Goal: Information Seeking & Learning: Learn about a topic

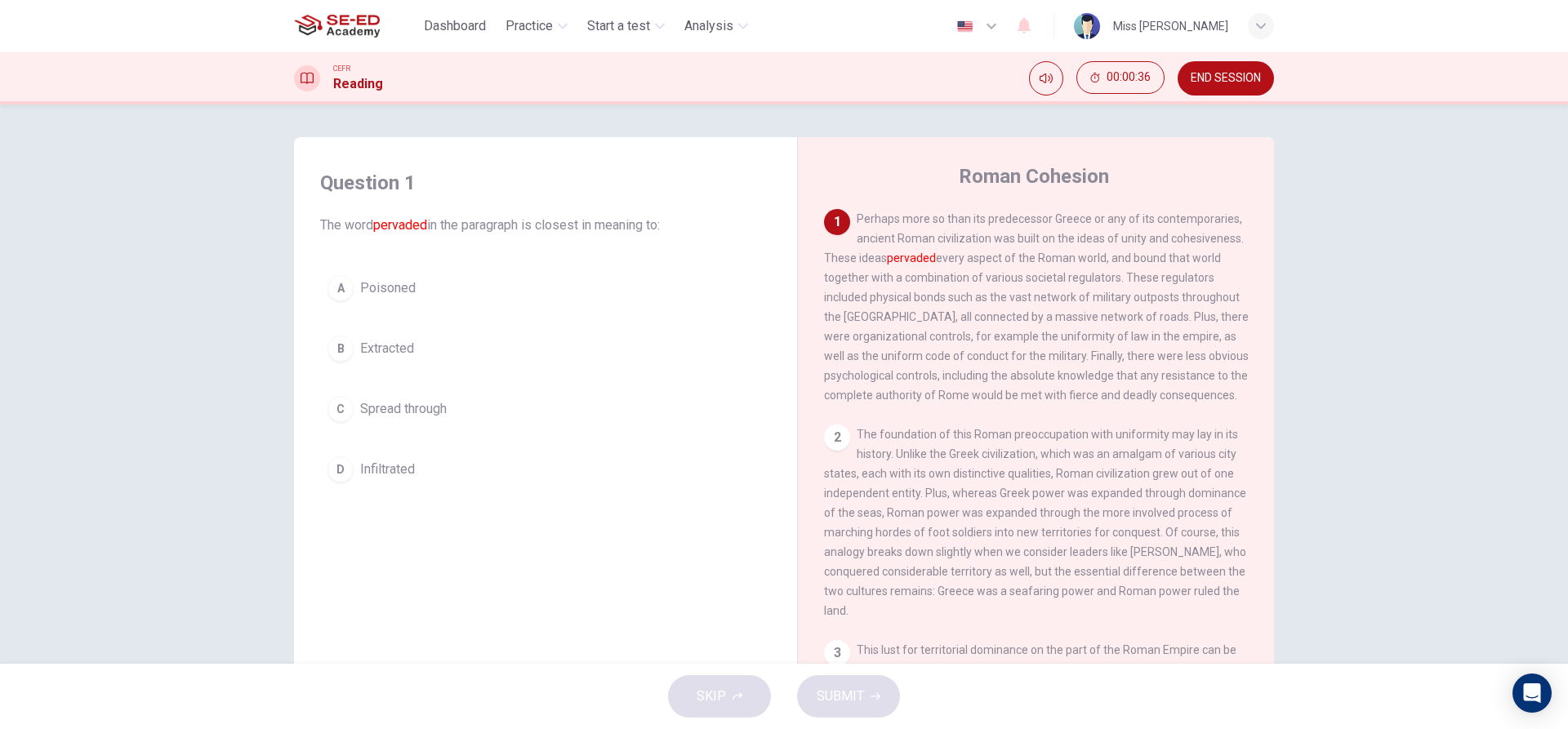
click at [341, 345] on div "B" at bounding box center [340, 348] width 26 height 26
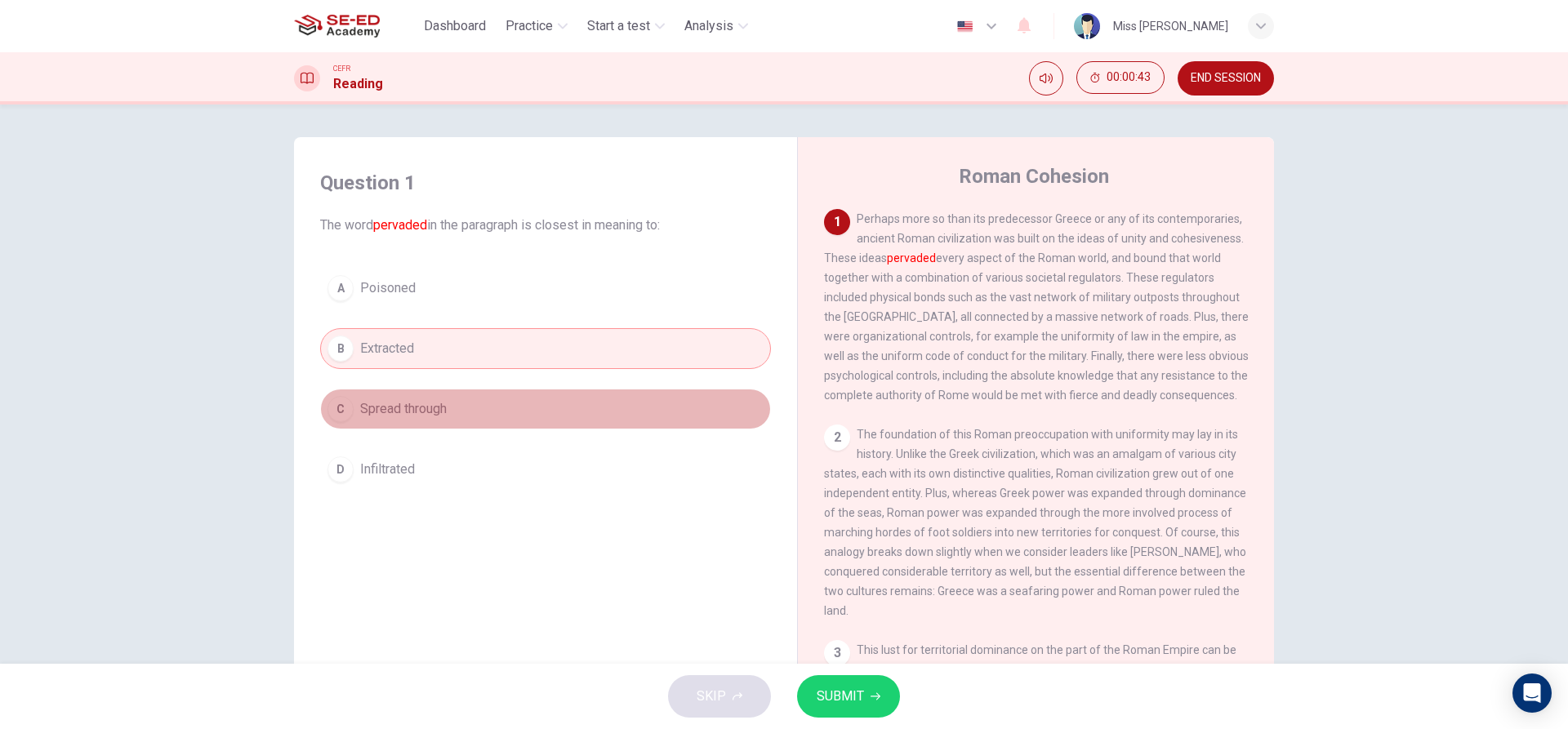
click at [352, 428] on button "C Spread through" at bounding box center [544, 409] width 450 height 41
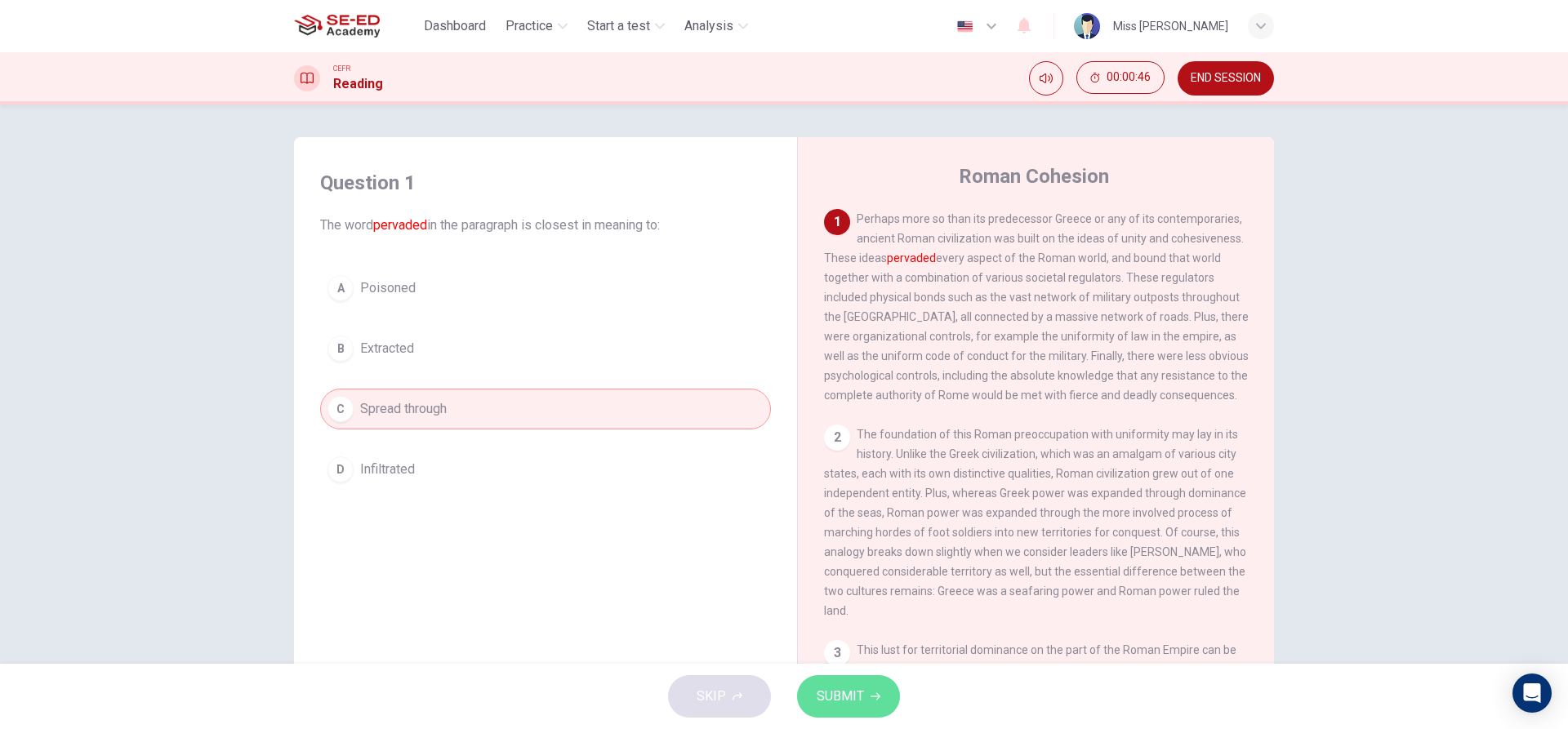
click at [869, 690] on button "SUBMIT" at bounding box center [848, 696] width 103 height 42
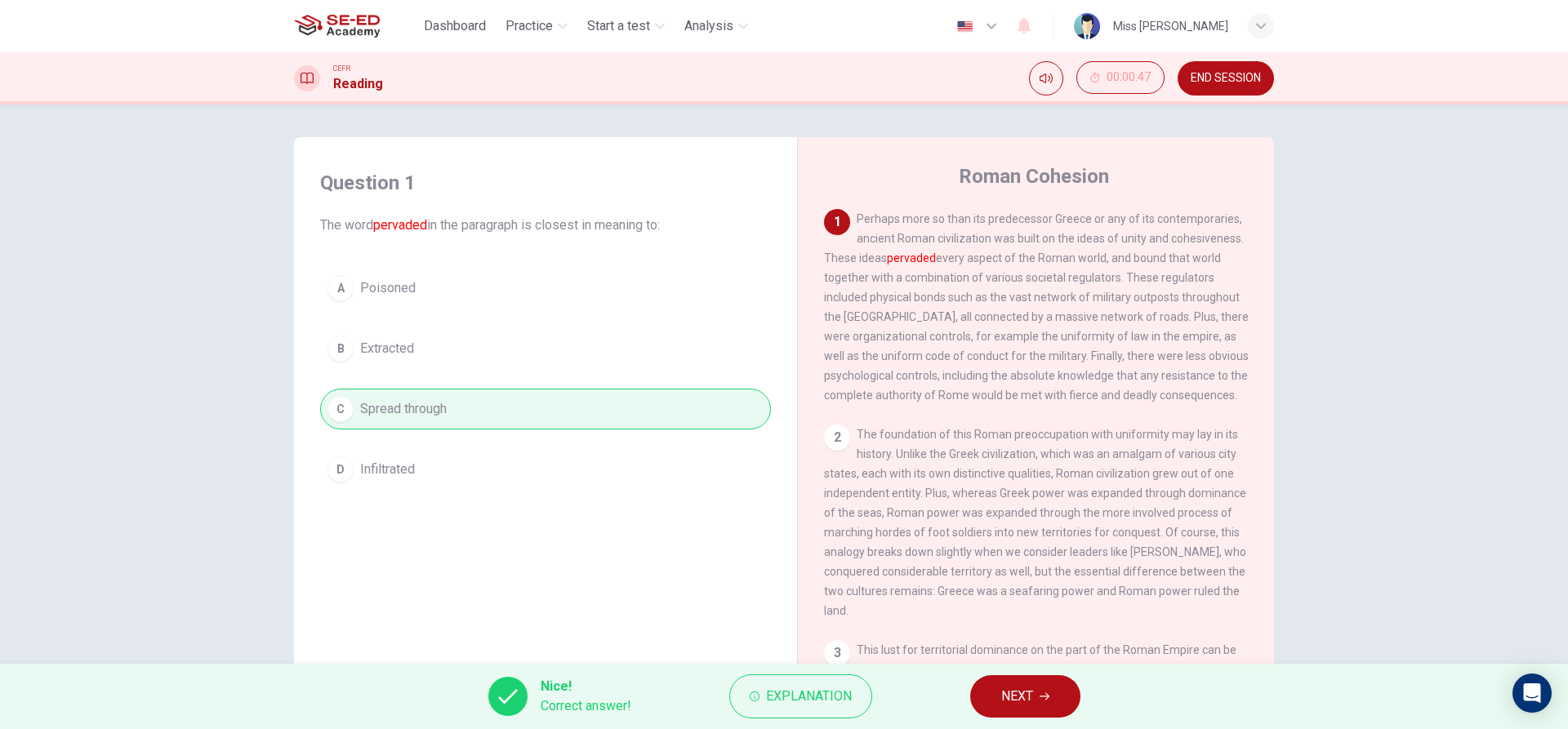
click at [1064, 696] on button "NEXT" at bounding box center [1024, 696] width 110 height 42
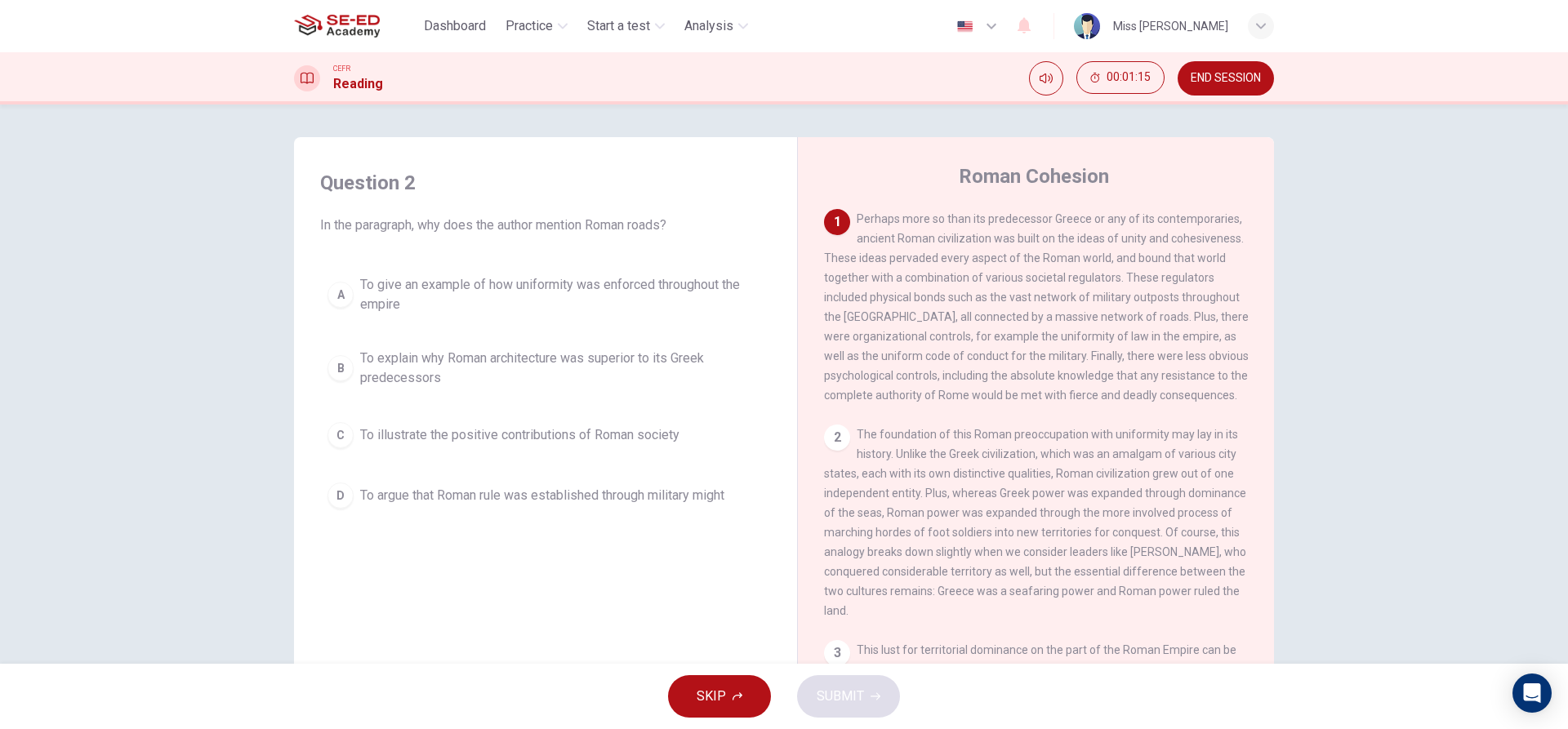
click at [330, 497] on div "D" at bounding box center [340, 495] width 26 height 26
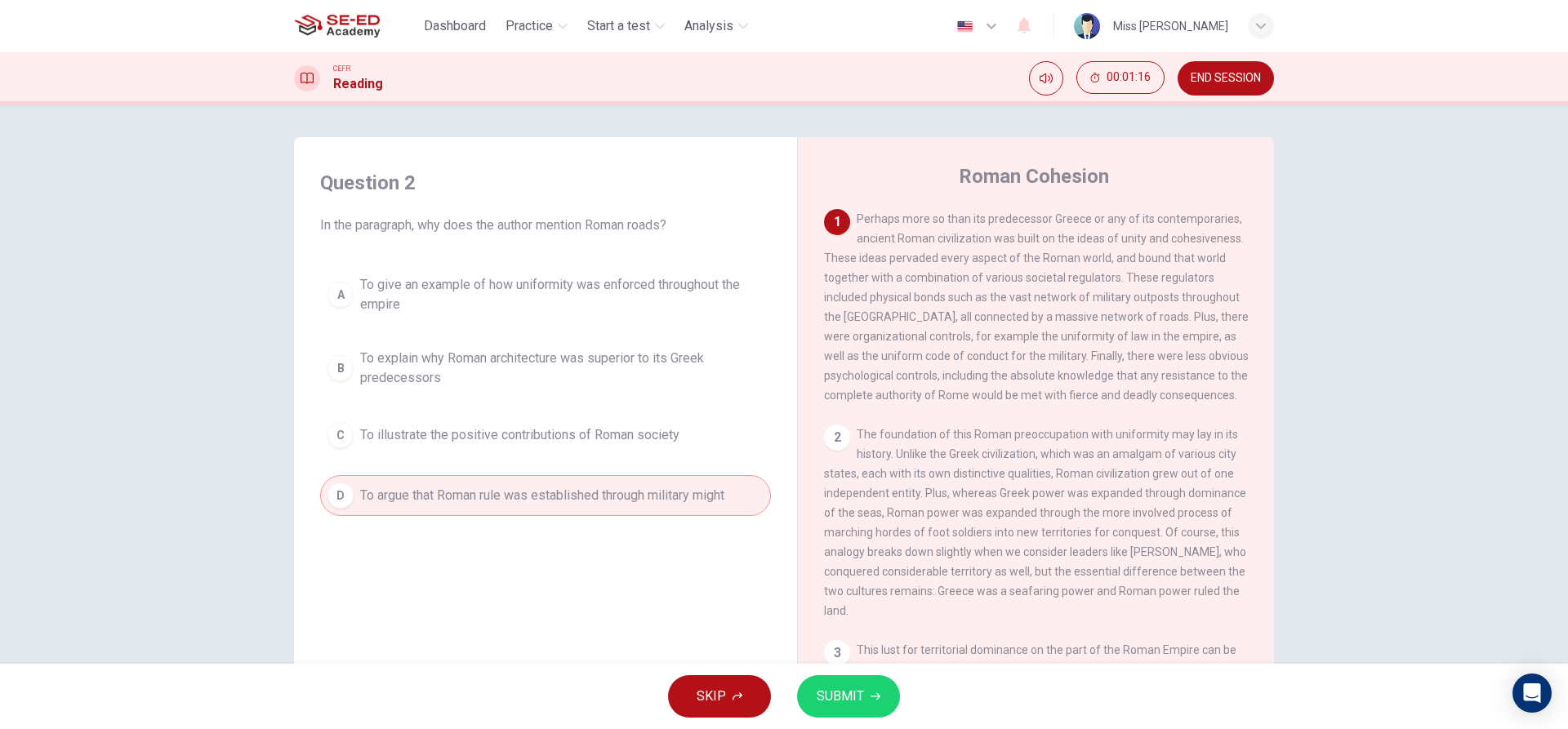
drag, startPoint x: 858, startPoint y: 694, endPoint x: 858, endPoint y: 678, distance: 16.0
click at [858, 682] on button "SUBMIT" at bounding box center [848, 696] width 103 height 42
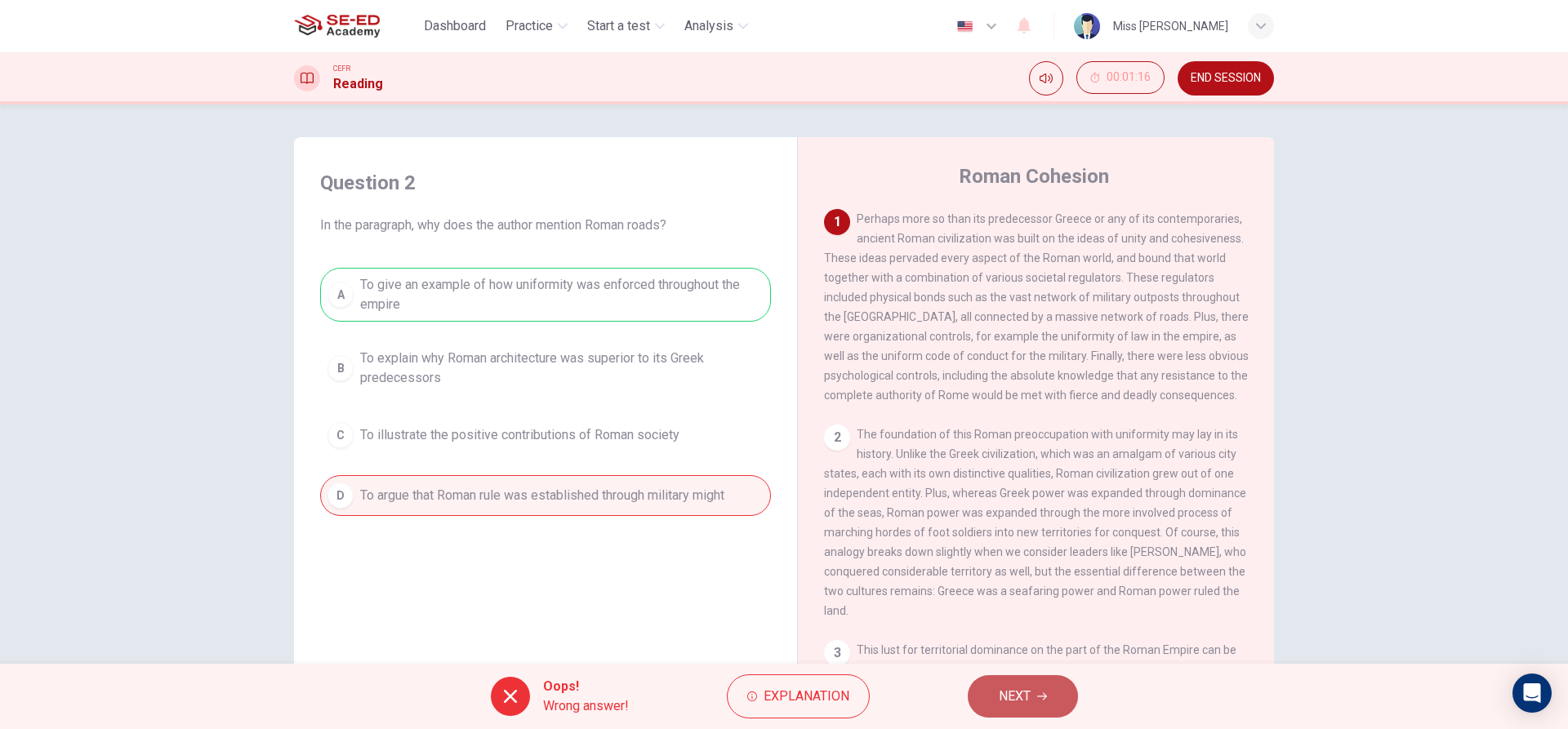
click at [1015, 690] on span "NEXT" at bounding box center [1015, 697] width 32 height 23
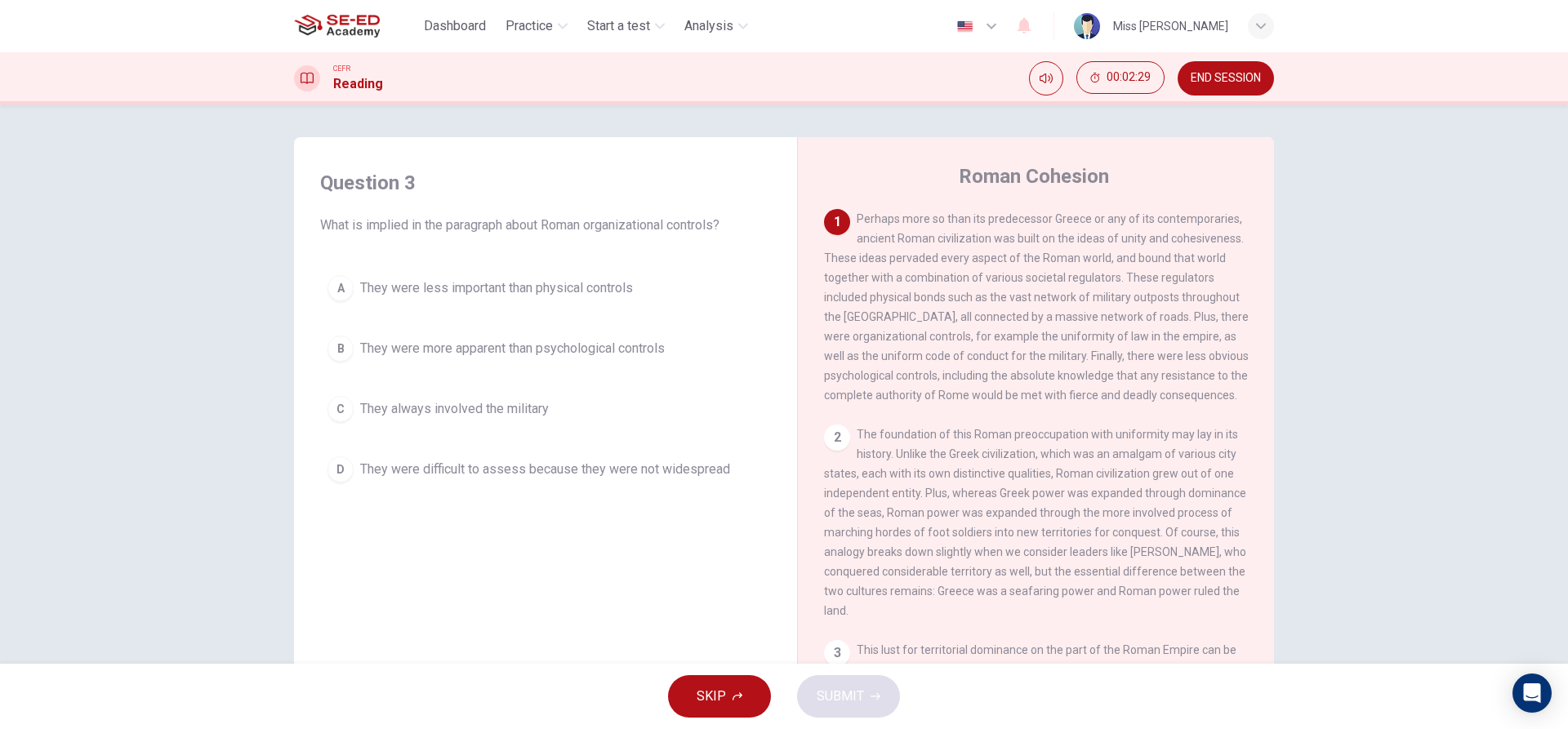
click at [336, 279] on div "A" at bounding box center [340, 287] width 26 height 26
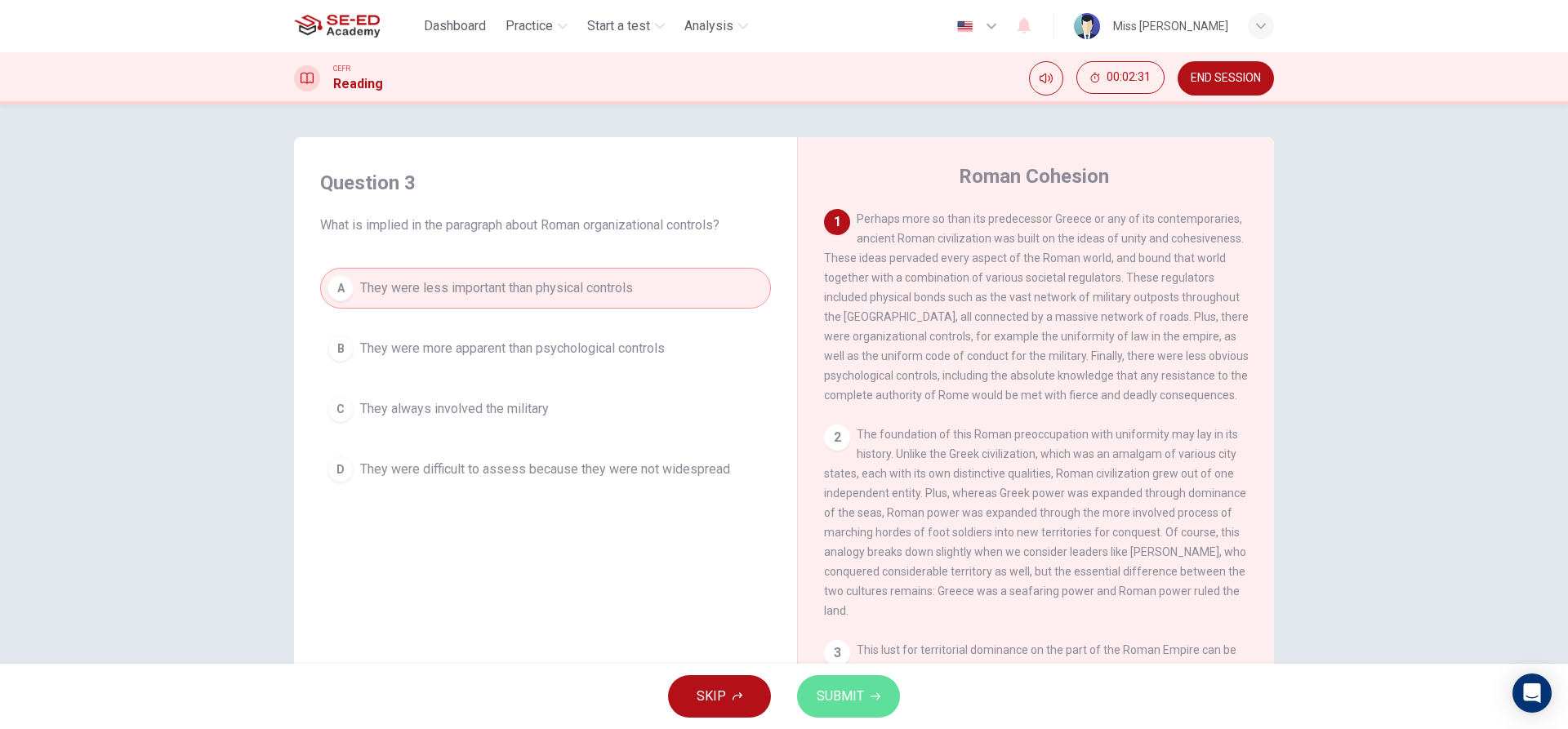
click at [838, 702] on span "SUBMIT" at bounding box center [840, 697] width 47 height 23
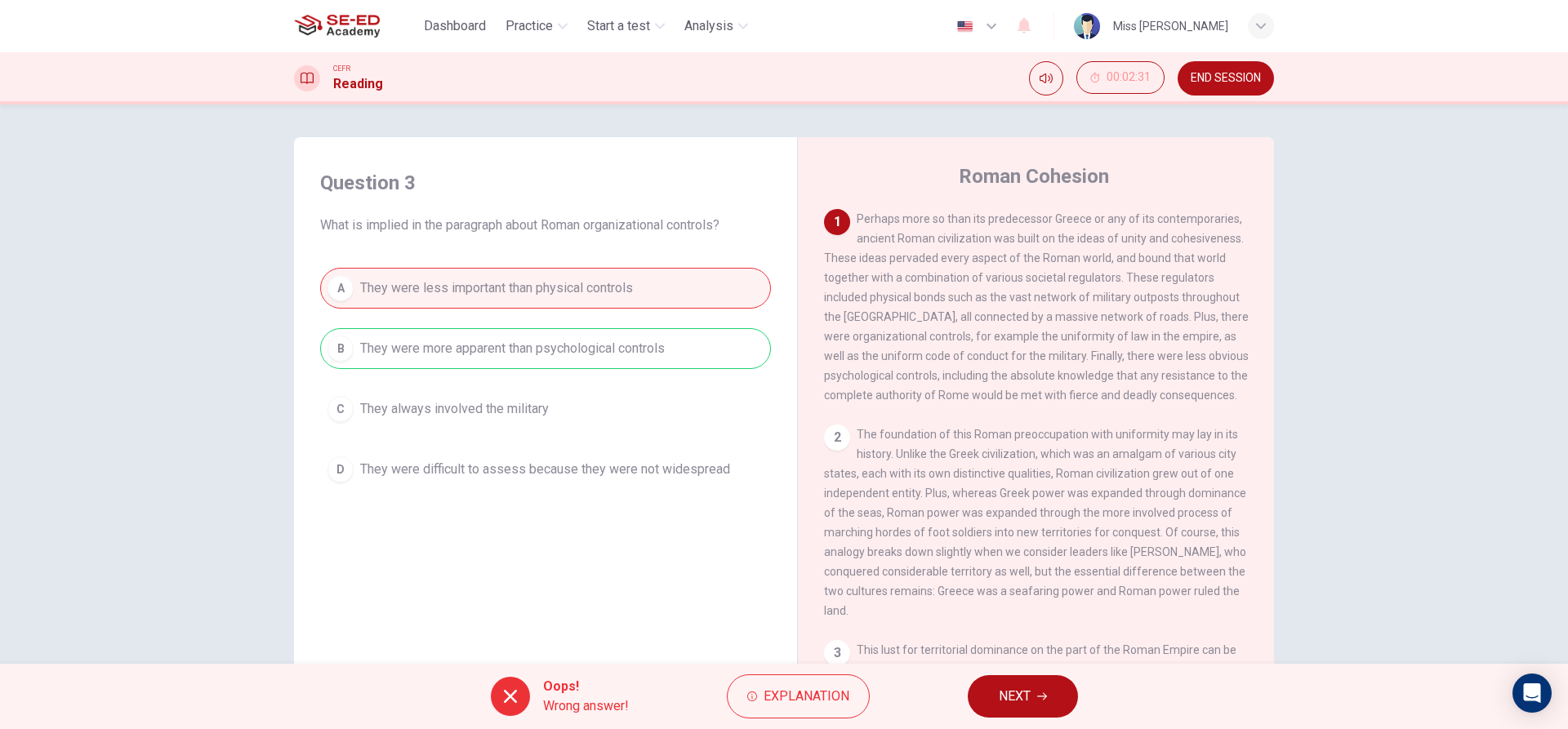
click at [1053, 693] on button "NEXT" at bounding box center [1023, 696] width 110 height 42
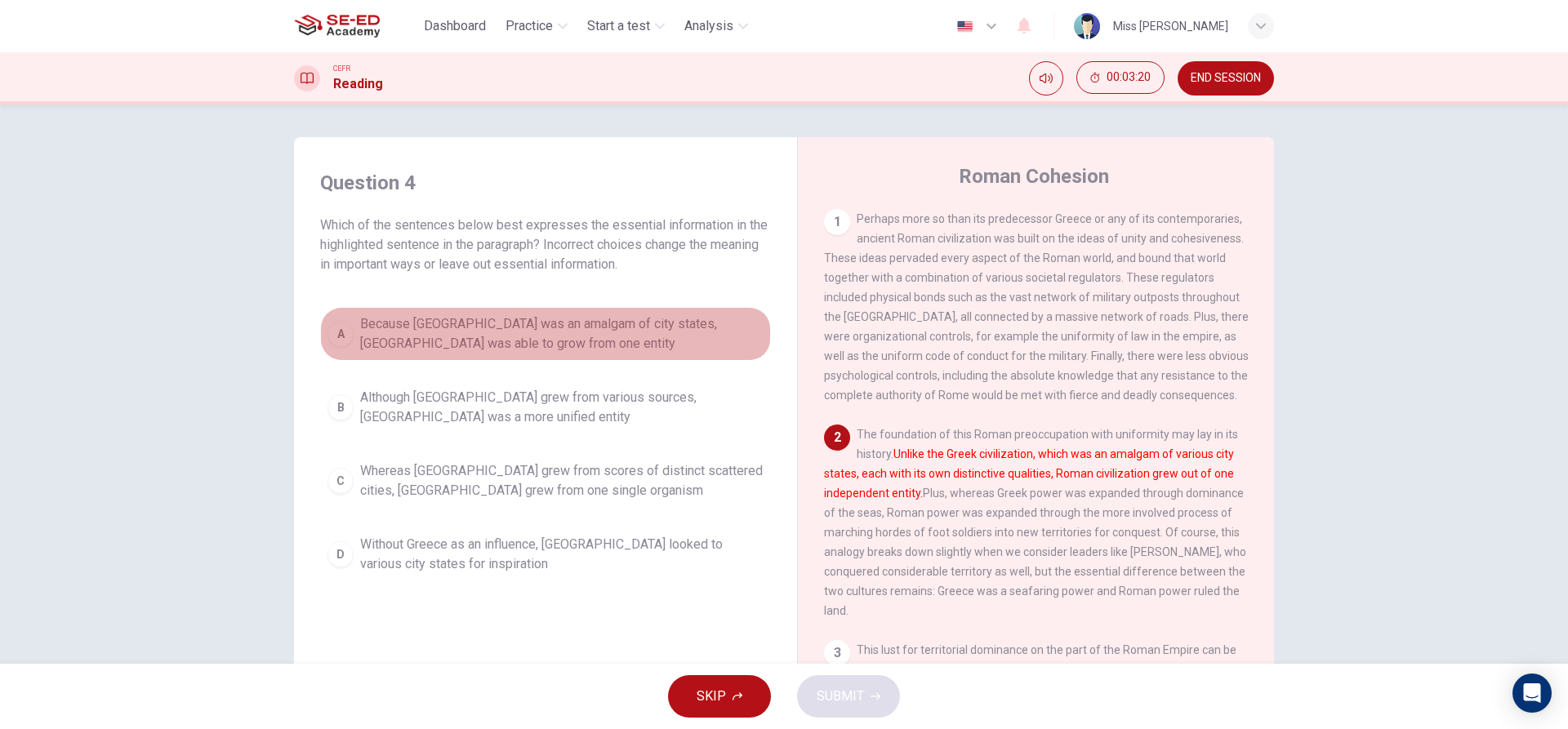
click at [328, 331] on div "A" at bounding box center [340, 333] width 26 height 26
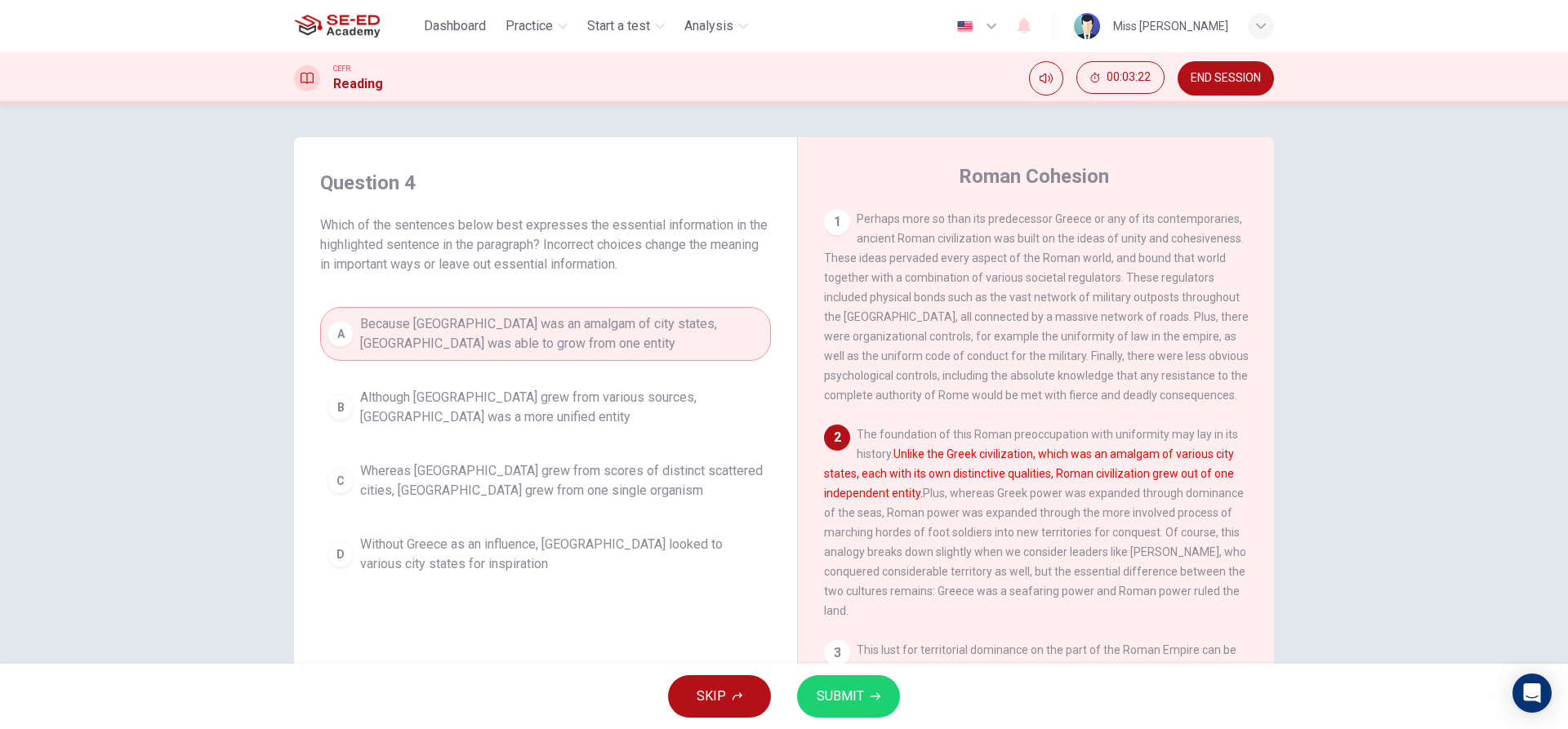
click at [884, 685] on button "SUBMIT" at bounding box center [848, 696] width 103 height 42
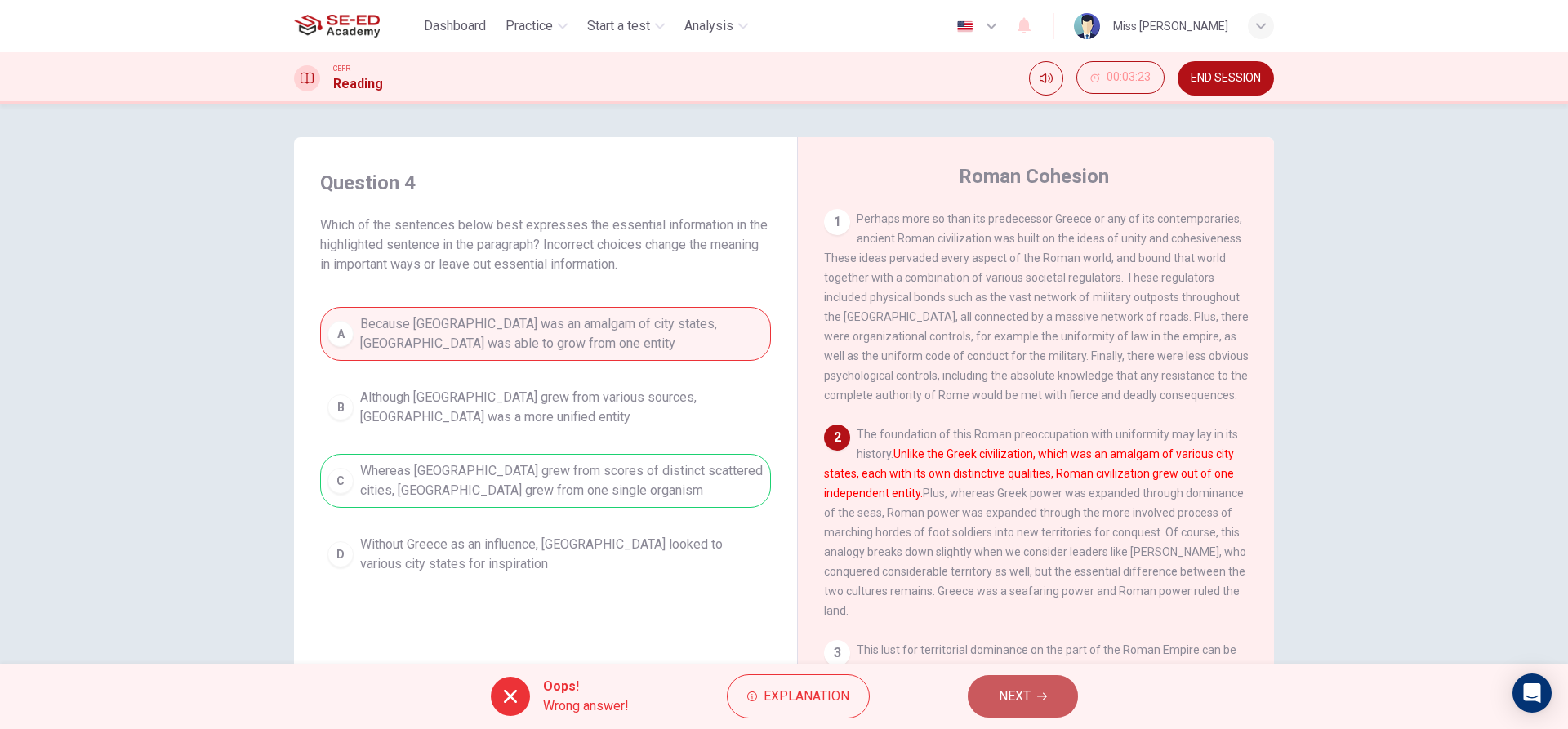
click at [1032, 684] on button "NEXT" at bounding box center [1023, 696] width 110 height 42
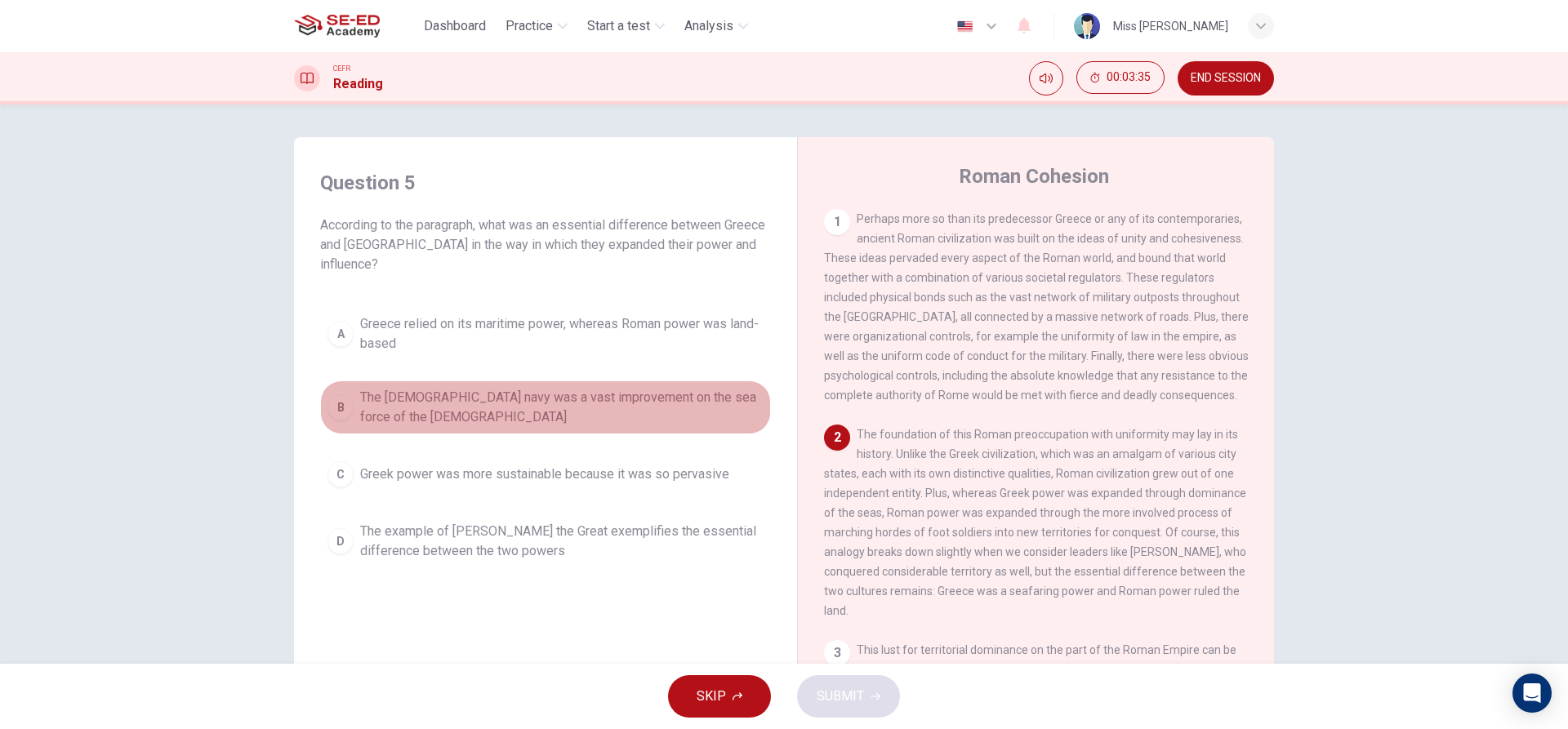
click at [349, 405] on button "B The Roman navy was a vast improvement on the sea force of the Greeks" at bounding box center [544, 407] width 450 height 54
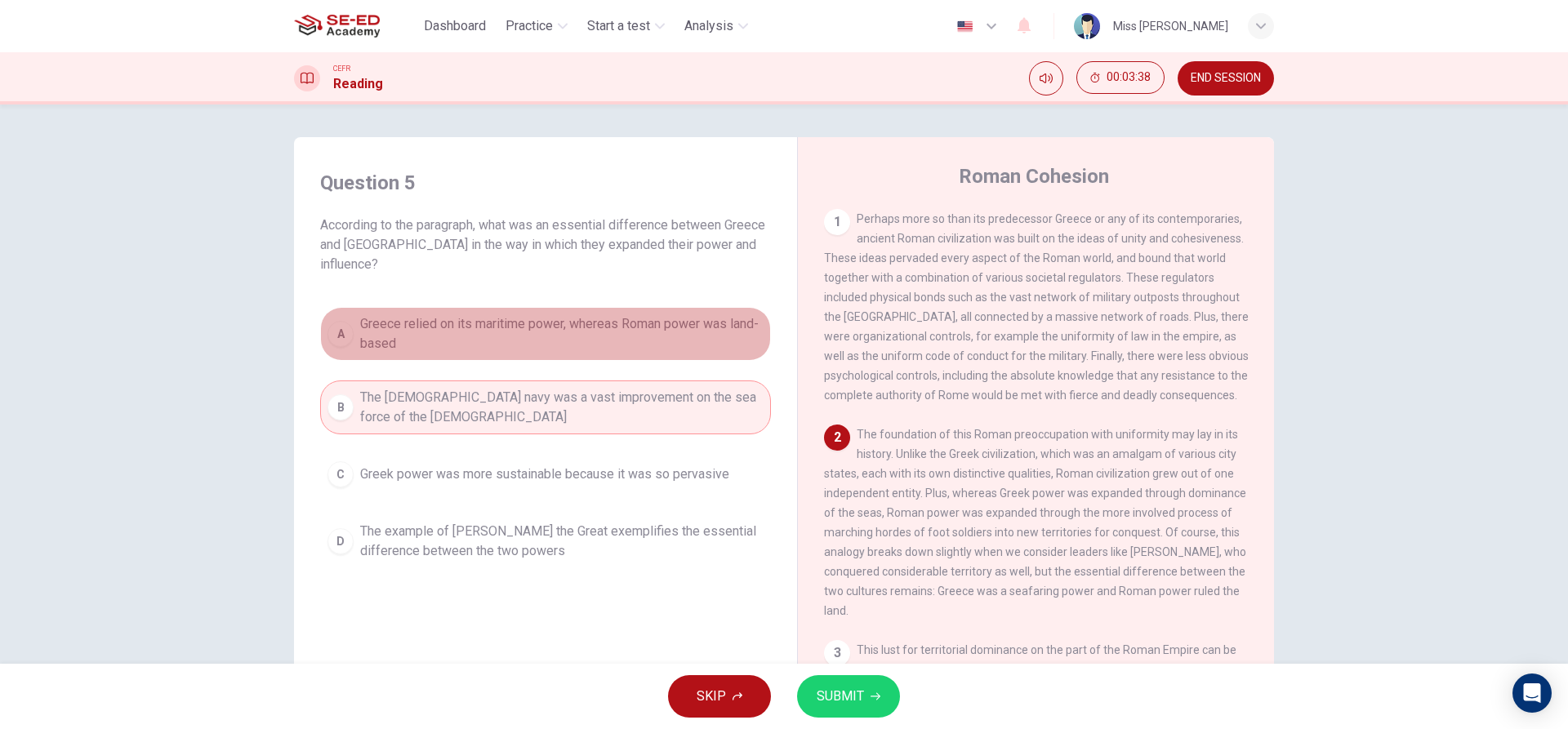
click at [356, 307] on button "A Greece relied on its maritime power, whereas Roman power was land-based" at bounding box center [544, 334] width 450 height 54
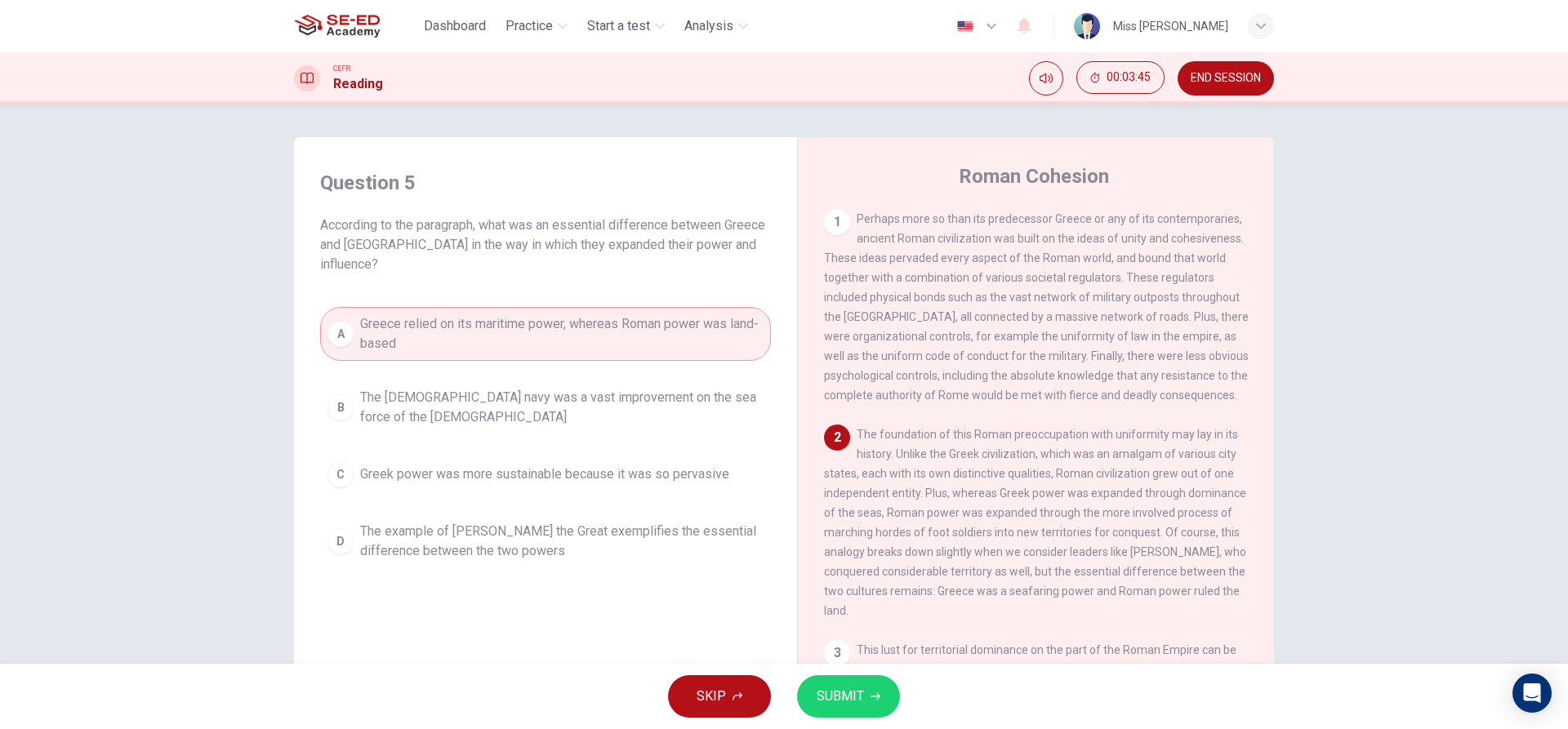
click at [859, 675] on button "SUBMIT" at bounding box center [848, 696] width 103 height 42
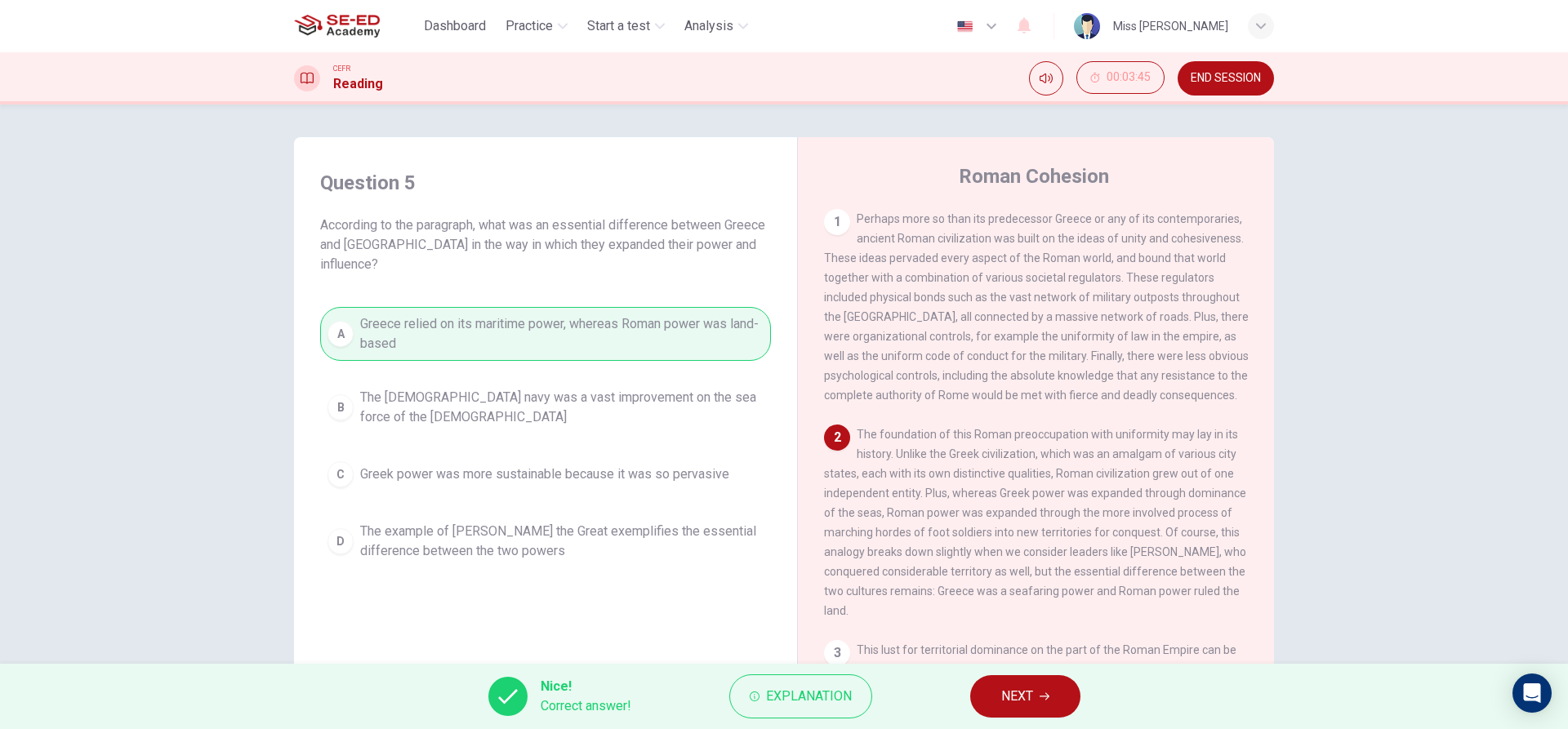
click at [1024, 692] on span "NEXT" at bounding box center [1017, 697] width 32 height 23
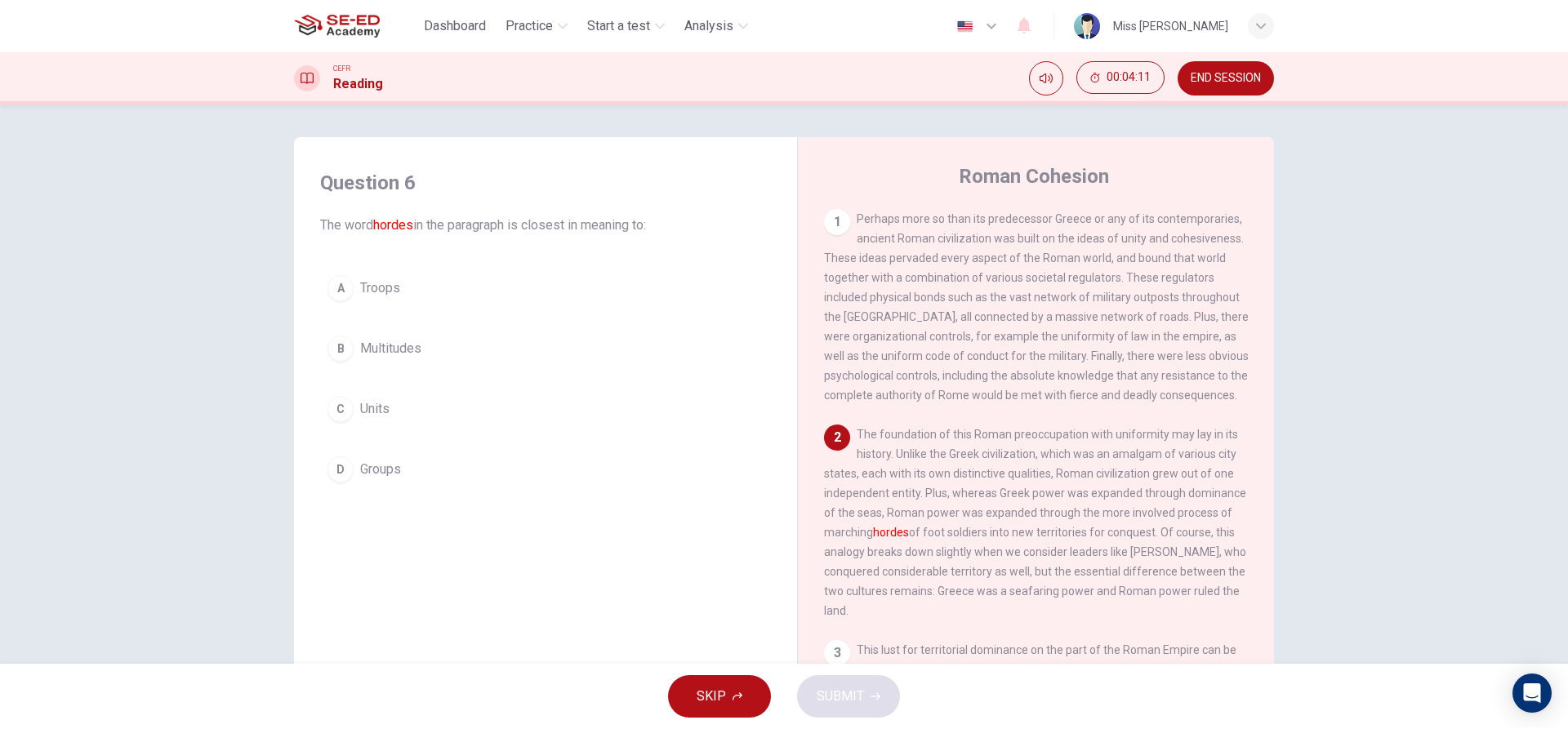
click at [1243, 82] on span "END SESSION" at bounding box center [1226, 78] width 70 height 13
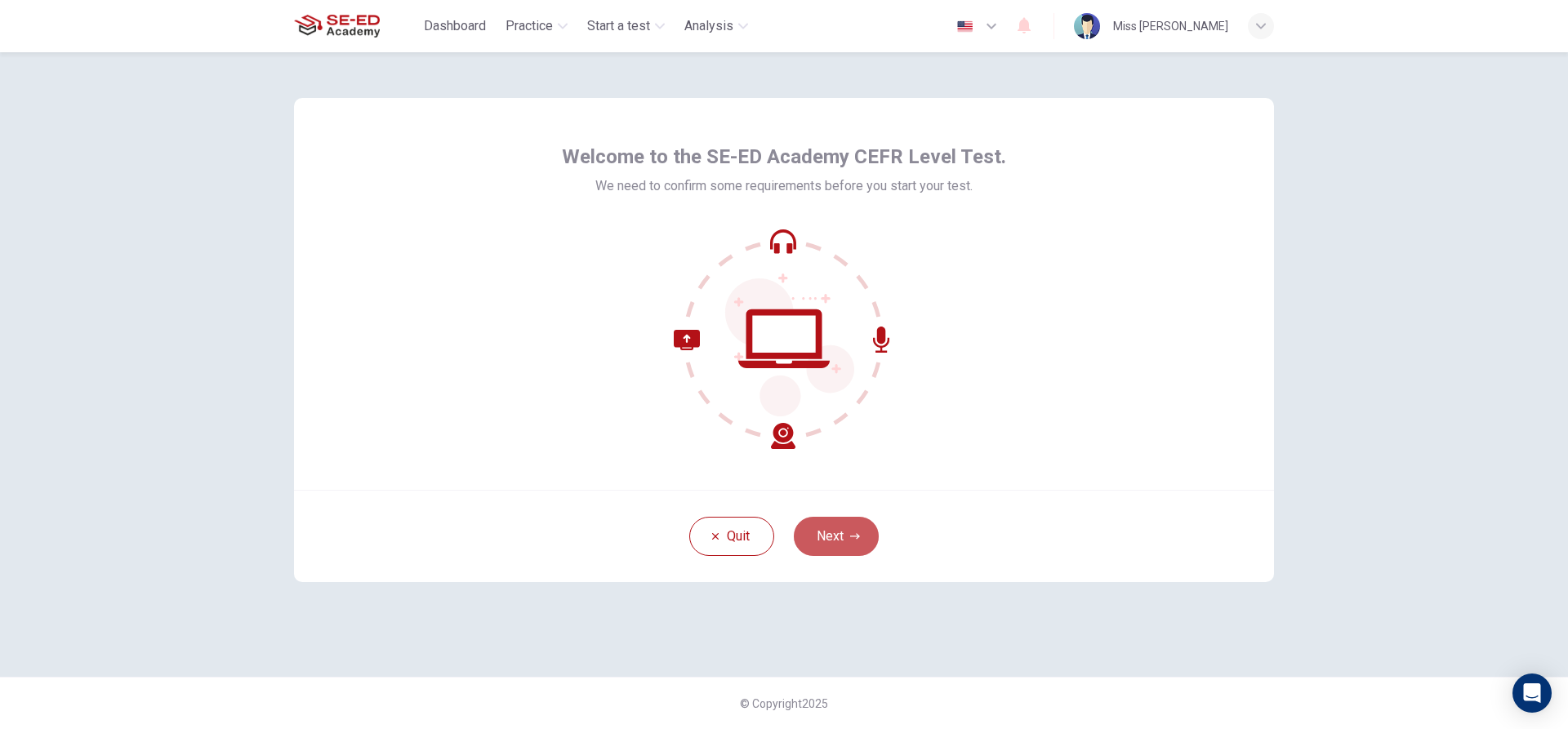
drag, startPoint x: 853, startPoint y: 536, endPoint x: 845, endPoint y: 527, distance: 12.0
click at [845, 527] on button "Next" at bounding box center [835, 536] width 85 height 39
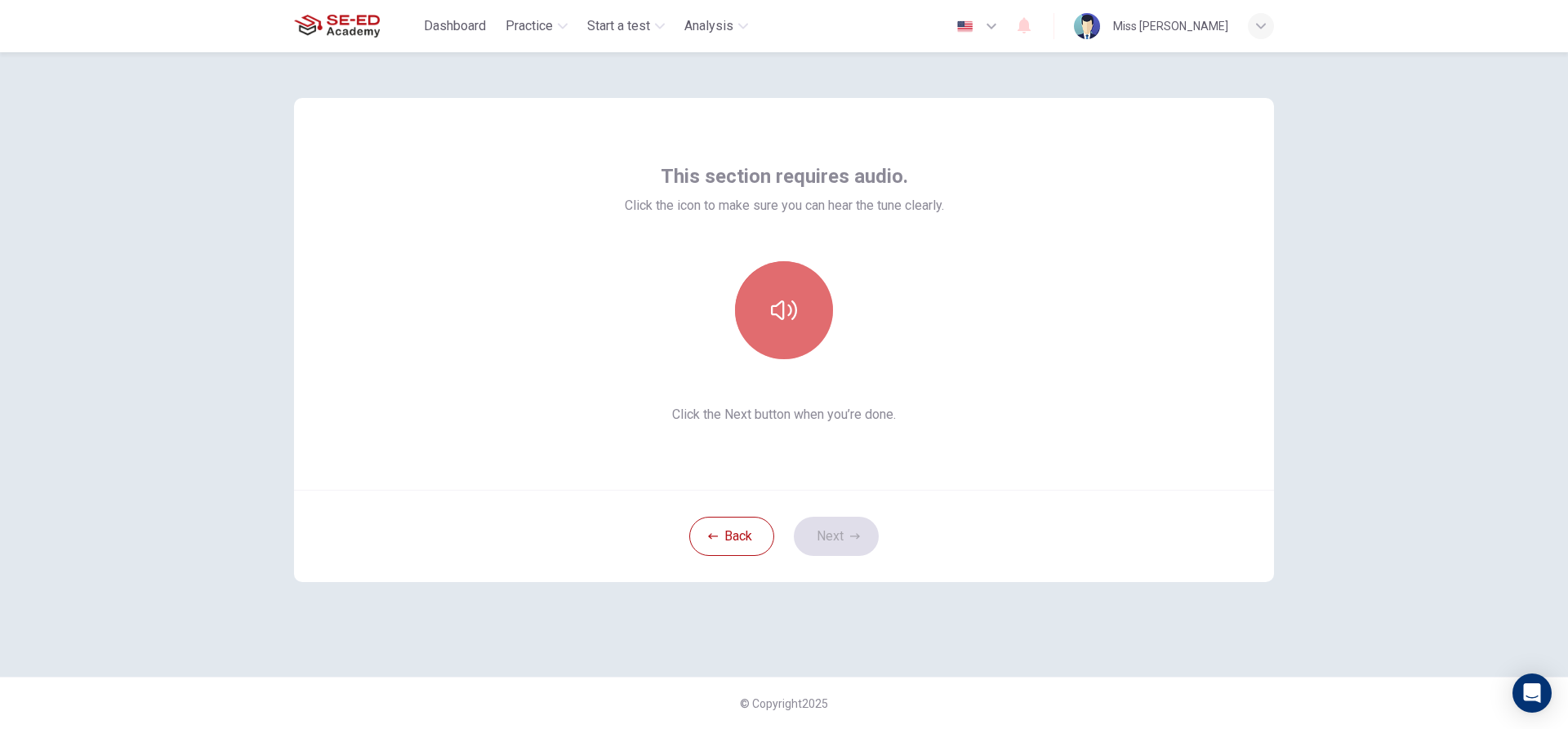
click at [796, 330] on button "button" at bounding box center [784, 310] width 98 height 98
click at [856, 527] on button "Next" at bounding box center [835, 536] width 85 height 39
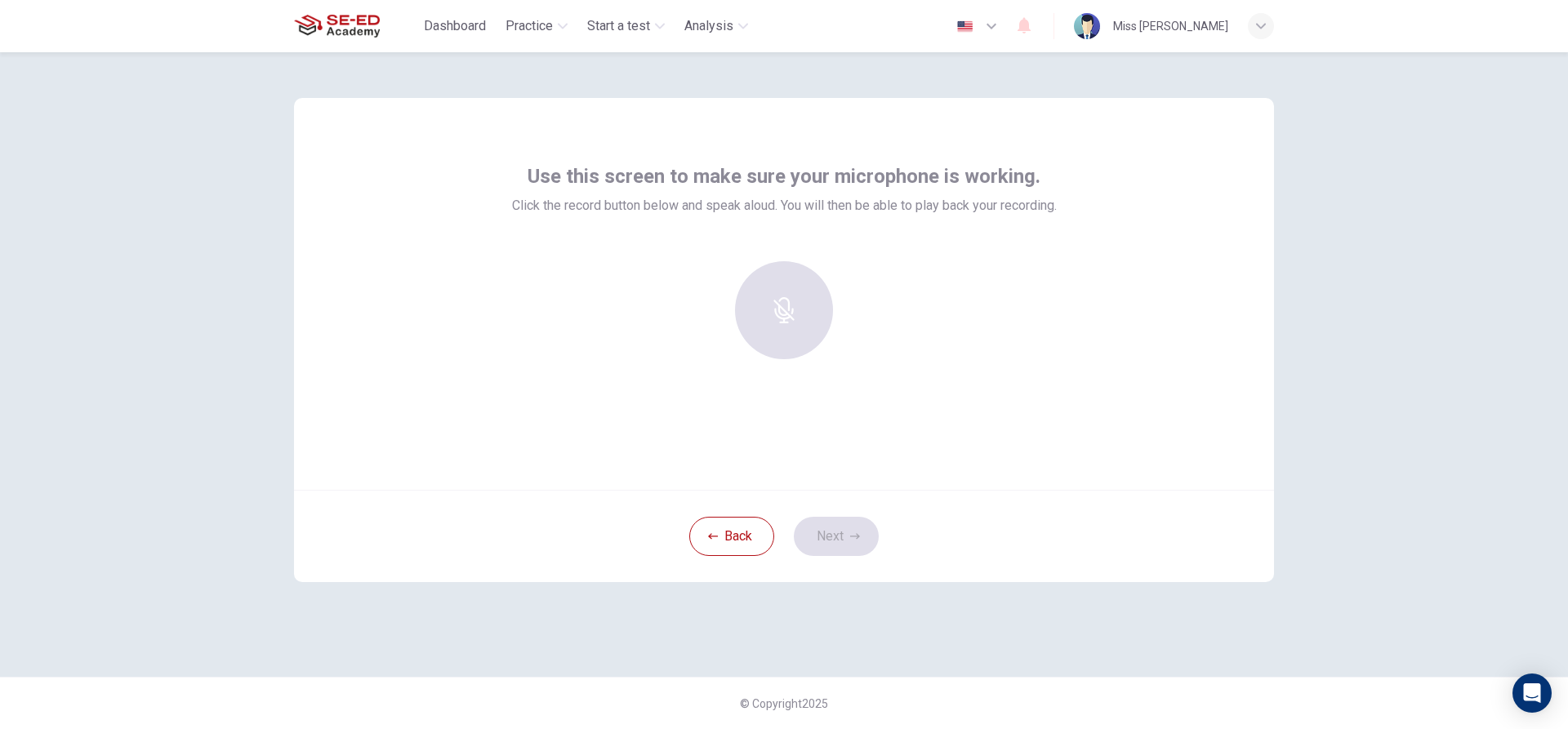
click at [807, 313] on div at bounding box center [784, 310] width 176 height 98
click at [780, 292] on div at bounding box center [784, 310] width 176 height 98
click at [780, 315] on div at bounding box center [784, 310] width 176 height 98
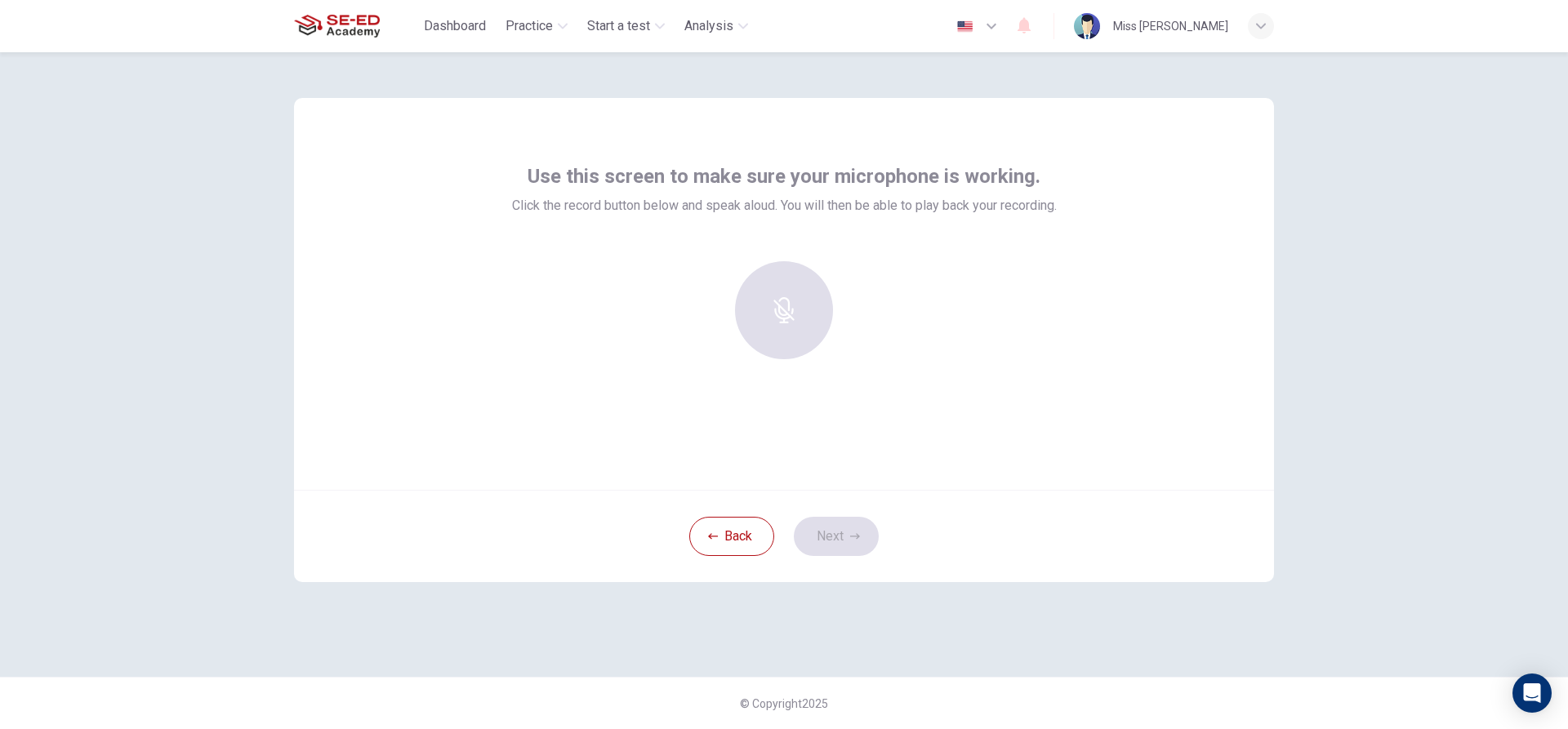
click at [780, 315] on div at bounding box center [784, 310] width 176 height 98
drag, startPoint x: 98, startPoint y: 79, endPoint x: 456, endPoint y: 225, distance: 386.6
click at [456, 225] on div "Use this screen to make sure your microphone is working. Click the record butto…" at bounding box center [784, 294] width 980 height 392
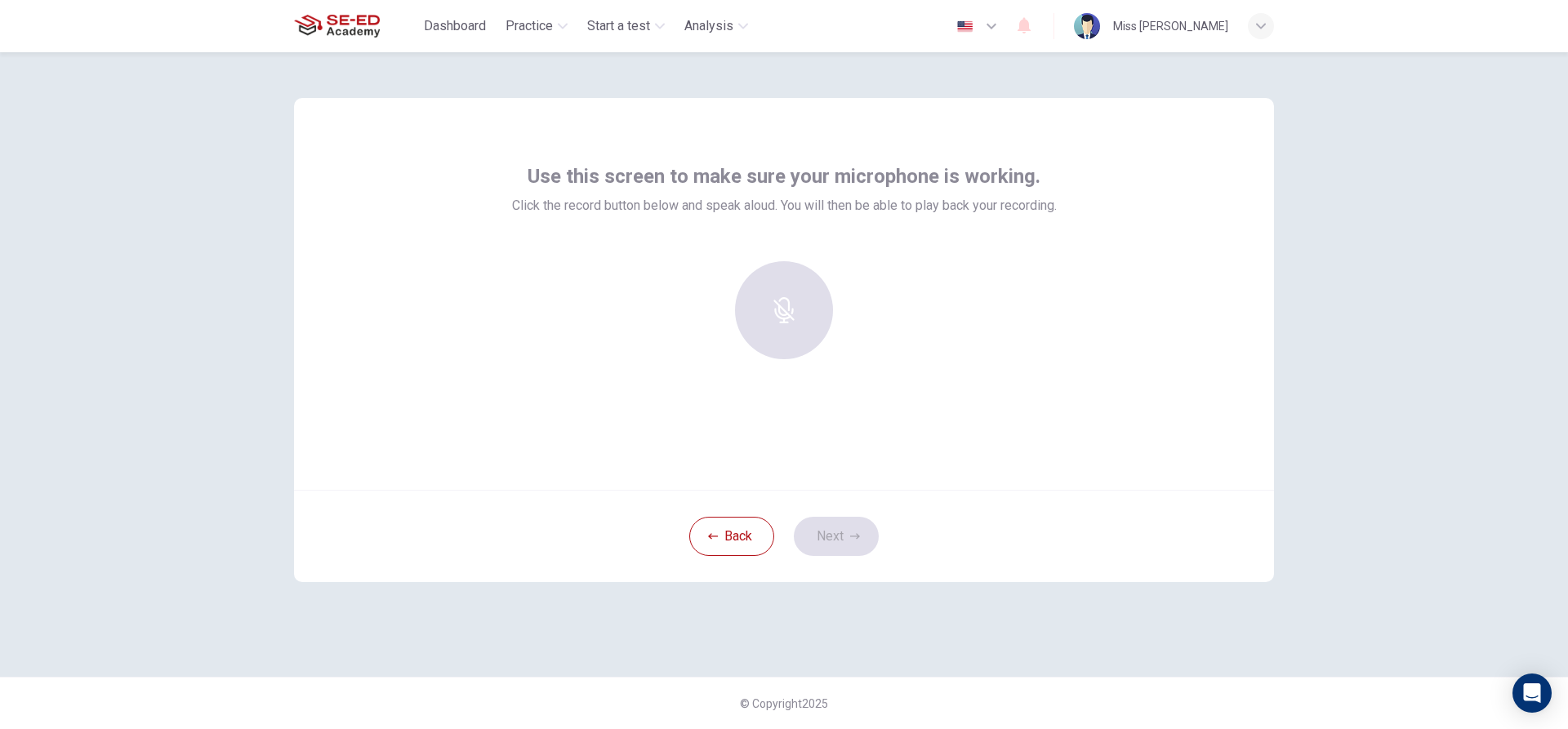
click at [743, 330] on div at bounding box center [784, 310] width 176 height 98
click at [800, 304] on div "Record" at bounding box center [784, 310] width 98 height 98
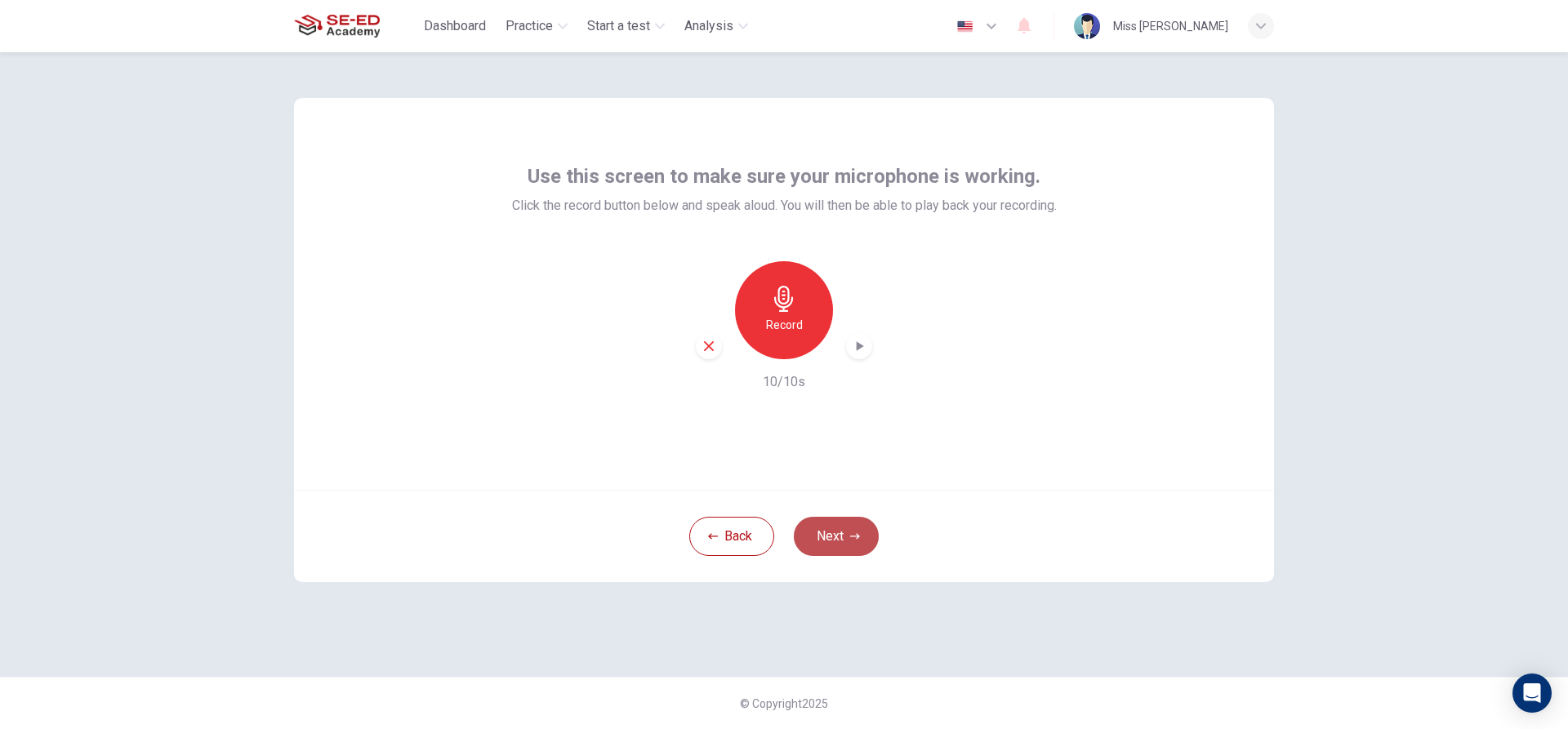
click at [830, 546] on button "Next" at bounding box center [835, 536] width 85 height 39
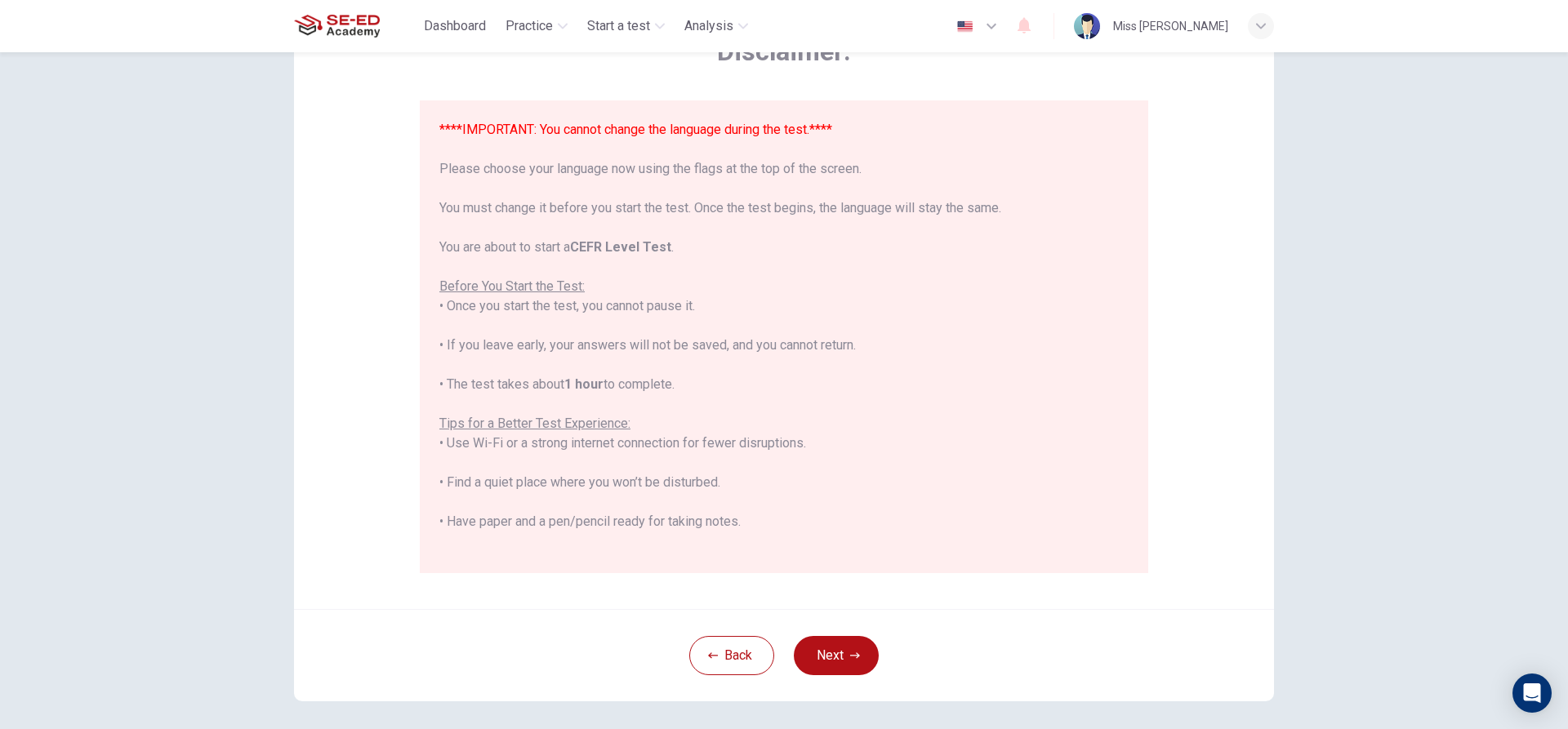
scroll to position [179, 0]
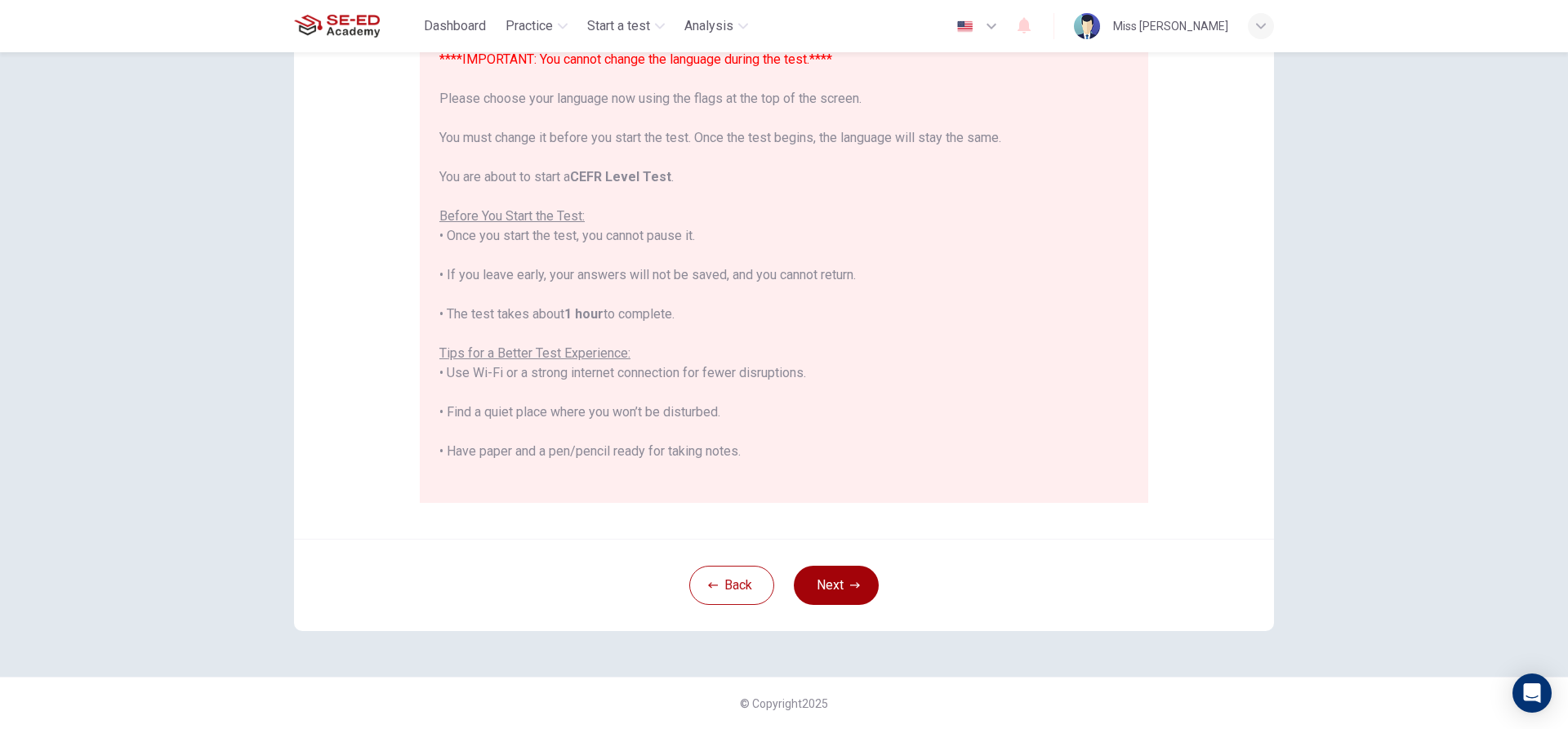
click at [835, 579] on button "Next" at bounding box center [835, 586] width 85 height 39
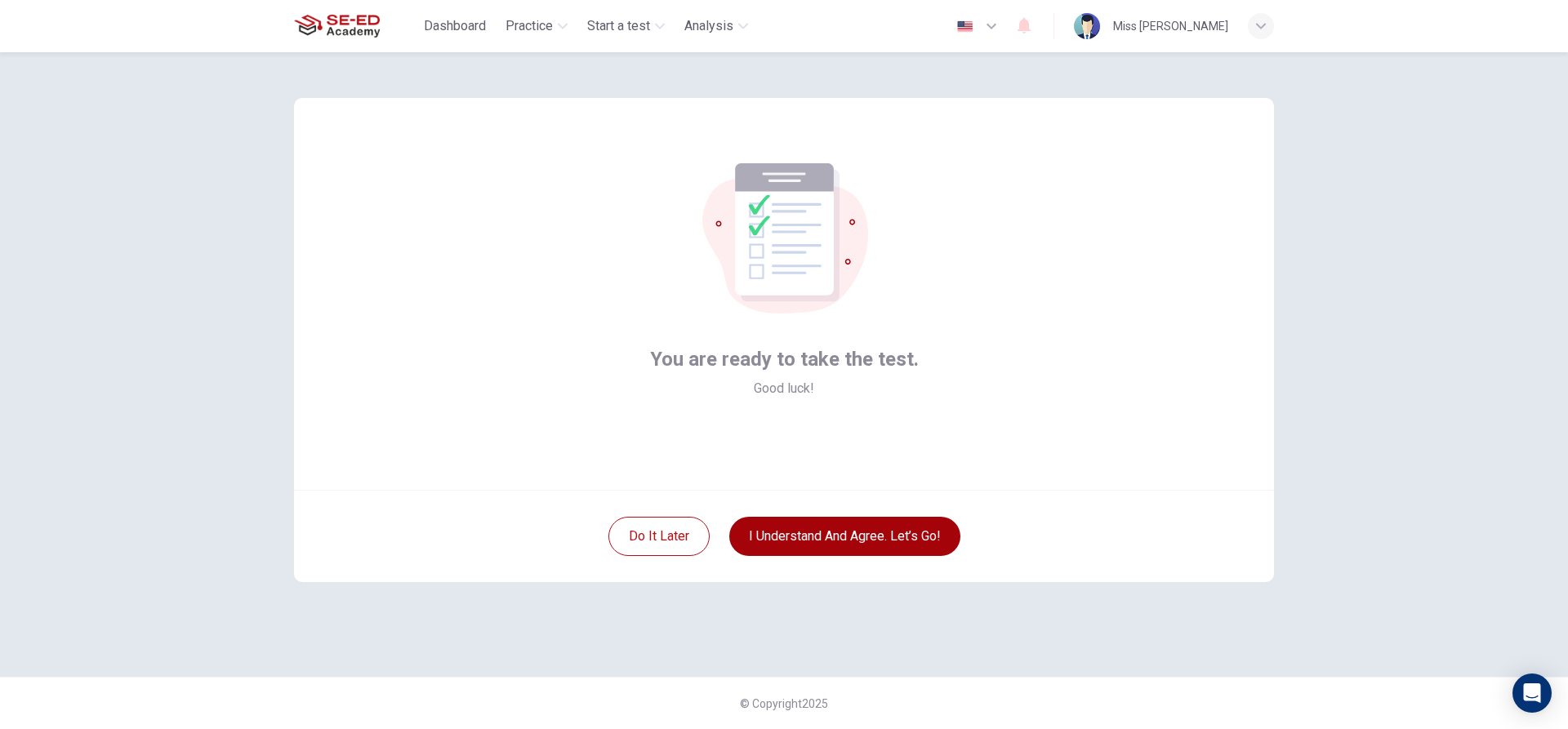
scroll to position [0, 0]
click at [832, 538] on button "I understand and agree. Let’s go!" at bounding box center [844, 536] width 231 height 39
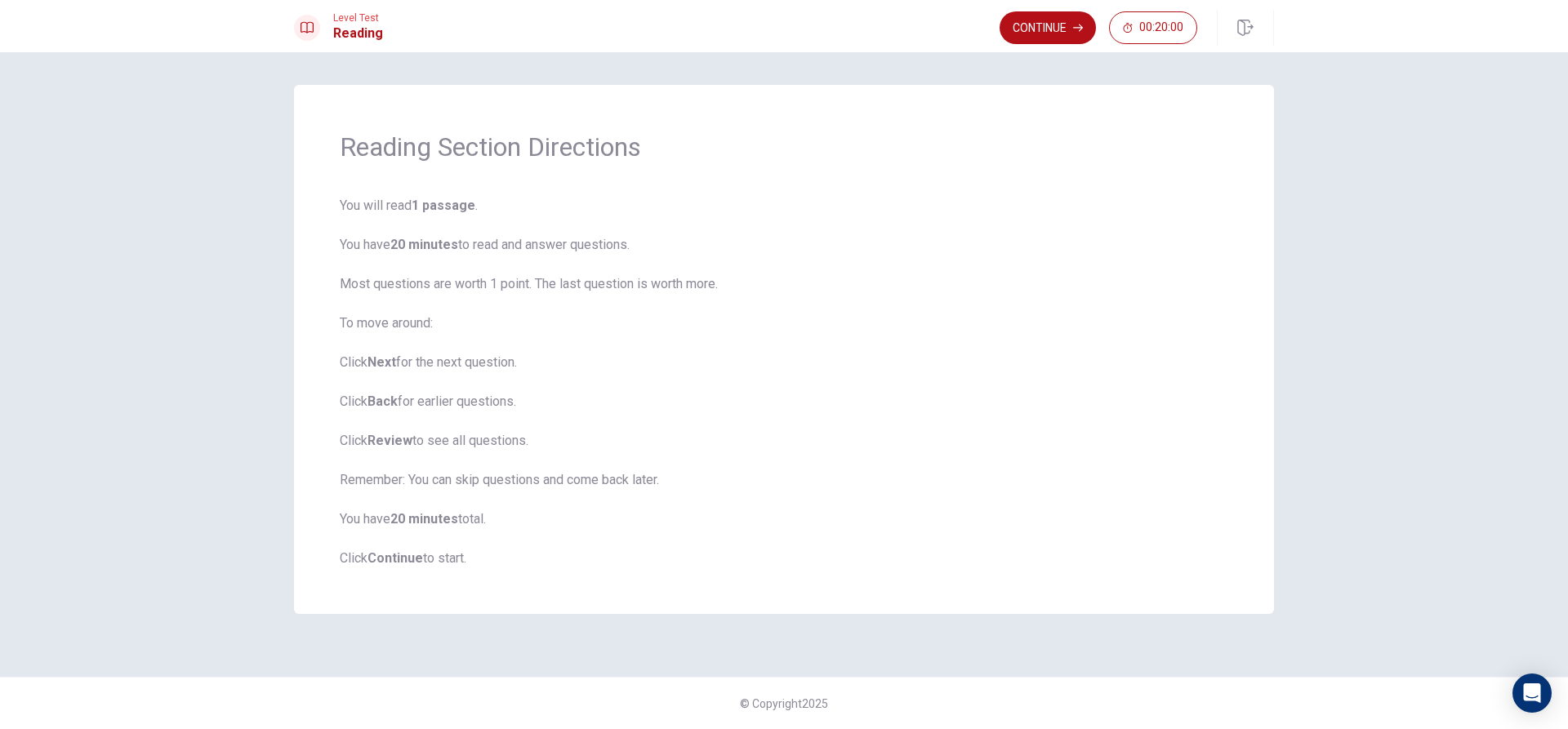
click at [1015, 23] on button "Continue" at bounding box center [1048, 28] width 97 height 32
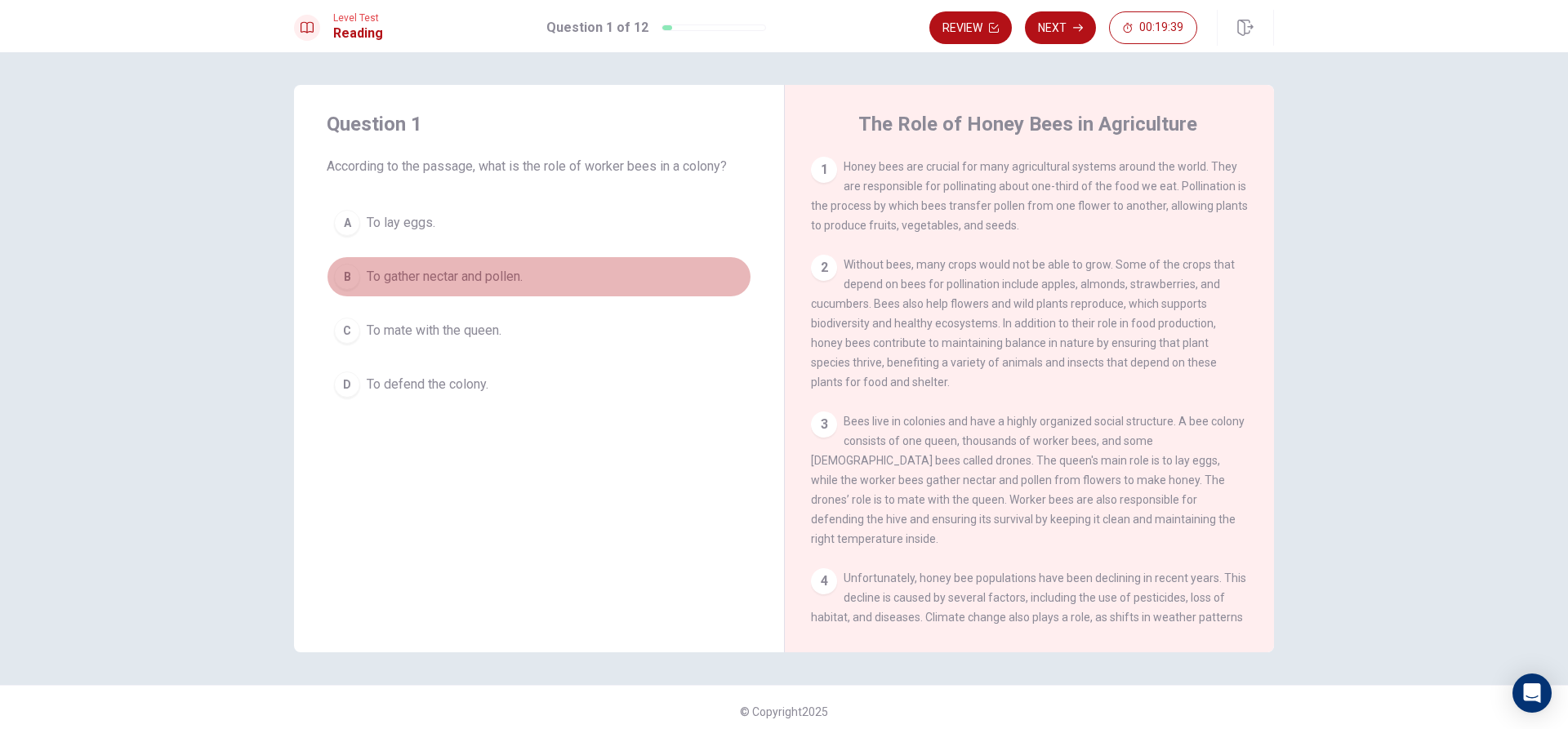
click at [356, 278] on button "B To gather nectar and pollen." at bounding box center [539, 277] width 424 height 41
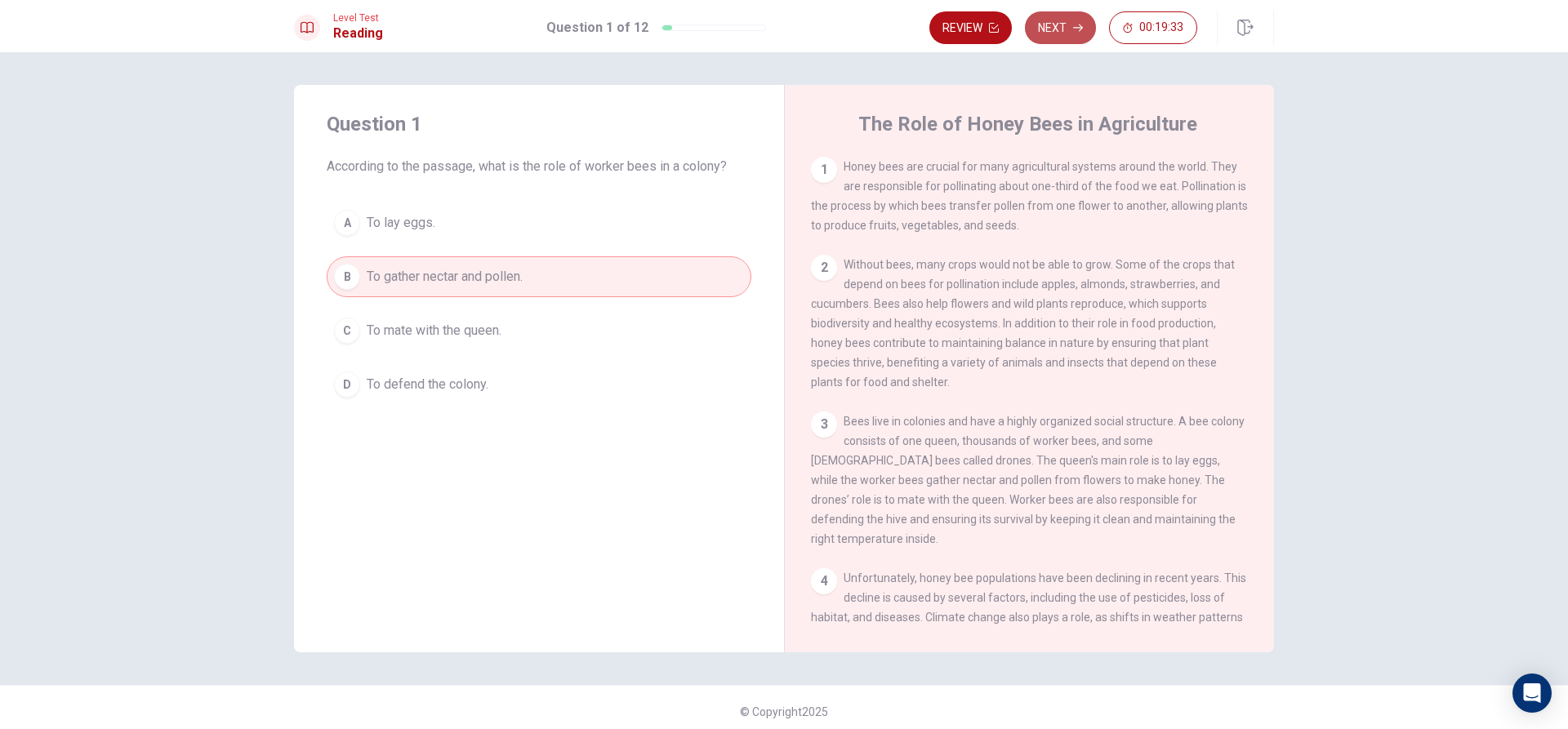
click at [1051, 29] on button "Next" at bounding box center [1060, 28] width 71 height 32
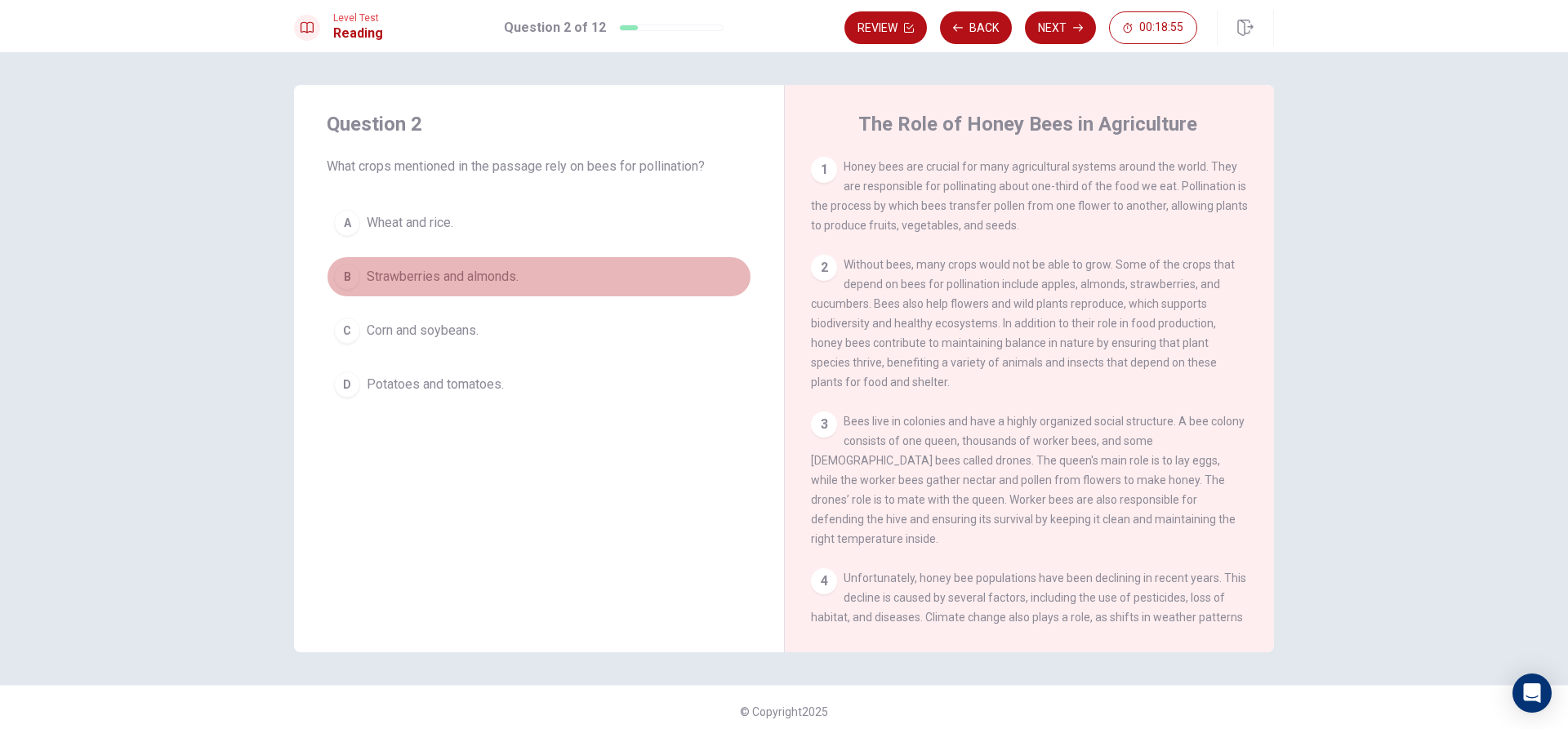
click at [349, 283] on div "B" at bounding box center [347, 277] width 26 height 26
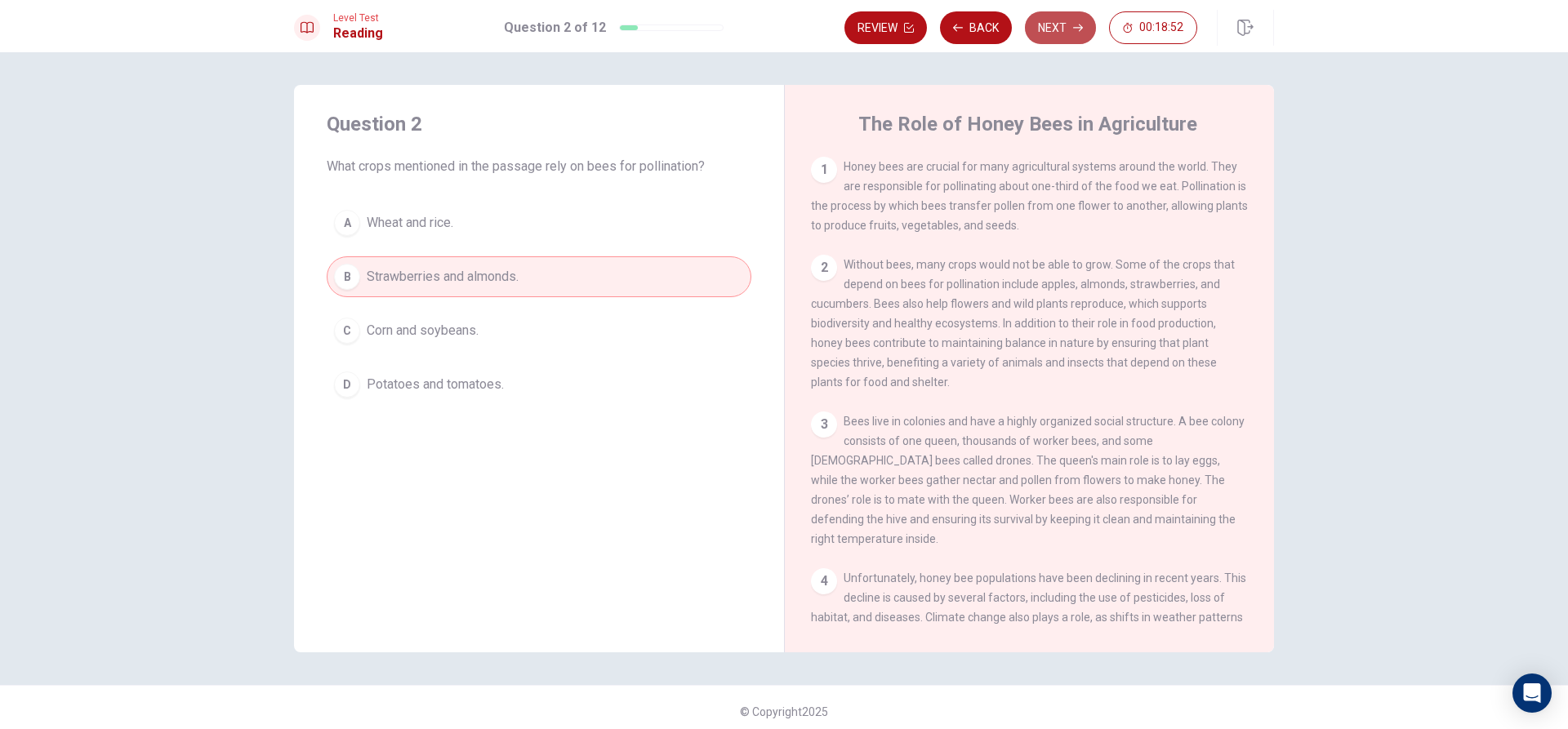
click at [1065, 36] on button "Next" at bounding box center [1060, 28] width 71 height 32
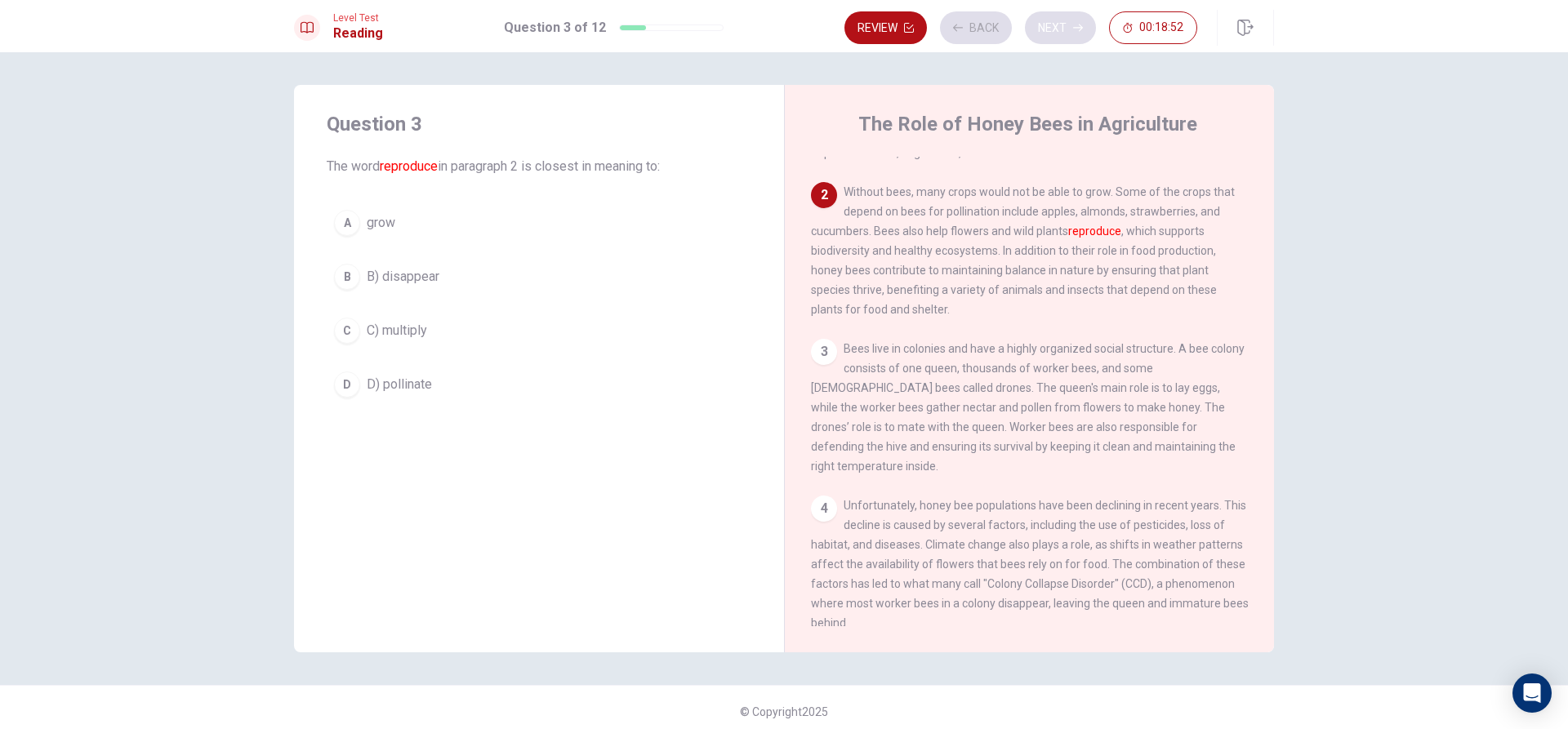
scroll to position [101, 0]
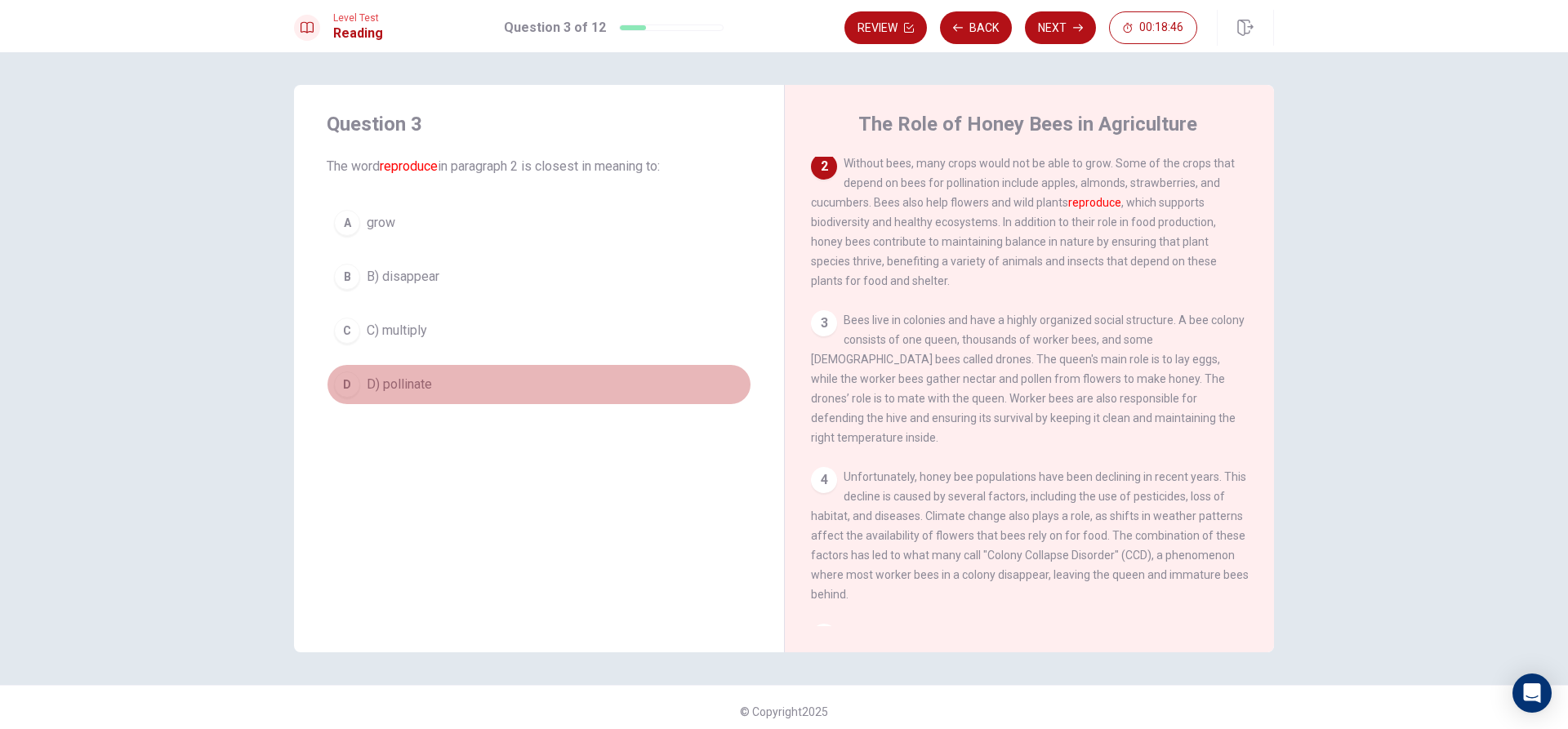
click at [339, 387] on div "D" at bounding box center [347, 384] width 26 height 26
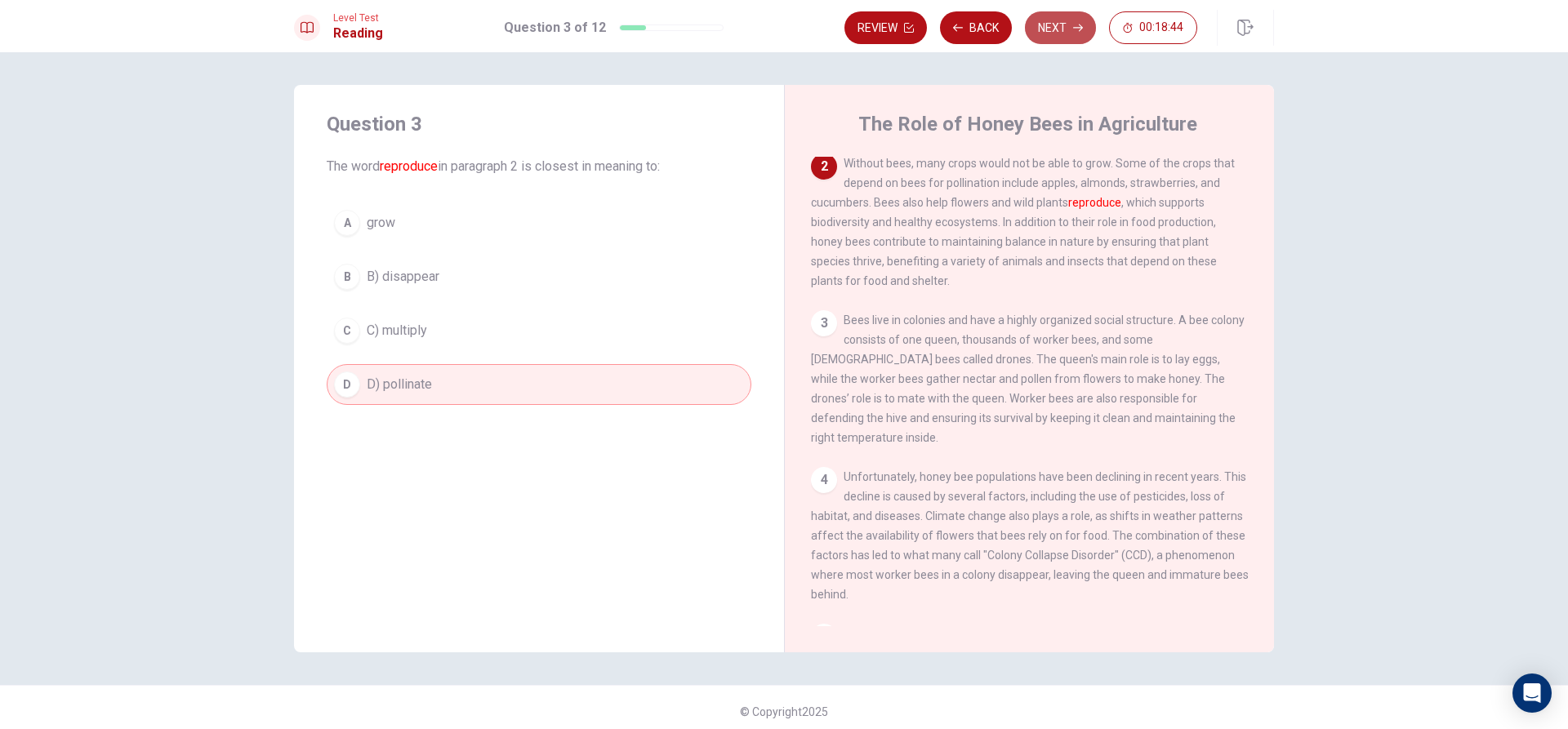
click at [1064, 33] on button "Next" at bounding box center [1060, 28] width 71 height 32
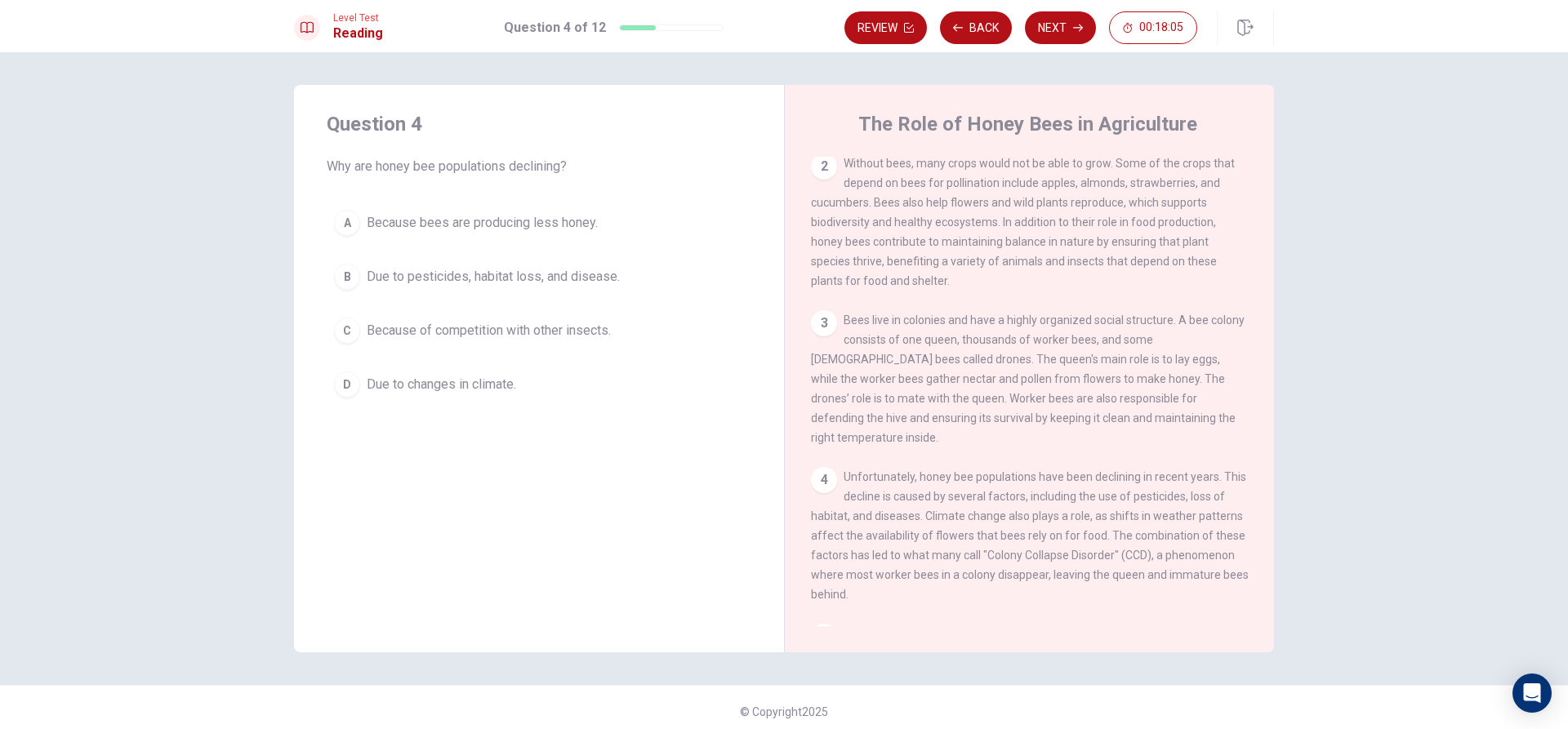
click at [362, 282] on button "B Due to pesticides, habitat loss, and disease." at bounding box center [539, 277] width 424 height 41
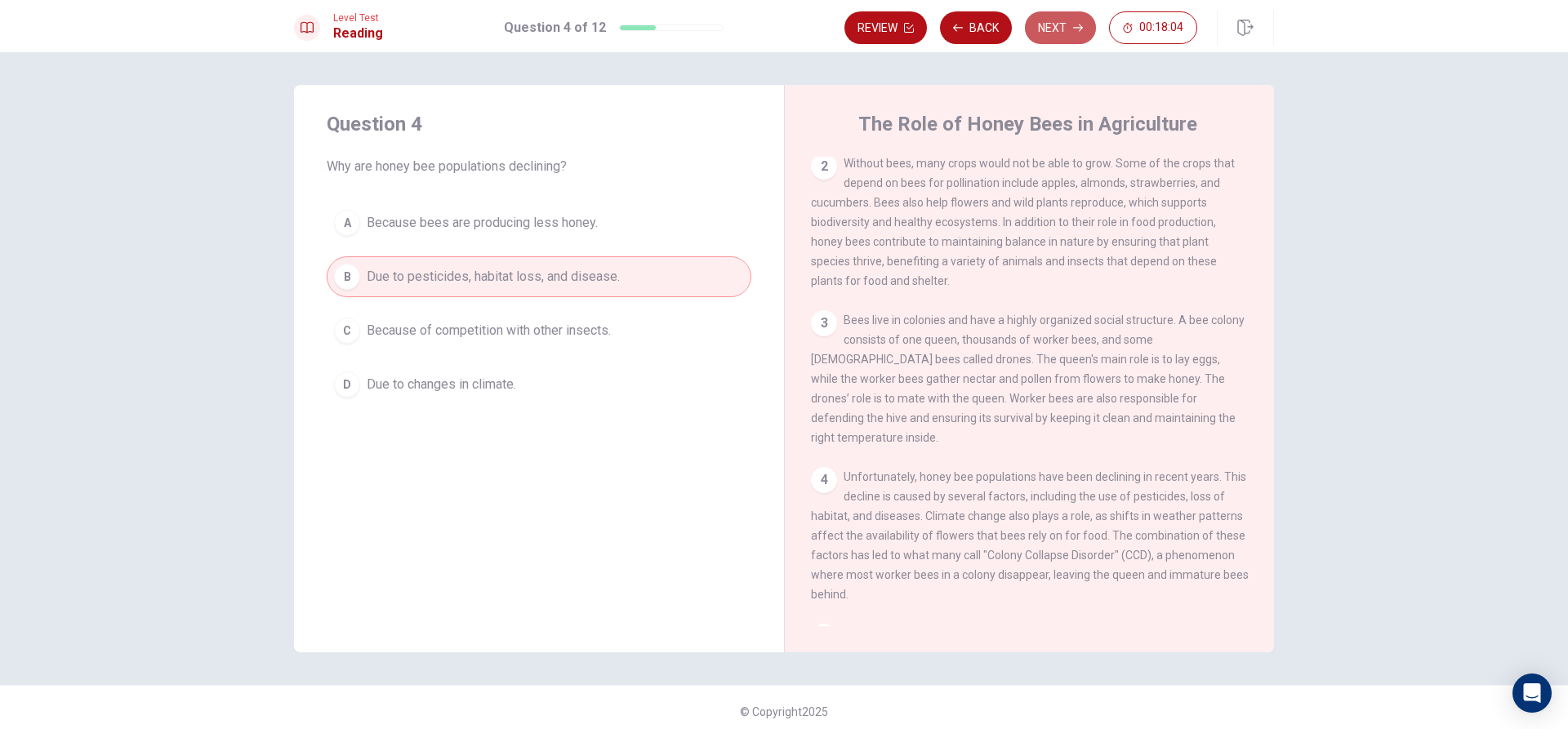
click at [1070, 22] on button "Next" at bounding box center [1060, 28] width 71 height 32
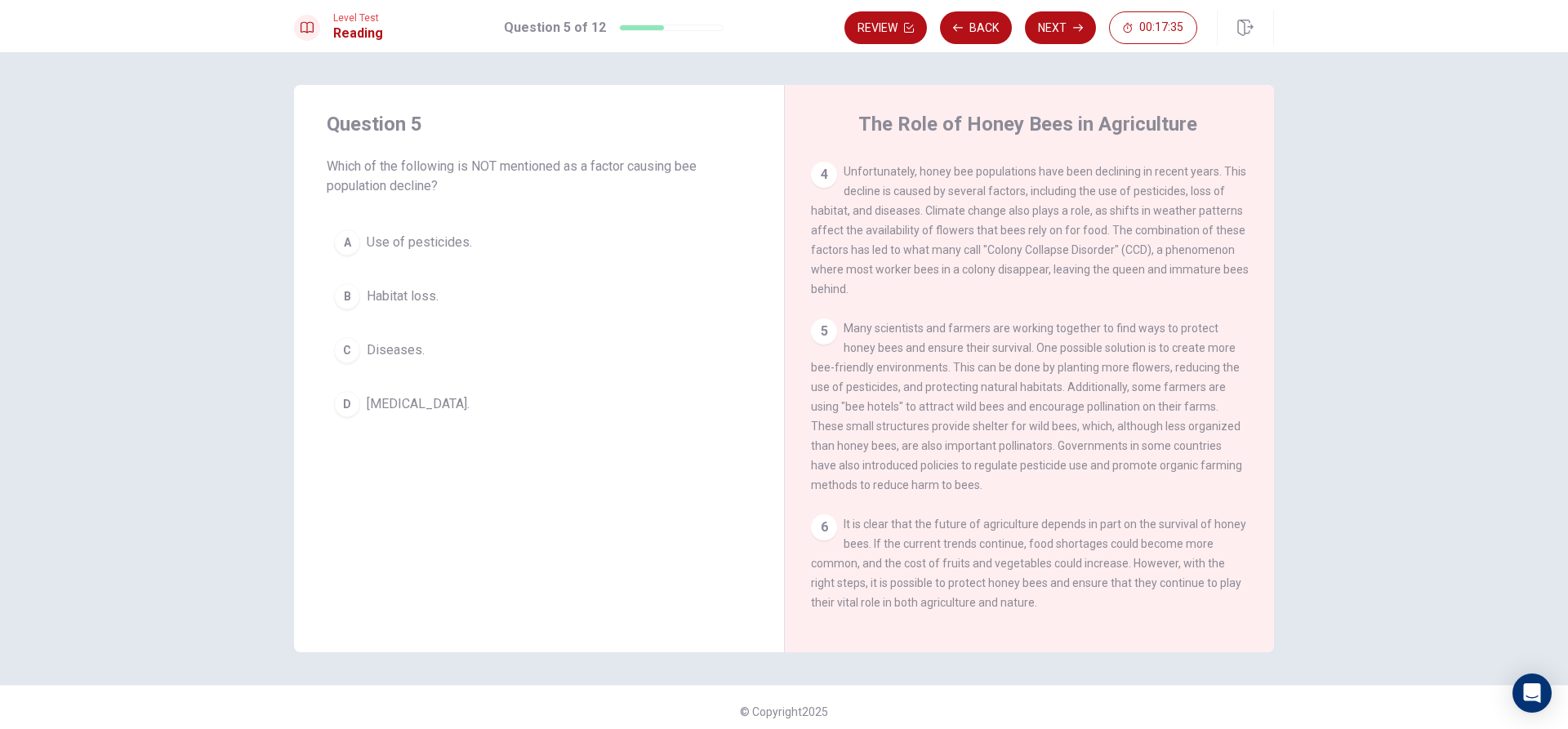
scroll to position [424, 0]
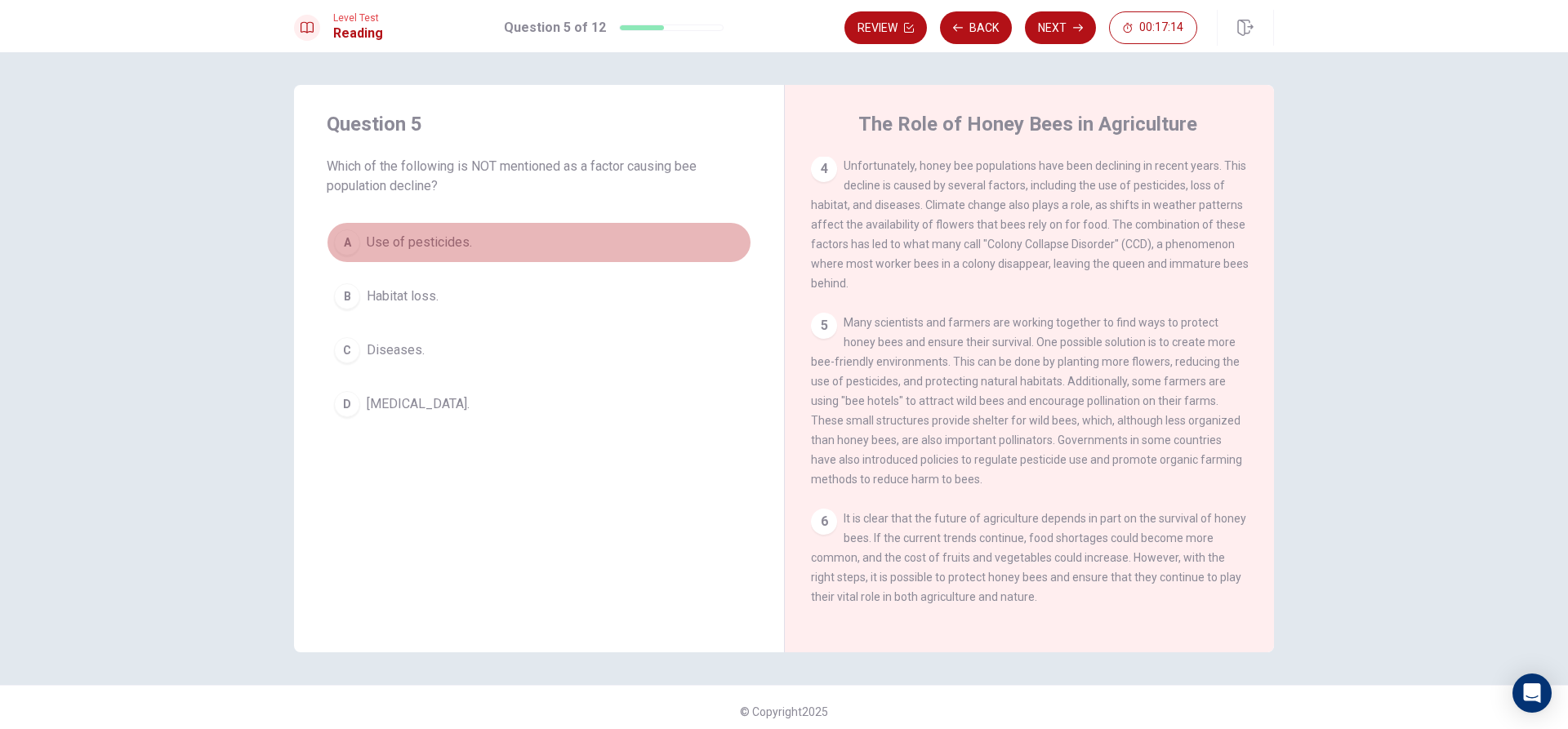
click at [349, 229] on button "A Use of pesticides." at bounding box center [539, 243] width 424 height 41
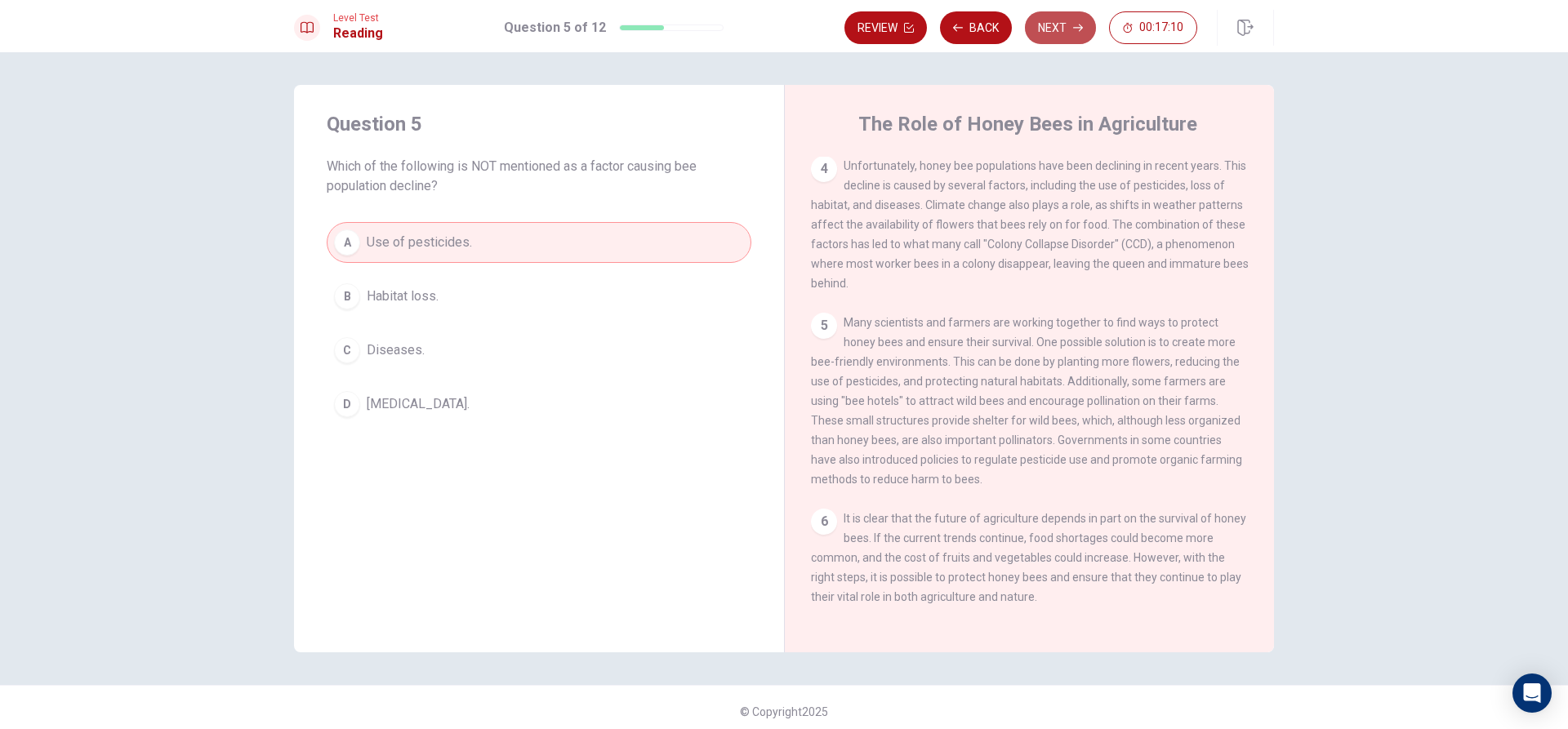
click at [1066, 21] on button "Next" at bounding box center [1060, 28] width 71 height 32
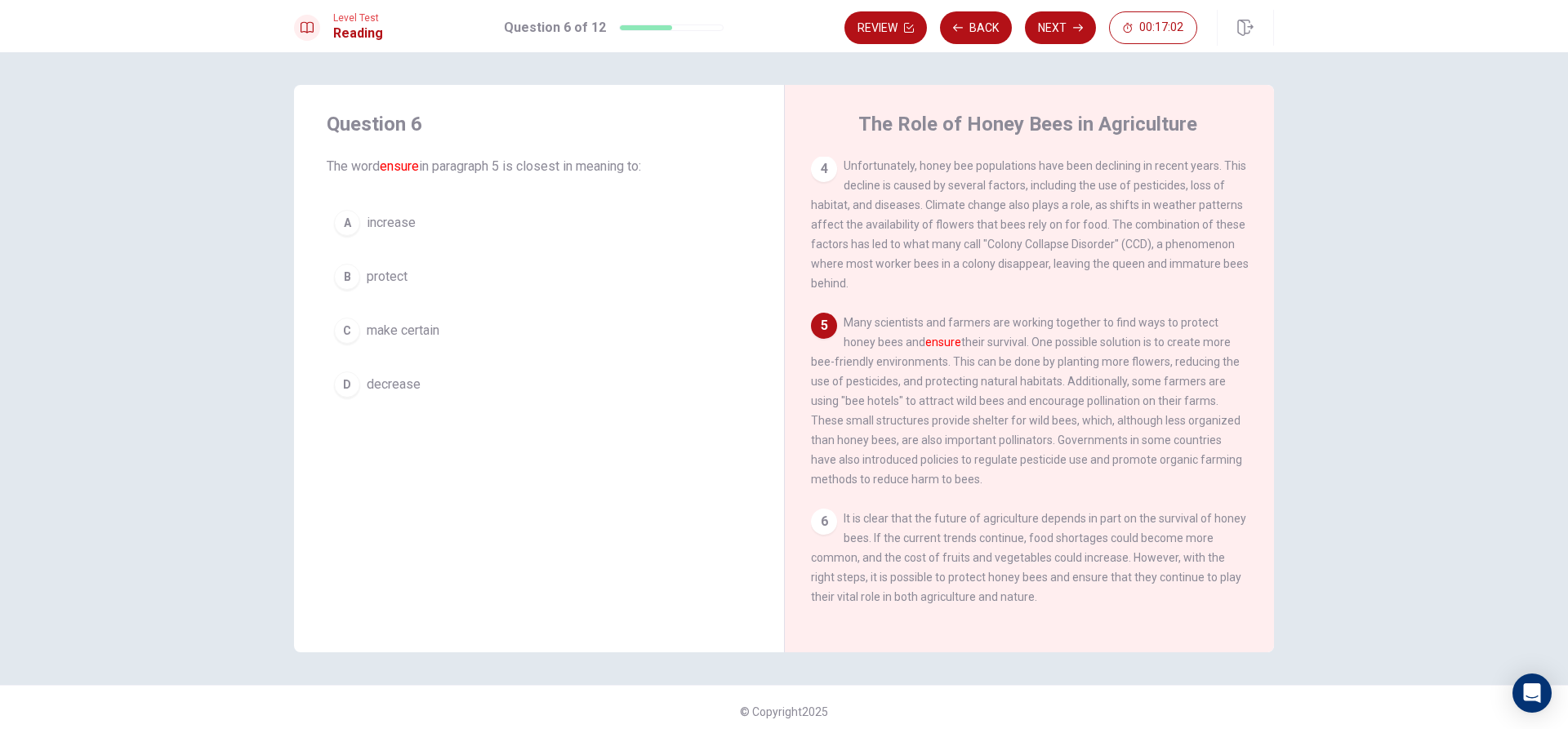
click at [356, 222] on button "A increase" at bounding box center [539, 223] width 424 height 41
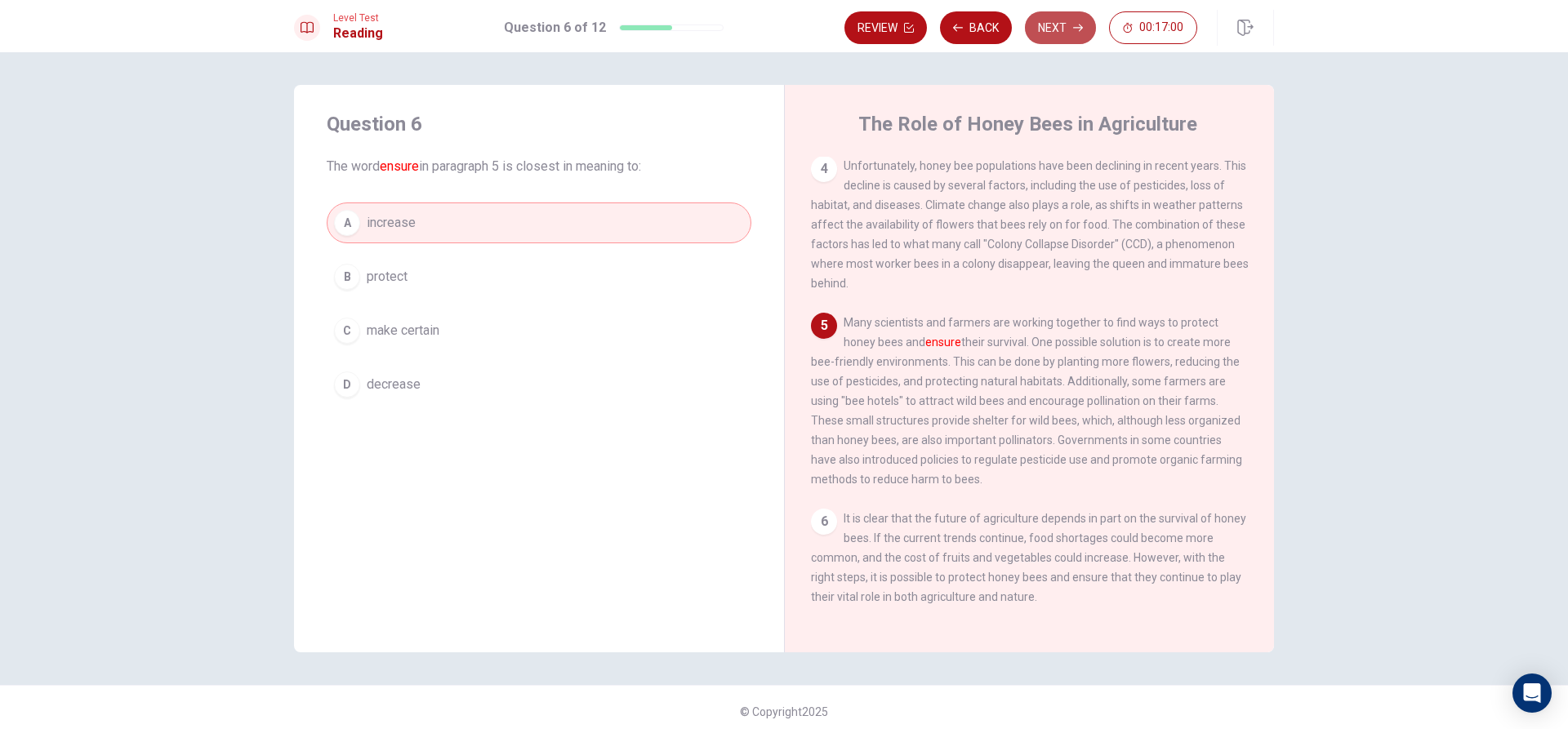
click at [1064, 19] on button "Next" at bounding box center [1060, 28] width 71 height 32
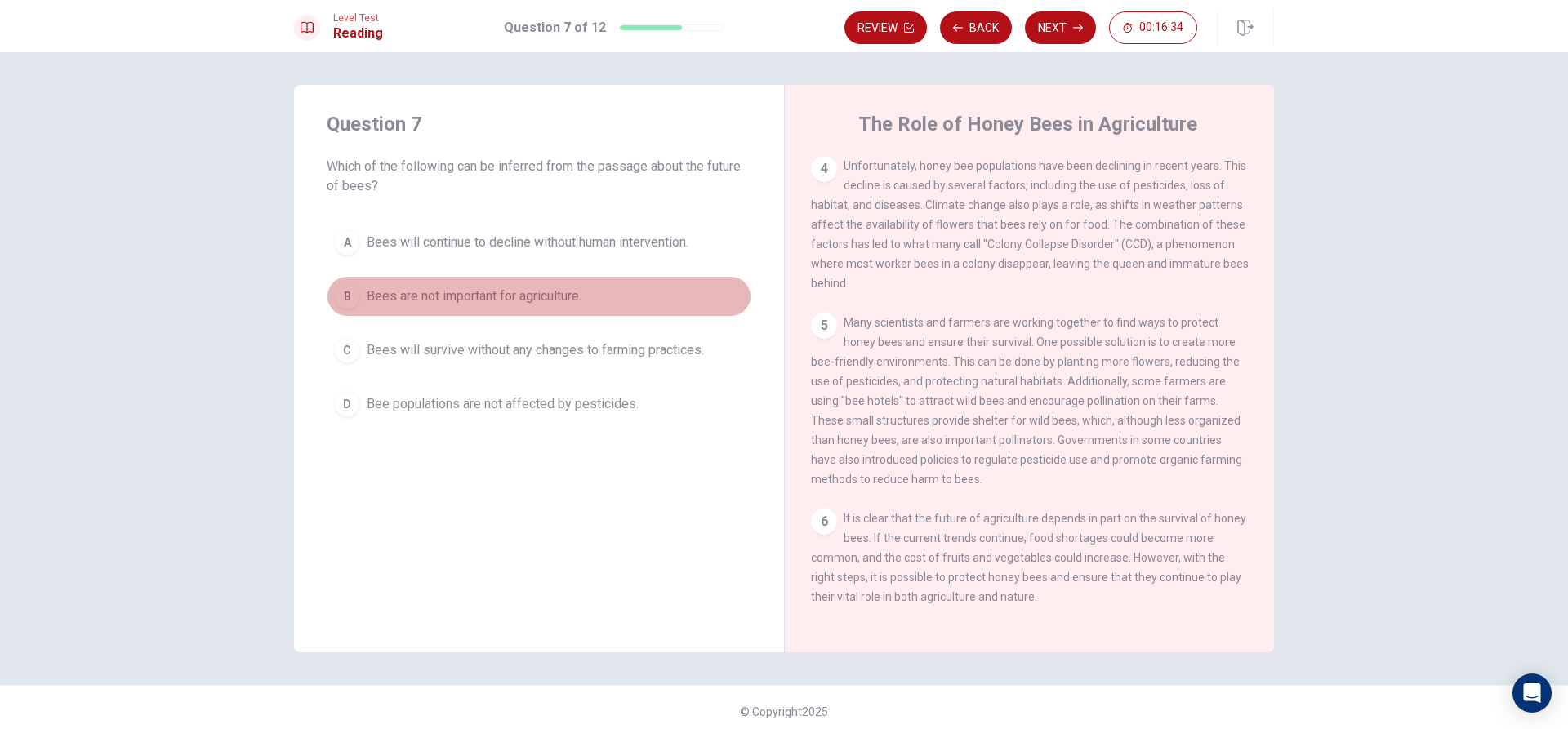
click at [336, 298] on div "B" at bounding box center [347, 296] width 26 height 26
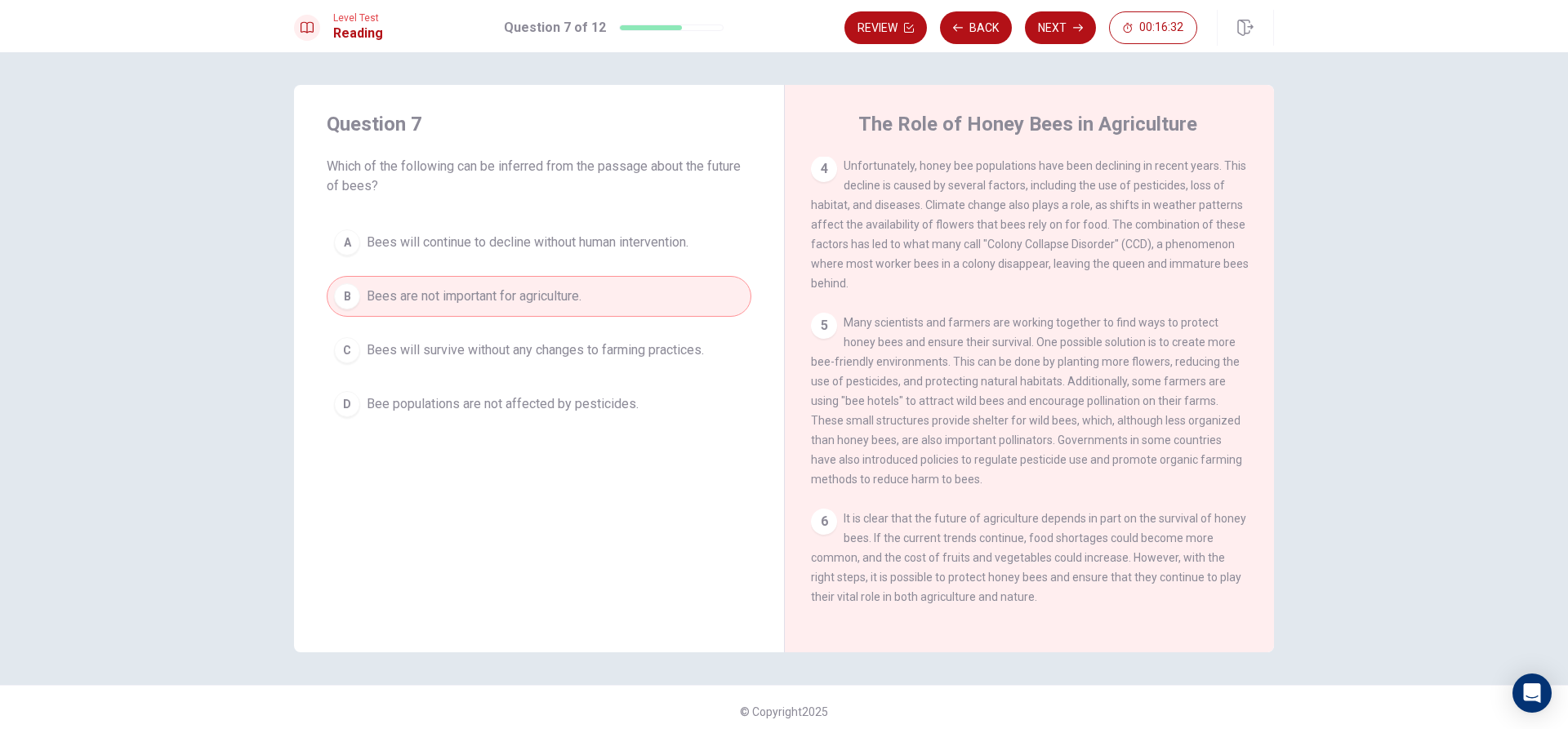
click at [366, 361] on button "C Bees will survive without any changes to farming practices." at bounding box center [539, 350] width 424 height 41
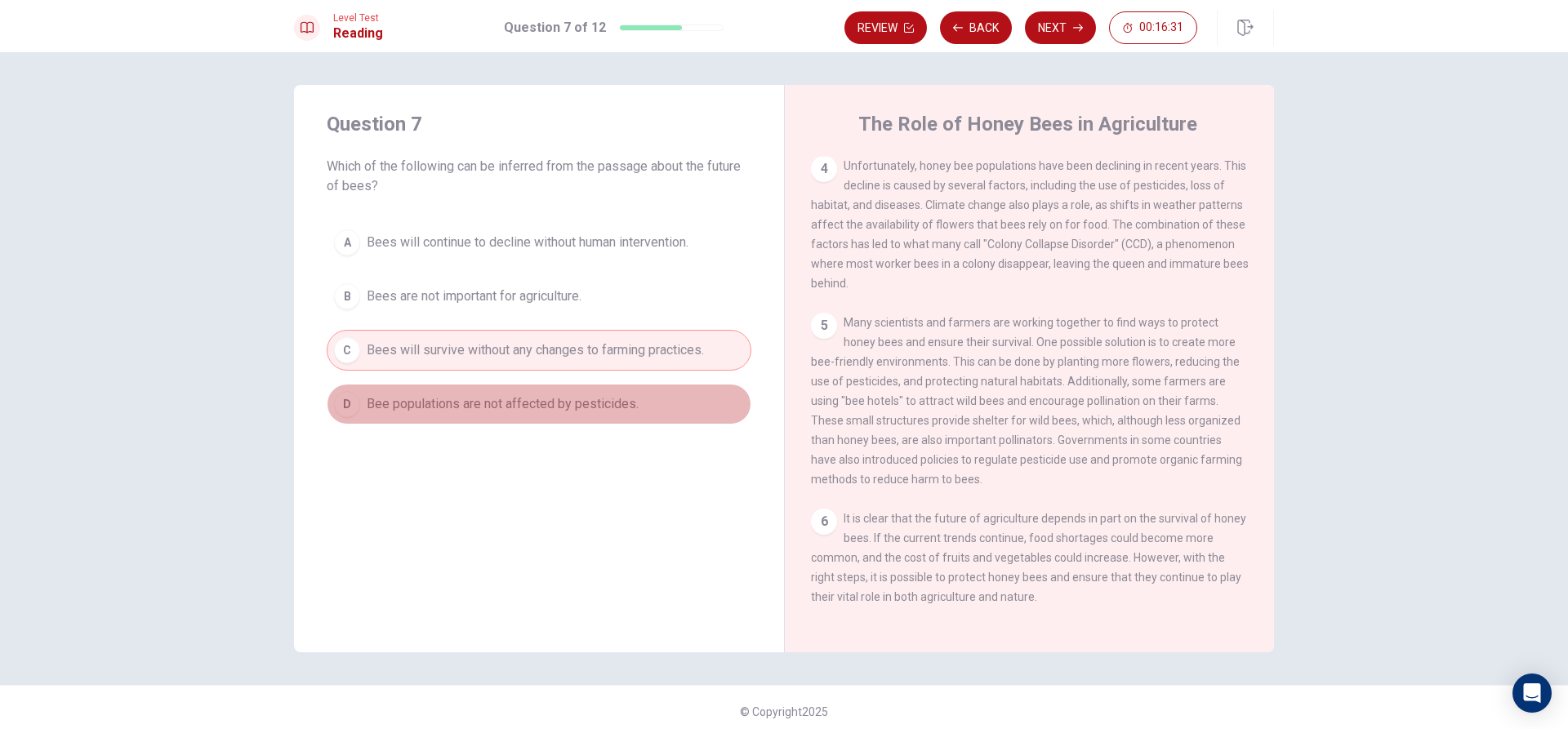
click at [346, 407] on div "D" at bounding box center [347, 404] width 26 height 26
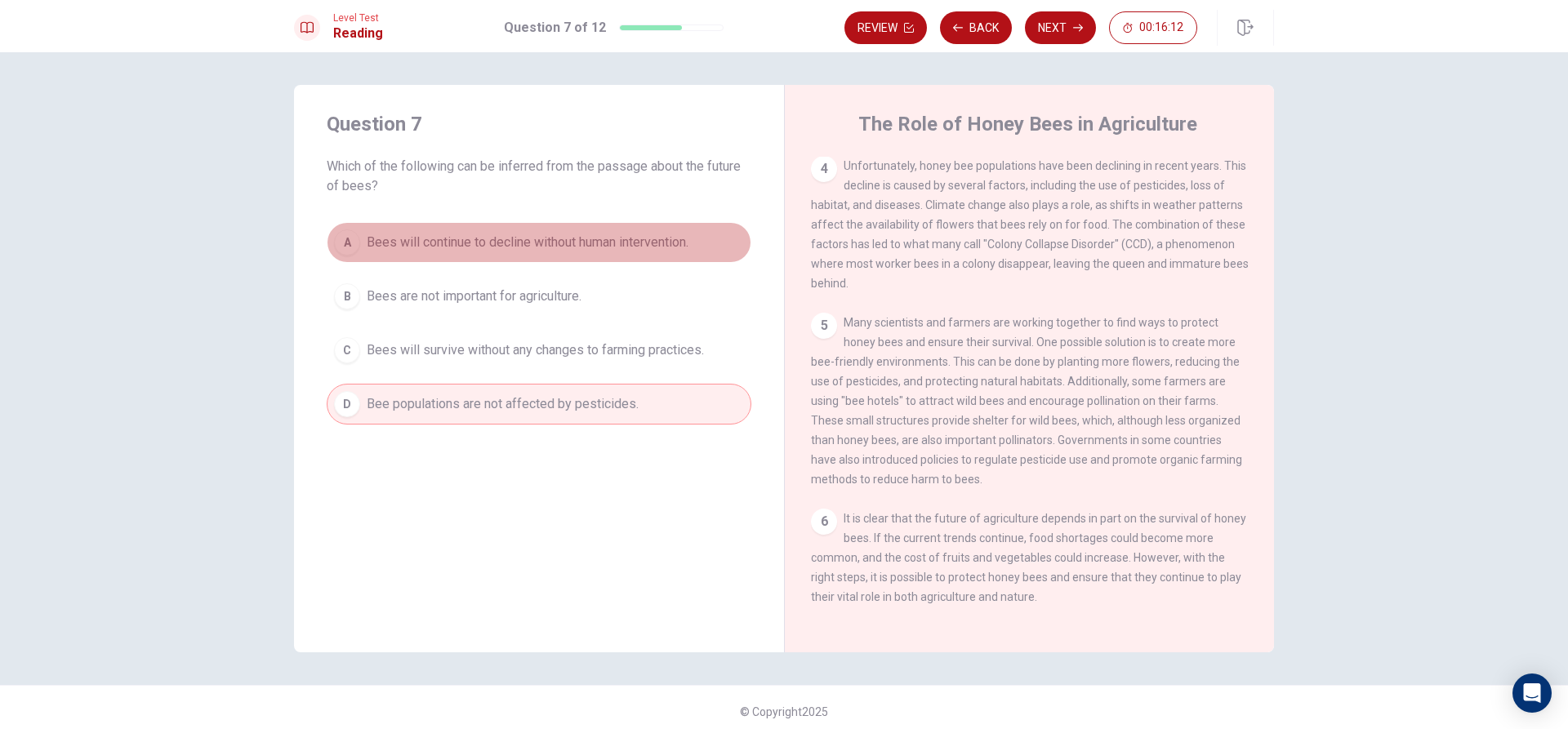
click at [358, 235] on button "A Bees will continue to decline without human intervention." at bounding box center [539, 243] width 424 height 41
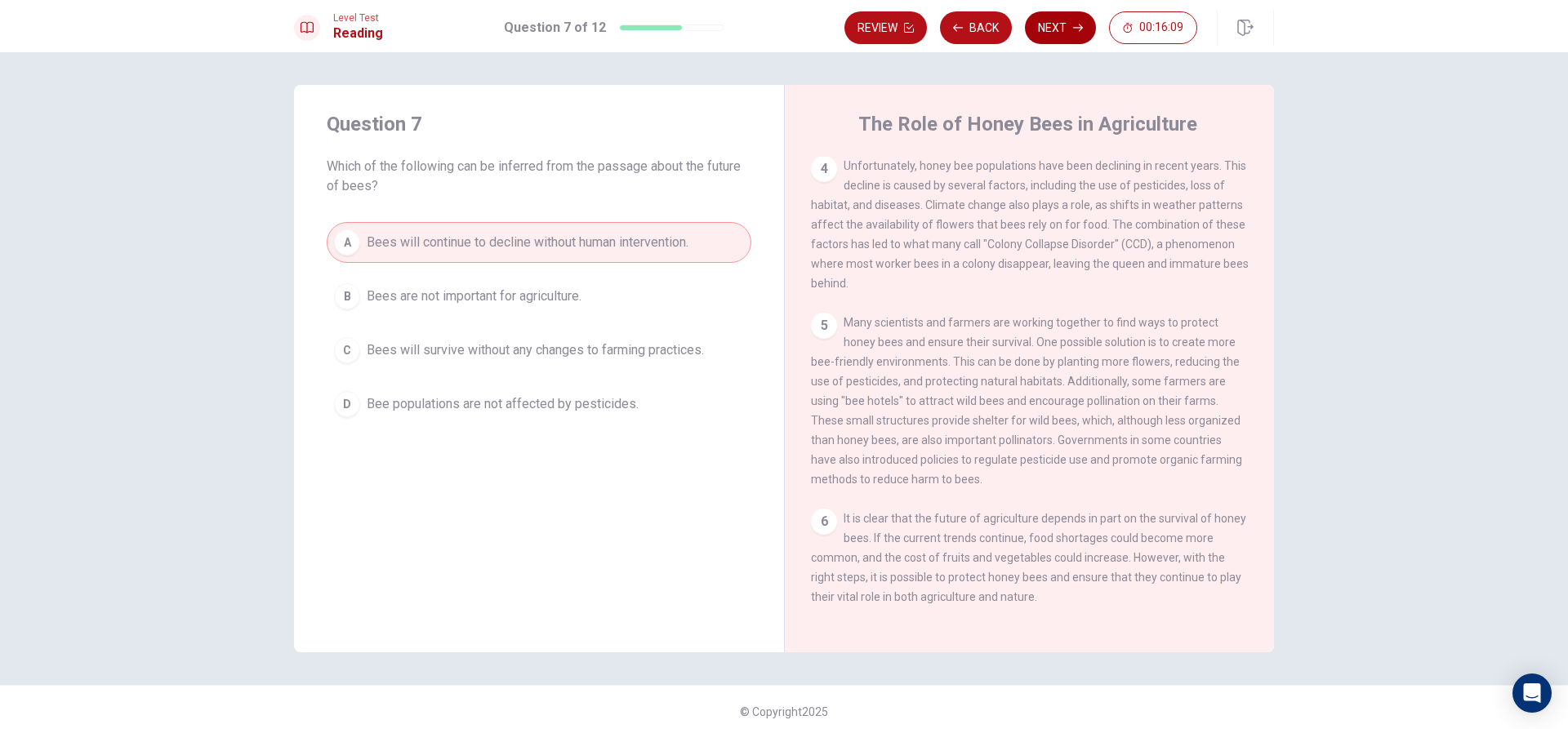
click at [1079, 29] on icon "button" at bounding box center [1077, 28] width 10 height 10
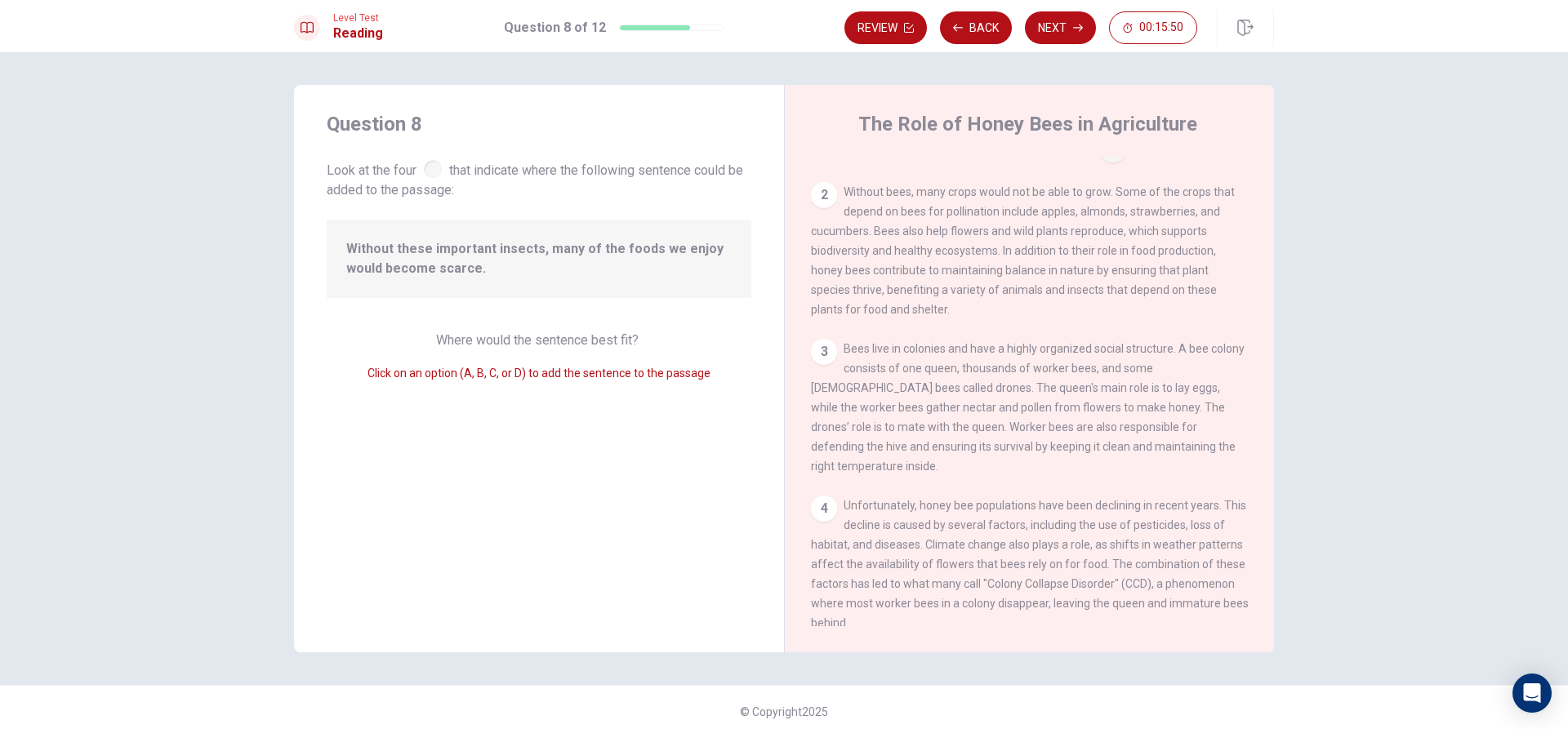
scroll to position [0, 0]
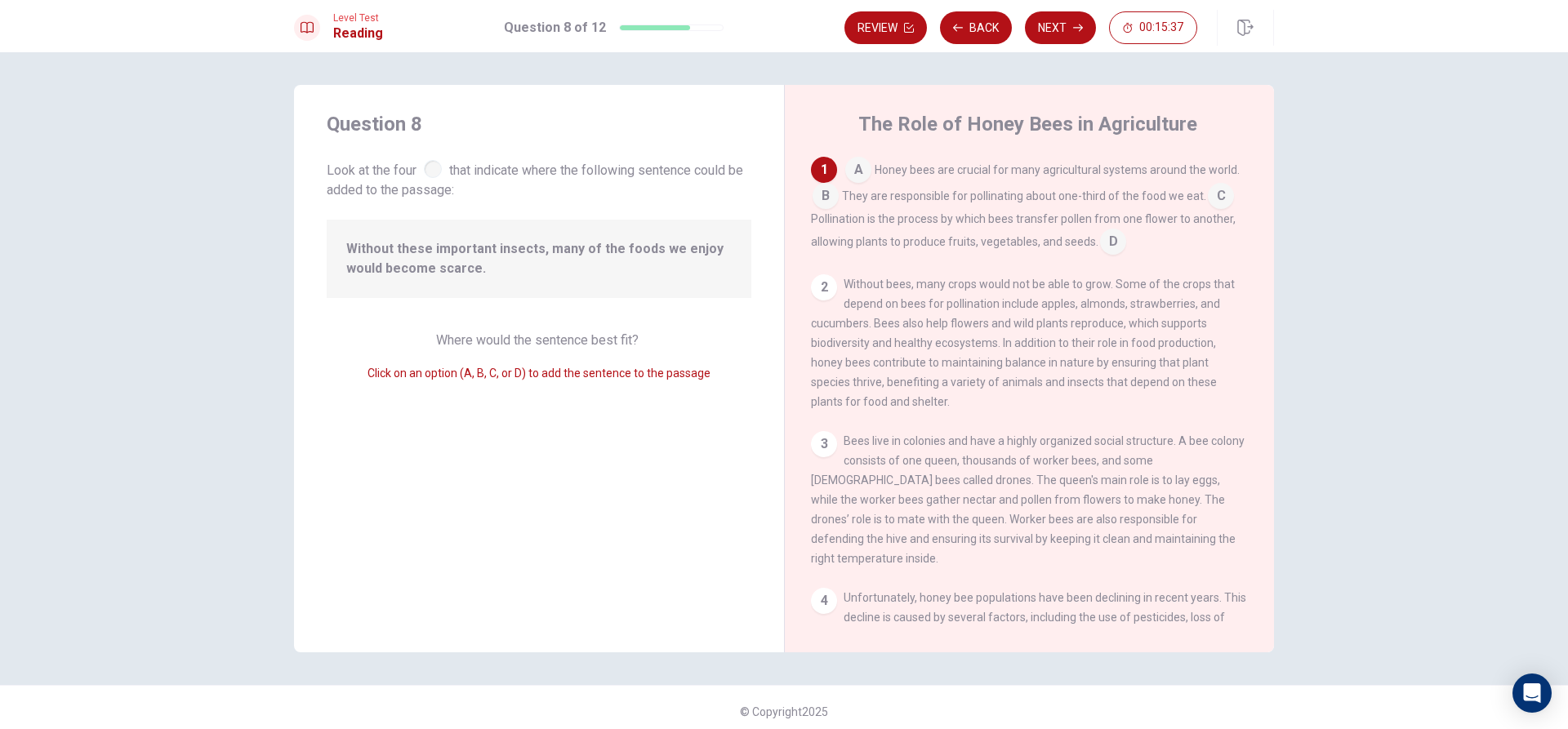
click at [1100, 247] on input at bounding box center [1112, 243] width 26 height 26
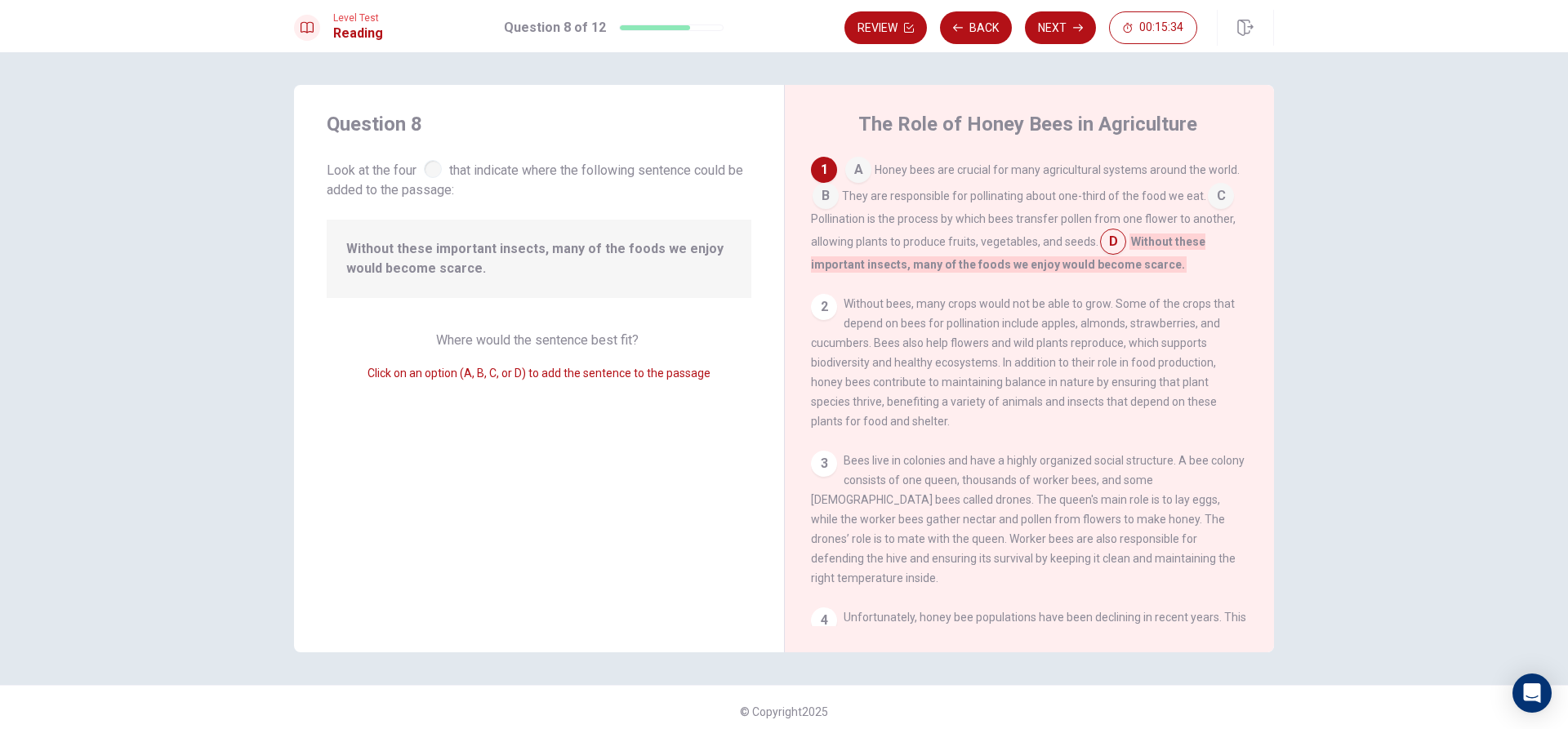
click at [1101, 244] on input at bounding box center [1112, 243] width 26 height 26
click at [1103, 241] on input at bounding box center [1112, 243] width 26 height 26
click at [1213, 202] on input at bounding box center [1221, 197] width 26 height 26
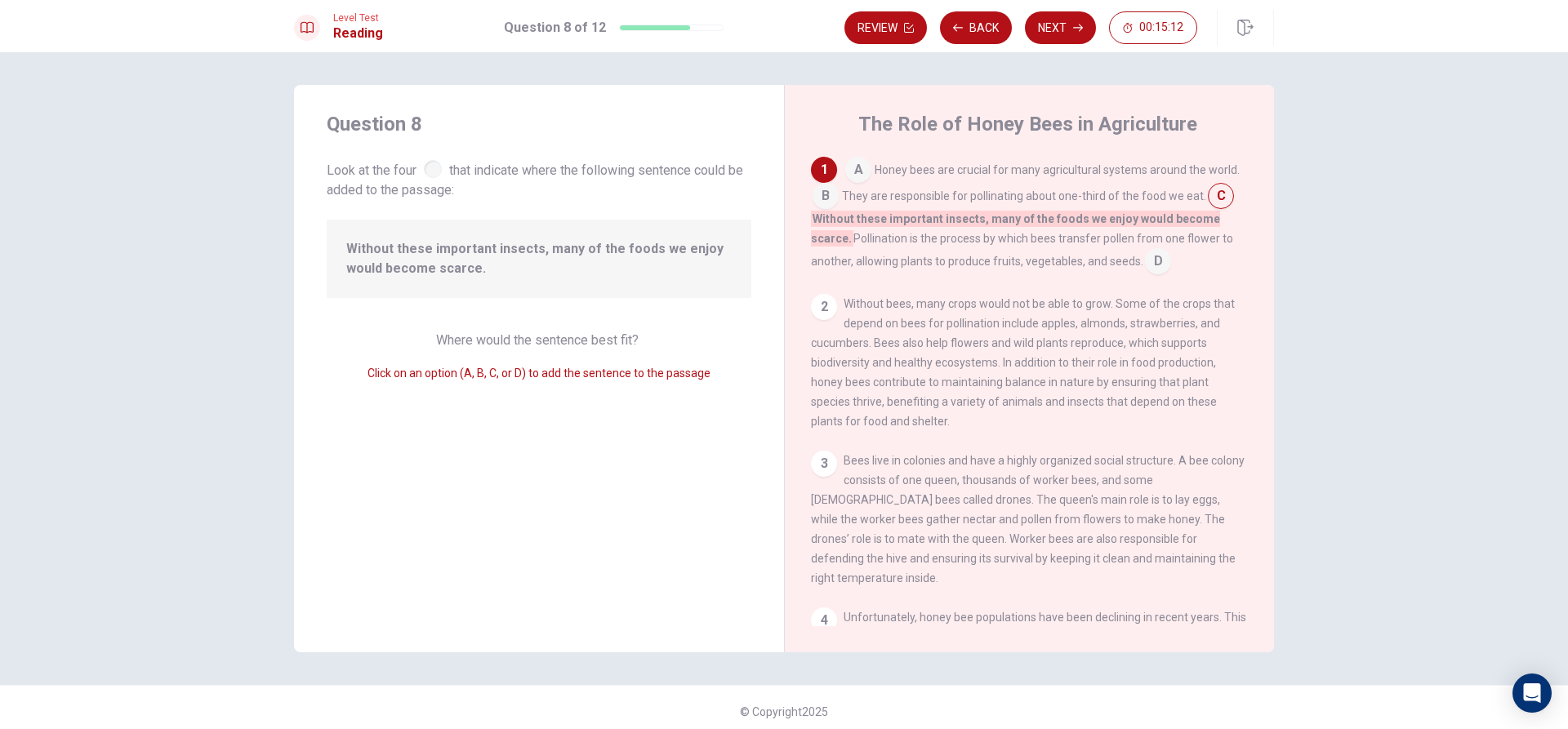
click at [830, 196] on input at bounding box center [825, 197] width 26 height 26
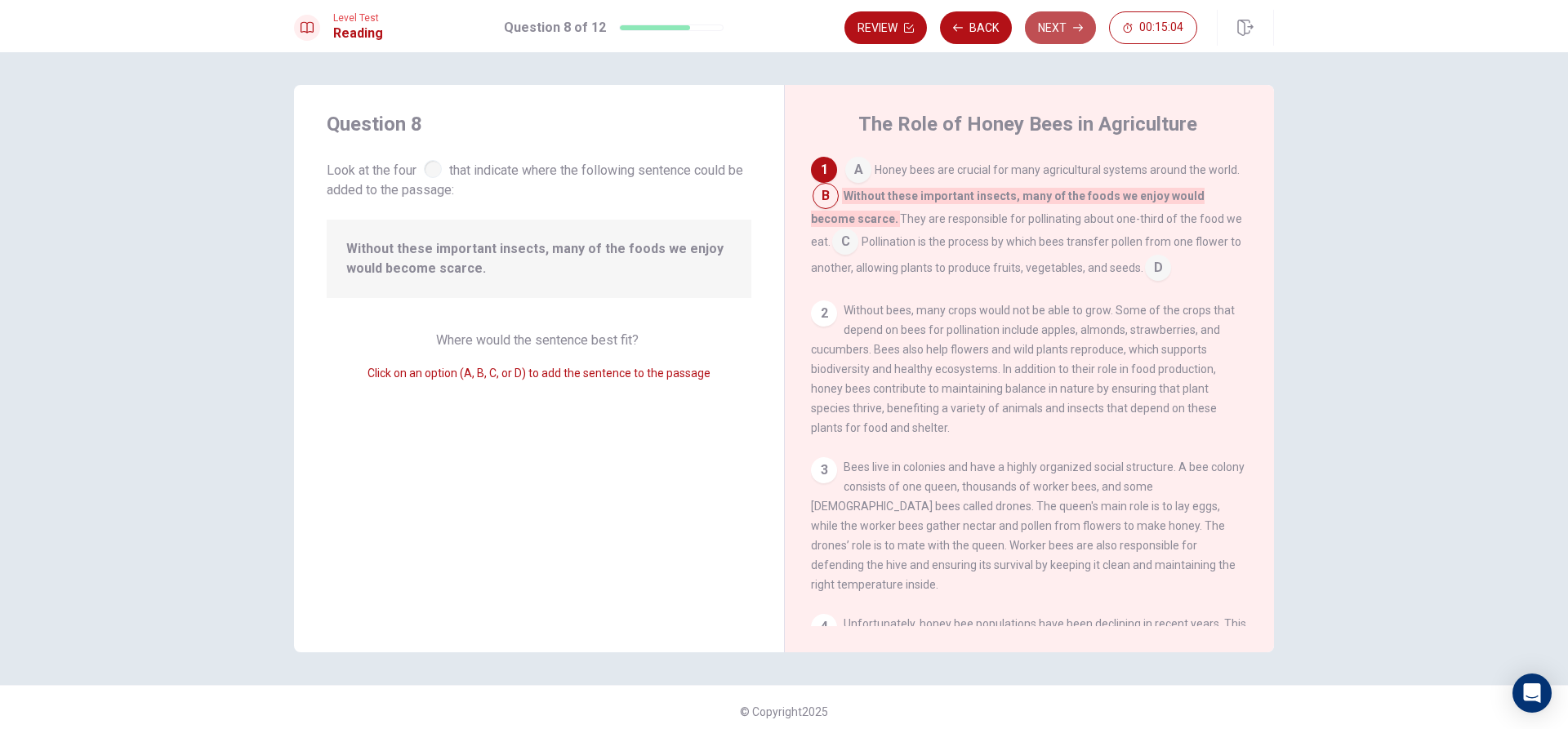
click at [1081, 31] on icon "button" at bounding box center [1077, 28] width 10 height 10
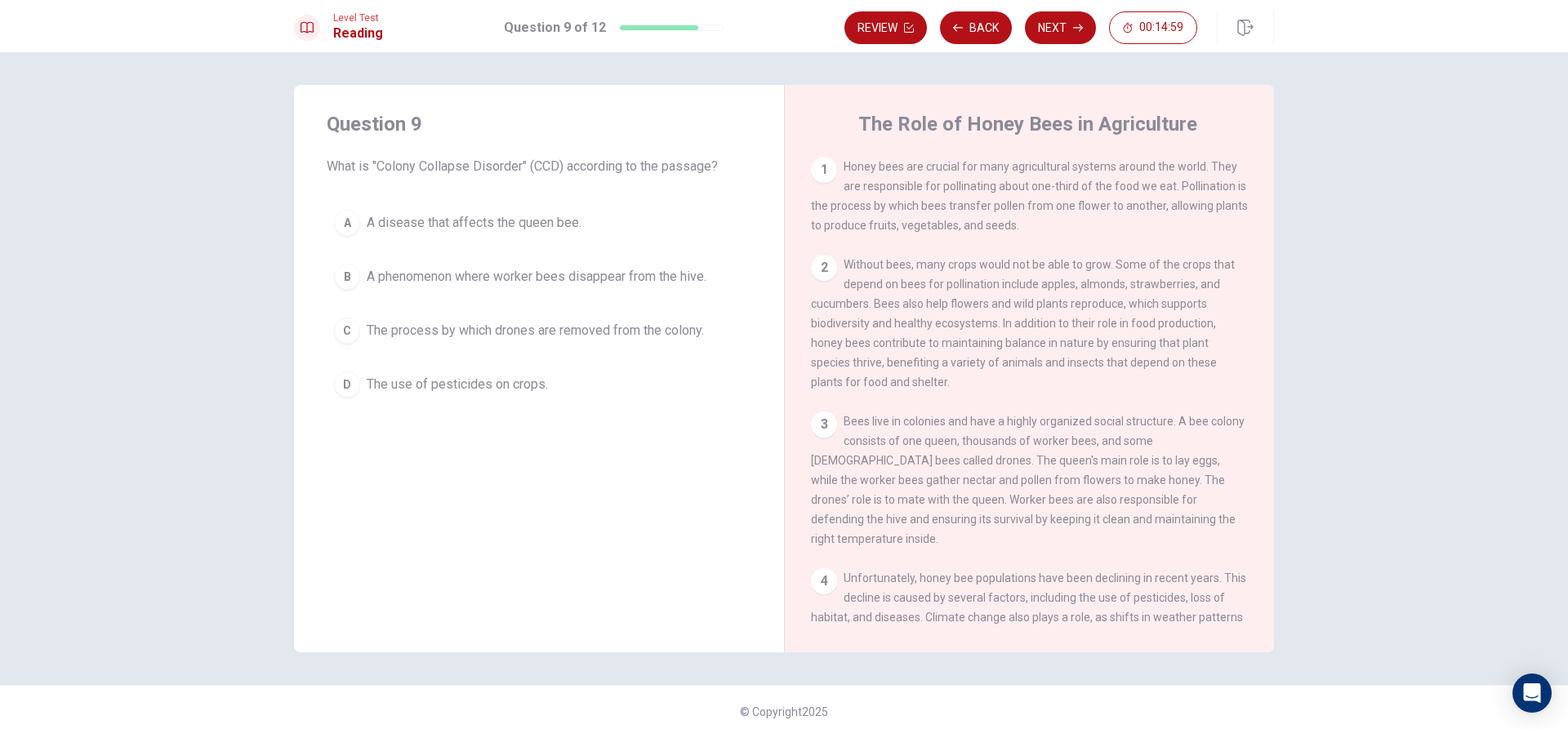
drag, startPoint x: 1266, startPoint y: 341, endPoint x: 1252, endPoint y: 394, distance: 54.8
click at [1252, 394] on div "The Role of Honey Bees in Agriculture 1 Honey bees are crucial for many agricul…" at bounding box center [1028, 369] width 490 height 568
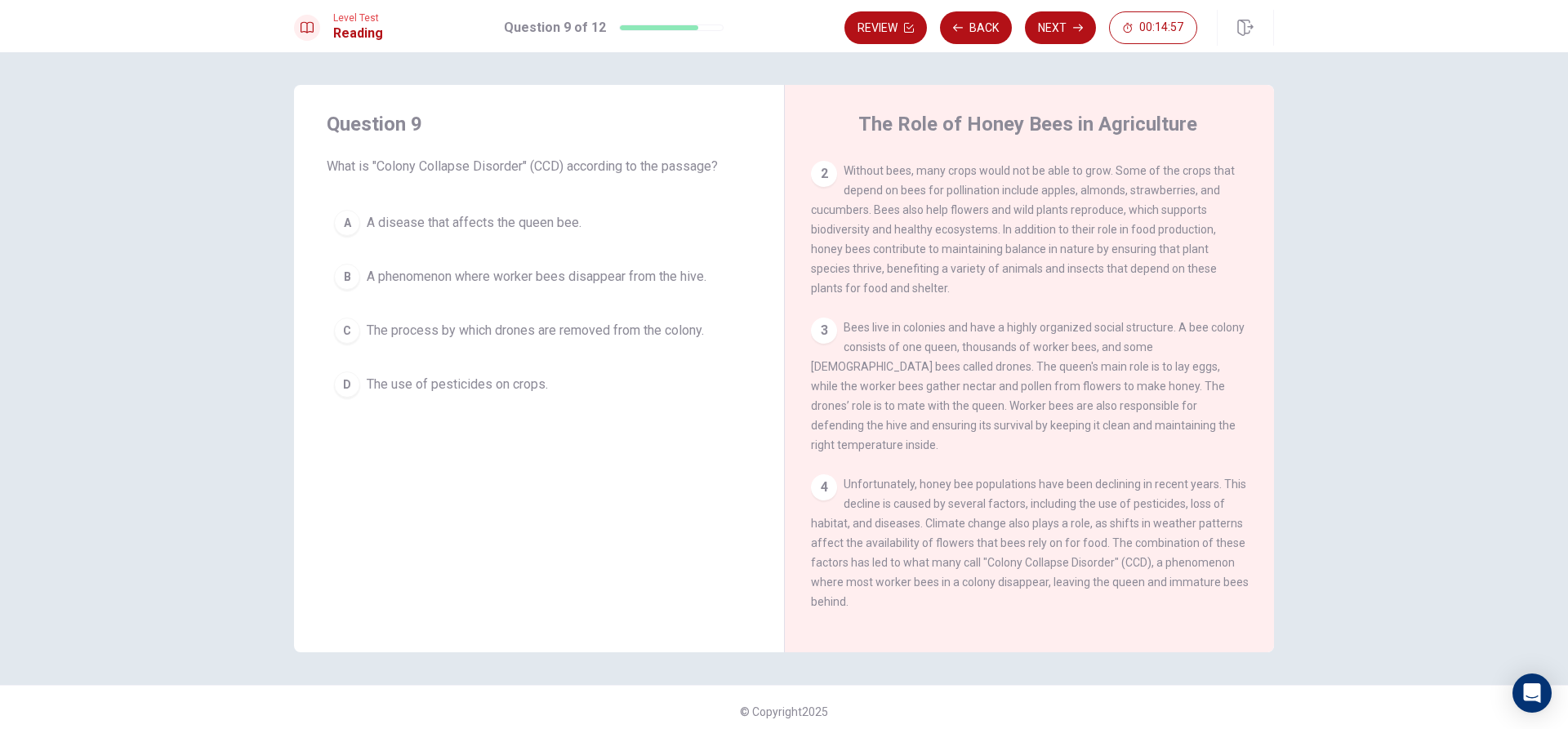
scroll to position [96, 0]
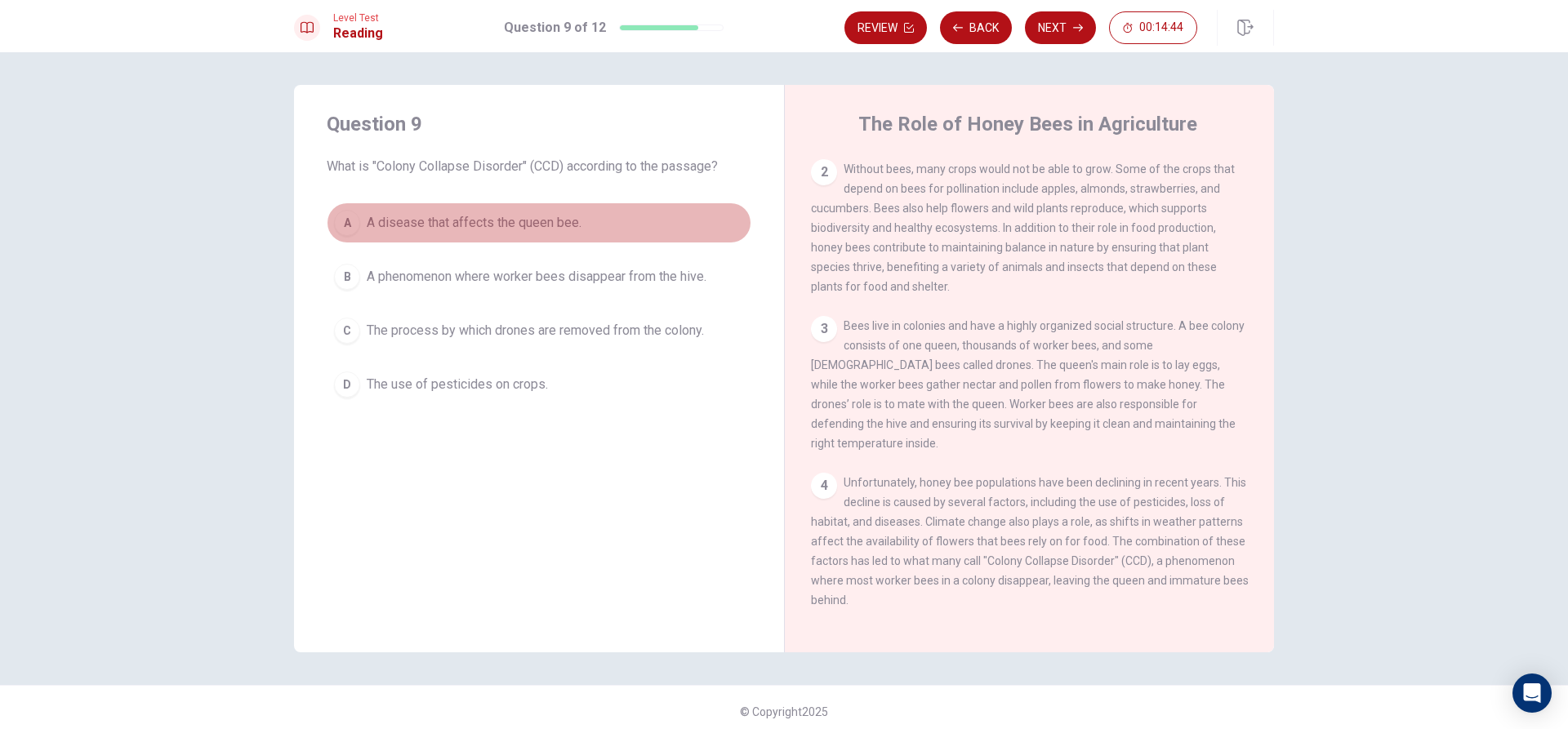
click at [366, 225] on span "A disease that affects the queen bee." at bounding box center [474, 223] width 215 height 20
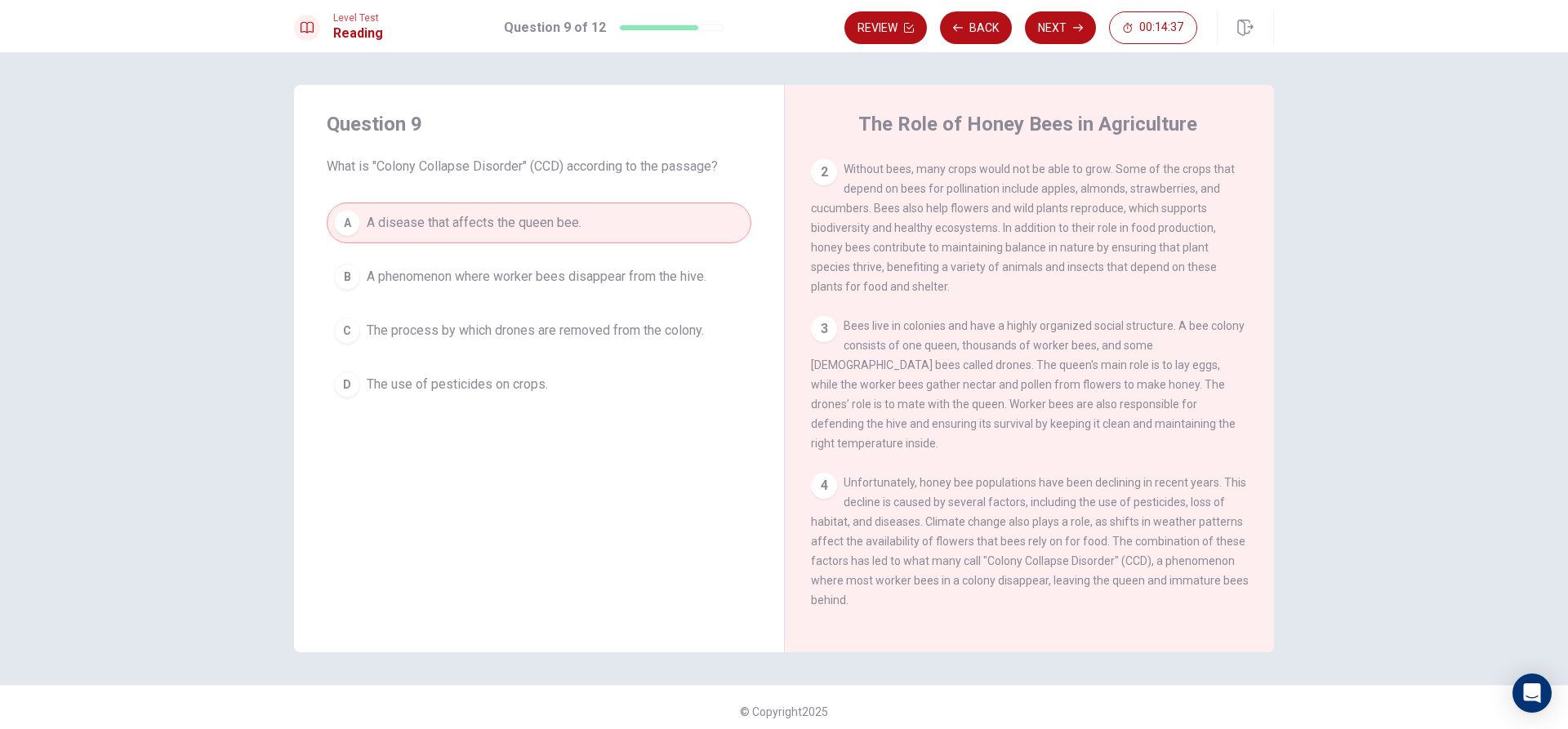
click at [375, 280] on span "A phenomenon where worker bees disappear from the hive." at bounding box center [536, 277] width 339 height 20
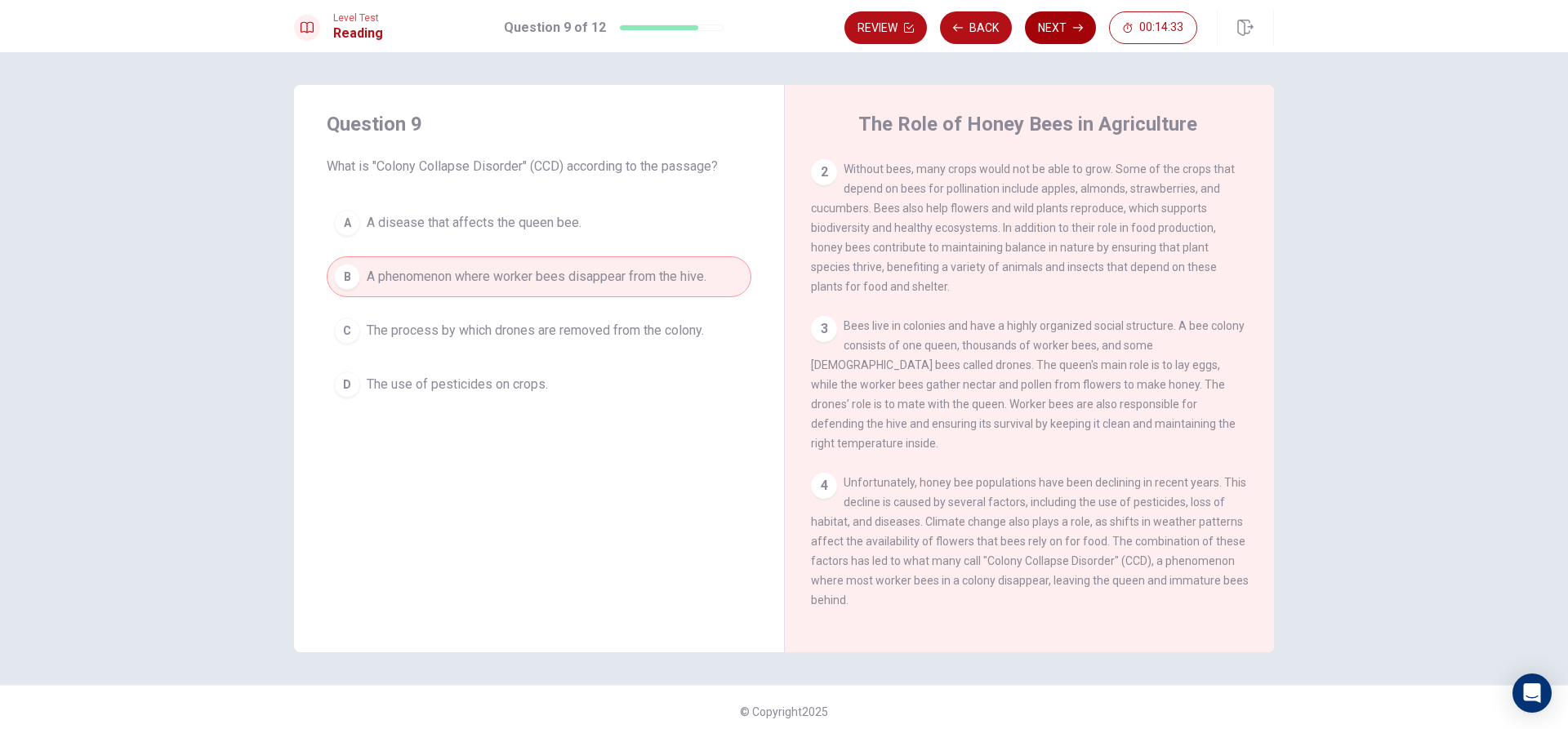
click at [1079, 23] on icon "button" at bounding box center [1077, 28] width 10 height 10
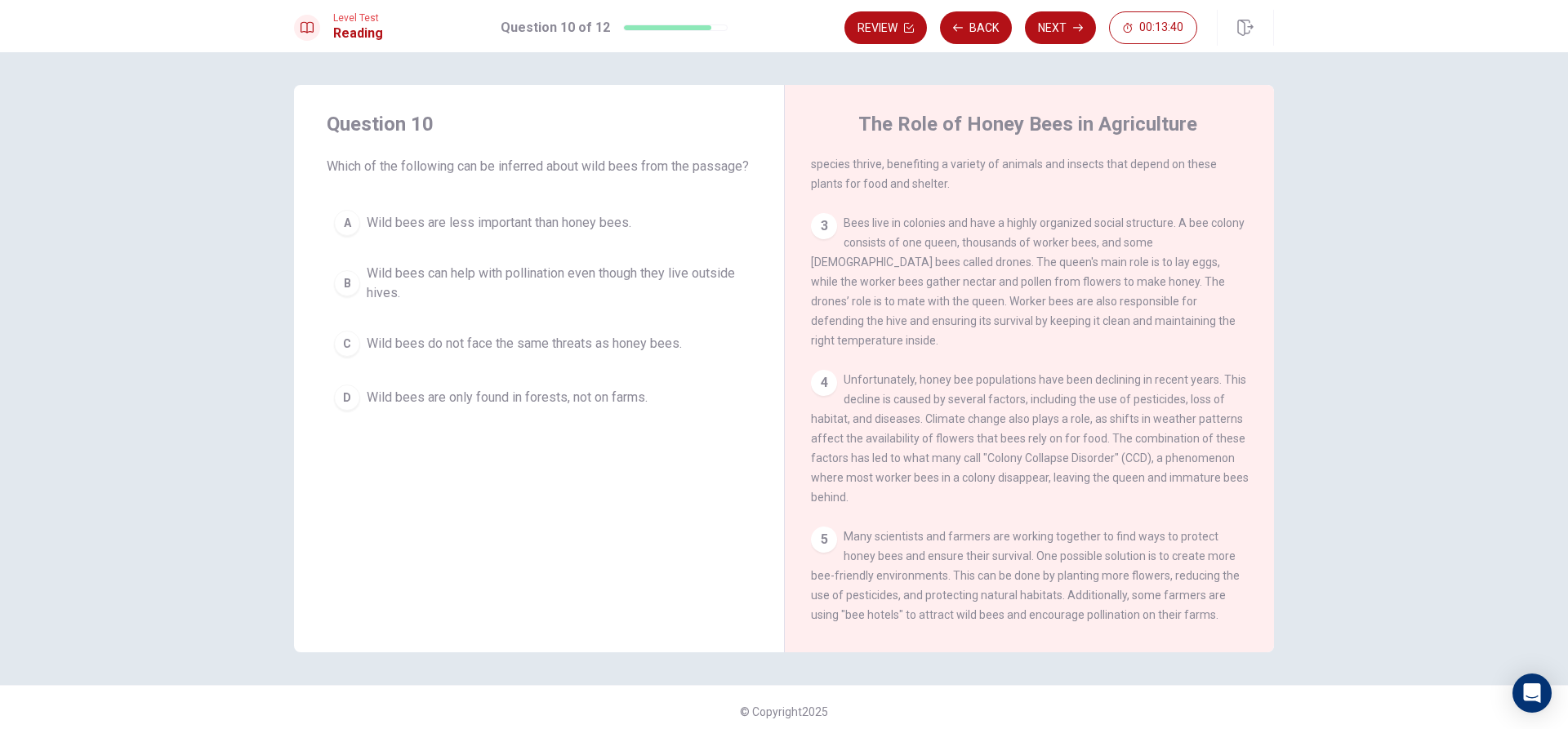
scroll to position [200, 0]
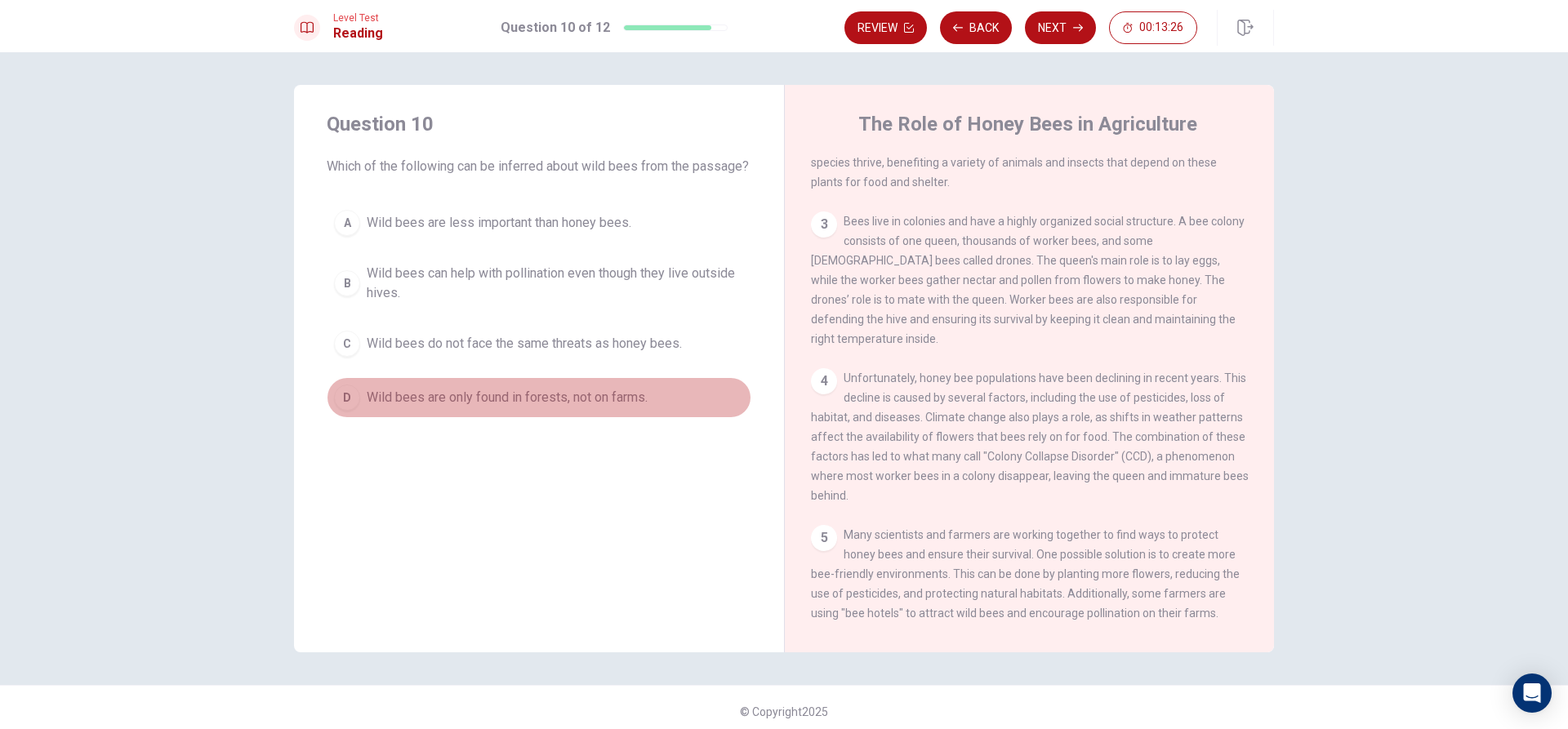
click at [330, 418] on button "D Wild bees are only found in forests, not on farms." at bounding box center [539, 398] width 424 height 41
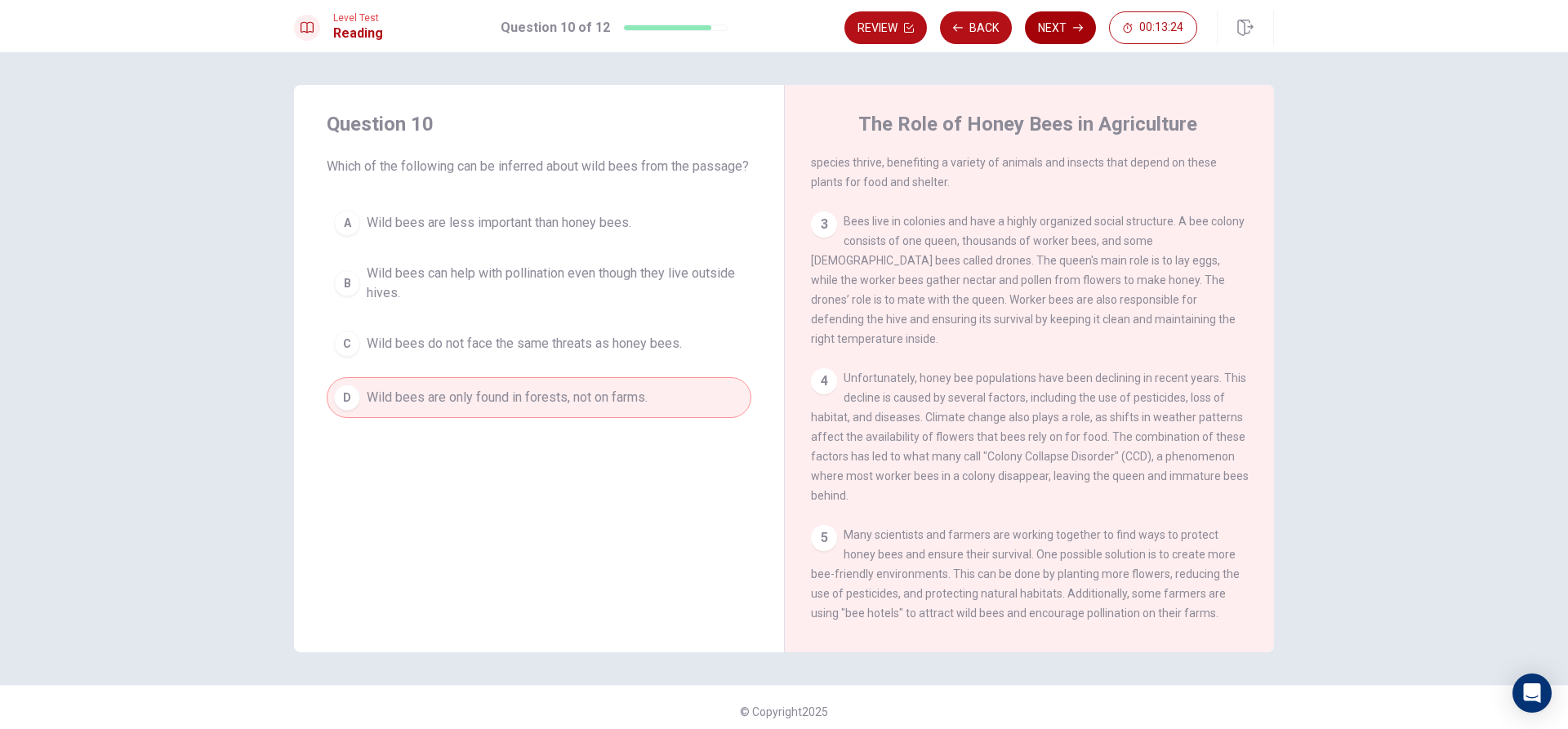
click at [1078, 28] on icon "button" at bounding box center [1077, 28] width 10 height 7
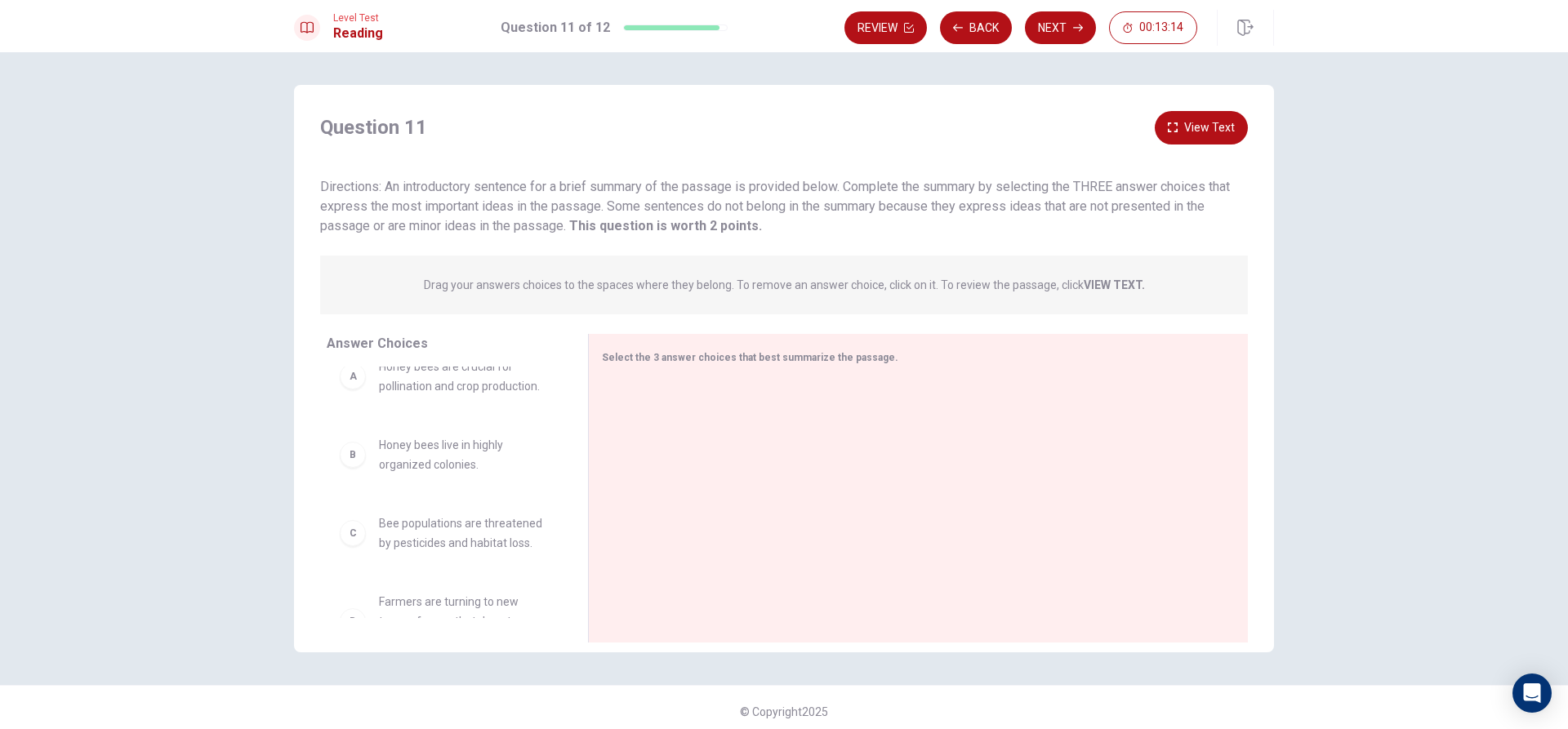
scroll to position [0, 0]
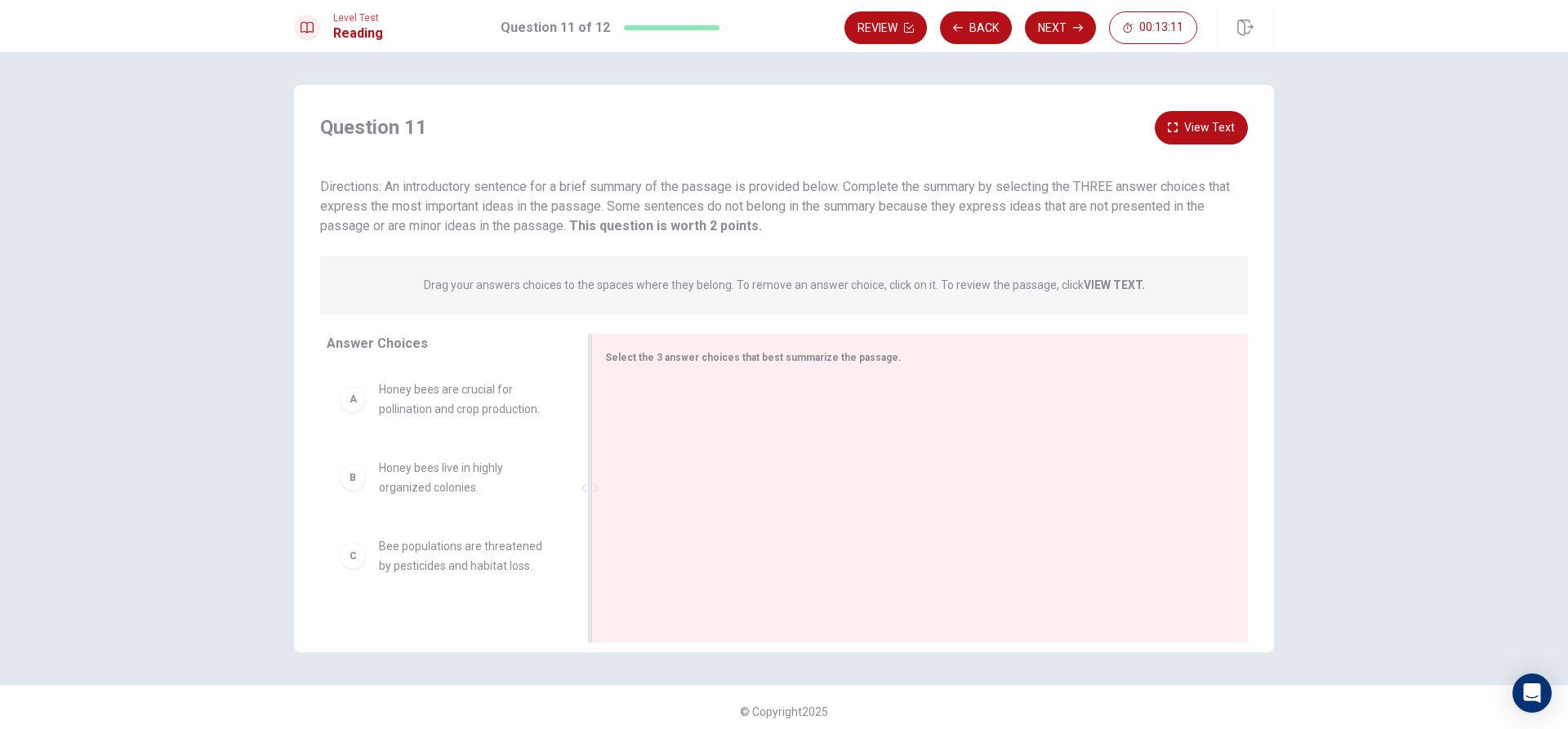
drag, startPoint x: 577, startPoint y: 399, endPoint x: 579, endPoint y: 415, distance: 16.1
click at [579, 415] on div at bounding box center [589, 488] width 21 height 309
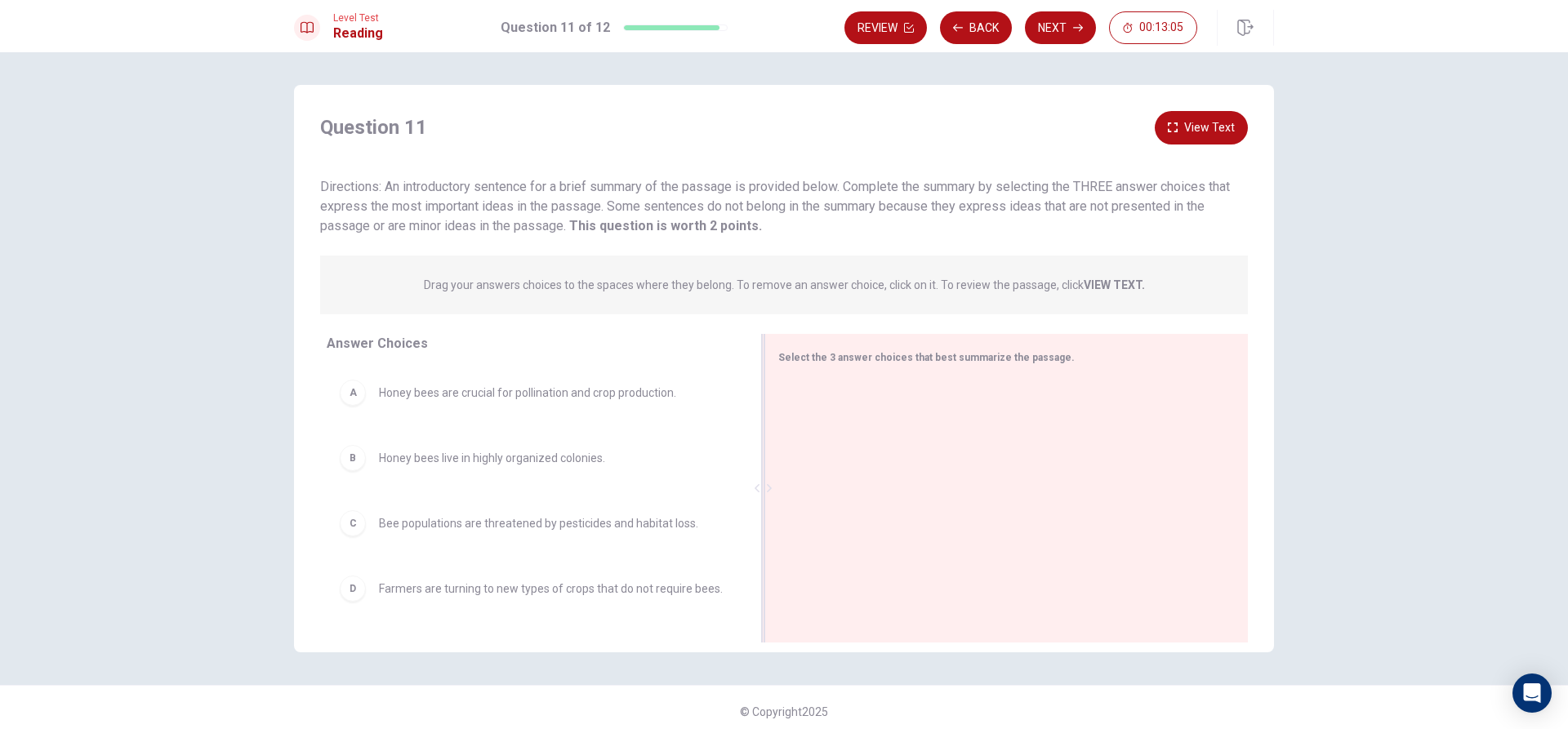
drag, startPoint x: 582, startPoint y: 419, endPoint x: 932, endPoint y: 422, distance: 350.0
click at [932, 422] on div "Select the 3 answer choices that best summarize the passage." at bounding box center [1007, 488] width 484 height 309
drag, startPoint x: 751, startPoint y: 406, endPoint x: 749, endPoint y: 414, distance: 8.2
click at [753, 414] on div at bounding box center [763, 488] width 21 height 309
click at [360, 532] on div "C Bee populations are threatened by pesticides and habitat loss." at bounding box center [532, 523] width 385 height 26
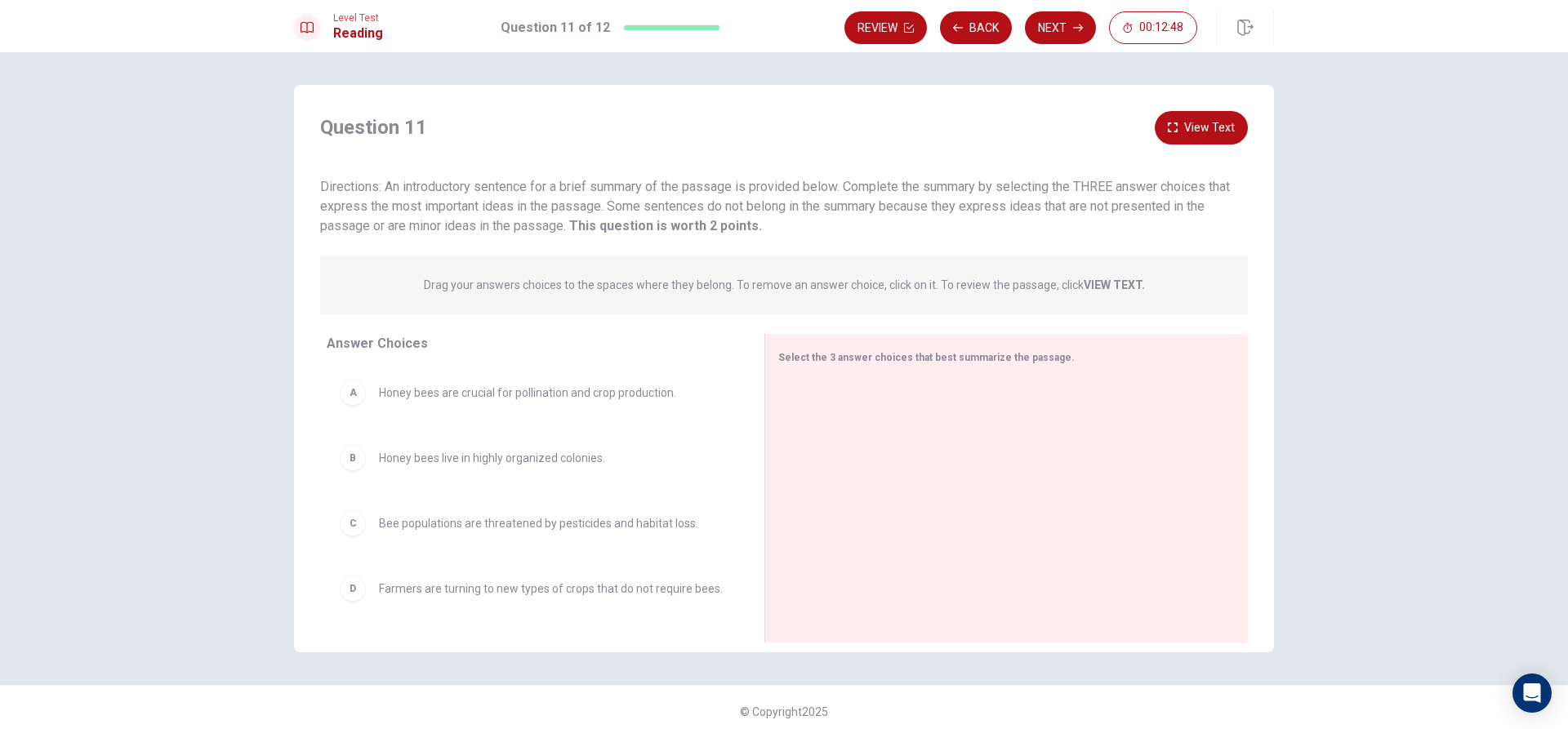
click at [332, 537] on div "C Bee populations are threatened by pesticides and habitat loss." at bounding box center [533, 523] width 412 height 52
click at [366, 523] on div "C Bee populations are threatened by pesticides and habitat loss." at bounding box center [532, 523] width 385 height 26
click at [360, 526] on div "C" at bounding box center [352, 523] width 26 height 26
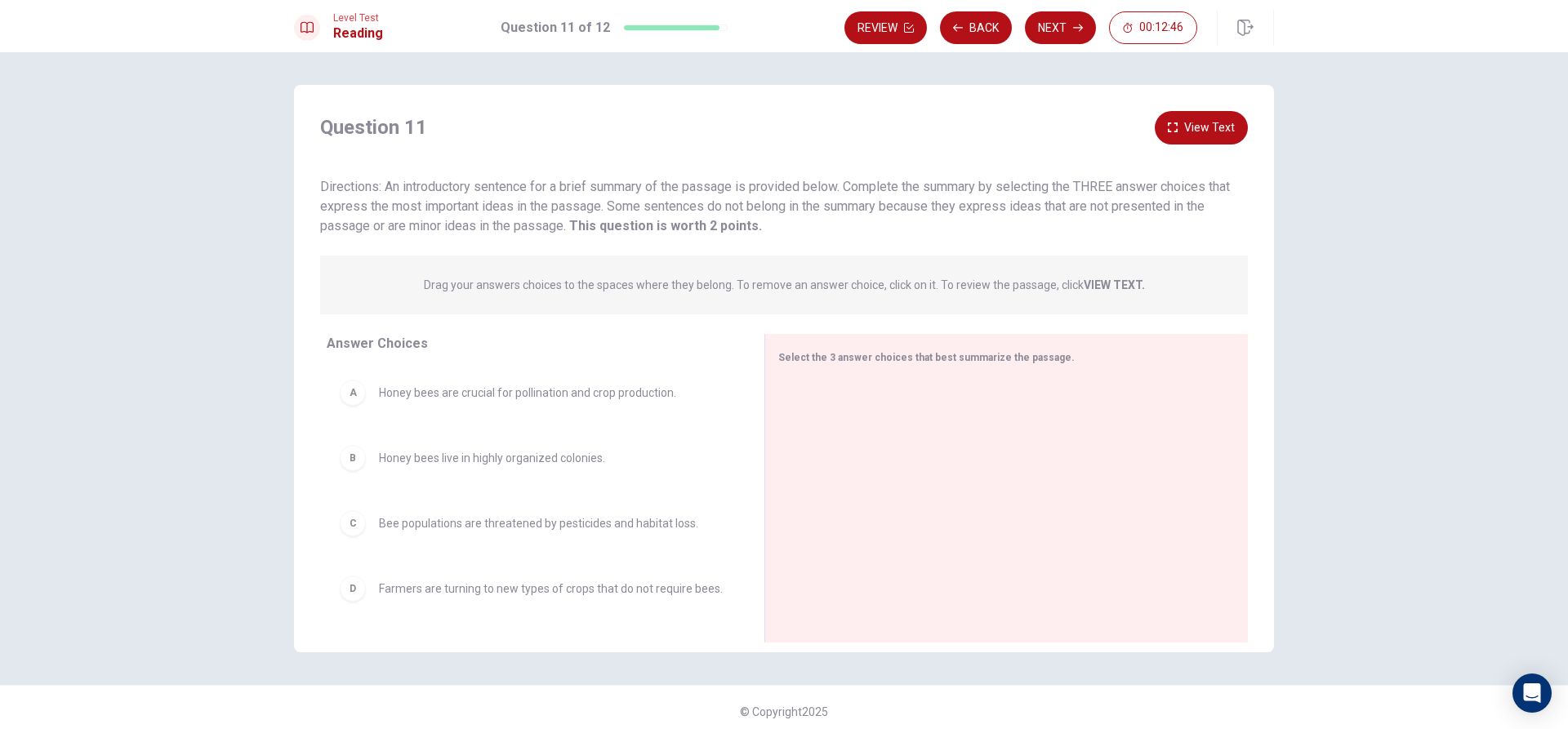
click at [351, 527] on div "C" at bounding box center [352, 523] width 26 height 26
drag, startPoint x: 747, startPoint y: 433, endPoint x: 729, endPoint y: 450, distance: 24.8
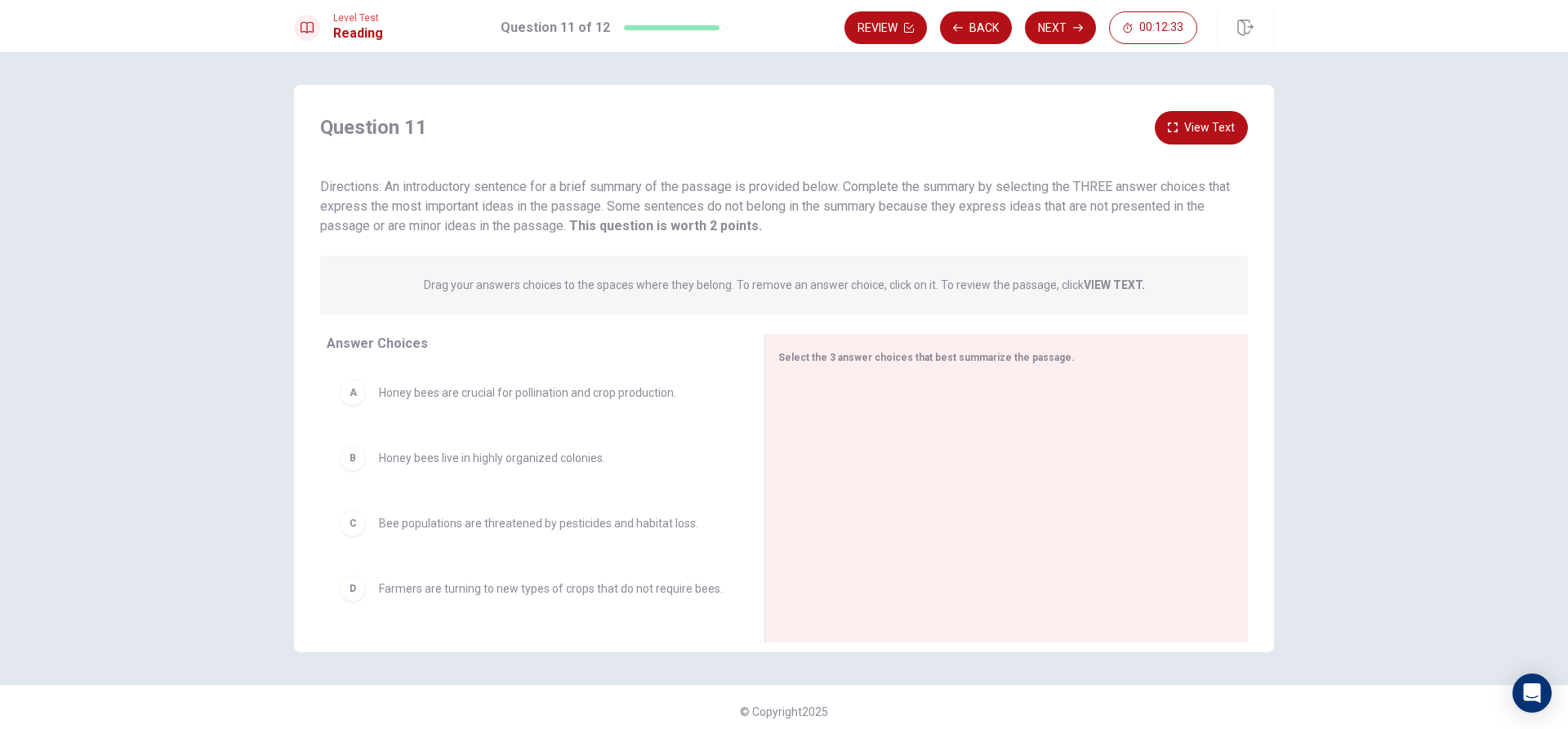
click at [729, 450] on div "Answer Choices A Honey bees are crucial for pollination and crop production. B …" at bounding box center [528, 493] width 470 height 317
drag, startPoint x: 750, startPoint y: 435, endPoint x: 733, endPoint y: 468, distance: 37.1
click at [733, 468] on div "Answer Choices A Honey bees are crucial for pollination and crop production. B …" at bounding box center [784, 493] width 980 height 317
drag, startPoint x: 749, startPoint y: 462, endPoint x: 725, endPoint y: 497, distance: 42.4
click at [725, 497] on div "Answer Choices A Honey bees are crucial for pollination and crop production. B …" at bounding box center [784, 493] width 980 height 317
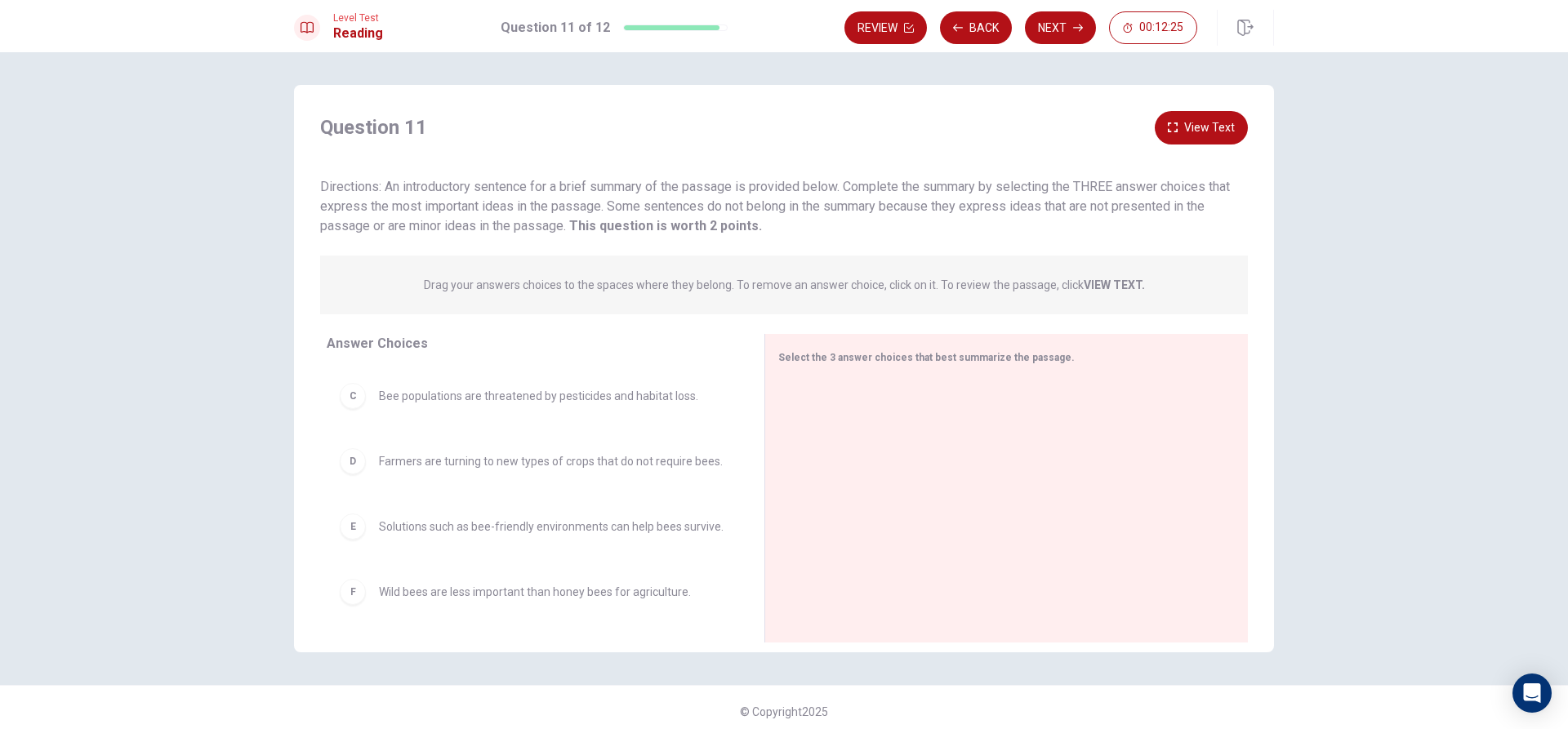
scroll to position [141, 0]
drag, startPoint x: 750, startPoint y: 540, endPoint x: 766, endPoint y: 496, distance: 46.8
click at [766, 496] on div at bounding box center [763, 488] width 21 height 309
drag, startPoint x: 734, startPoint y: 478, endPoint x: 750, endPoint y: 460, distance: 24.1
click at [750, 460] on div "Answer Choices A Honey bees are crucial for pollination and crop production. B …" at bounding box center [784, 493] width 980 height 317
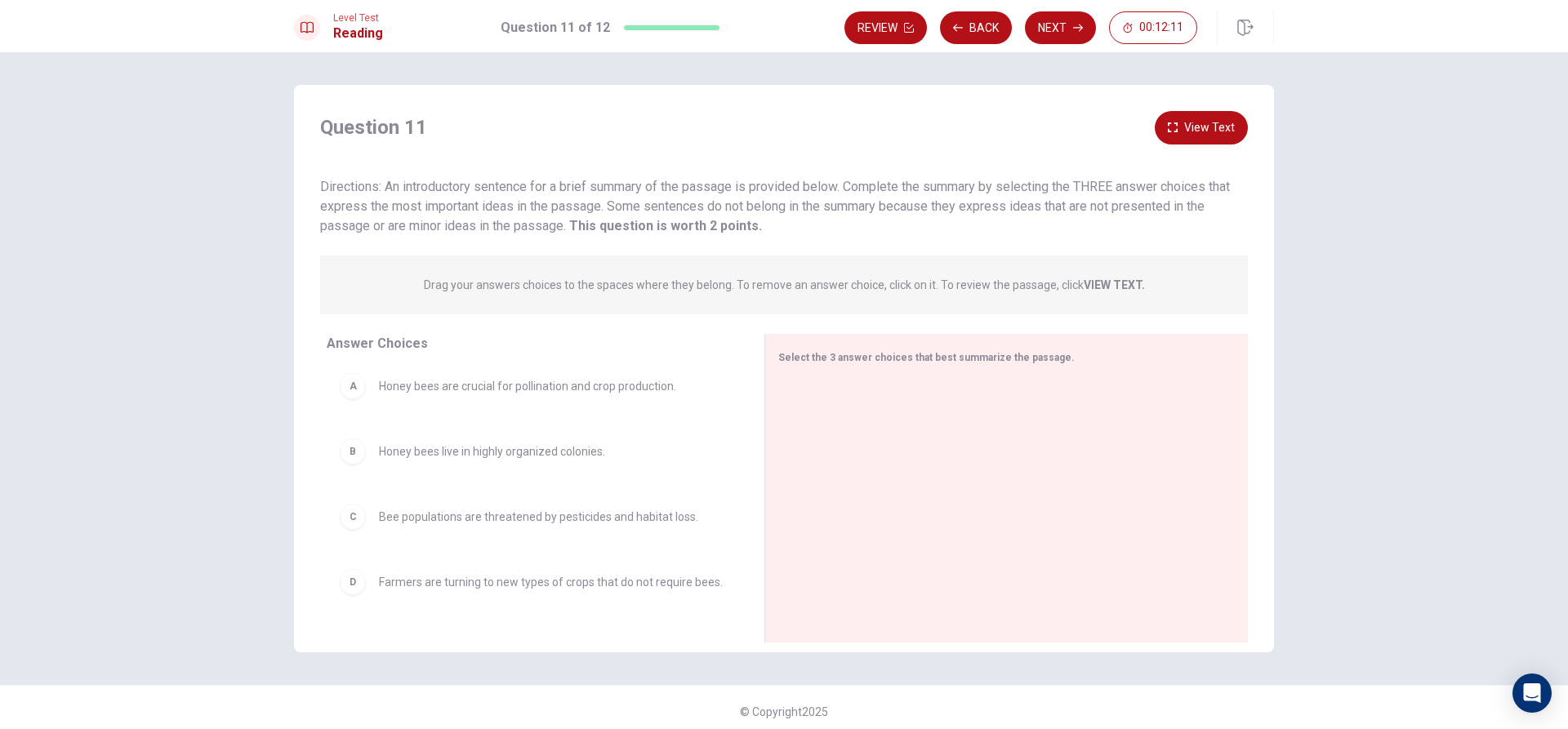
scroll to position [0, 0]
drag, startPoint x: 347, startPoint y: 399, endPoint x: 801, endPoint y: 399, distance: 454.0
drag, startPoint x: 347, startPoint y: 394, endPoint x: 840, endPoint y: 464, distance: 497.9
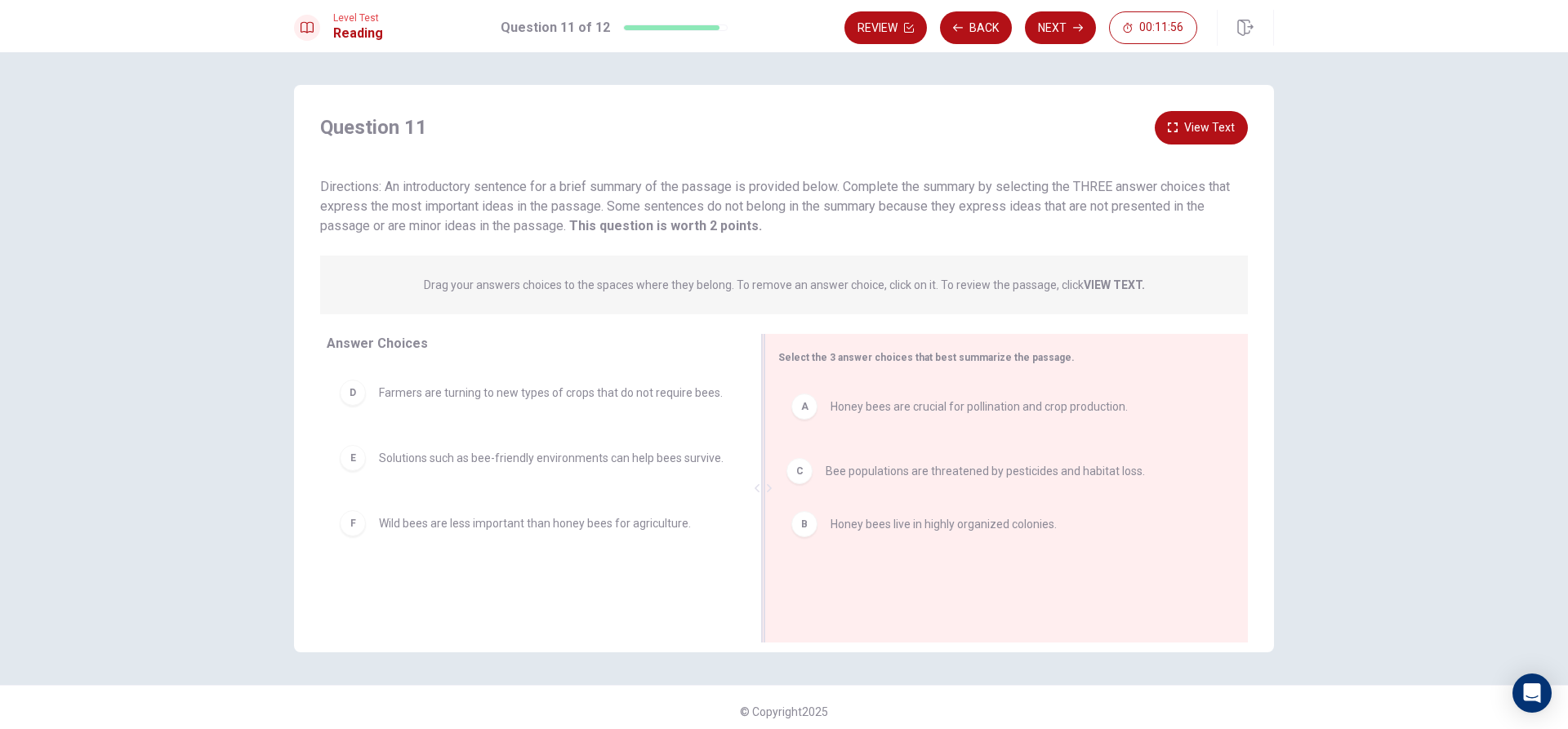
drag, startPoint x: 351, startPoint y: 390, endPoint x: 809, endPoint y: 468, distance: 464.6
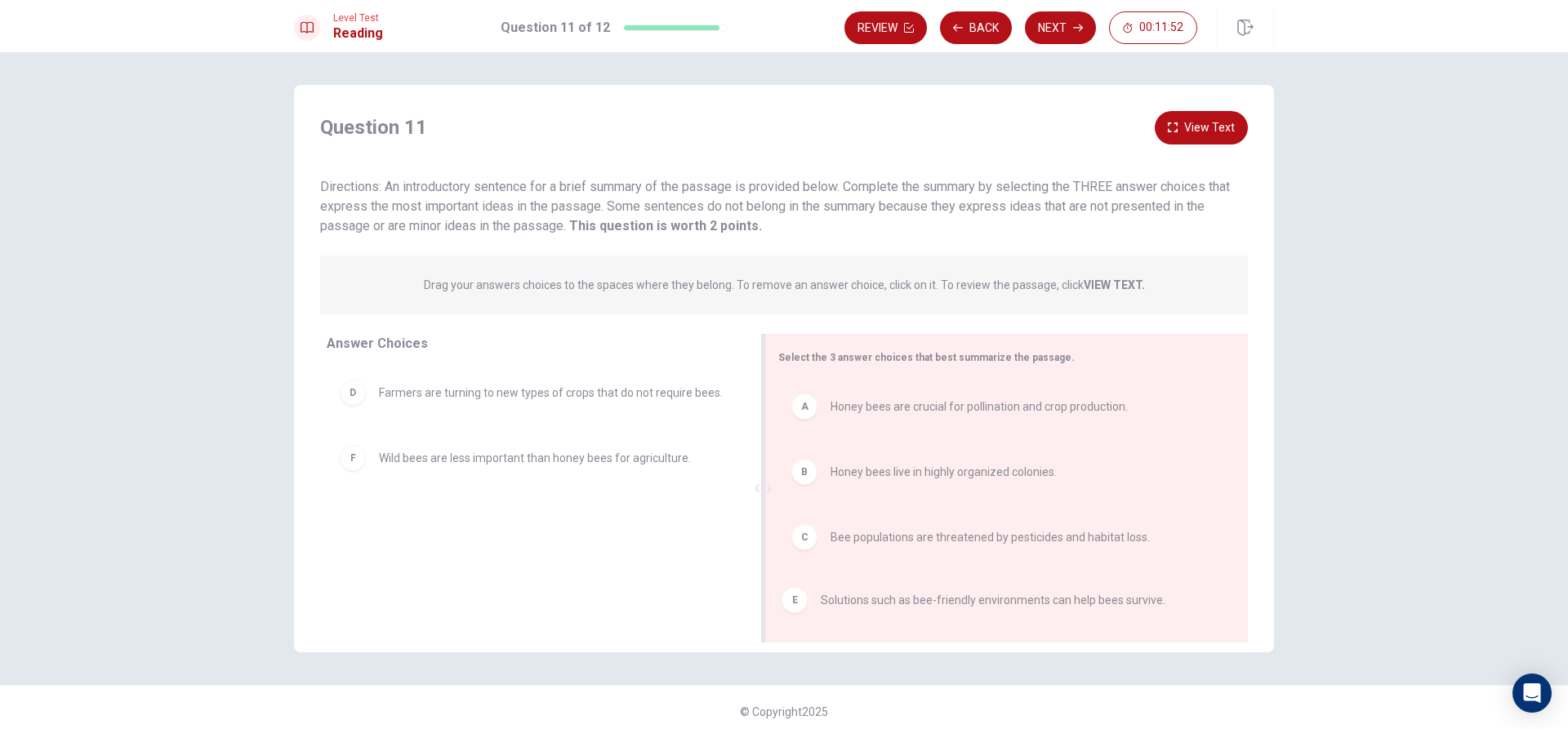
drag, startPoint x: 347, startPoint y: 469, endPoint x: 816, endPoint y: 612, distance: 490.3
drag, startPoint x: 576, startPoint y: 466, endPoint x: 1071, endPoint y: 614, distance: 516.7
click at [1067, 28] on button "Next" at bounding box center [1060, 28] width 71 height 32
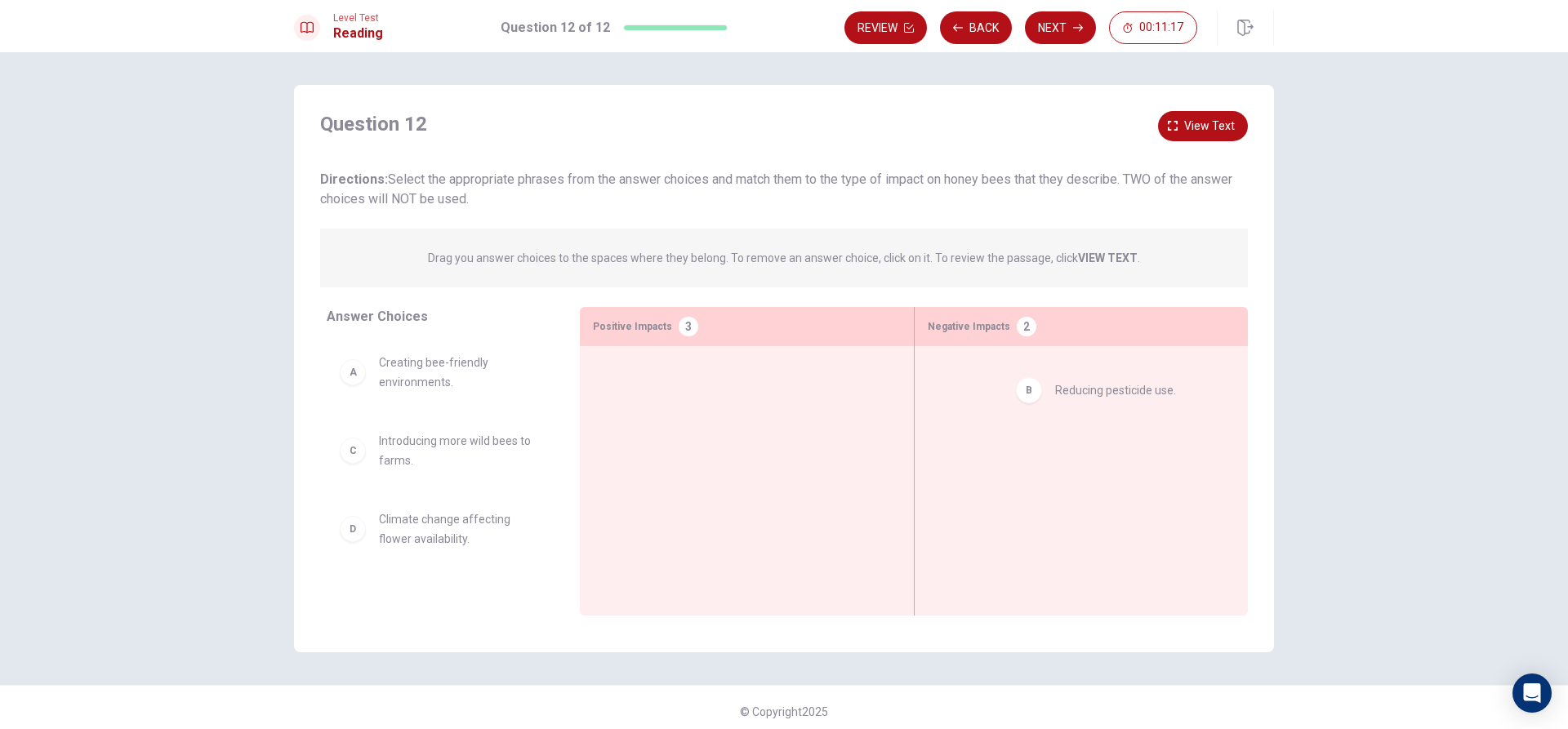
drag, startPoint x: 470, startPoint y: 445, endPoint x: 1157, endPoint y: 392, distance: 689.0
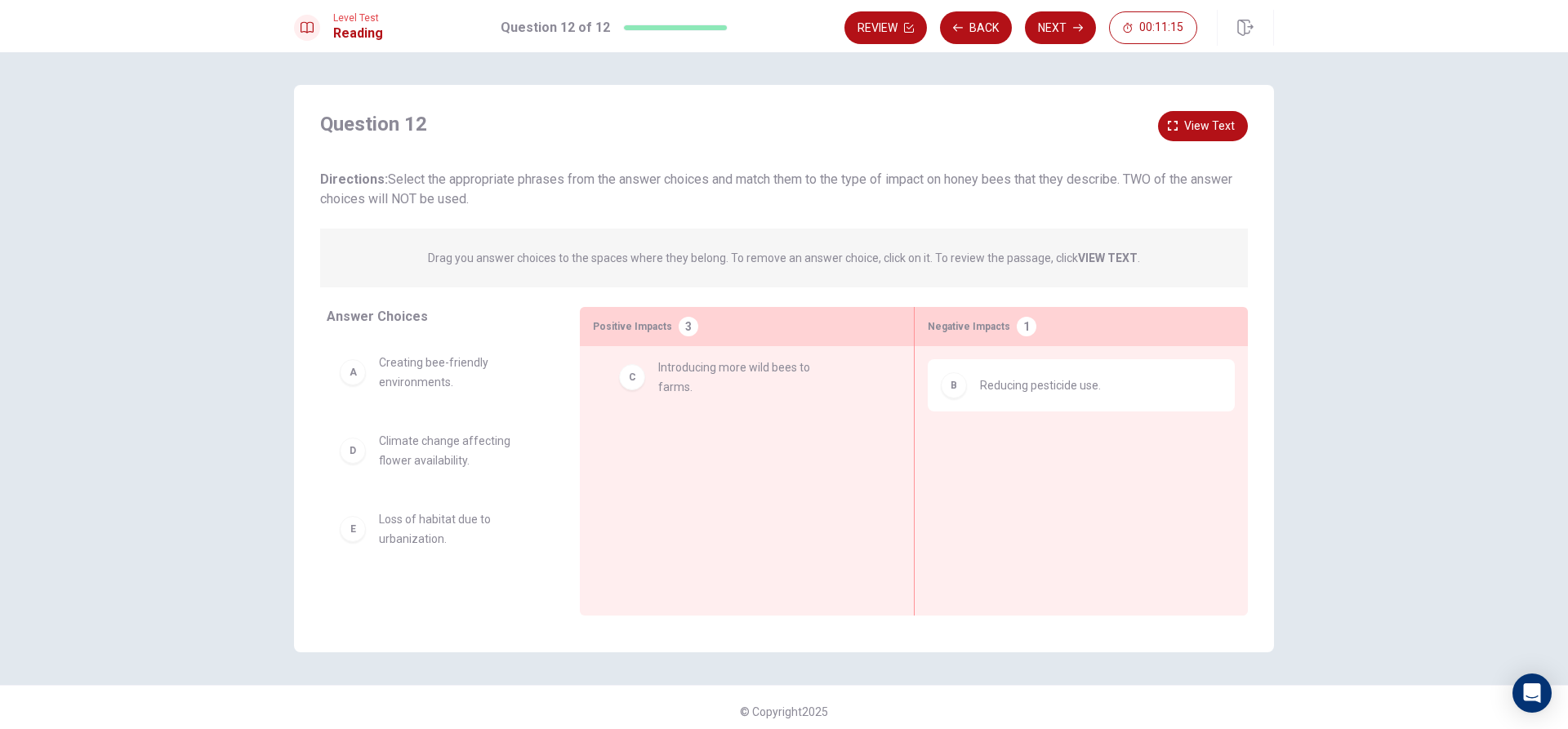
drag, startPoint x: 445, startPoint y: 453, endPoint x: 753, endPoint y: 376, distance: 317.5
drag, startPoint x: 443, startPoint y: 531, endPoint x: 1052, endPoint y: 448, distance: 614.6
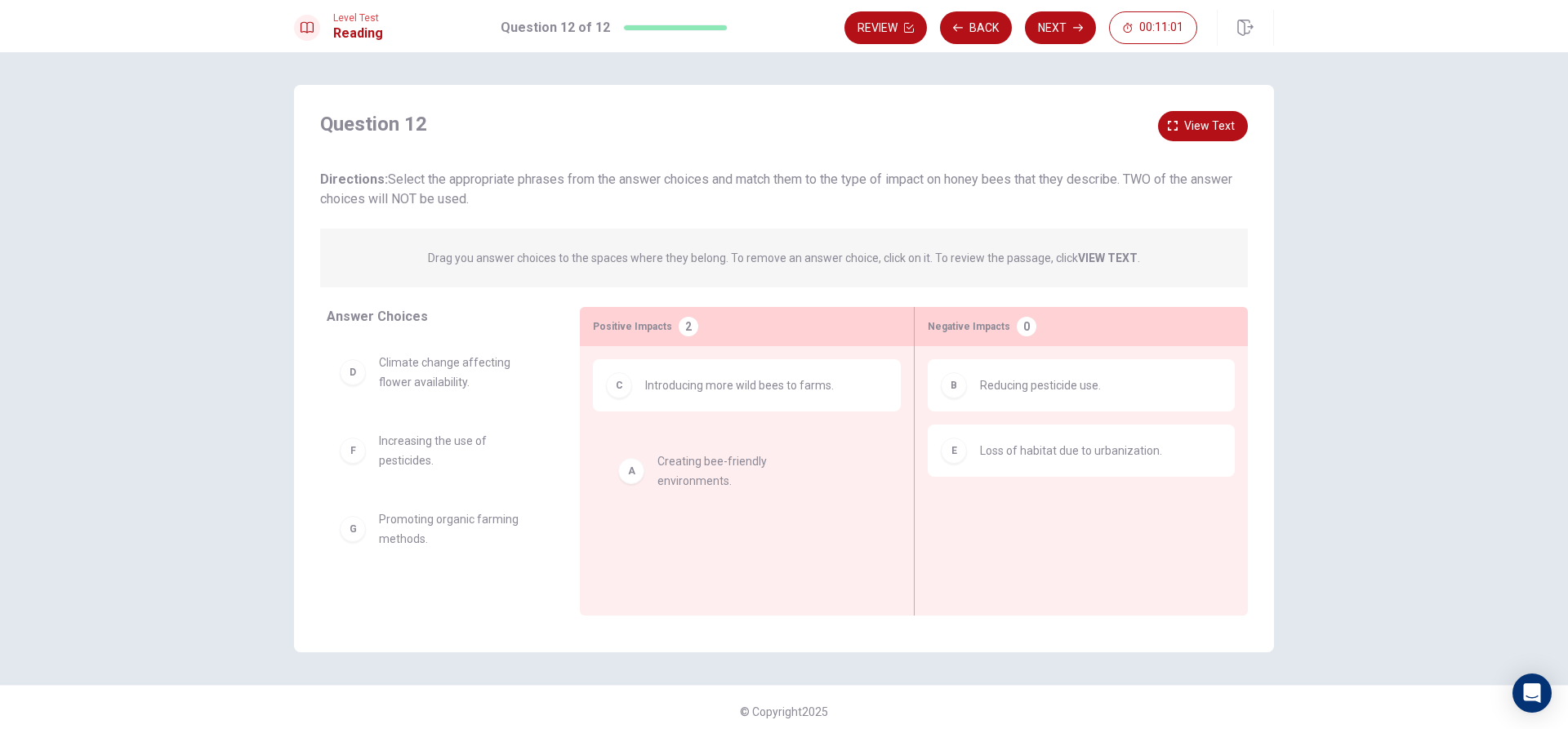
drag, startPoint x: 413, startPoint y: 367, endPoint x: 706, endPoint y: 477, distance: 313.0
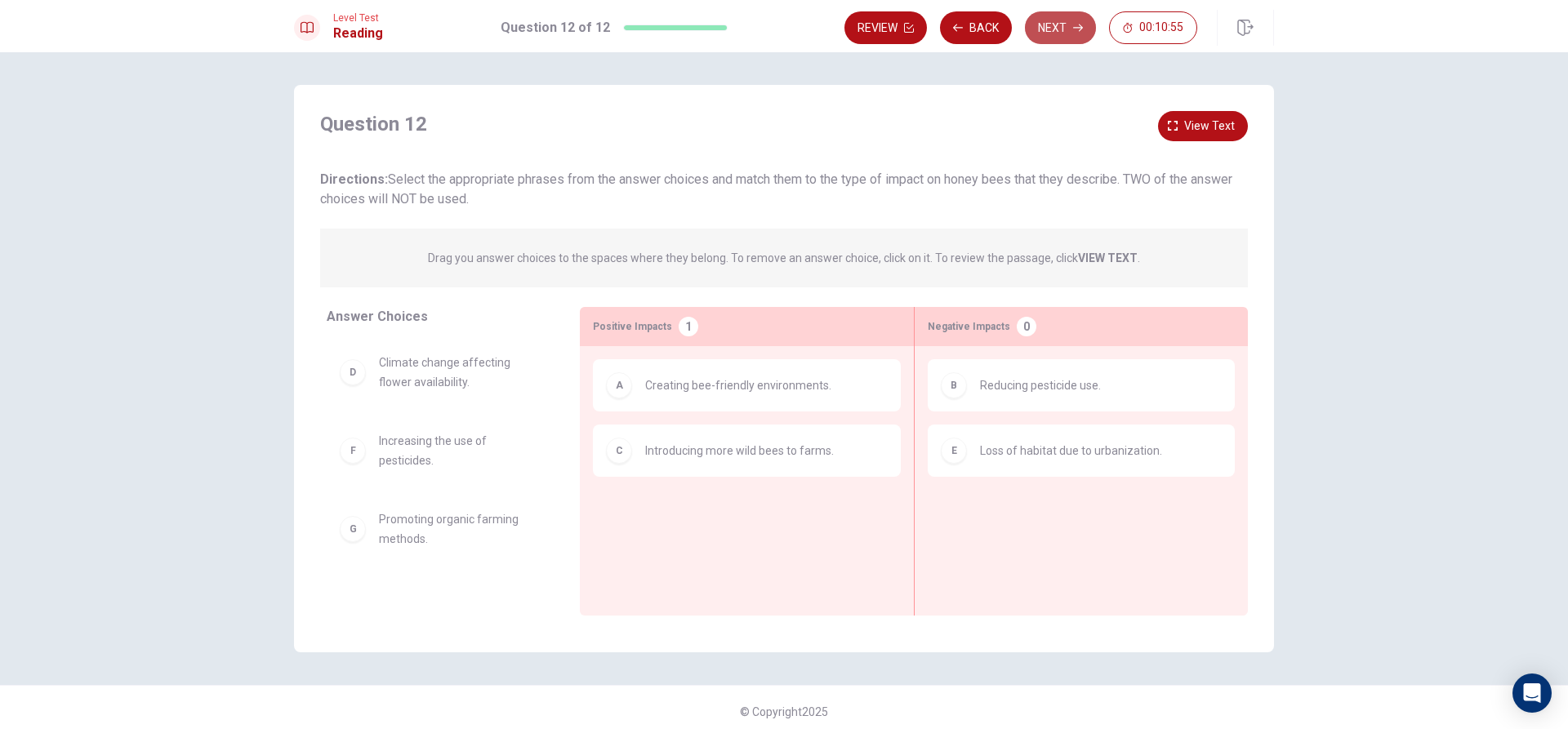
click at [1071, 33] on button "Next" at bounding box center [1060, 28] width 71 height 32
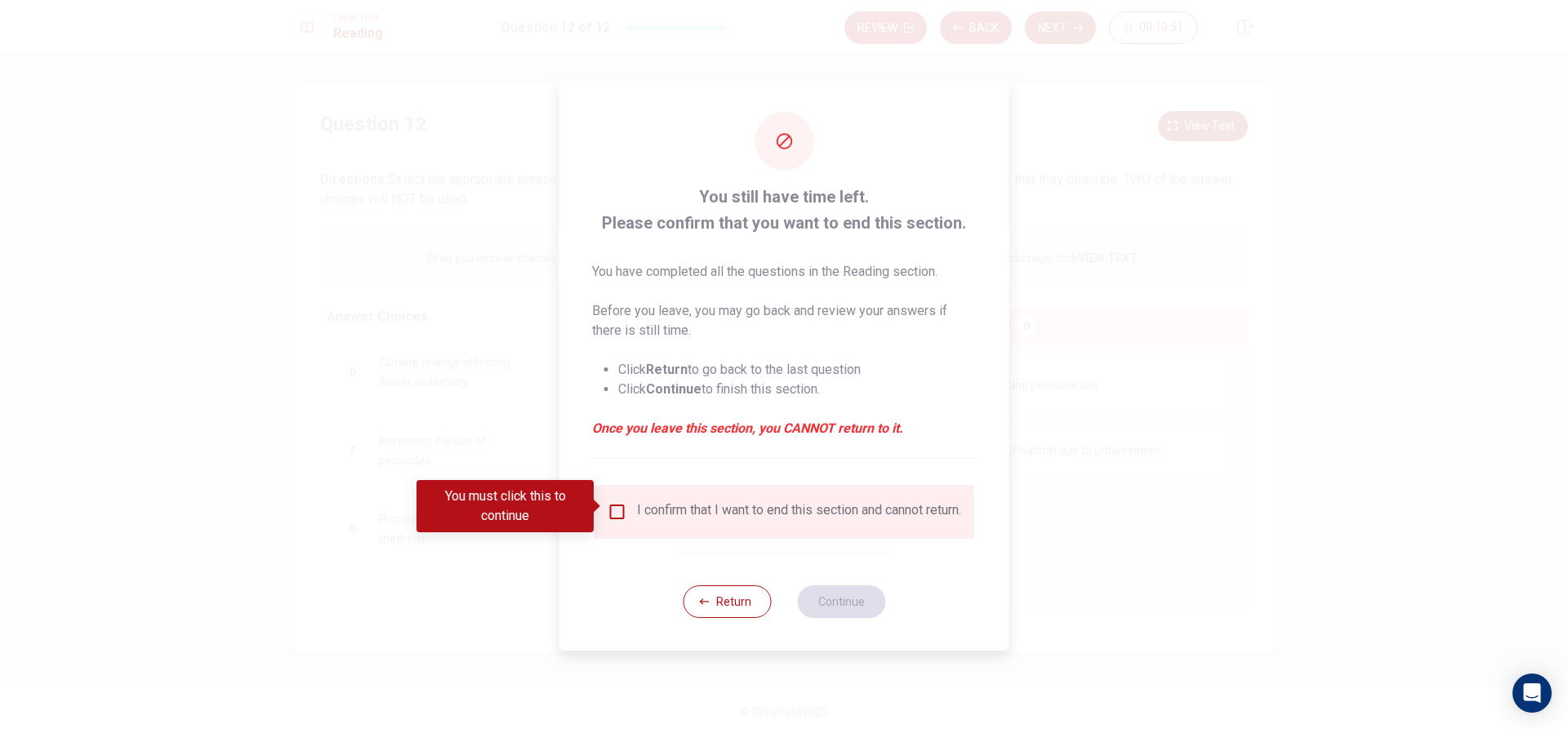
click at [606, 485] on div "I confirm that I want to end this section and cannot return." at bounding box center [784, 512] width 380 height 54
click at [615, 506] on input "You must click this to continue" at bounding box center [618, 512] width 20 height 20
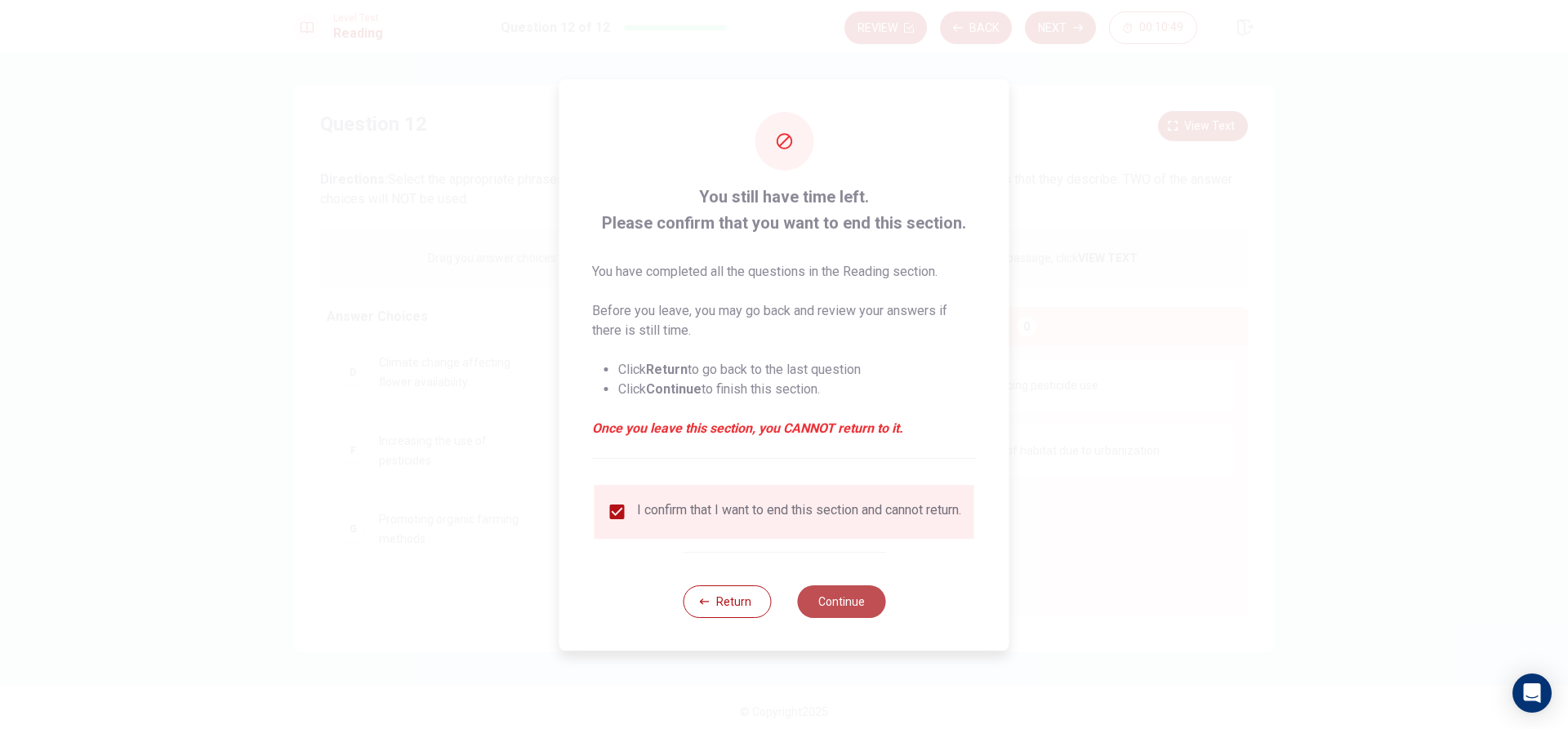
click at [874, 608] on button "Continue" at bounding box center [841, 602] width 88 height 32
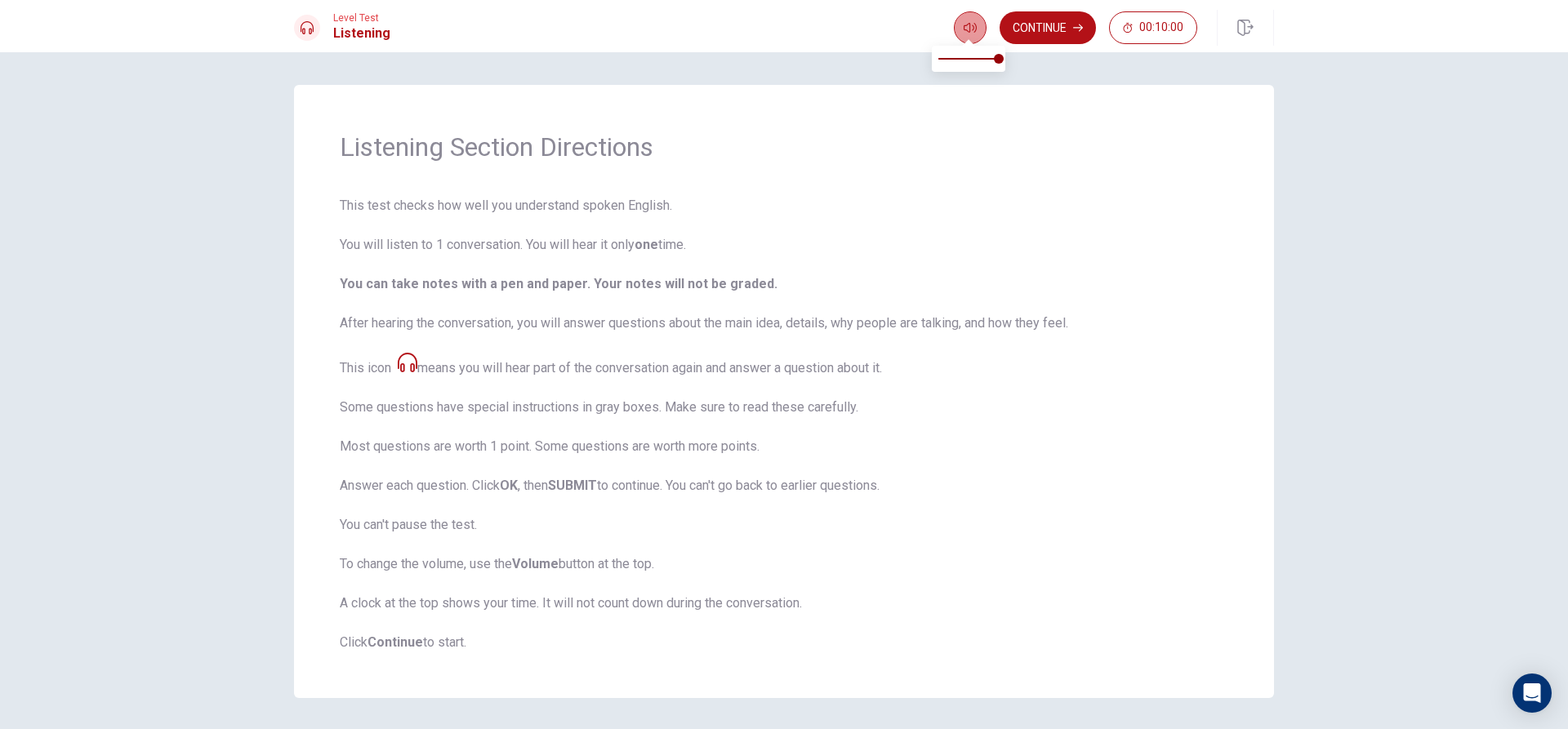
click at [964, 30] on icon "button" at bounding box center [970, 28] width 13 height 13
click at [418, 356] on span "This test checks how well you understand spoken English. You will listen to 1 c…" at bounding box center [784, 425] width 888 height 457
click at [1049, 21] on button "Continue" at bounding box center [1048, 28] width 97 height 32
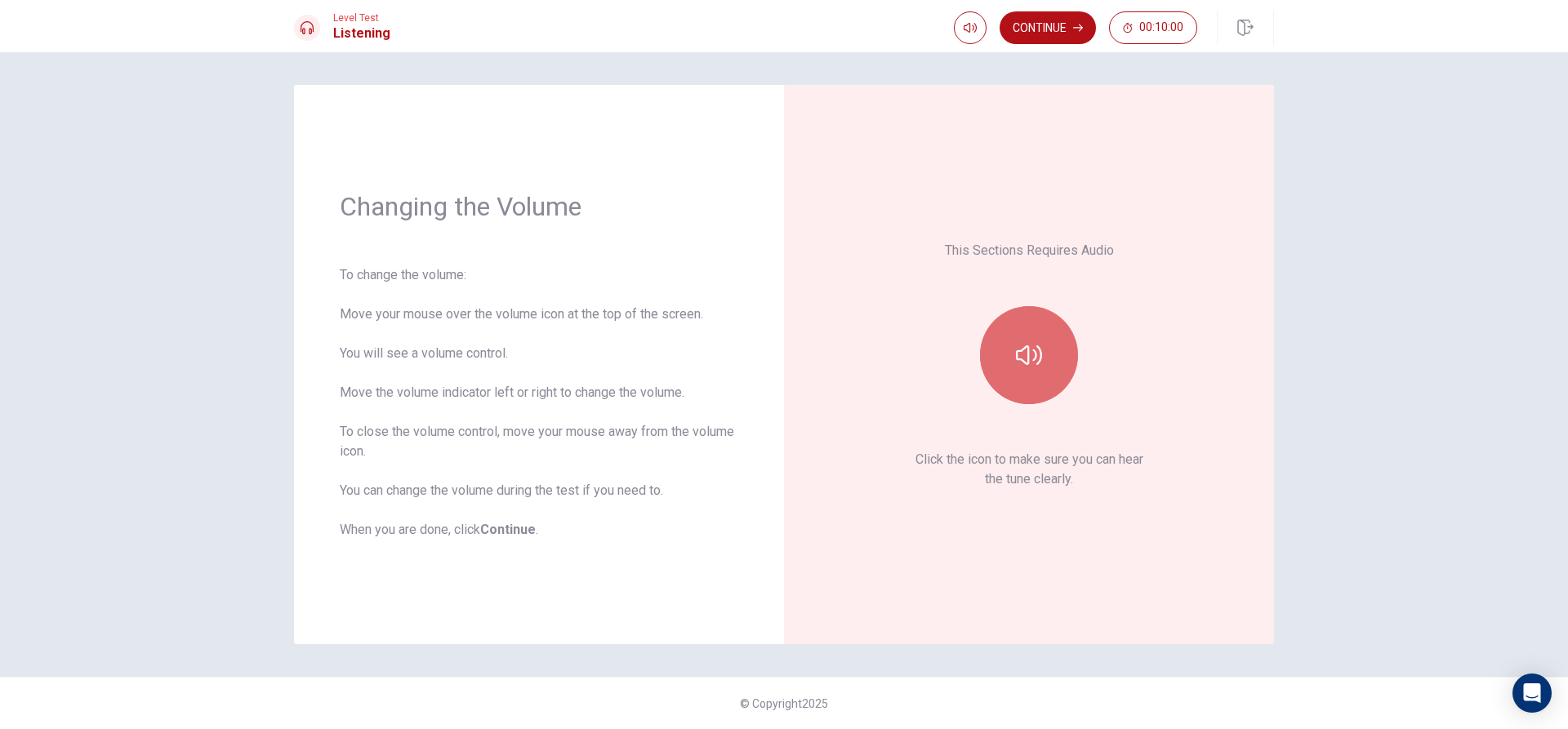
click at [1024, 347] on icon "button" at bounding box center [1028, 355] width 26 height 26
click at [1024, 349] on icon "button" at bounding box center [1028, 356] width 26 height 20
click at [1023, 30] on button "Continue" at bounding box center [1048, 28] width 97 height 32
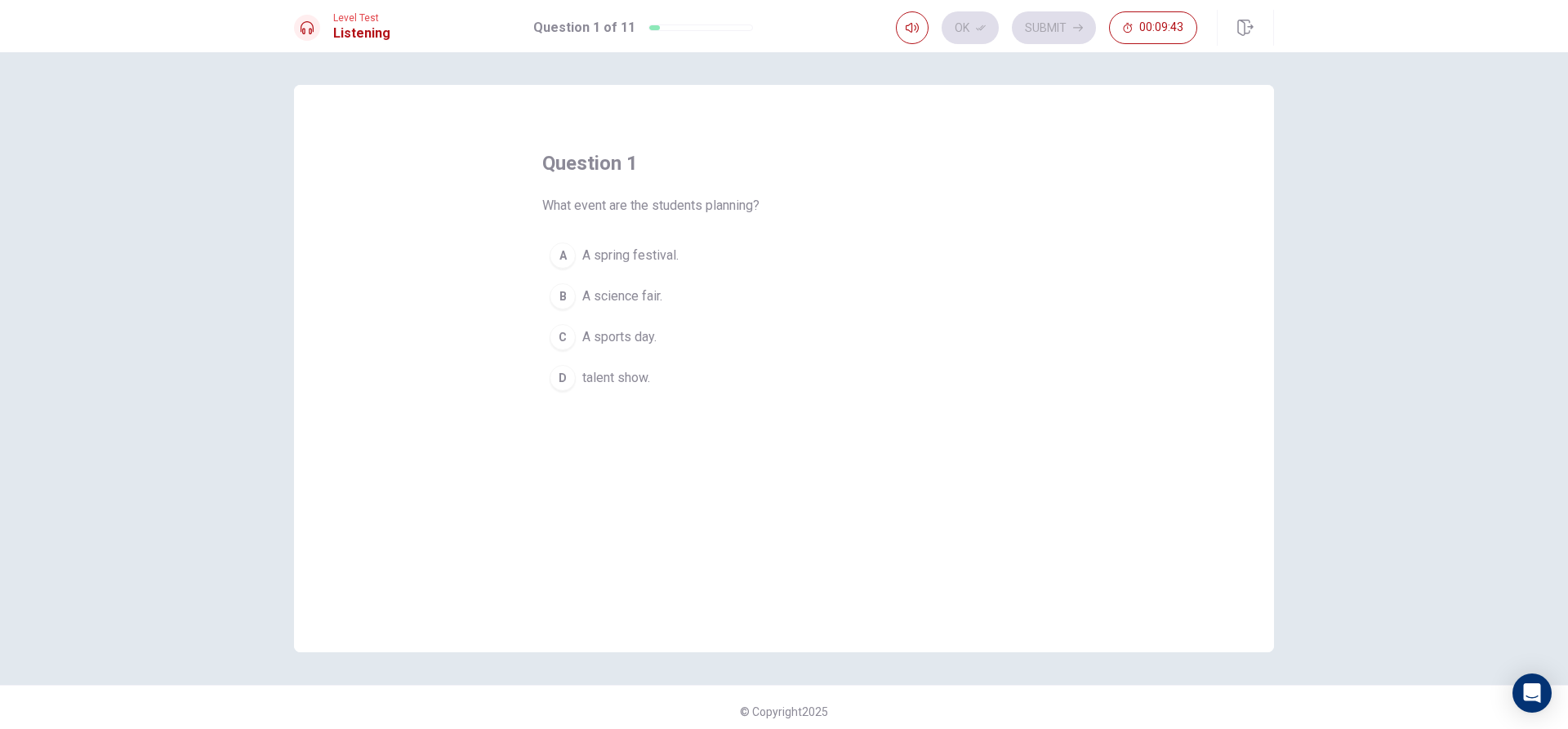
click at [552, 250] on div "A" at bounding box center [562, 255] width 26 height 26
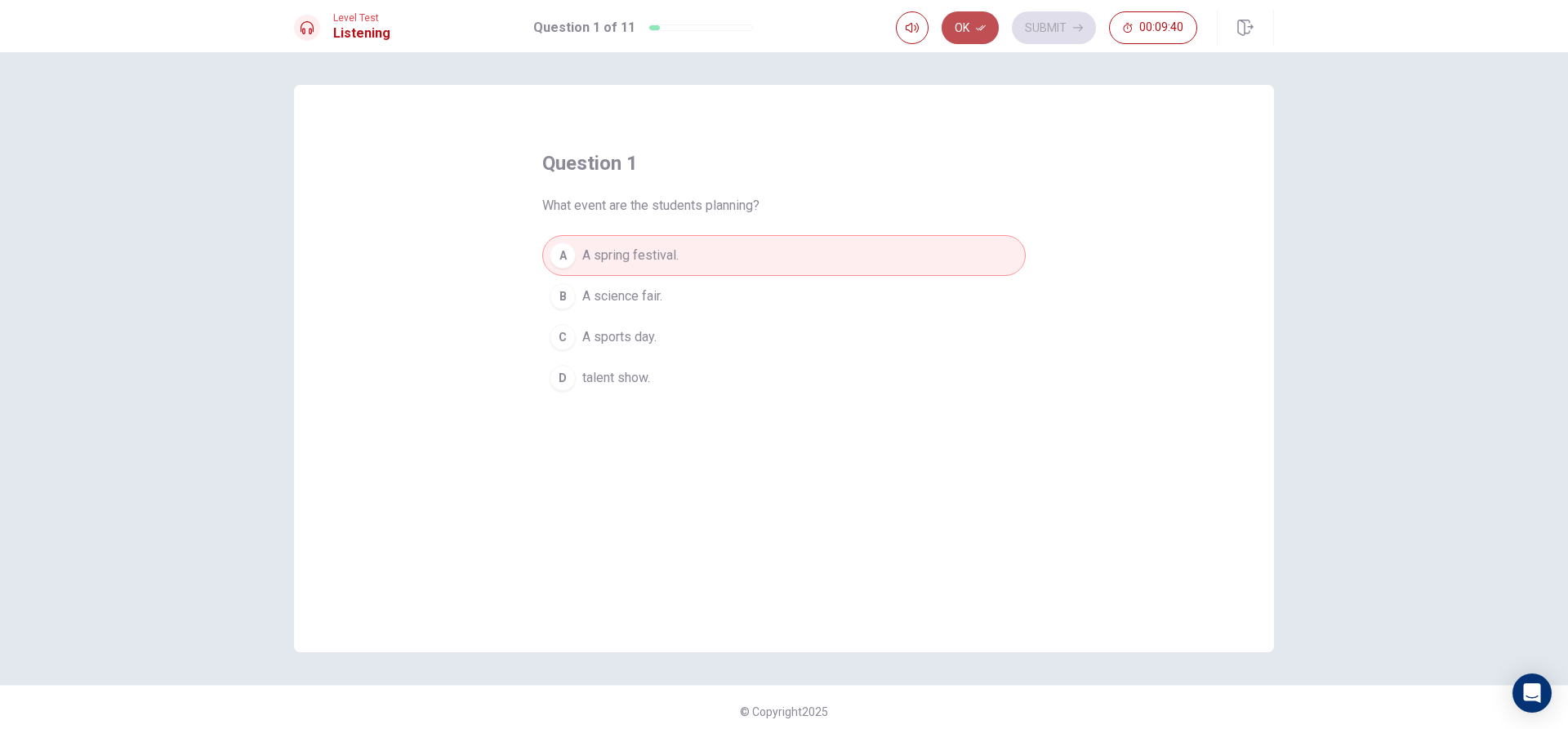
click at [963, 21] on button "Ok" at bounding box center [970, 28] width 57 height 32
click at [1058, 32] on button "Submit" at bounding box center [1054, 28] width 84 height 32
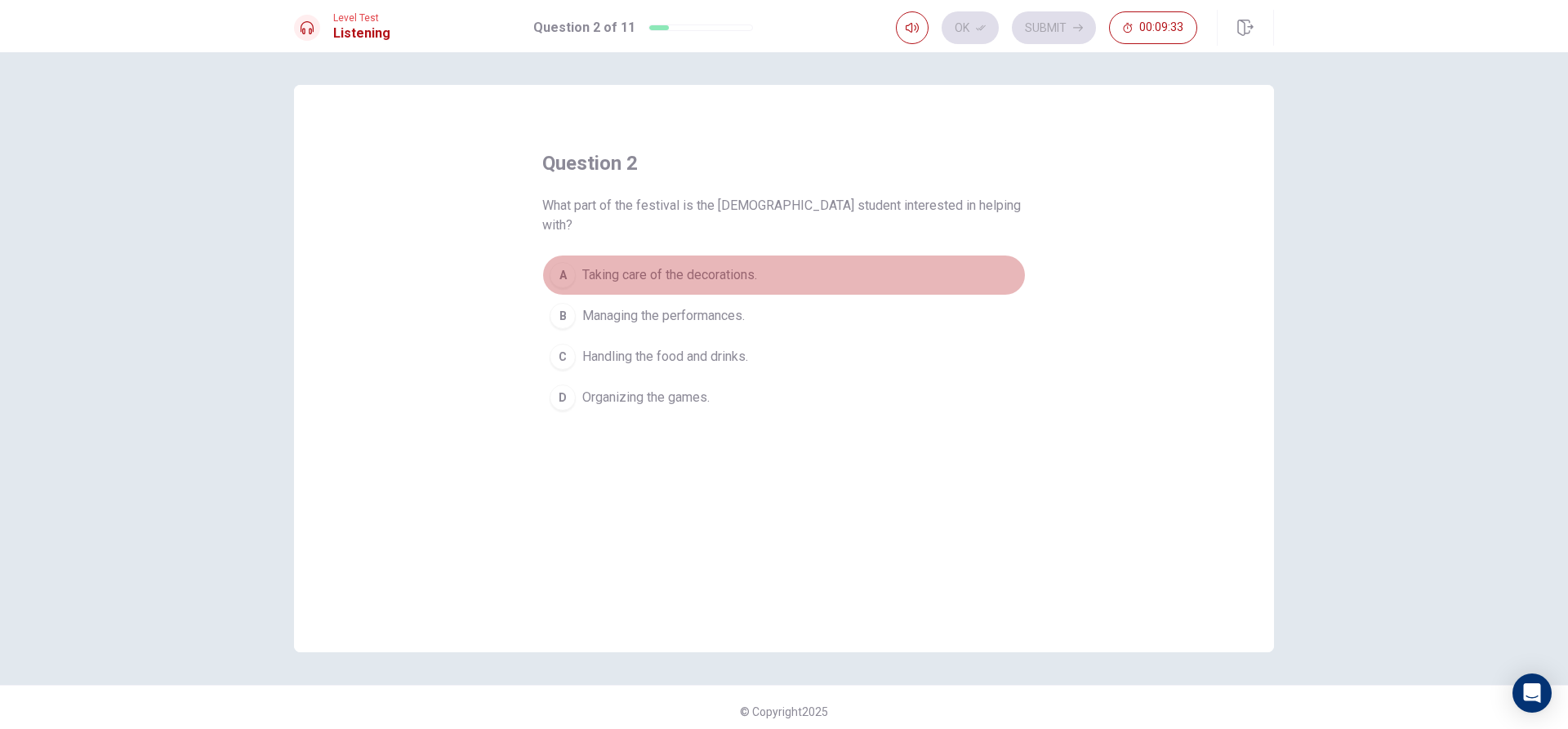
click at [553, 262] on div "A" at bounding box center [562, 275] width 26 height 26
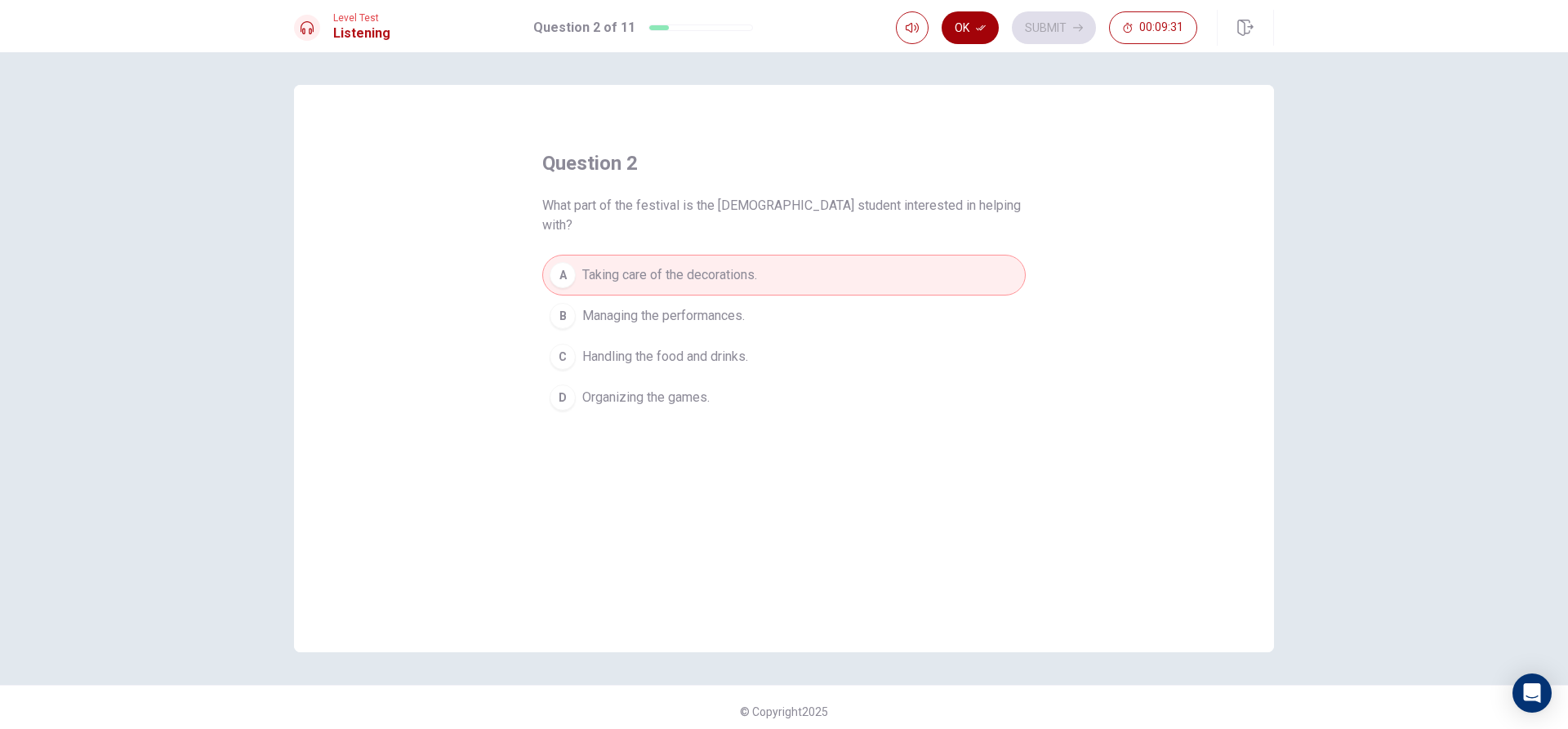
click at [994, 29] on button "Ok" at bounding box center [970, 28] width 57 height 32
click at [1022, 18] on button "Submit" at bounding box center [1054, 28] width 84 height 32
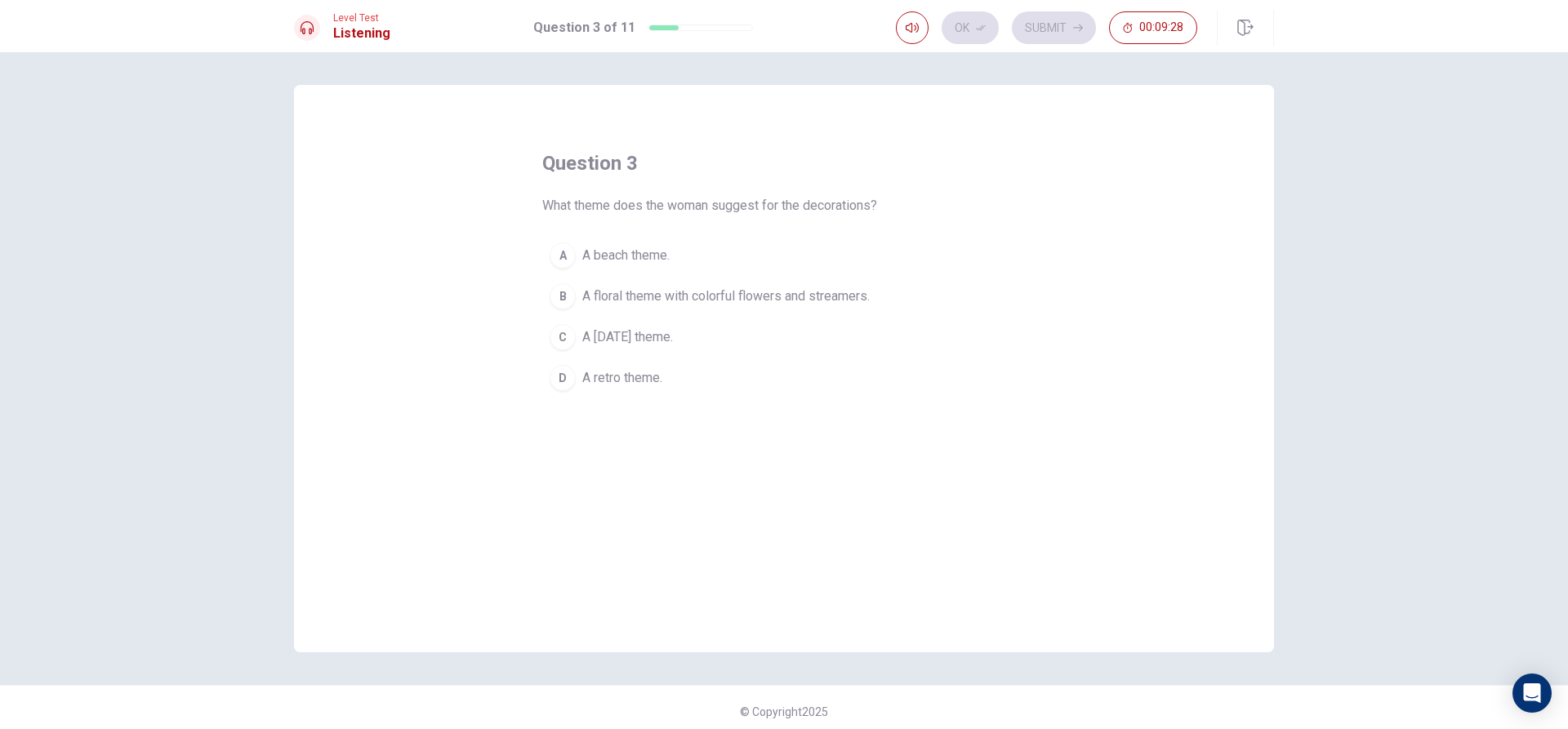
click at [560, 295] on div "B" at bounding box center [562, 296] width 26 height 26
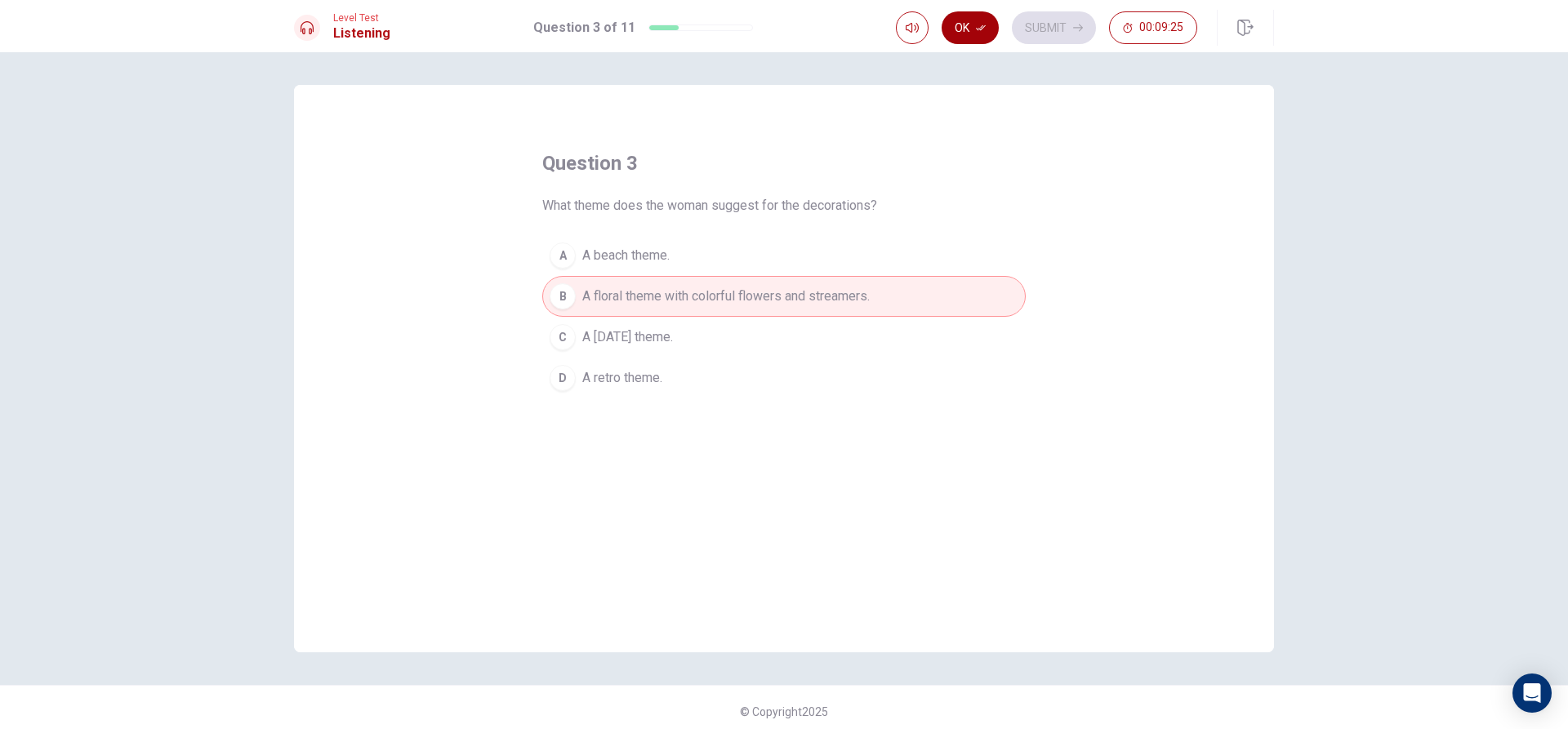
click at [970, 26] on button "Ok" at bounding box center [970, 28] width 57 height 32
click at [1041, 35] on button "Submit" at bounding box center [1054, 28] width 84 height 32
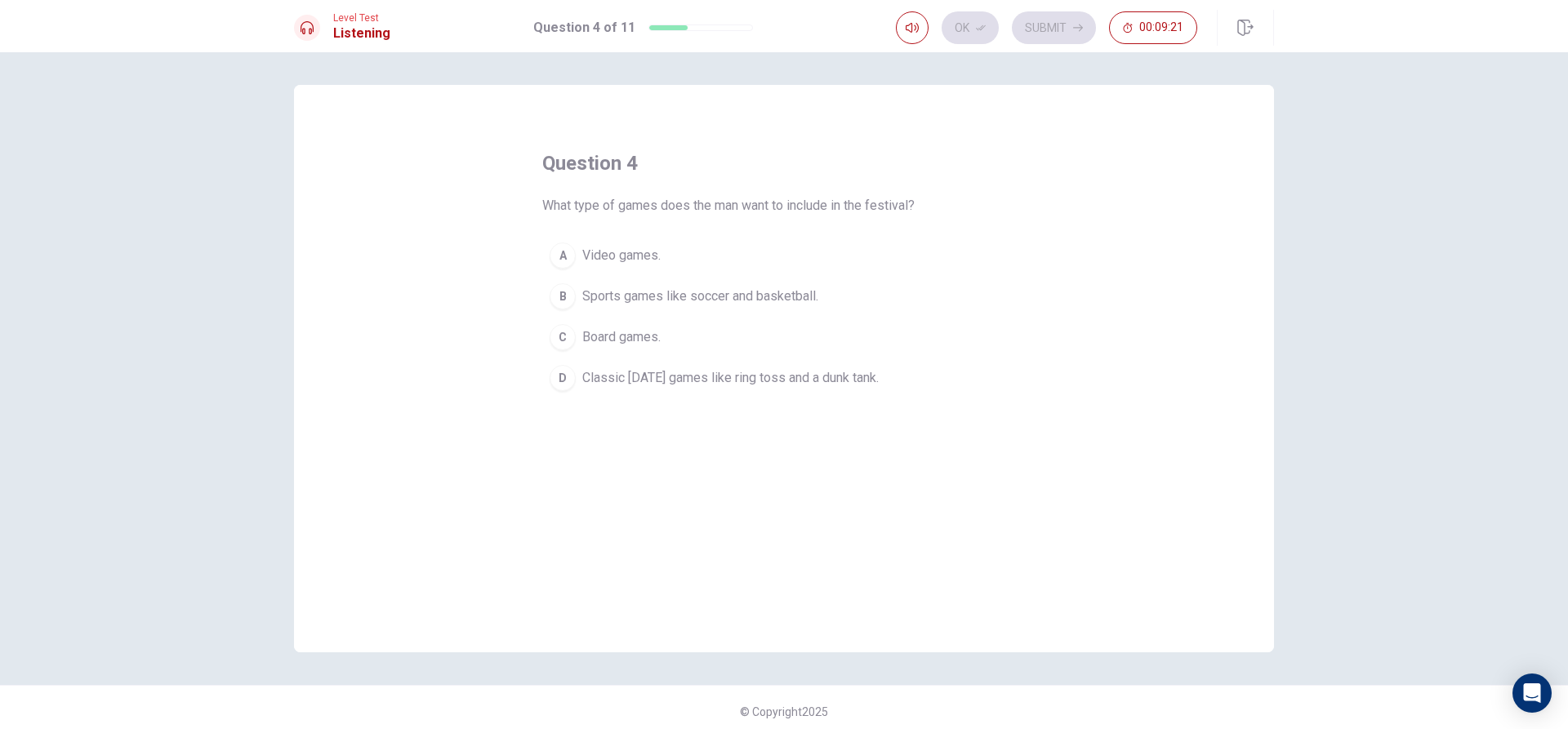
click at [575, 372] on button "D Classic [DATE] games like ring toss and a dunk tank." at bounding box center [784, 378] width 484 height 41
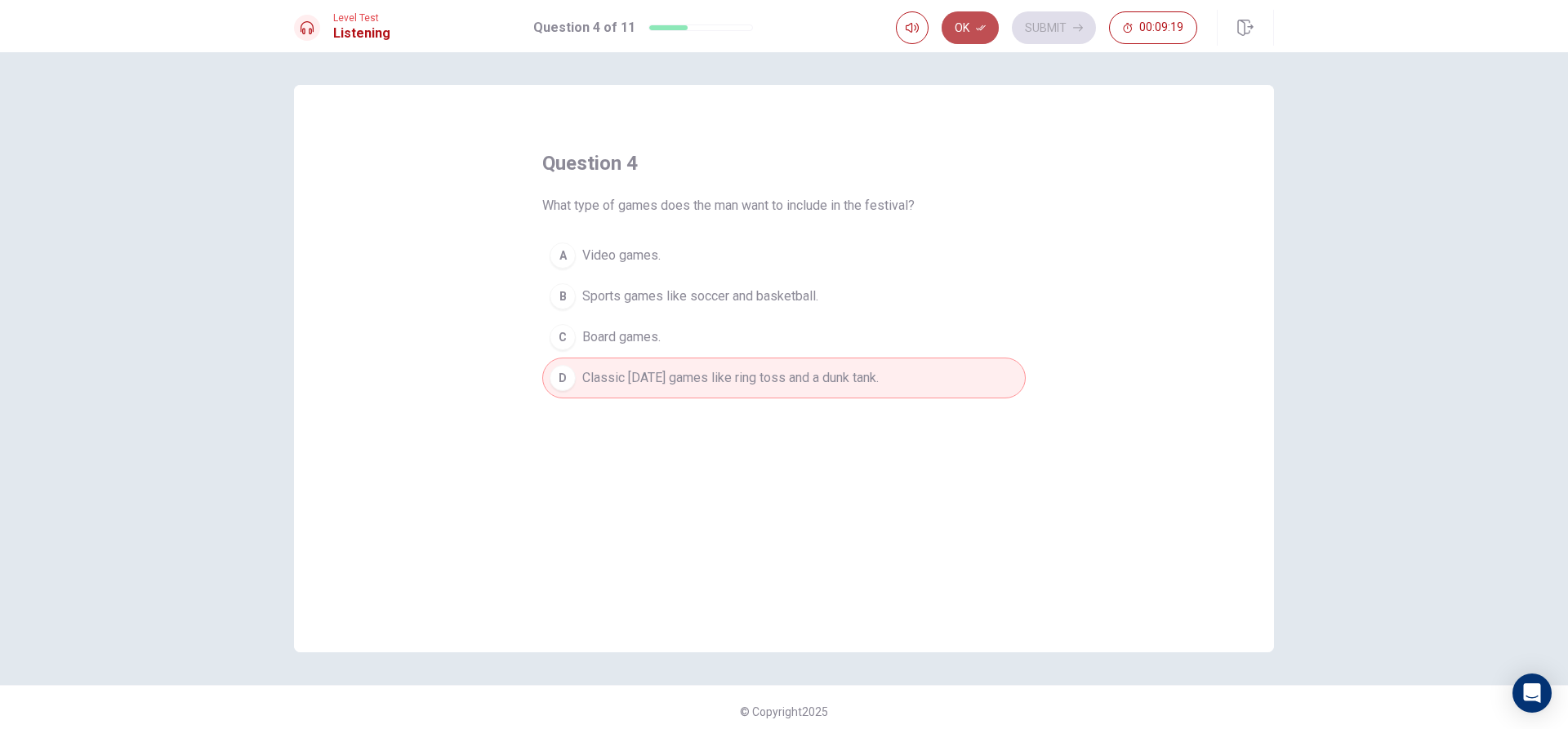
click at [962, 34] on button "Ok" at bounding box center [970, 28] width 57 height 32
click at [1050, 29] on button "Submit" at bounding box center [1054, 28] width 84 height 32
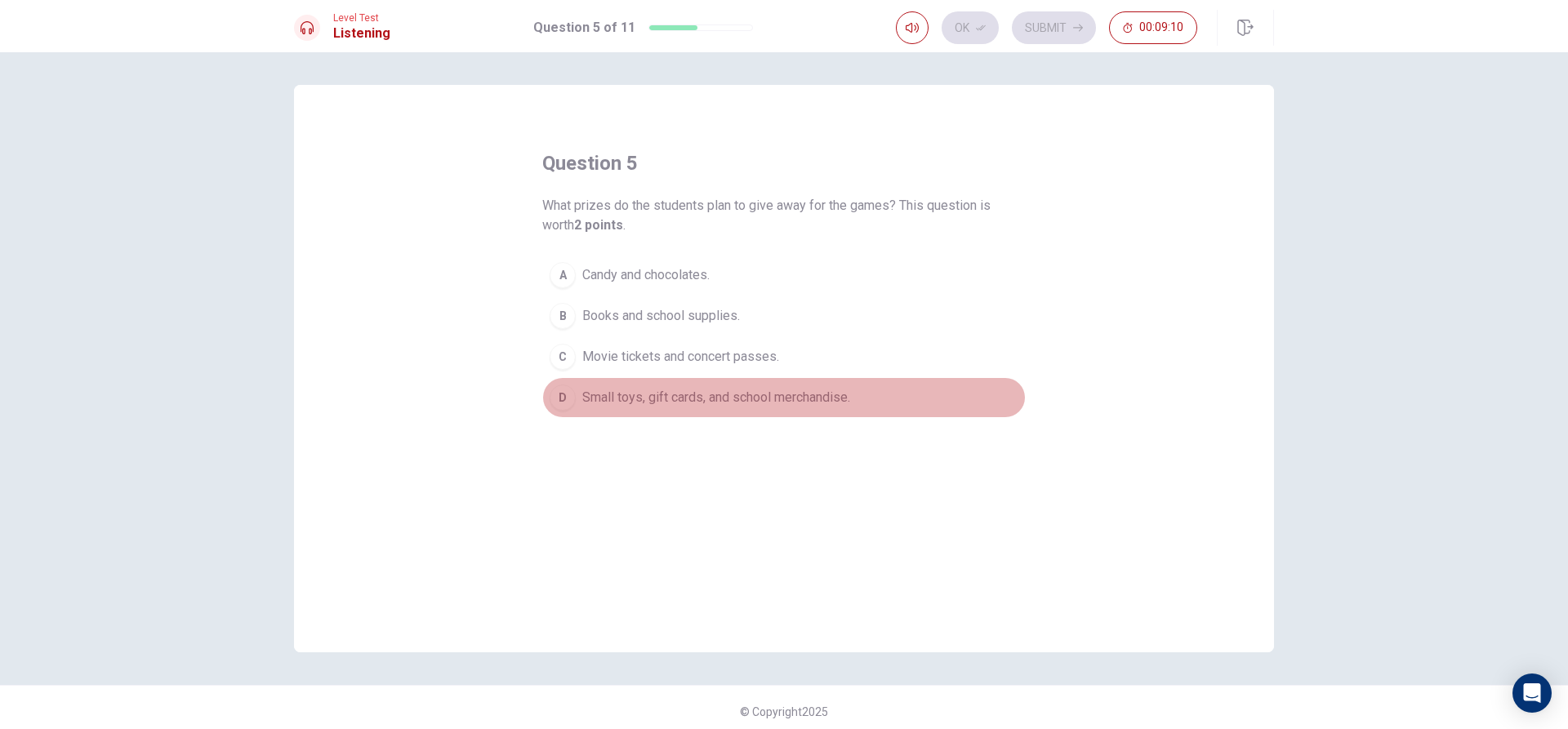
click at [566, 405] on div "D" at bounding box center [562, 398] width 26 height 26
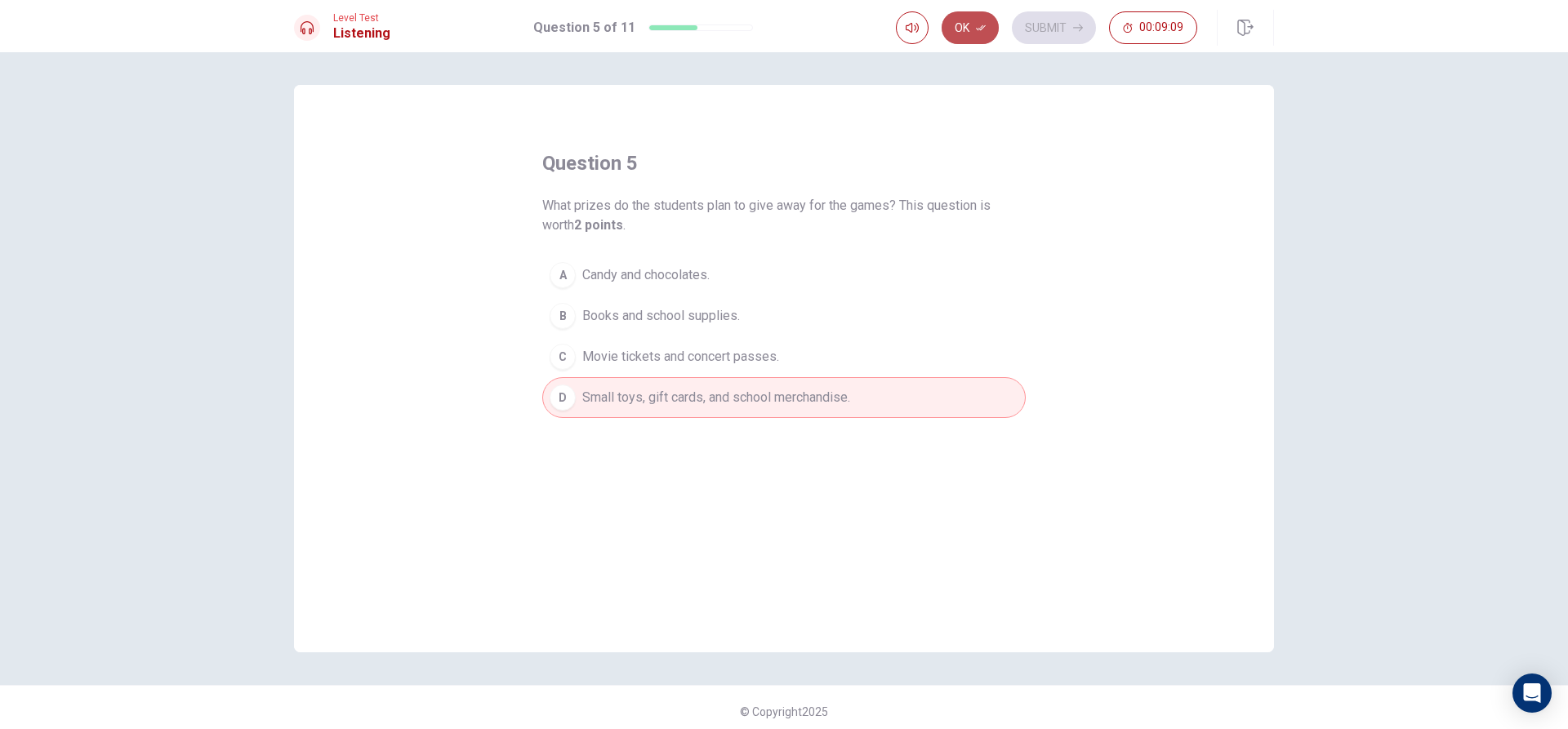
click at [972, 22] on button "Ok" at bounding box center [970, 28] width 57 height 32
click at [1059, 30] on button "Submit" at bounding box center [1054, 28] width 84 height 32
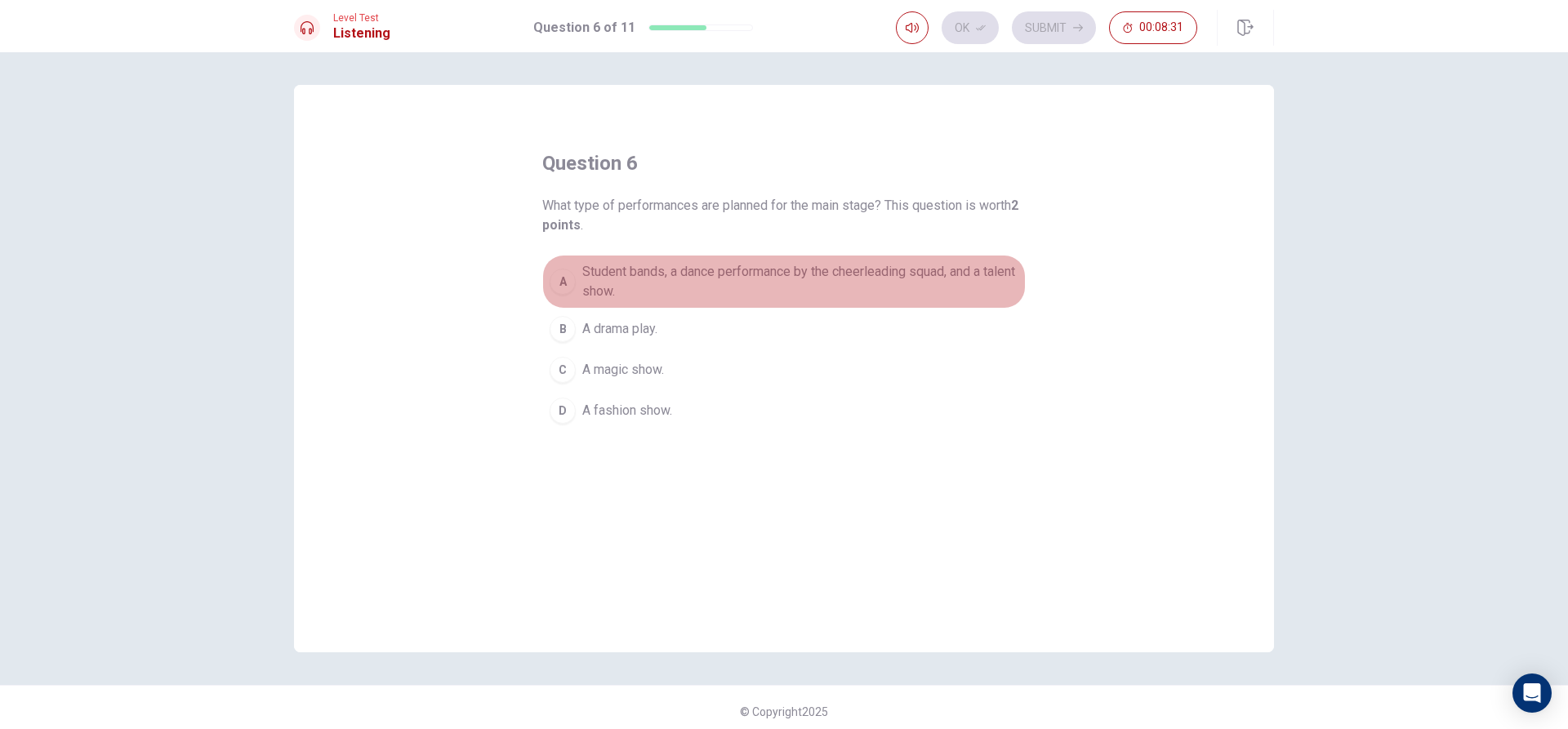
click at [562, 286] on div "A" at bounding box center [562, 281] width 26 height 26
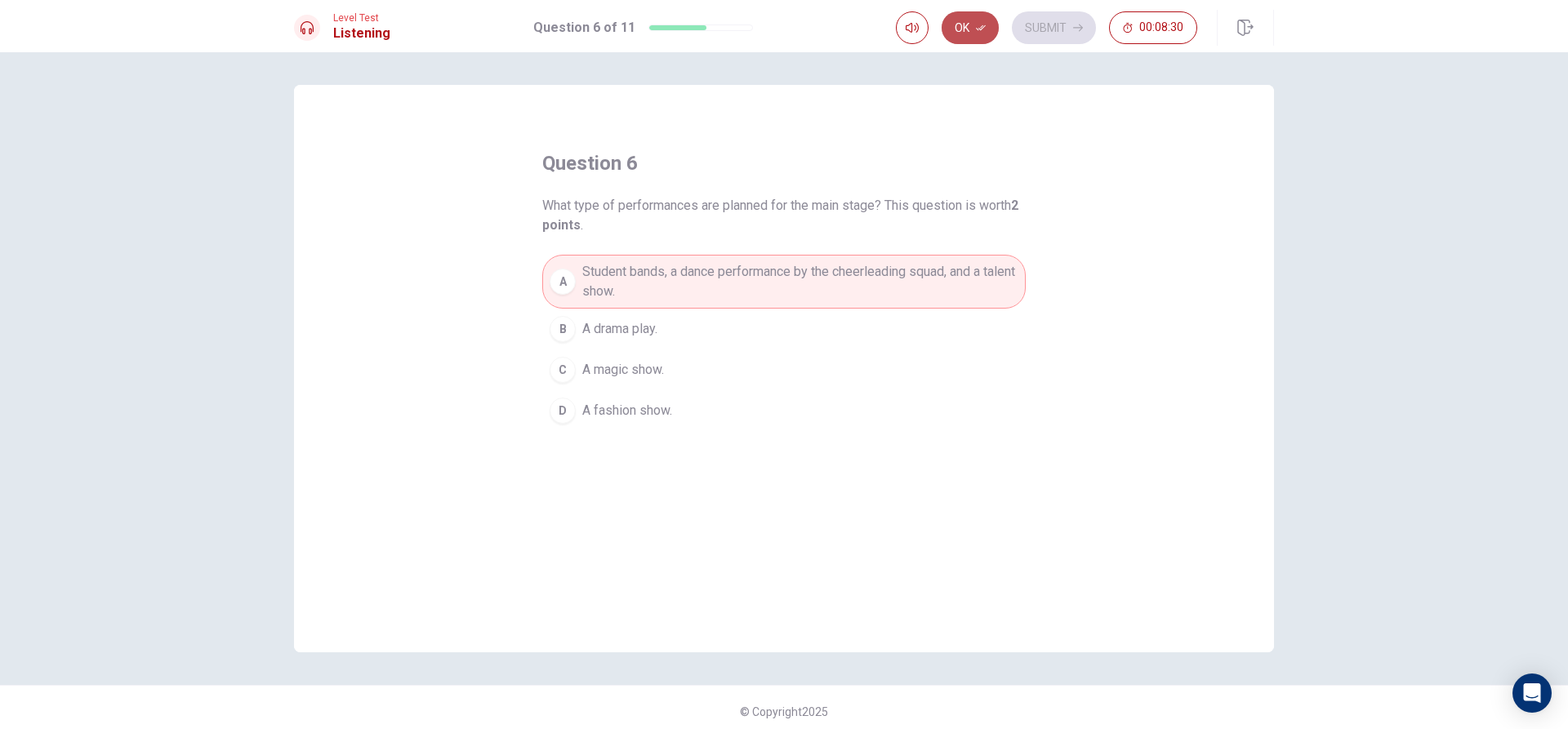
click at [964, 27] on button "Ok" at bounding box center [970, 28] width 57 height 32
click at [1047, 37] on button "Submit" at bounding box center [1054, 28] width 84 height 32
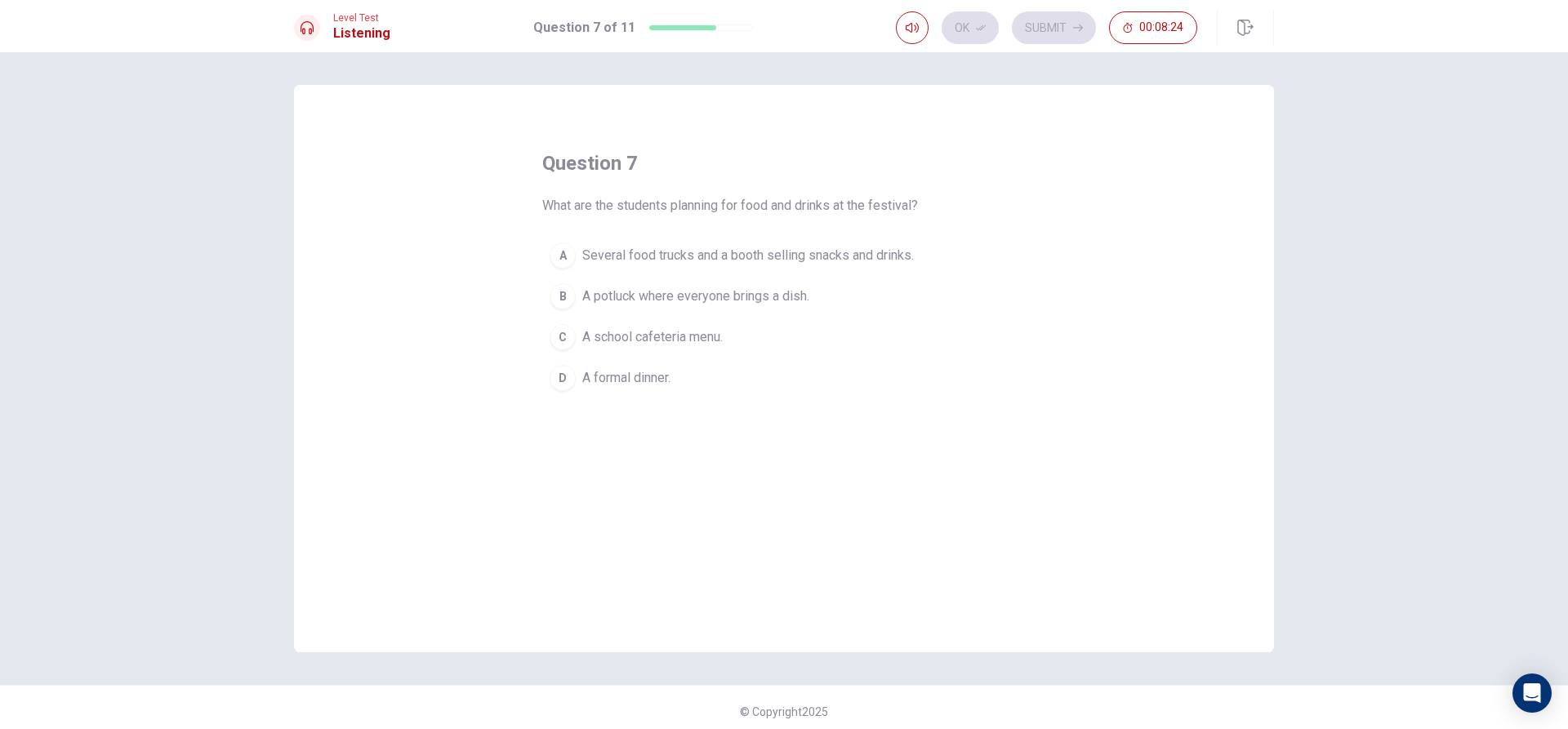
click at [566, 252] on div "A" at bounding box center [562, 255] width 26 height 26
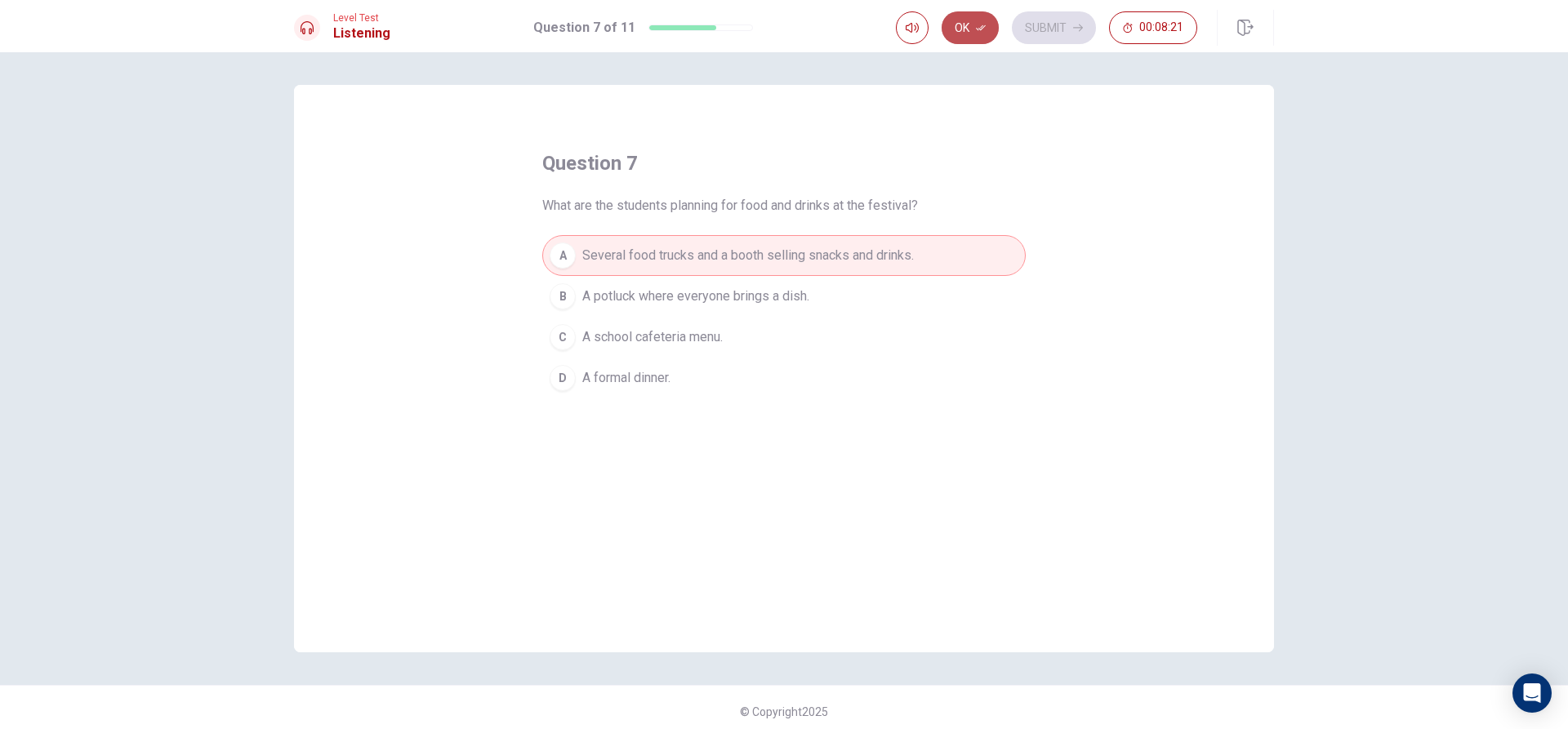
click at [951, 27] on button "Ok" at bounding box center [970, 28] width 57 height 32
click at [1052, 38] on button "Submit" at bounding box center [1054, 28] width 84 height 32
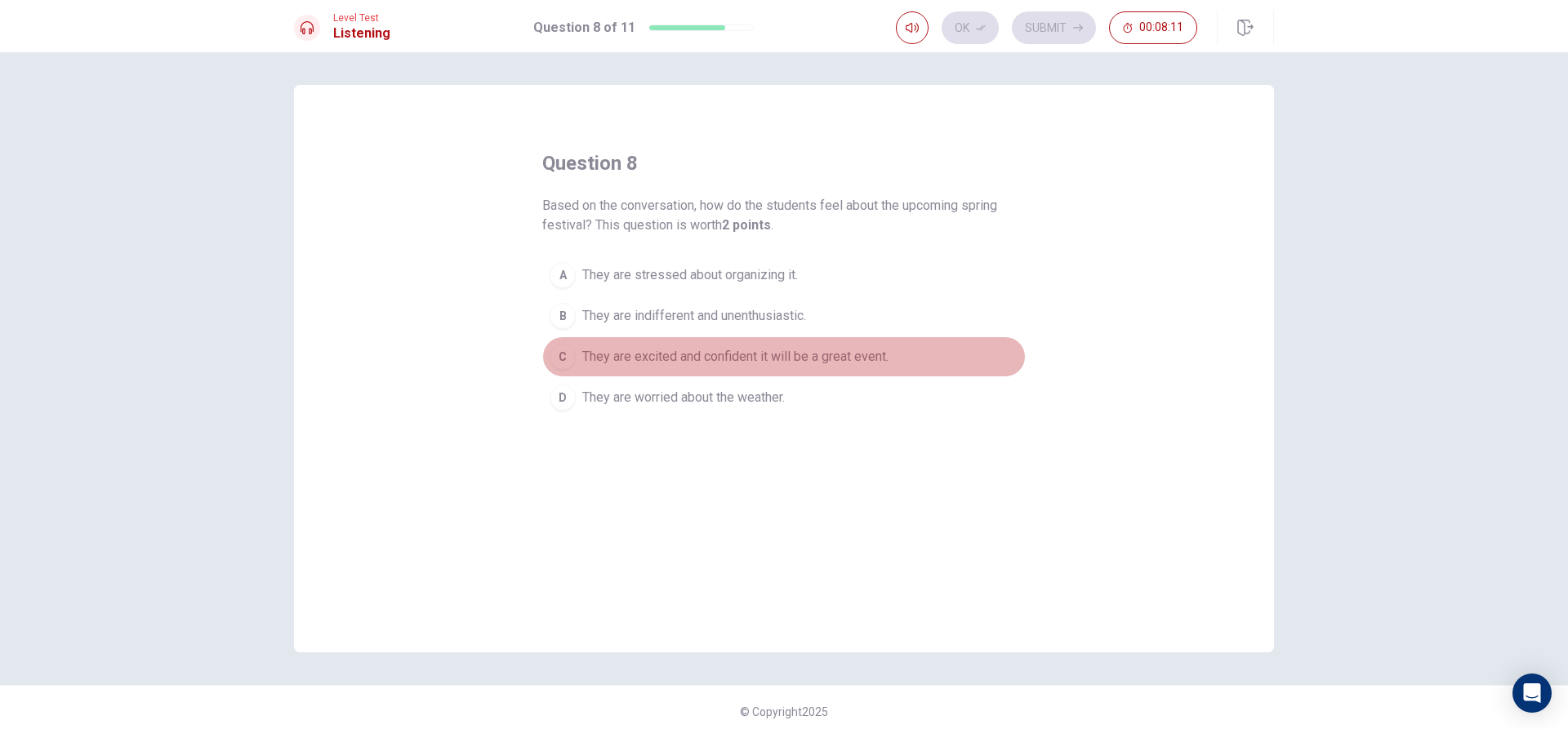
click at [584, 371] on button "C They are excited and confident it will be a great event." at bounding box center [784, 357] width 484 height 41
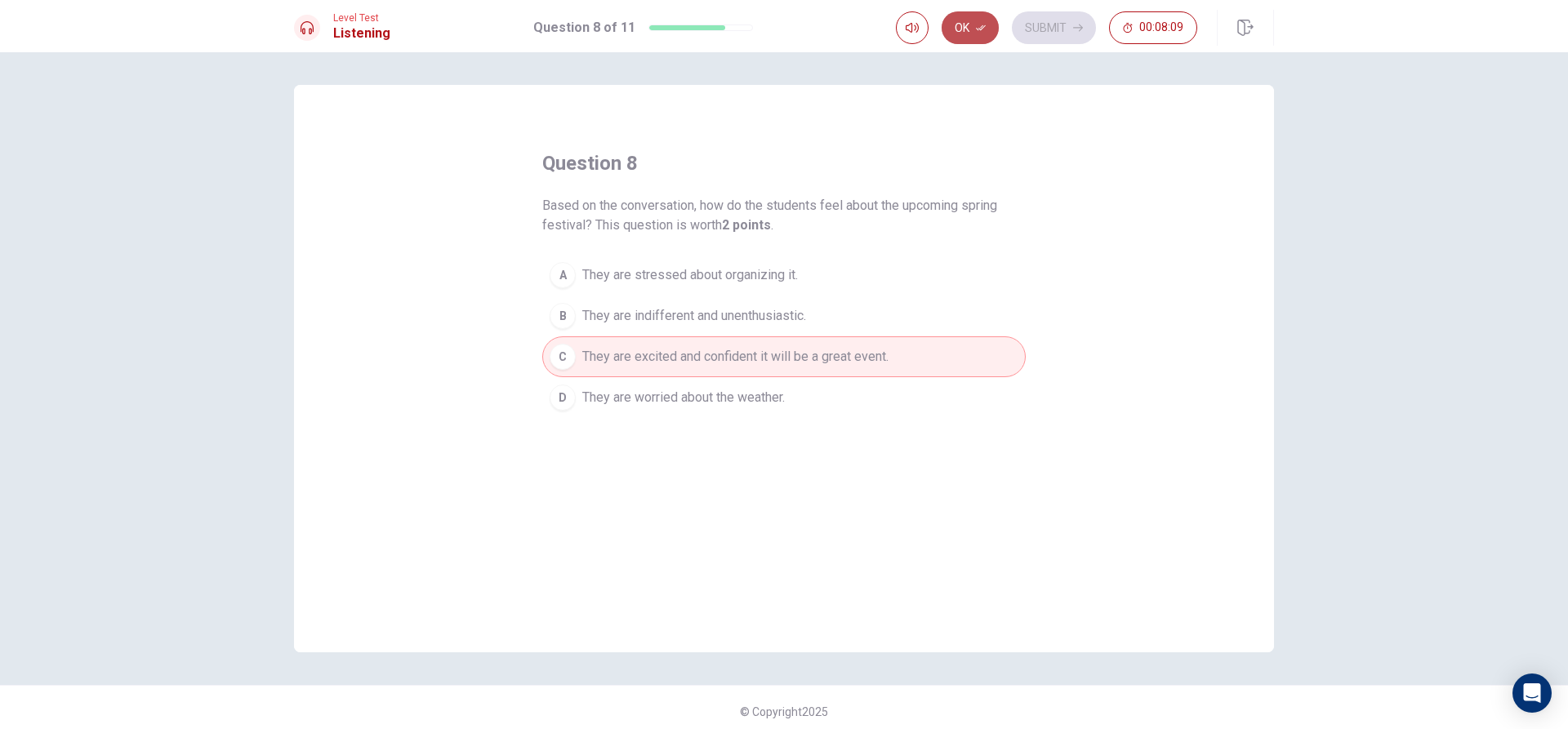
click at [997, 22] on button "Ok" at bounding box center [970, 28] width 57 height 32
click at [1038, 24] on div "Level Test Listening Question 8 of 11 Ok Submit 00:08:09" at bounding box center [784, 26] width 1568 height 52
click at [1038, 25] on button "Submit" at bounding box center [1054, 28] width 84 height 32
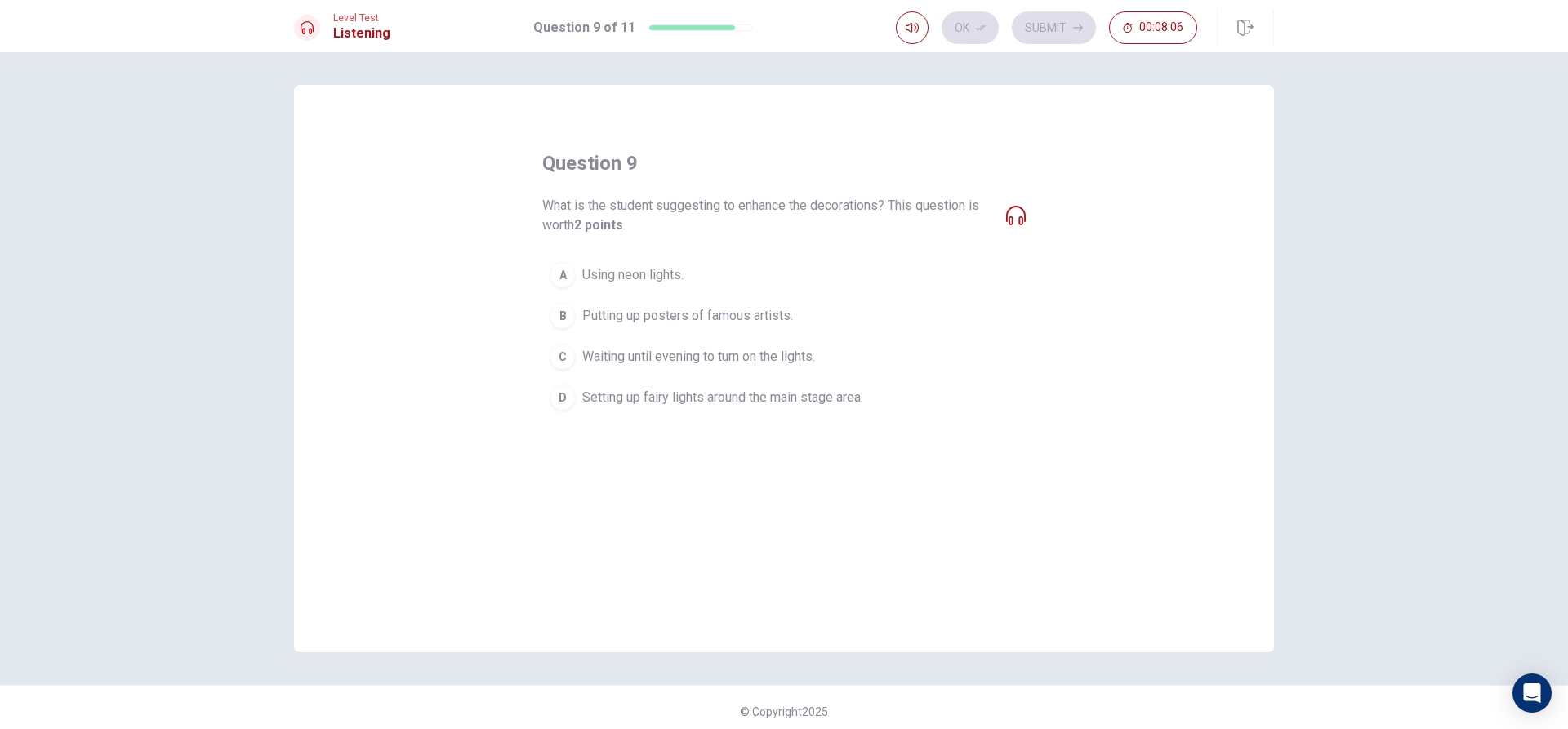
click at [544, 392] on button "D Setting up fairy lights around the main stage area." at bounding box center [784, 398] width 484 height 41
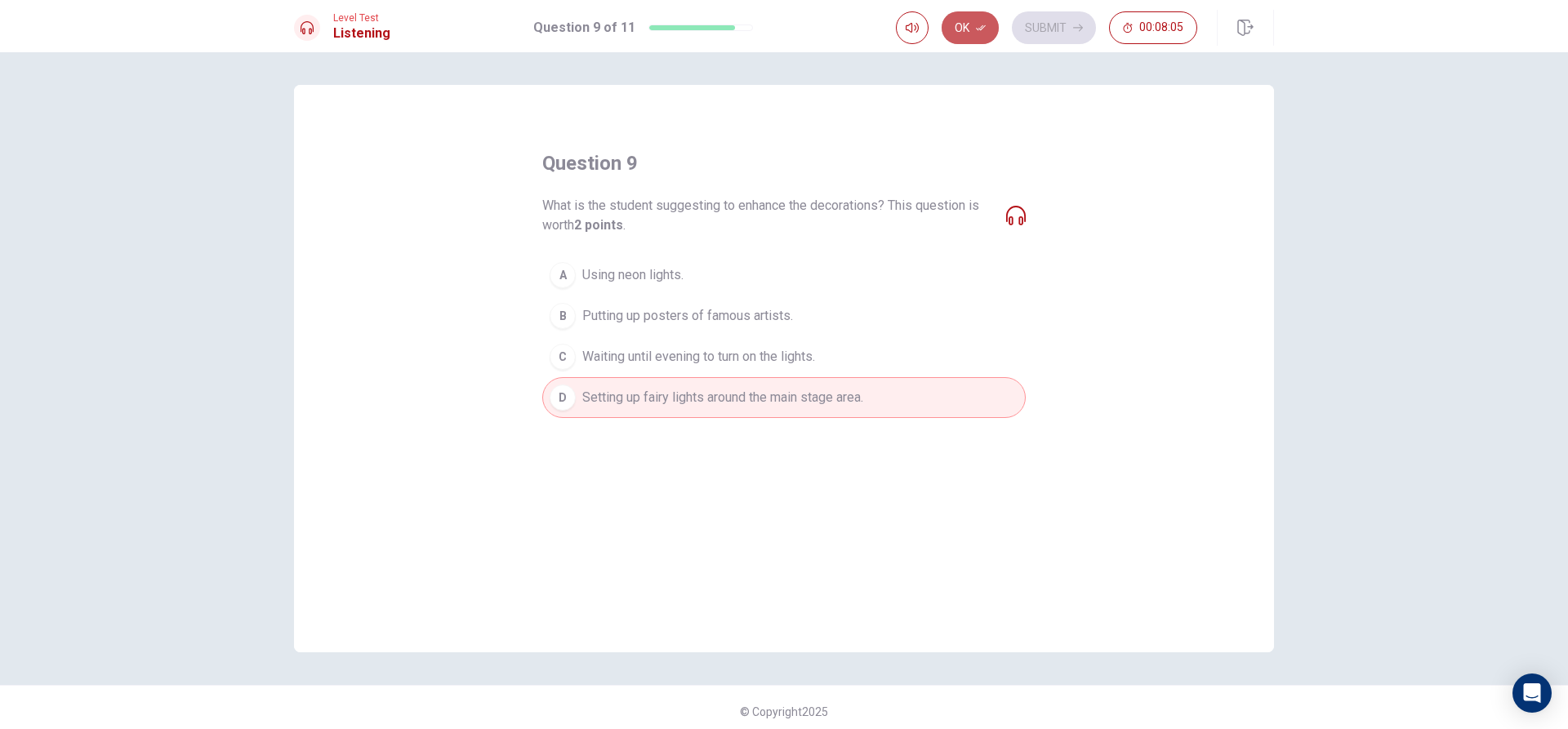
click at [973, 14] on button "Ok" at bounding box center [970, 28] width 57 height 32
drag, startPoint x: 1053, startPoint y: 29, endPoint x: 1032, endPoint y: 39, distance: 23.3
click at [1050, 30] on button "Submit" at bounding box center [1054, 28] width 84 height 32
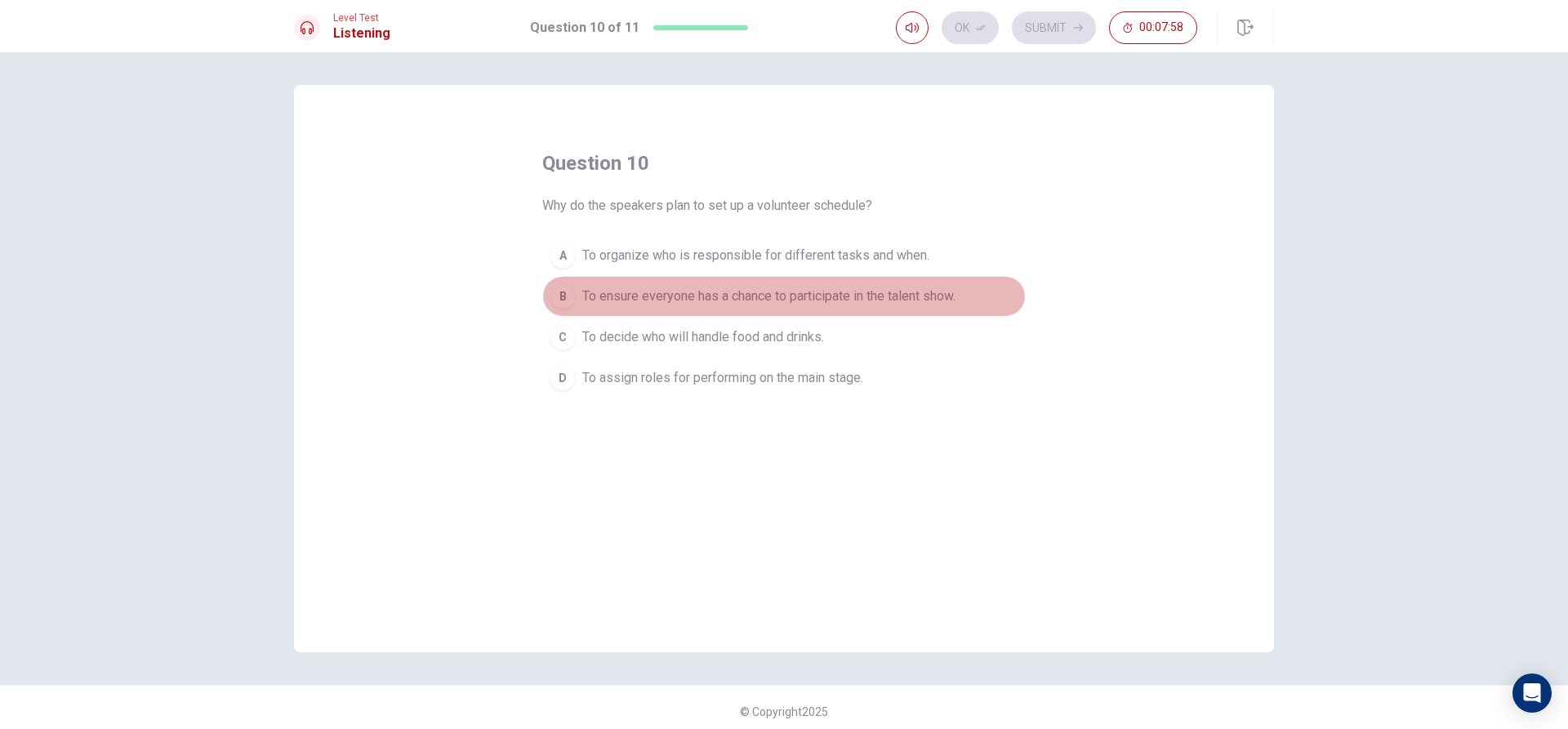
click at [566, 293] on div "B" at bounding box center [562, 296] width 26 height 26
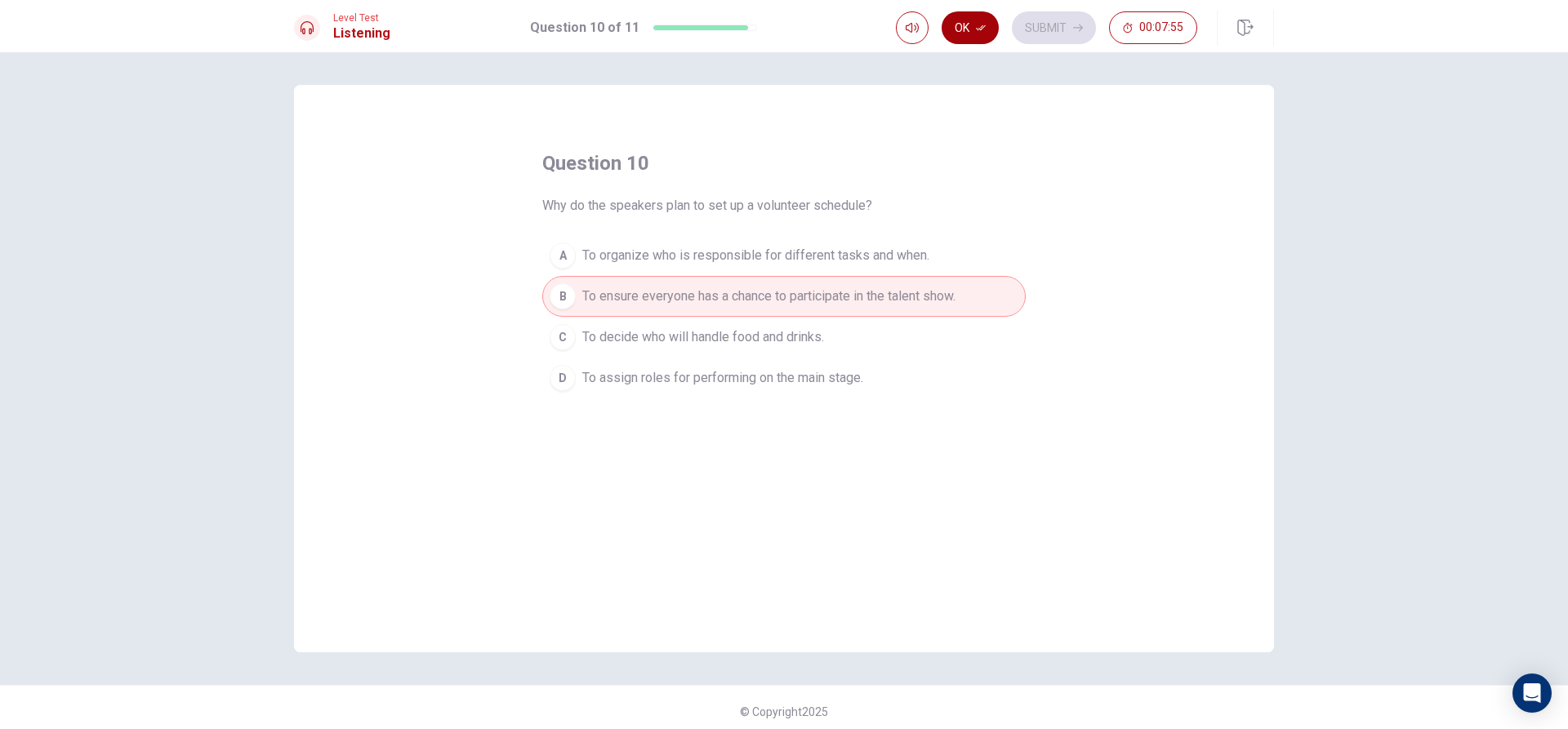
click at [961, 28] on button "Ok" at bounding box center [970, 28] width 57 height 32
click at [1056, 27] on button "Submit" at bounding box center [1054, 28] width 84 height 32
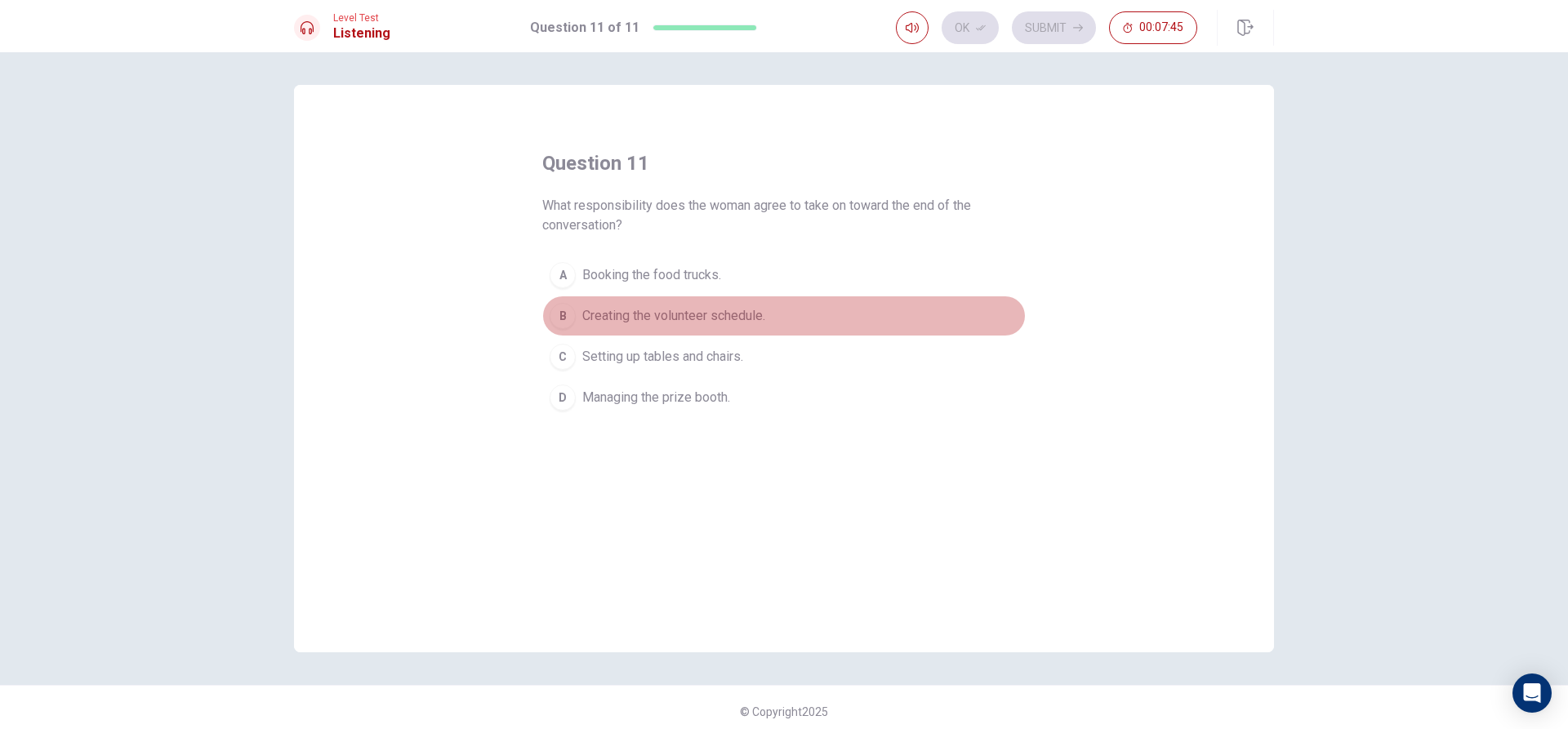
click at [561, 322] on div "B" at bounding box center [562, 315] width 26 height 26
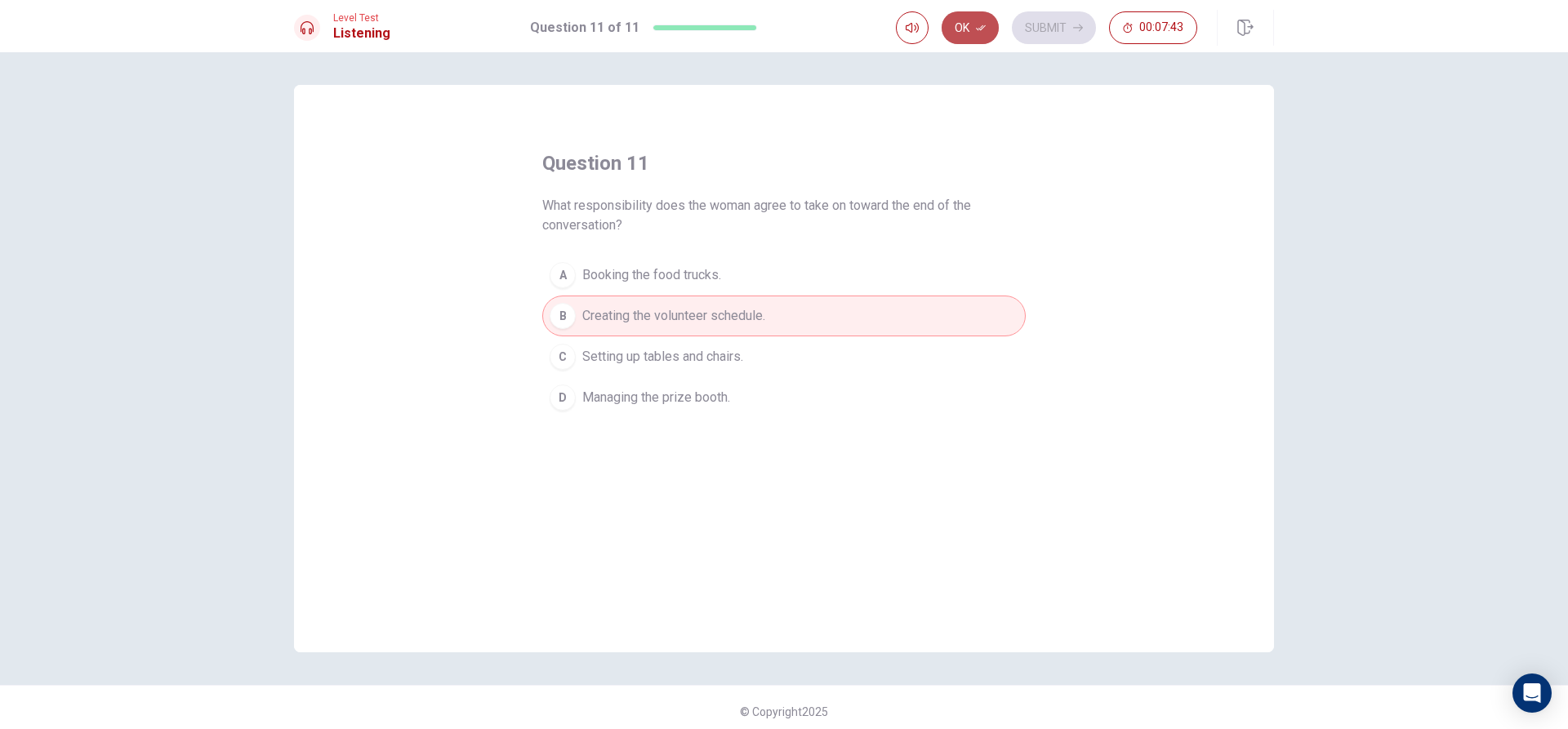
click at [981, 27] on icon "button" at bounding box center [981, 28] width 10 height 5
click at [1039, 26] on button "Submit" at bounding box center [1054, 28] width 84 height 32
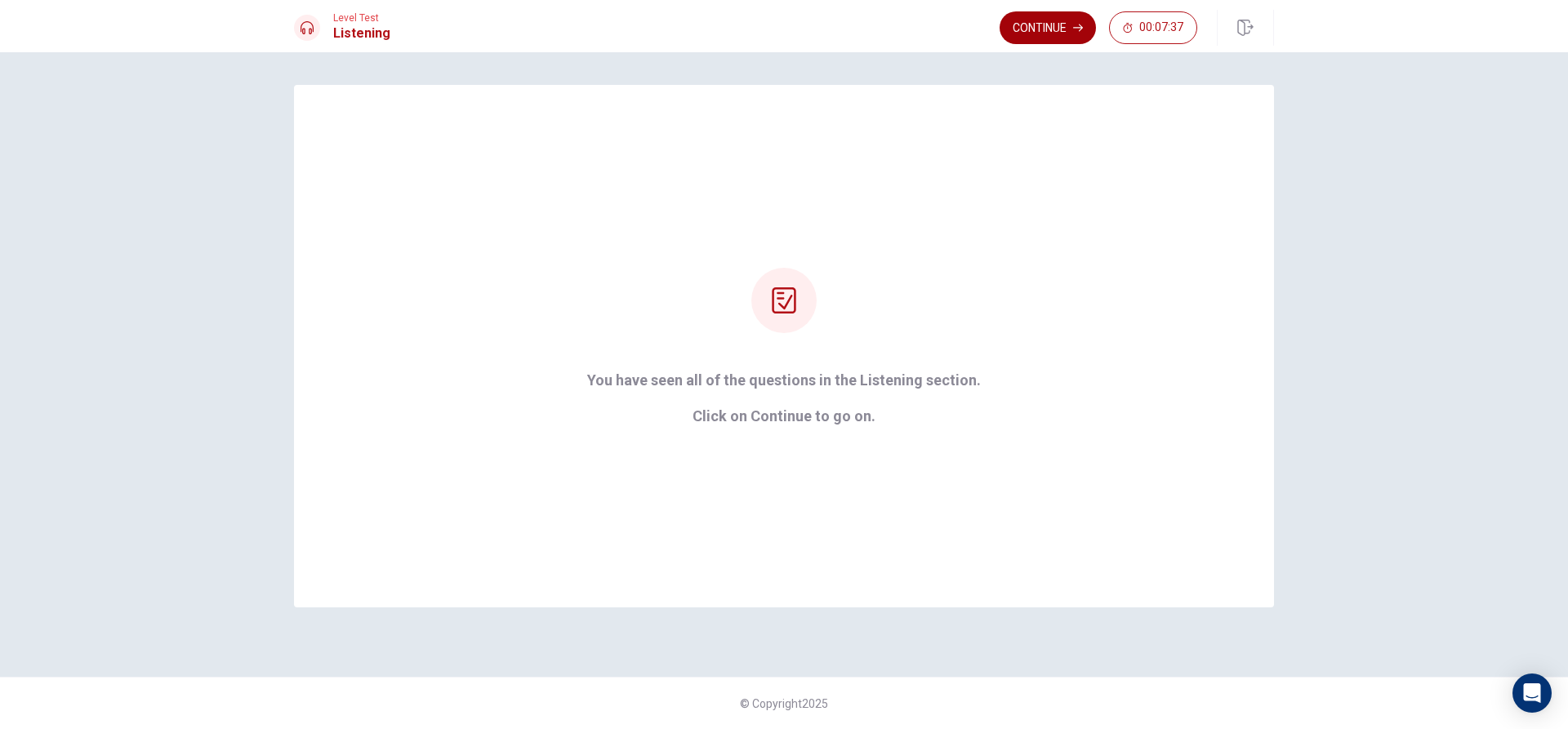
click at [1034, 14] on button "Continue" at bounding box center [1048, 28] width 97 height 32
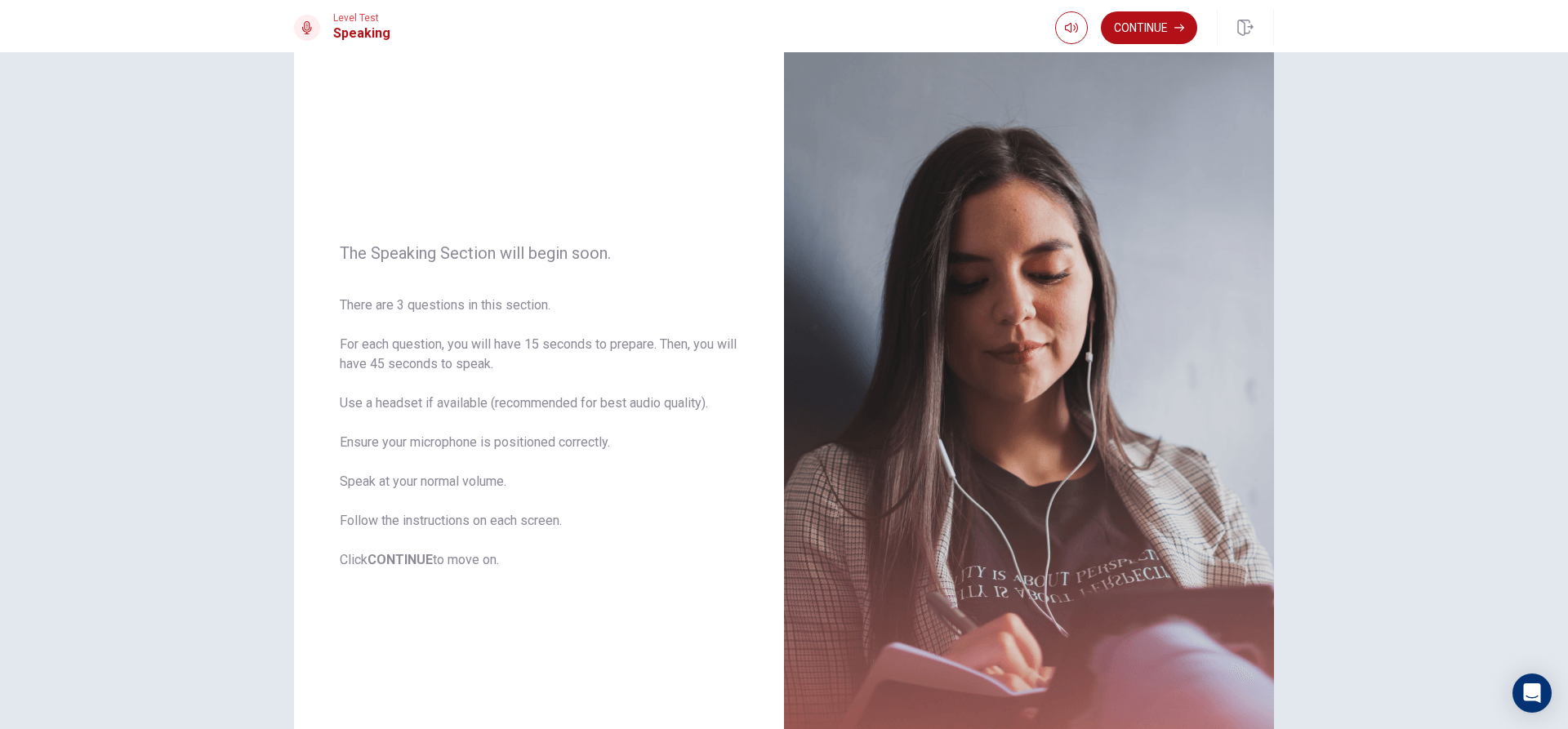
scroll to position [37, 0]
click at [1139, 20] on button "Continue" at bounding box center [1149, 28] width 97 height 32
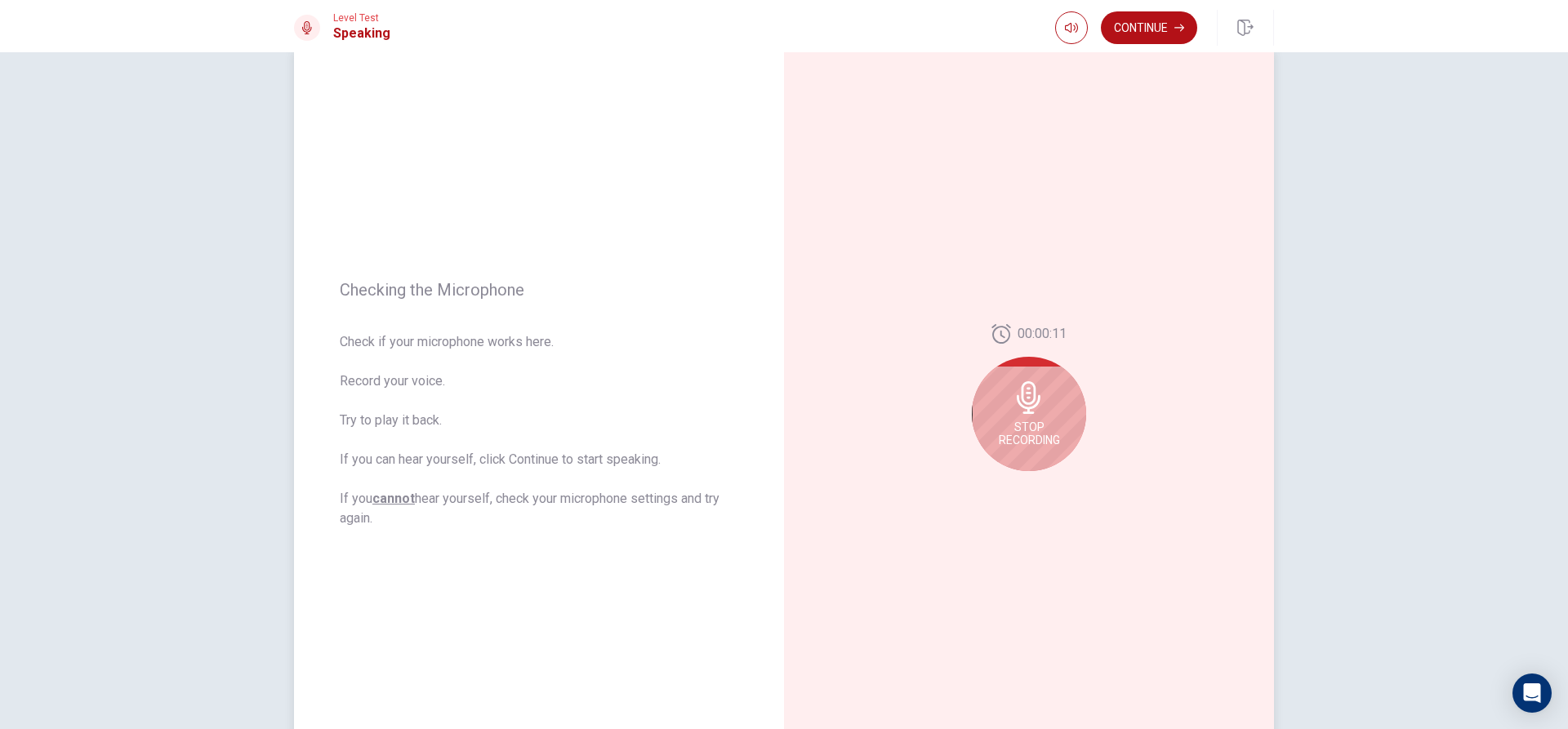
click at [1035, 403] on icon at bounding box center [1028, 398] width 23 height 32
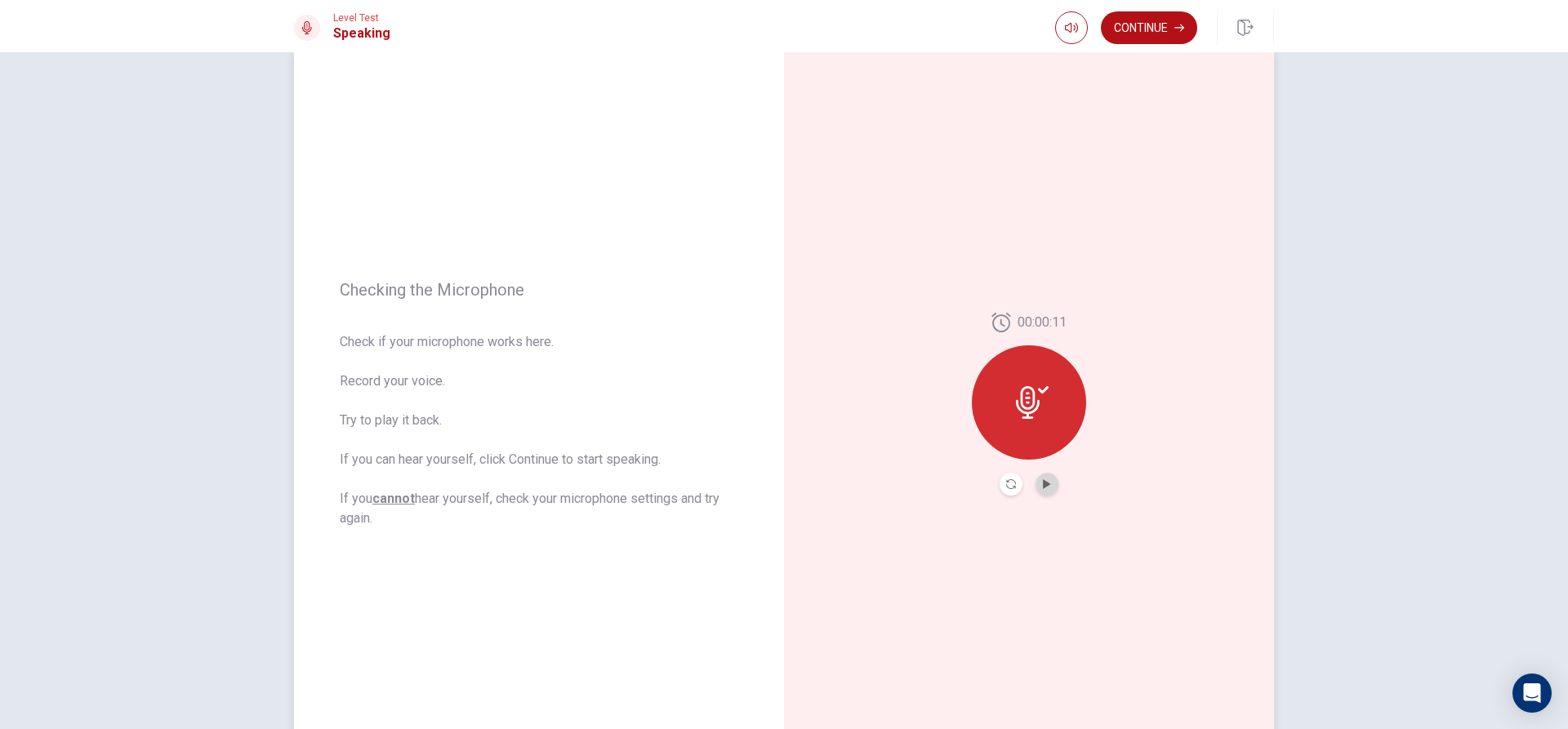
click at [1040, 476] on button "Play Audio" at bounding box center [1047, 485] width 23 height 23
click at [1043, 487] on icon "Play Audio" at bounding box center [1047, 484] width 7 height 10
click at [1007, 481] on icon "Record Again" at bounding box center [1011, 484] width 10 height 10
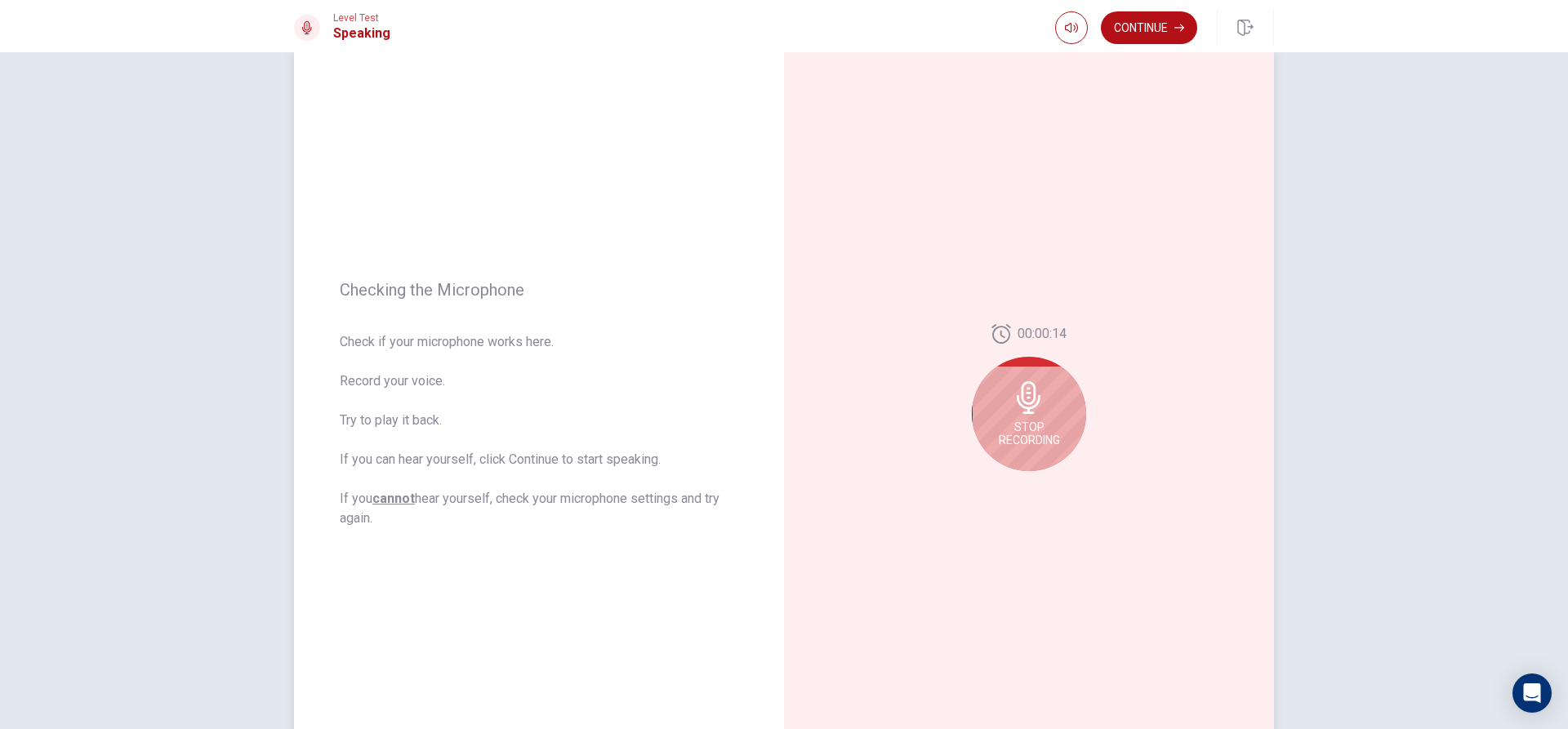
click at [1028, 436] on span "Stop Recording" at bounding box center [1029, 433] width 61 height 26
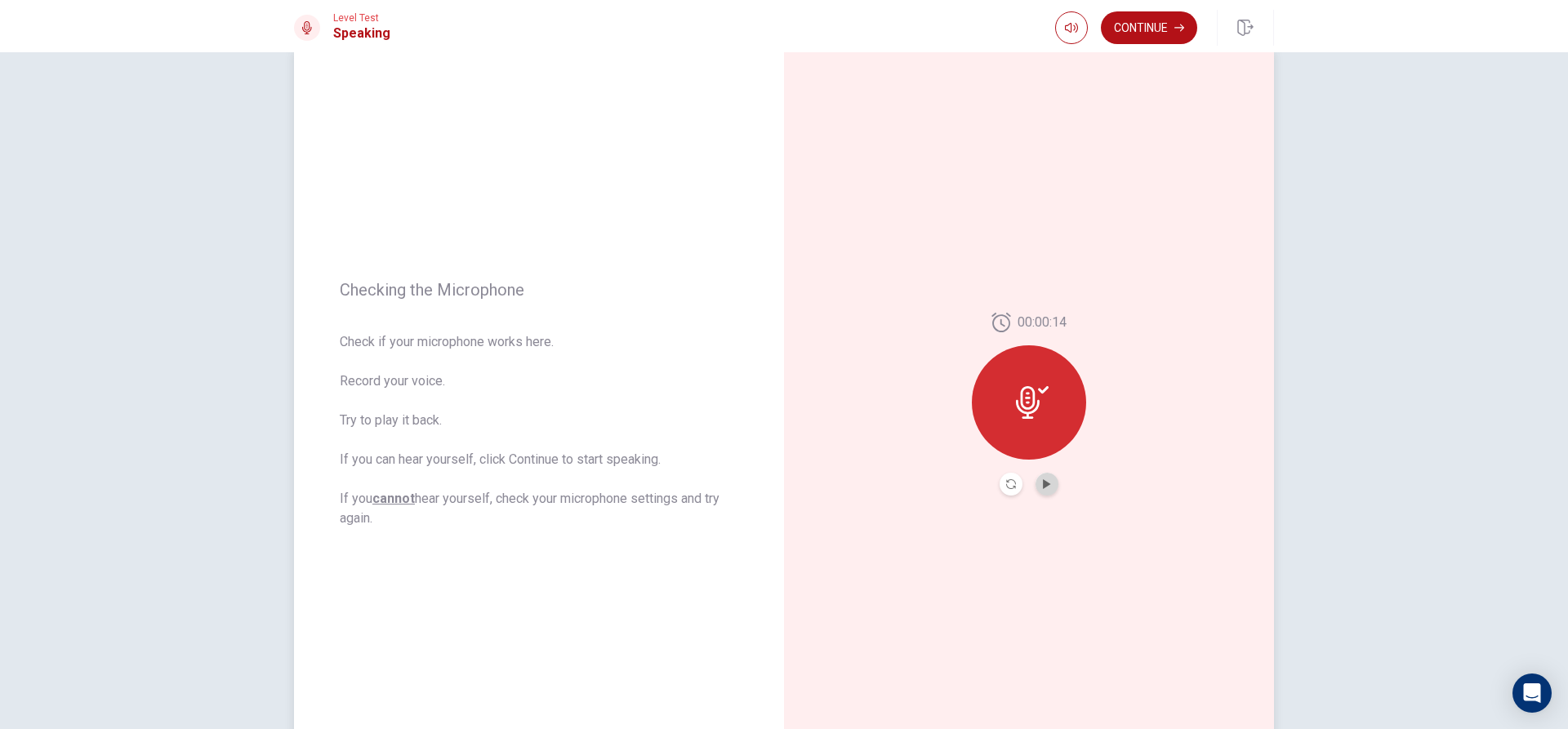
click at [1035, 479] on button "Play Audio" at bounding box center [1047, 485] width 23 height 23
click at [1042, 481] on icon "Play Audio" at bounding box center [1047, 484] width 10 height 10
click at [1145, 22] on button "Continue" at bounding box center [1149, 28] width 97 height 32
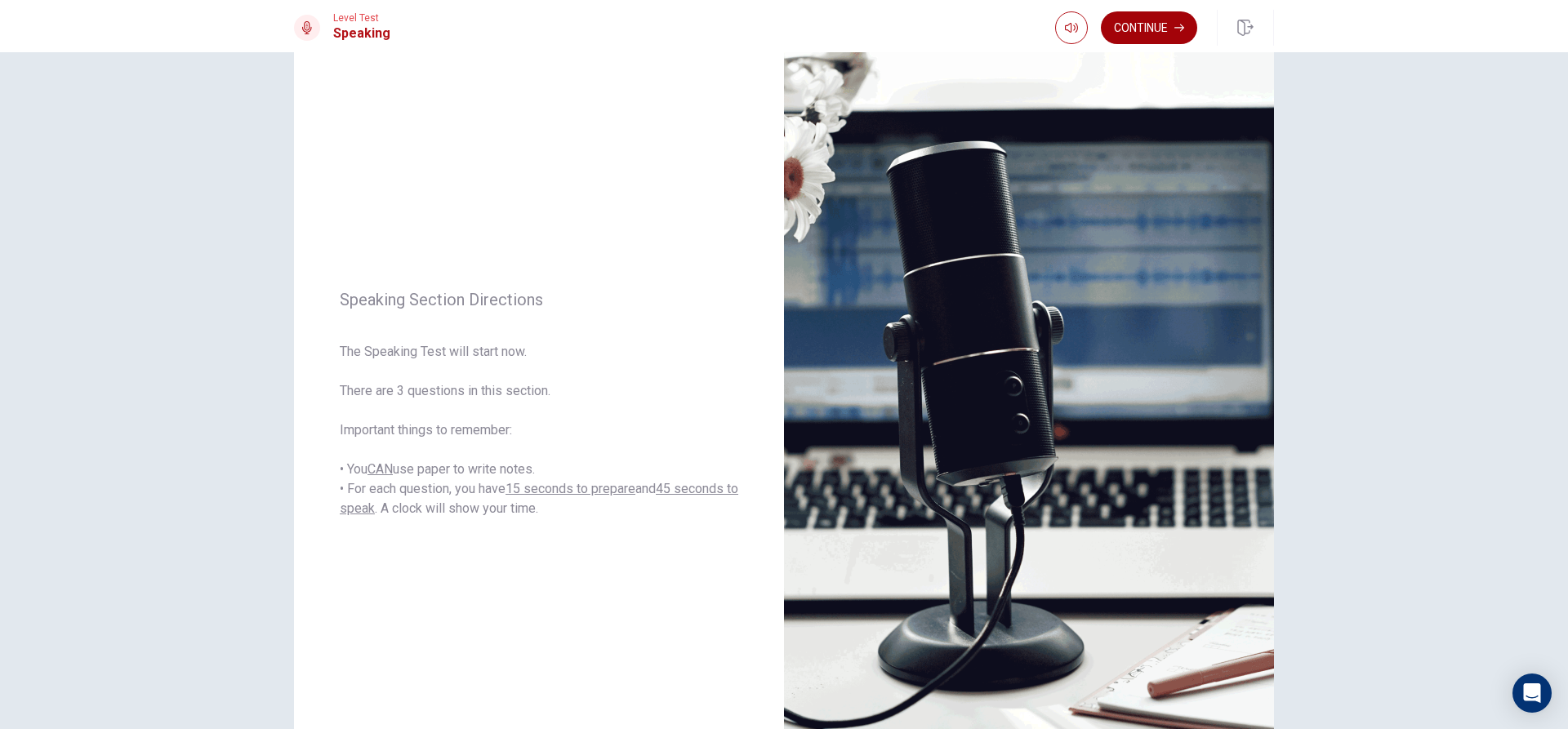
click at [1152, 22] on button "Continue" at bounding box center [1149, 28] width 97 height 32
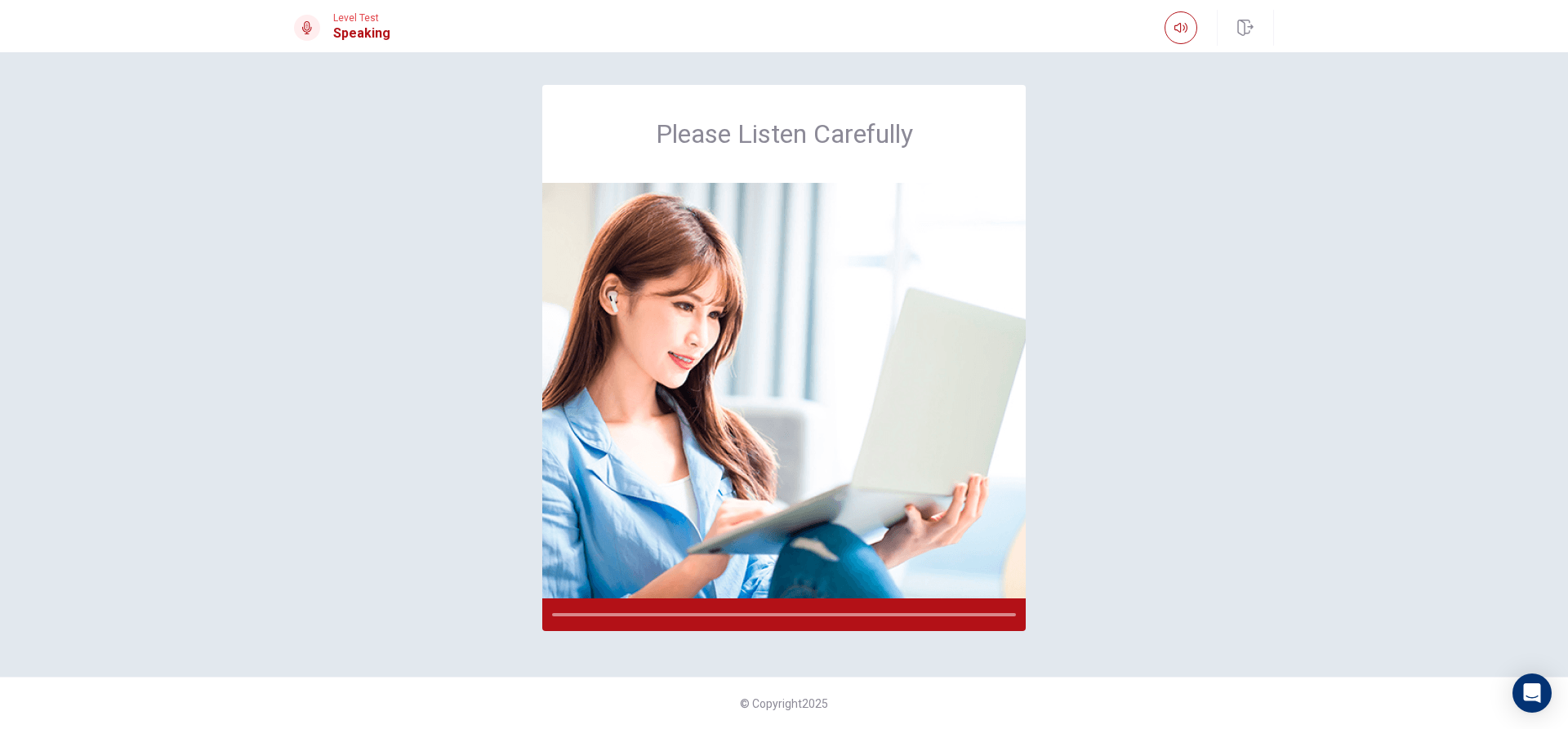
scroll to position [0, 0]
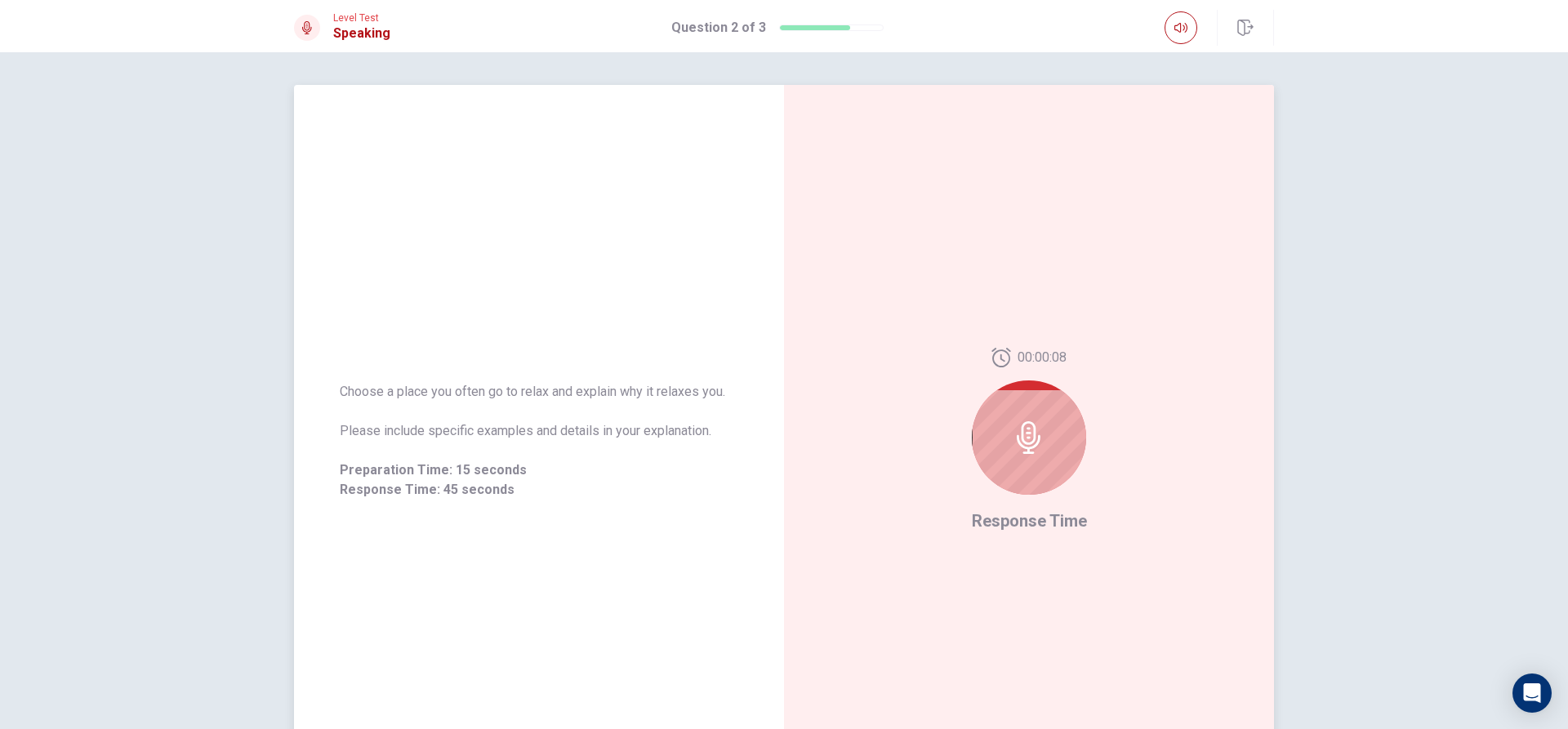
click at [1057, 456] on div at bounding box center [1029, 438] width 115 height 115
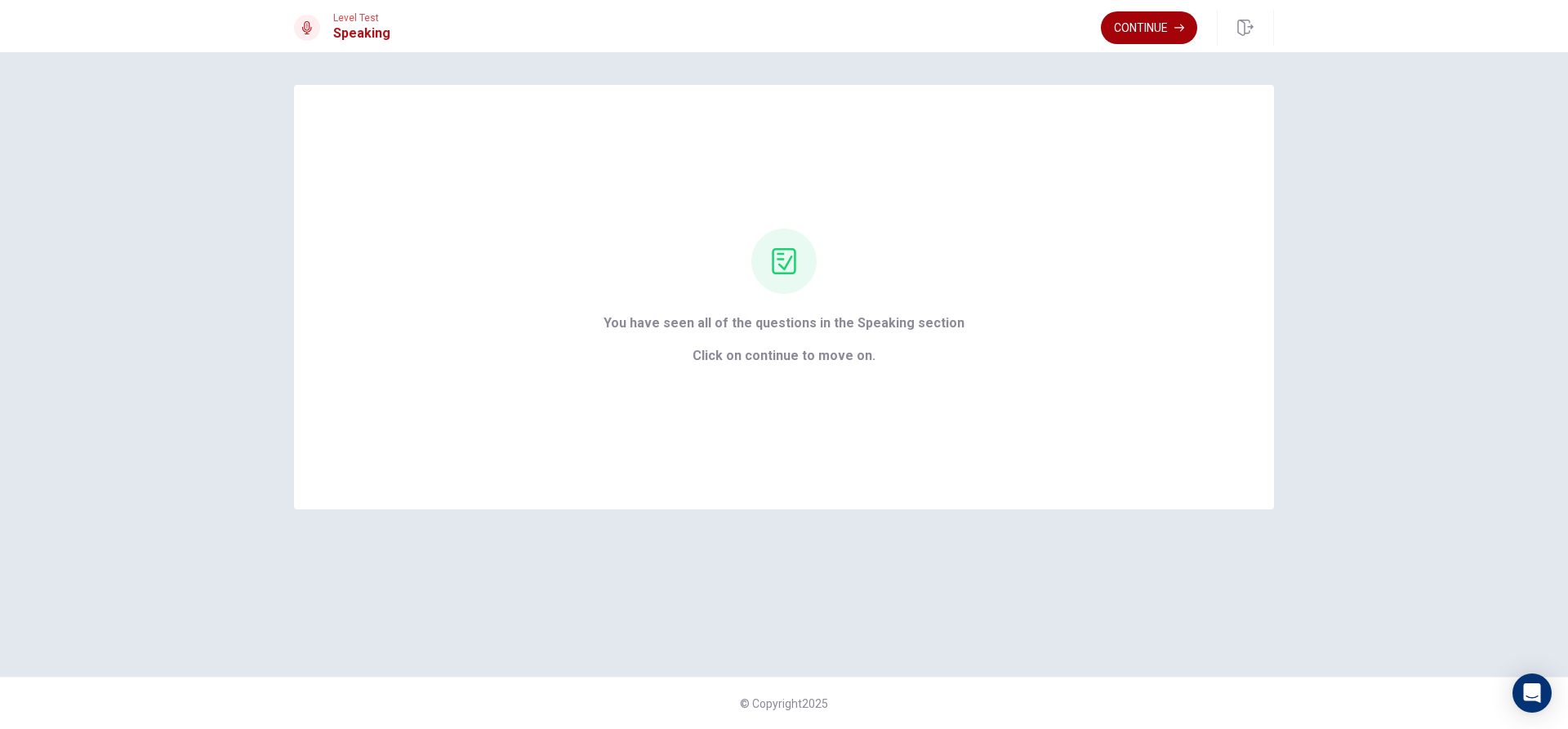
click at [1140, 30] on button "Continue" at bounding box center [1149, 28] width 97 height 32
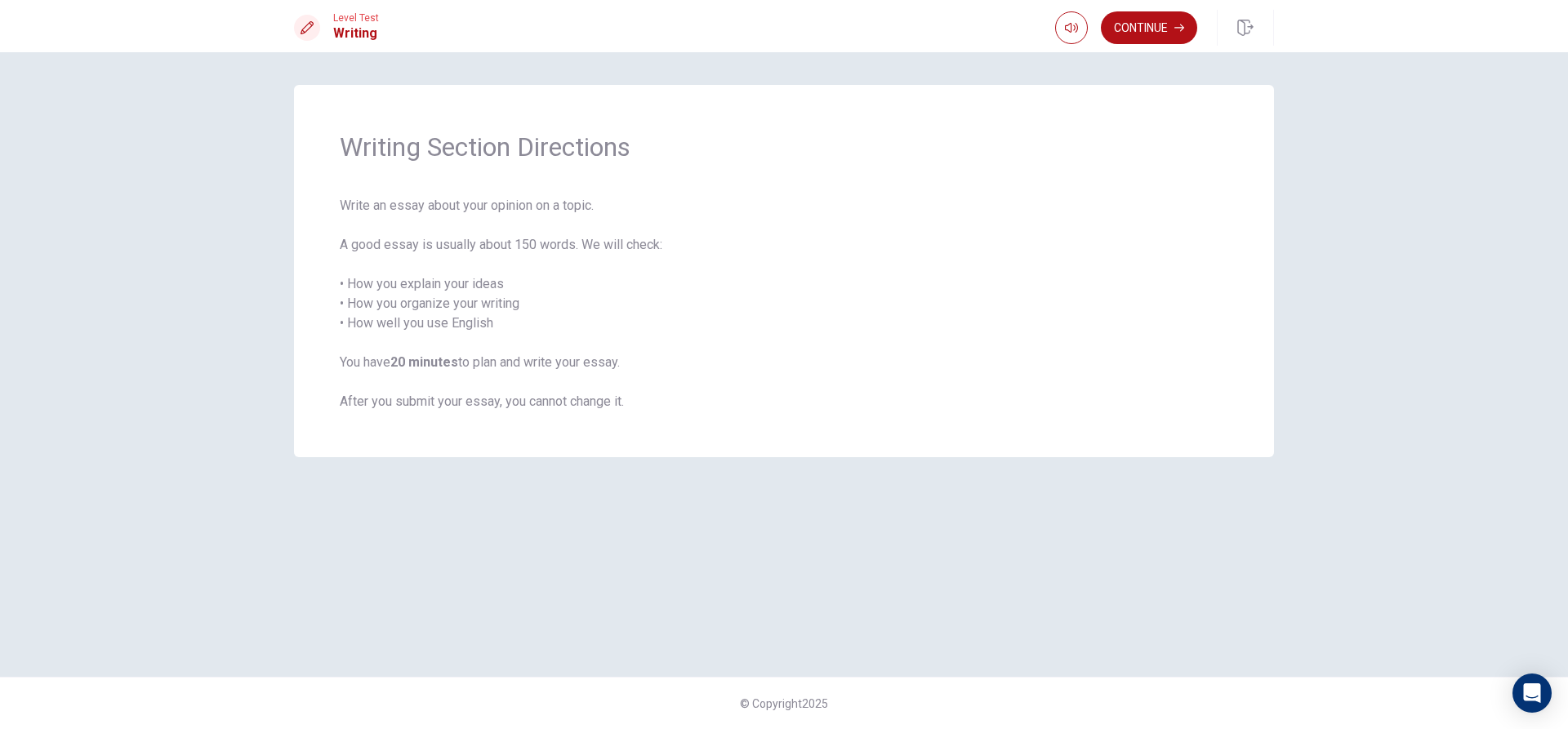
click at [1135, 11] on div "Continue" at bounding box center [1164, 28] width 218 height 36
click at [1134, 28] on button "Continue" at bounding box center [1149, 28] width 97 height 32
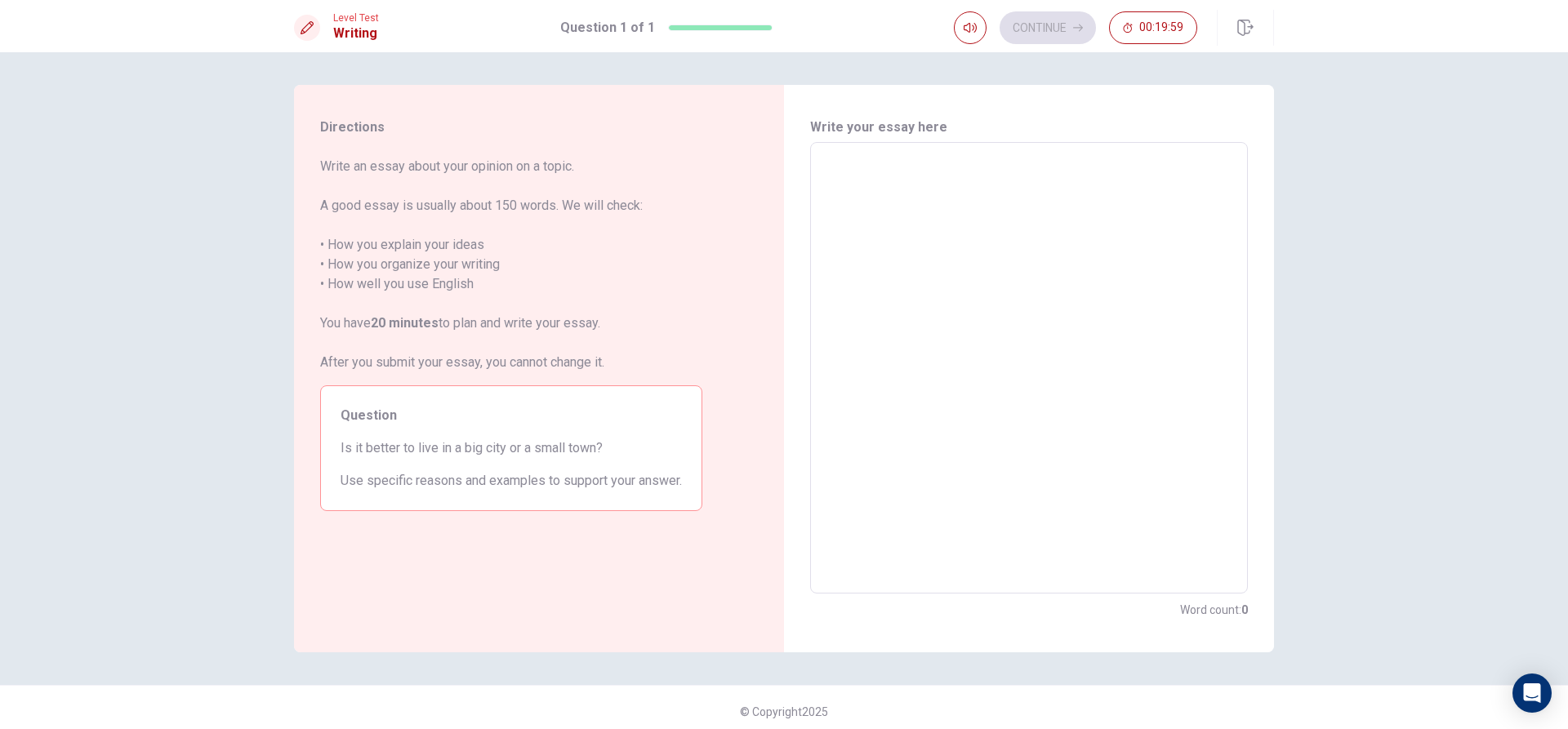
click at [861, 194] on textarea at bounding box center [1028, 368] width 415 height 425
type textarea "a"
type textarea "x"
type textarea "ao"
type textarea "x"
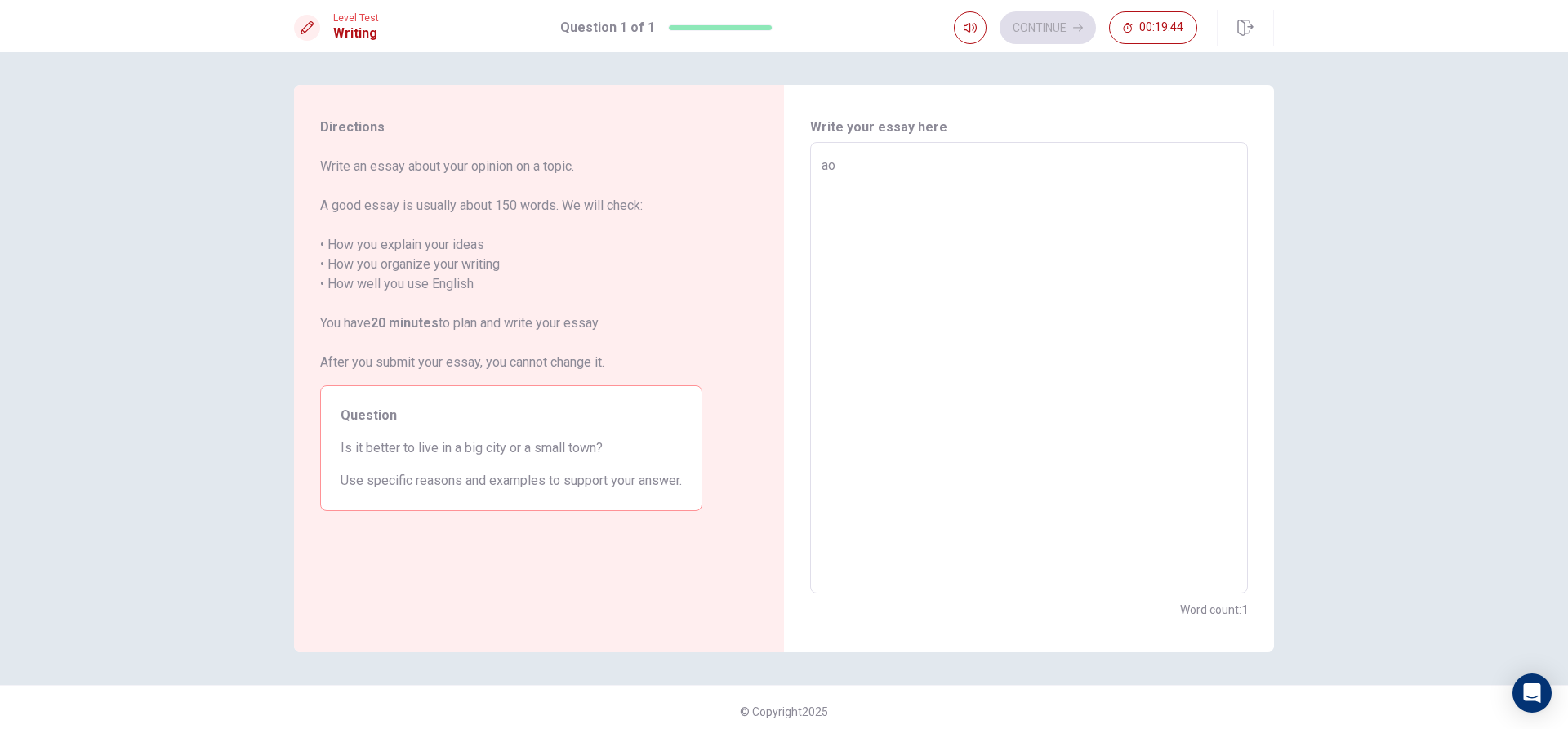
type textarea "a"
type textarea "x"
type textarea "s"
type textarea "x"
type textarea "so"
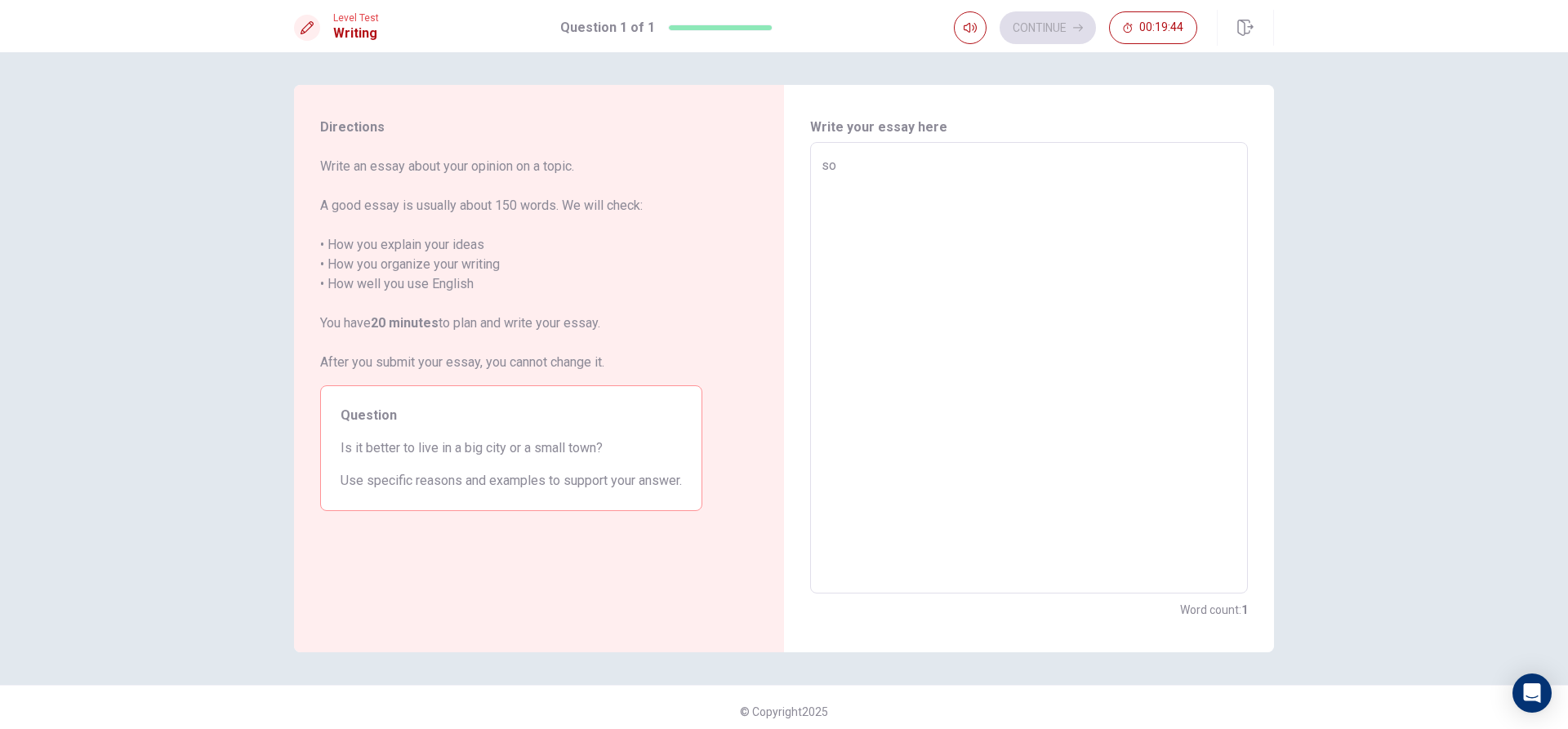
type textarea "x"
type textarea "s"
type textarea "x"
type textarea "S"
type textarea "x"
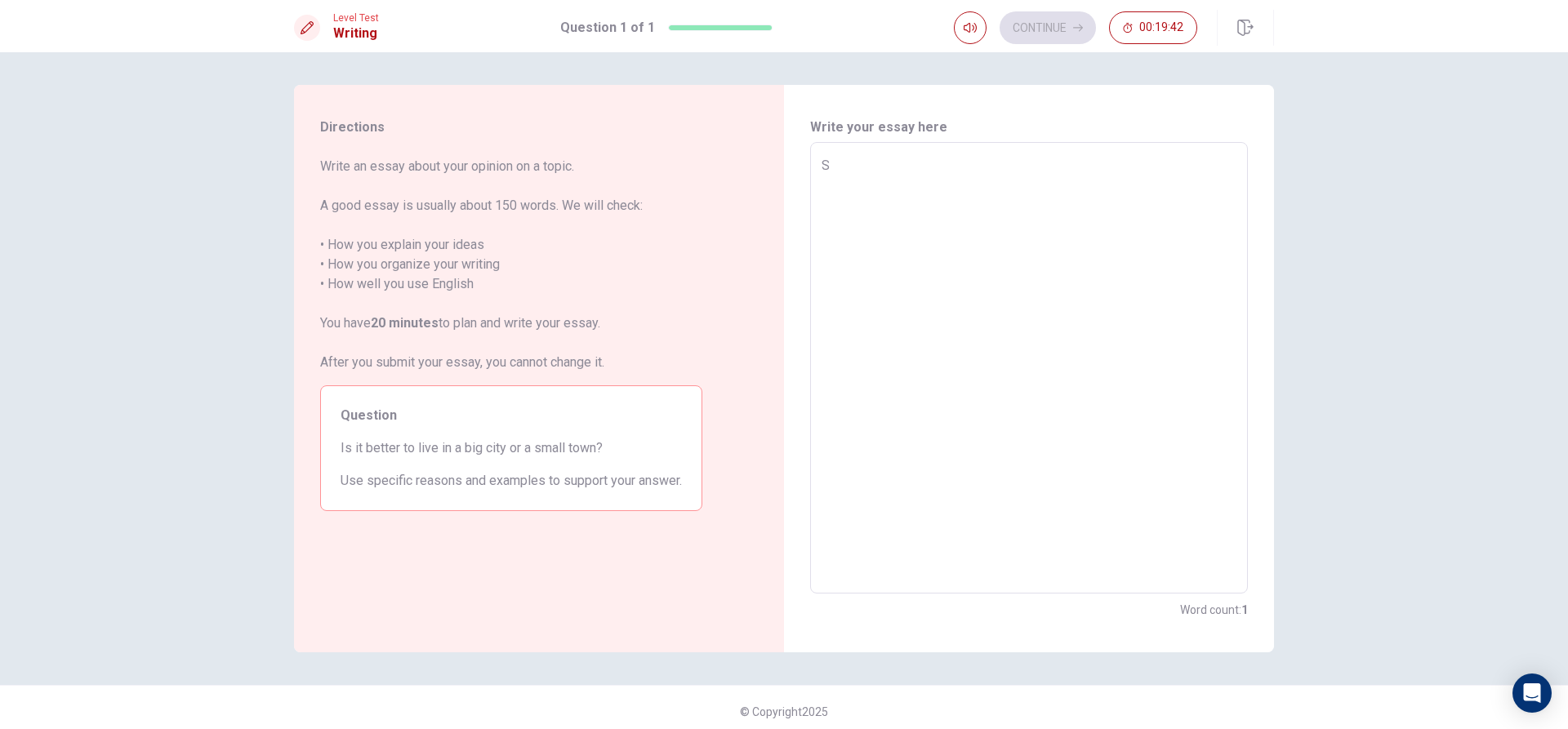
type textarea "So"
type textarea "x"
type textarea "So"
type textarea "x"
type textarea "So i"
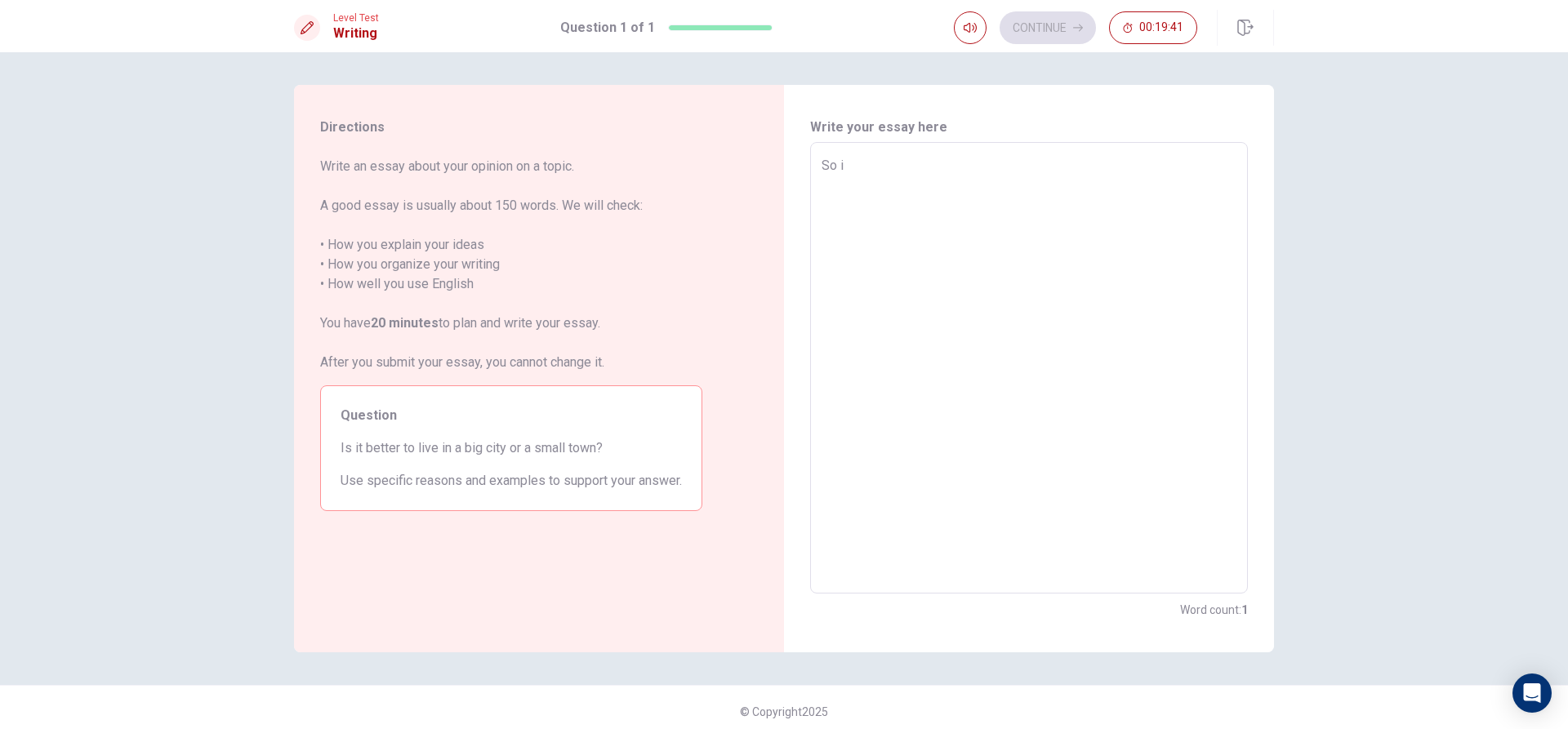
type textarea "x"
type textarea "So im"
type textarea "x"
type textarea "So im"
type textarea "x"
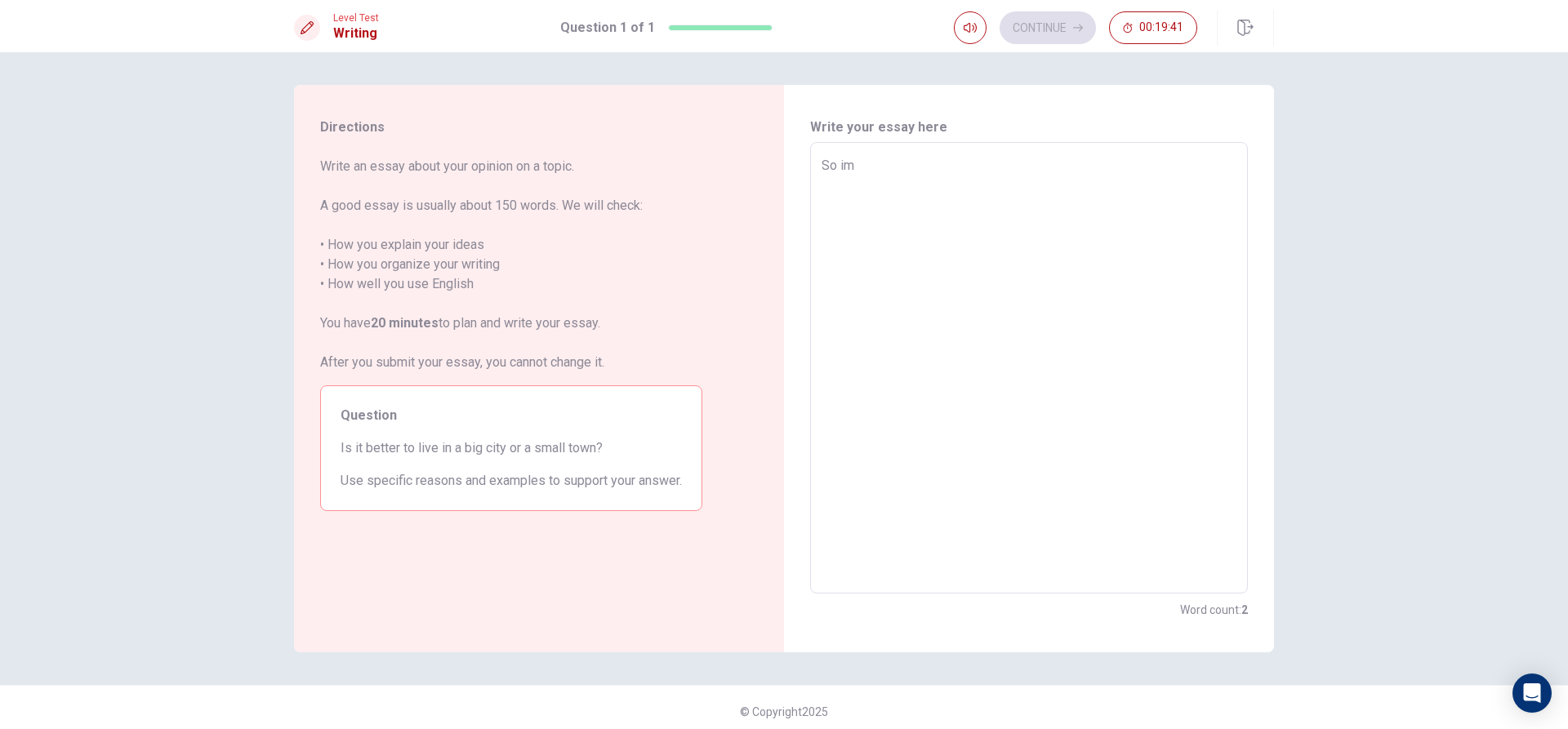
type textarea "So im m"
type textarea "x"
type textarea "So im"
type textarea "x"
type textarea "So"
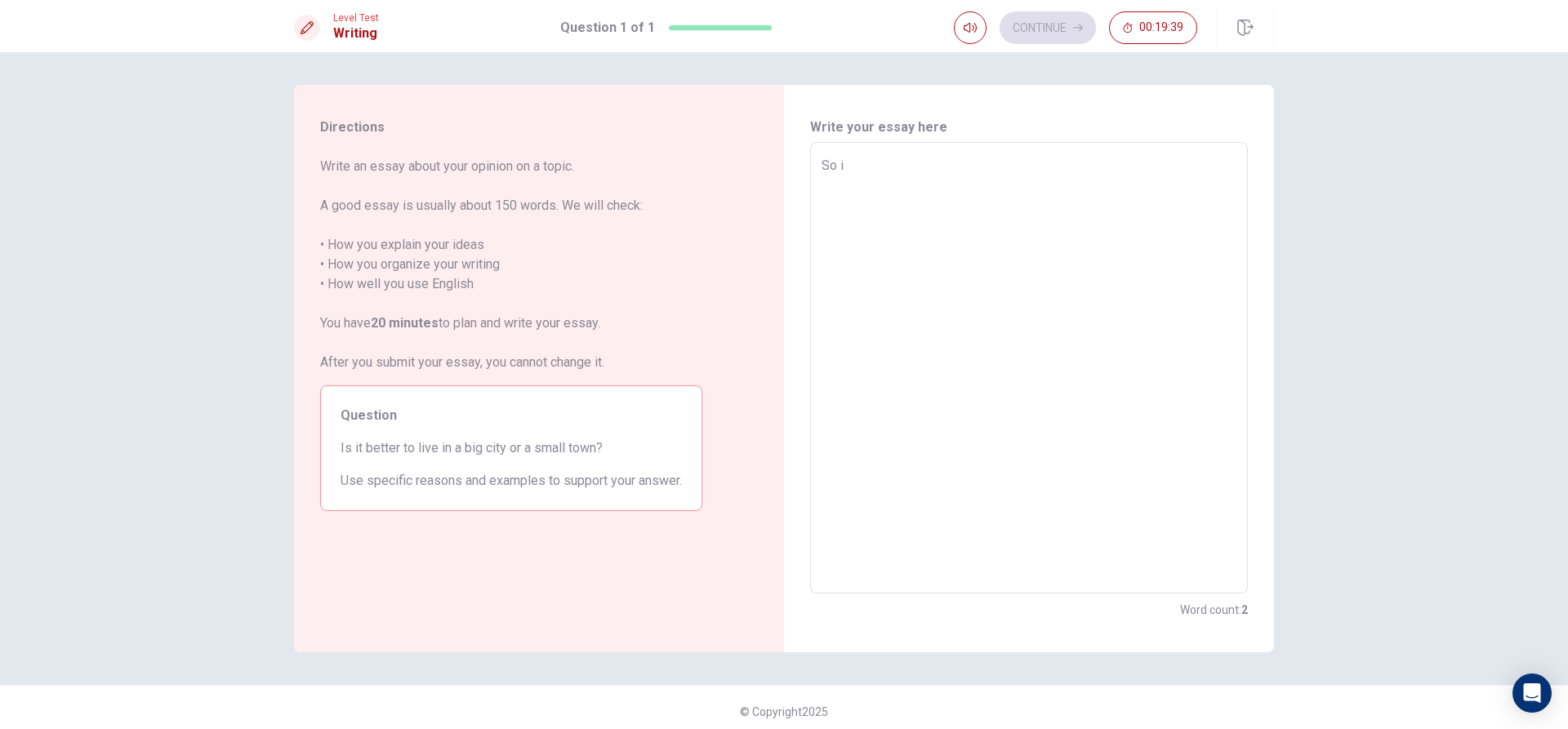
type textarea "x"
type textarea "So"
type textarea "x"
type textarea "S"
type textarea "x"
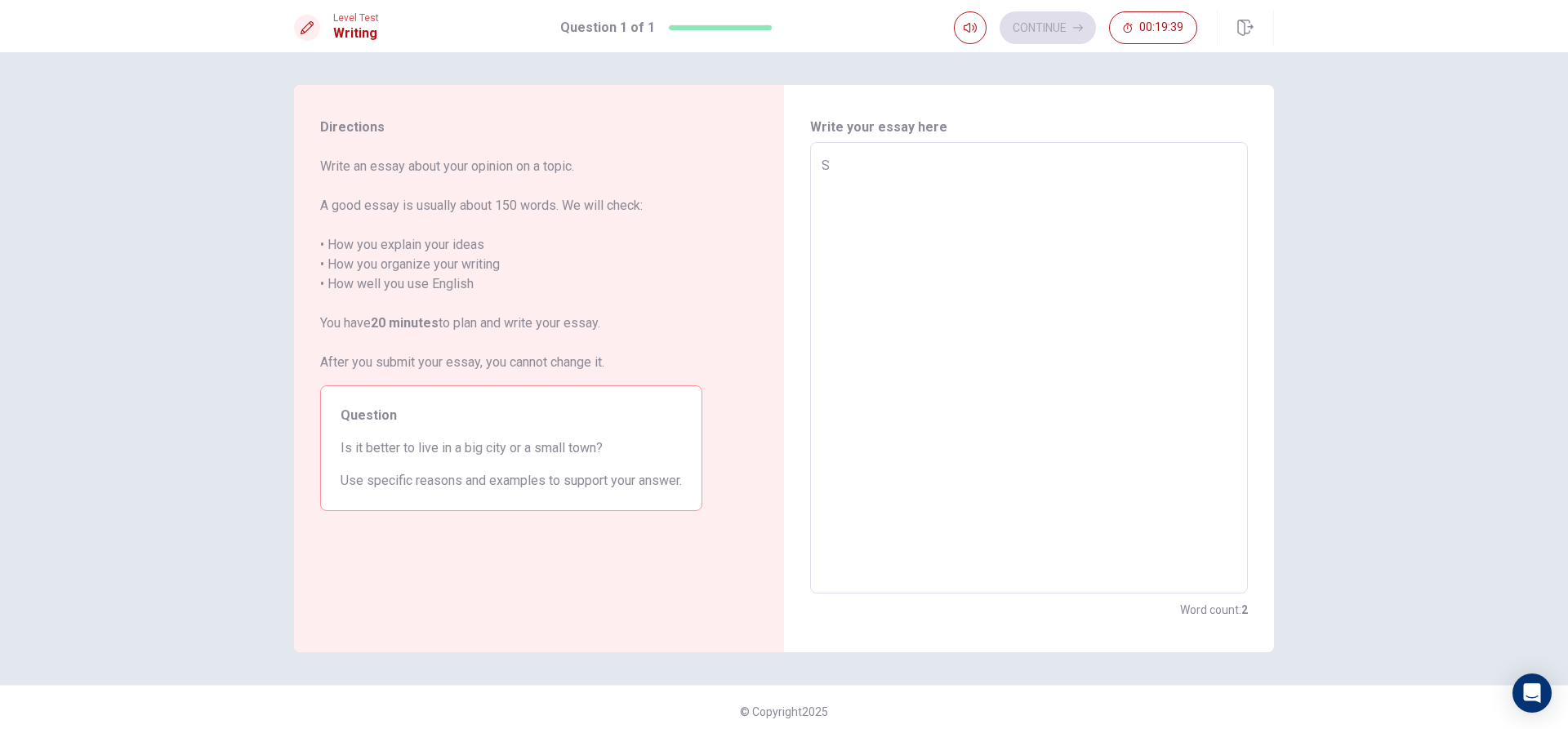
type textarea "x"
type textarea "I"
type textarea "x"
type textarea "In"
type textarea "x"
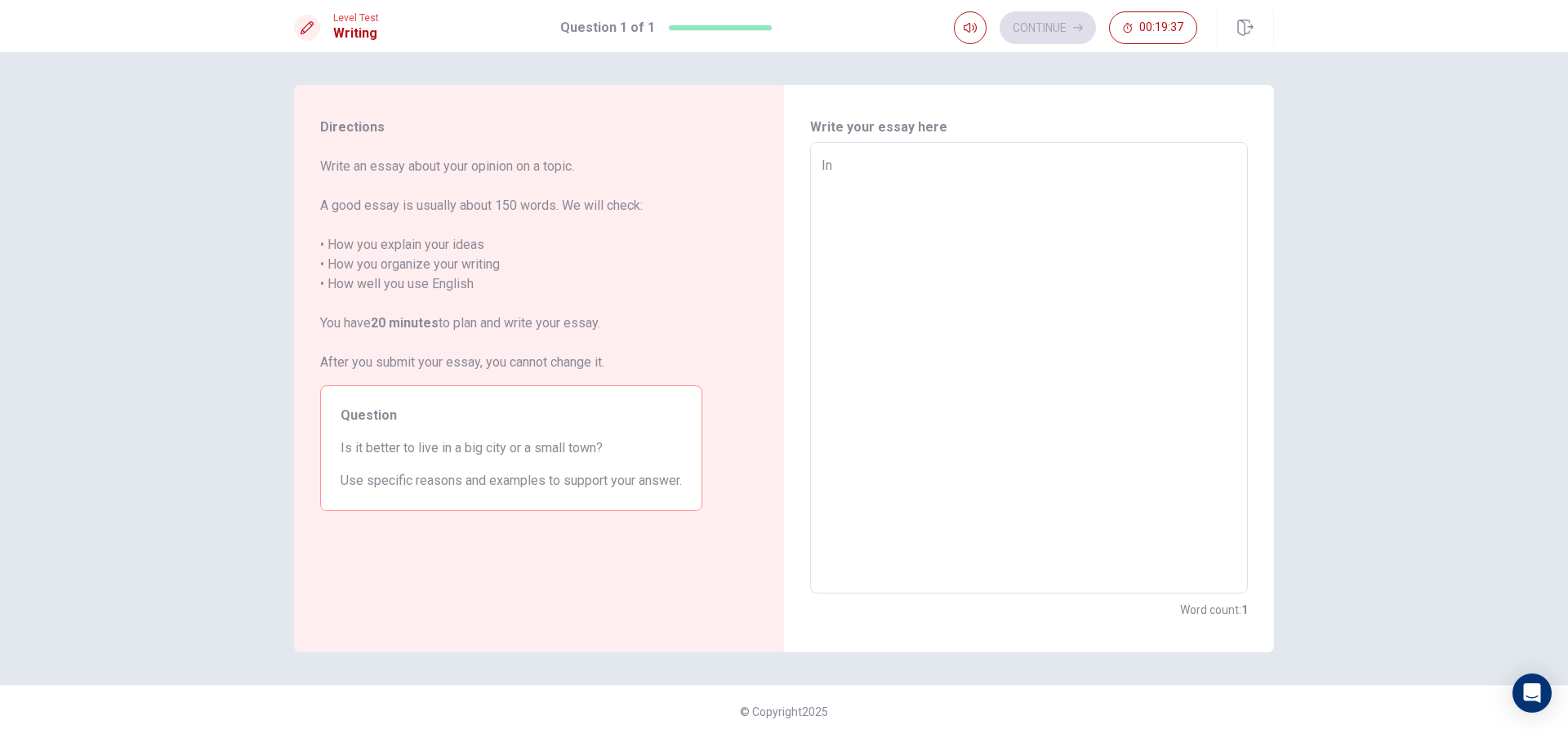
type textarea "In"
type textarea "x"
type textarea "In m"
type textarea "x"
type textarea "In mu"
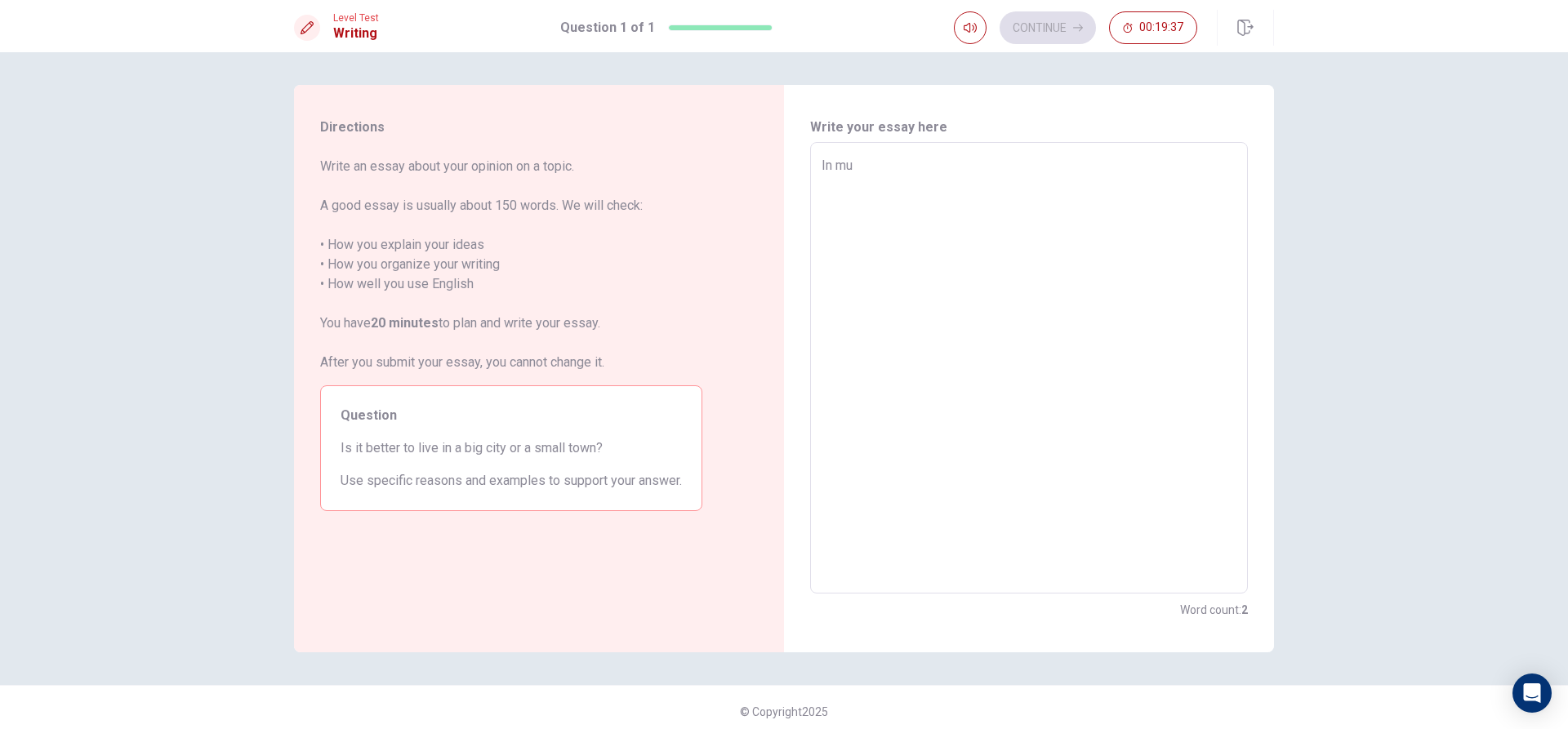
type textarea "x"
type textarea "In mu"
type textarea "x"
type textarea "In mu o"
type textarea "x"
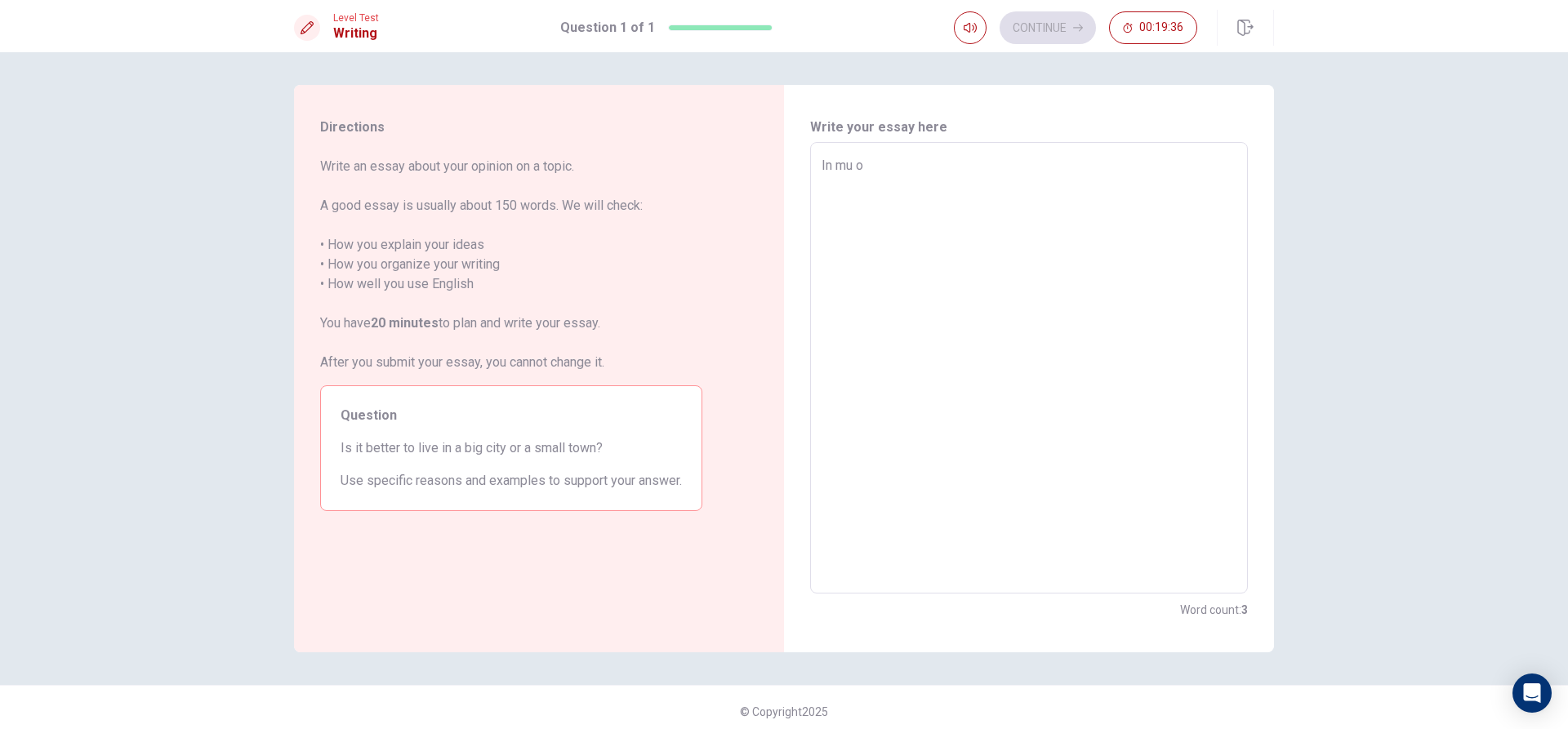
type textarea "In mu op"
type textarea "x"
type textarea "In mu opi"
type textarea "x"
type textarea "In mu opin"
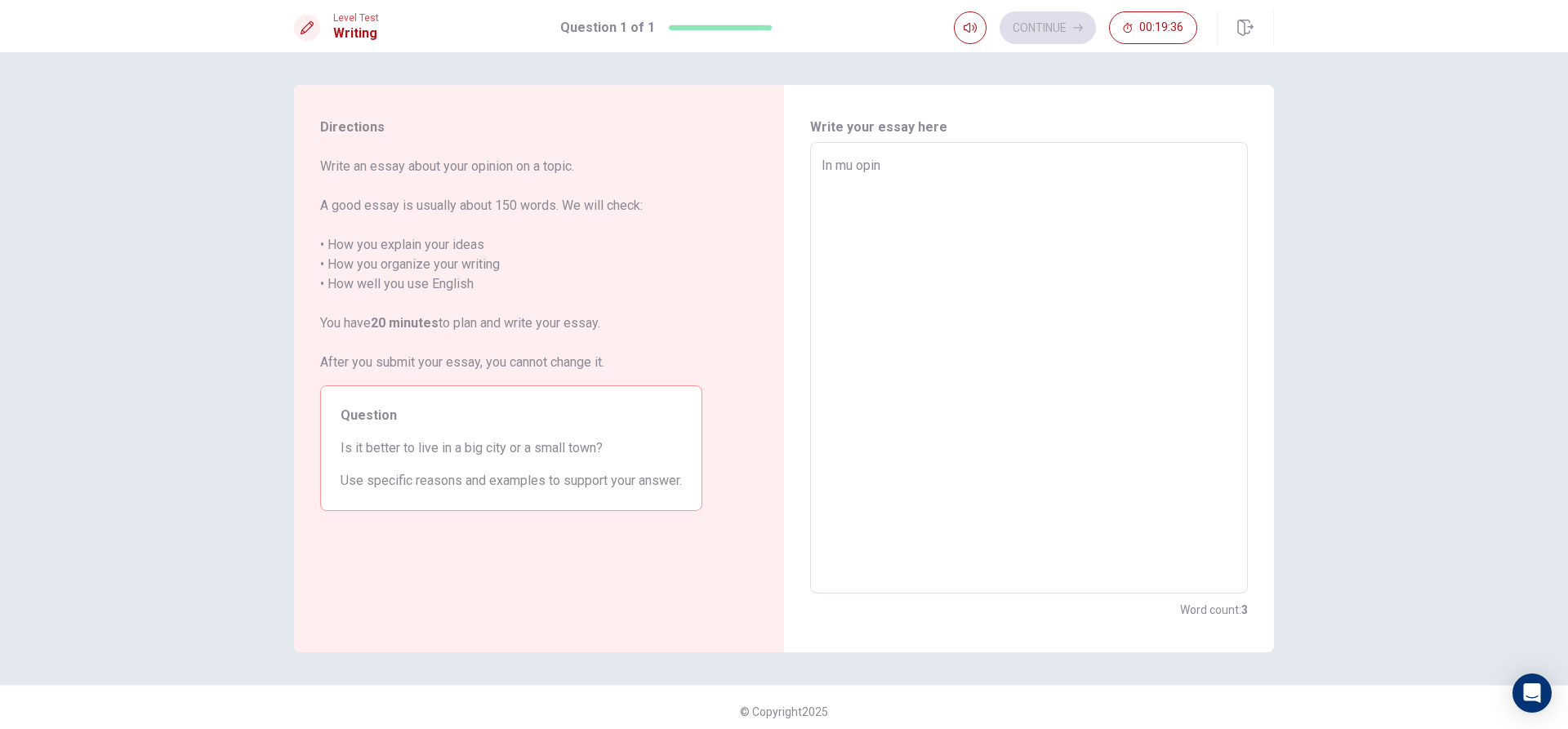
type textarea "x"
type textarea "In mu opini"
type textarea "x"
type textarea "In mu opinio"
type textarea "x"
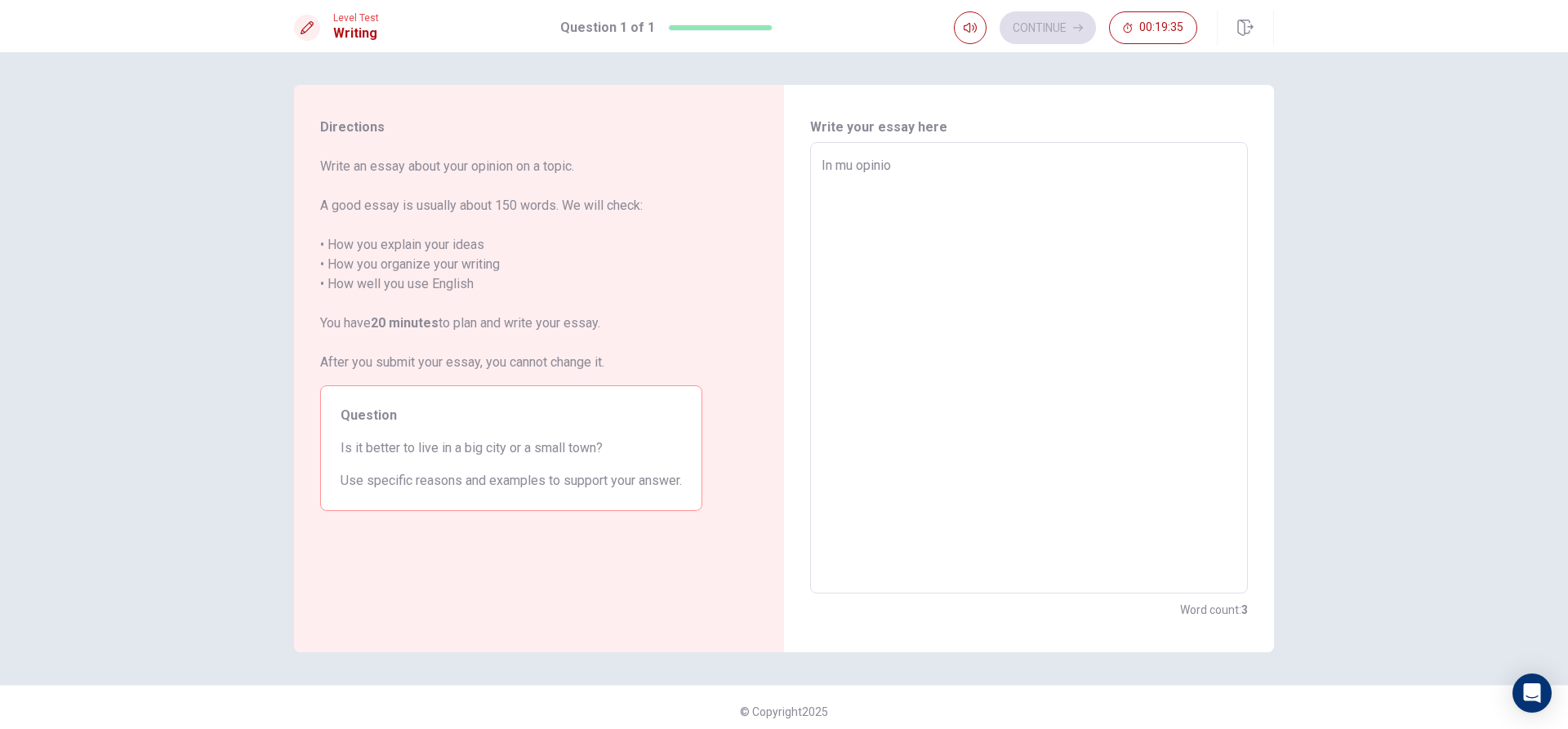
type textarea "In mu opinion"
click at [849, 167] on textarea "In mu opinion" at bounding box center [1028, 368] width 415 height 425
type textarea "x"
type textarea "In m opinion"
type textarea "x"
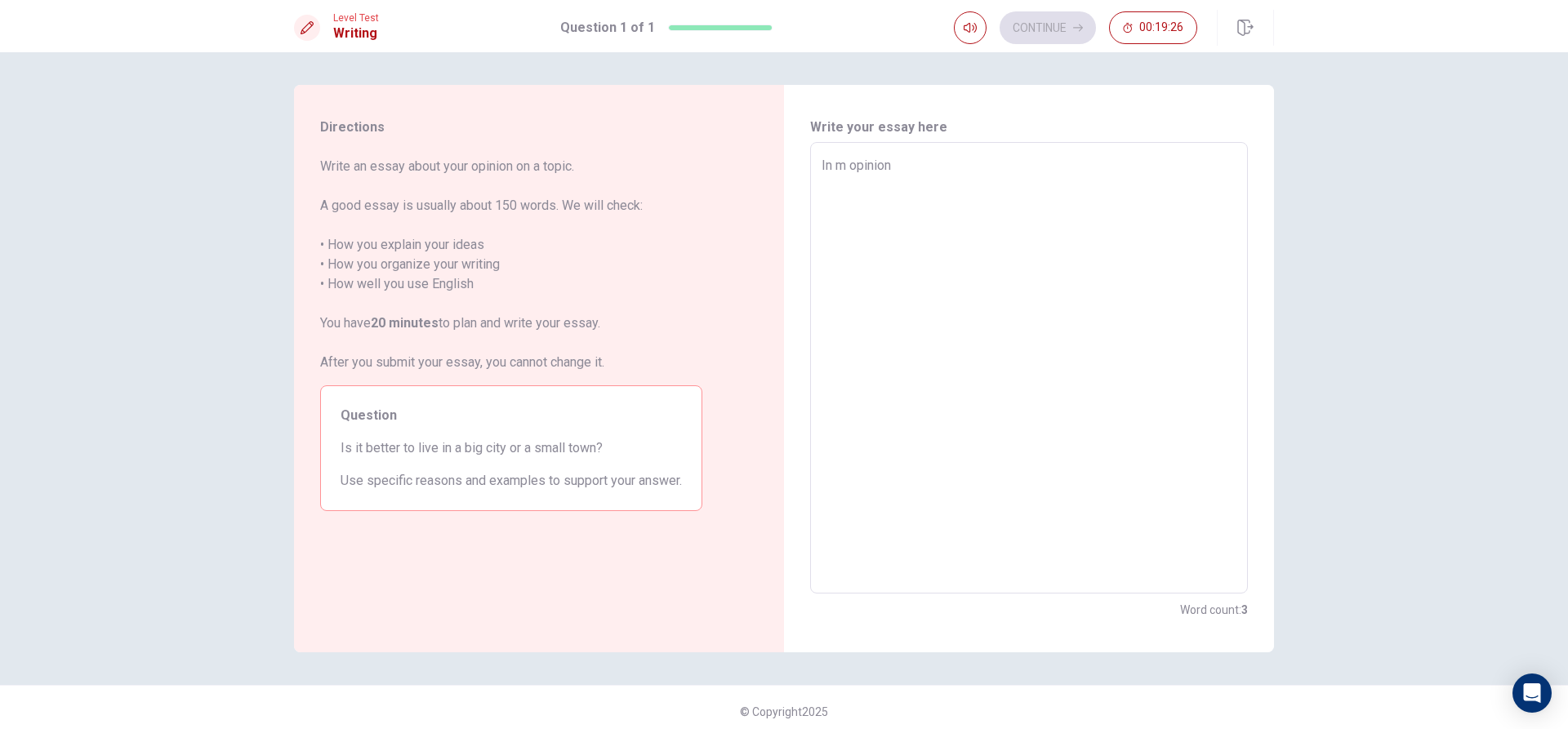
type textarea "In my opinion"
click at [909, 164] on textarea "In my opinion" at bounding box center [1028, 368] width 415 height 425
type textarea "x"
type textarea "In my opinion"
type textarea "x"
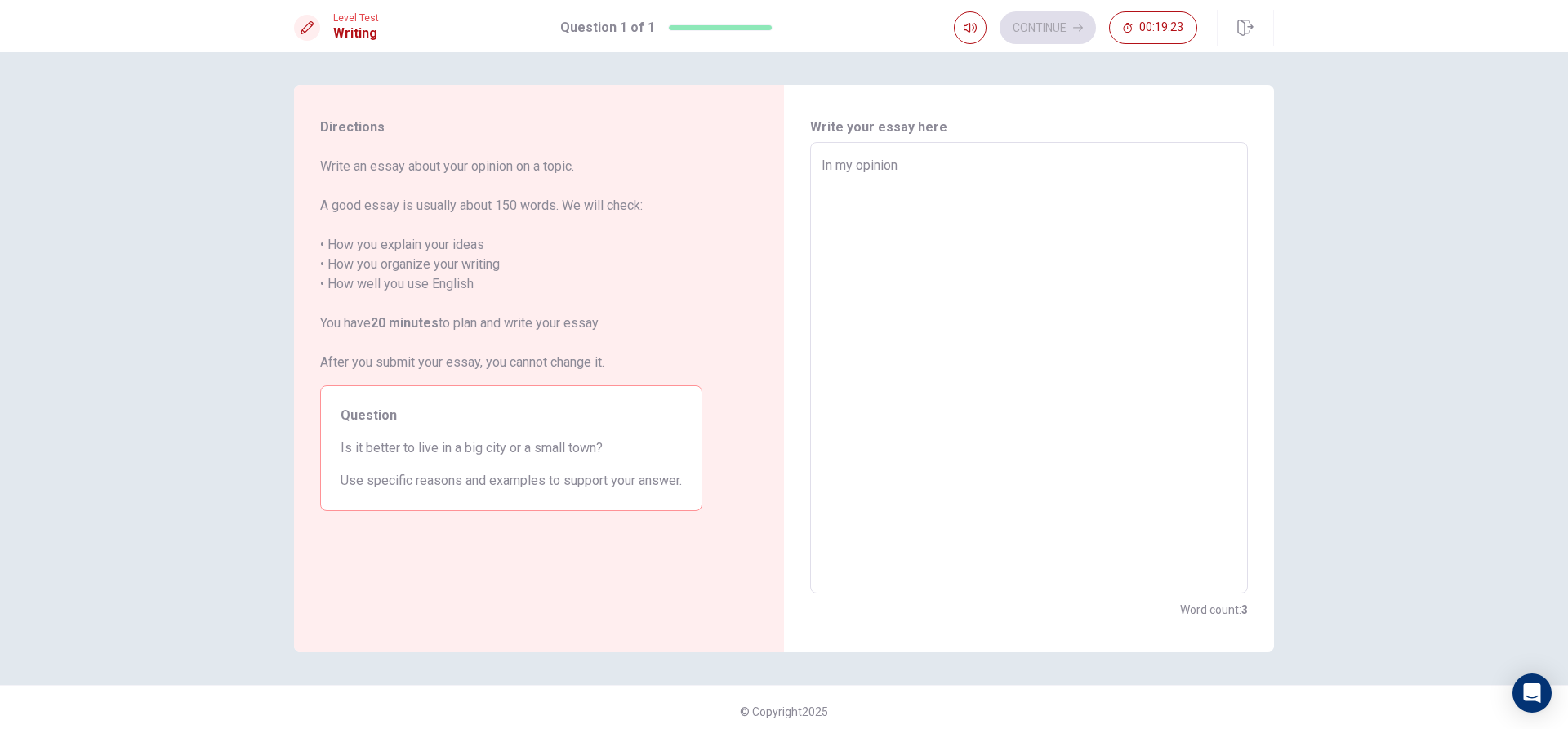
type textarea "In my opinion i"
type textarea "x"
type textarea "In my opinion i"
type textarea "x"
type textarea "In my opinion i t"
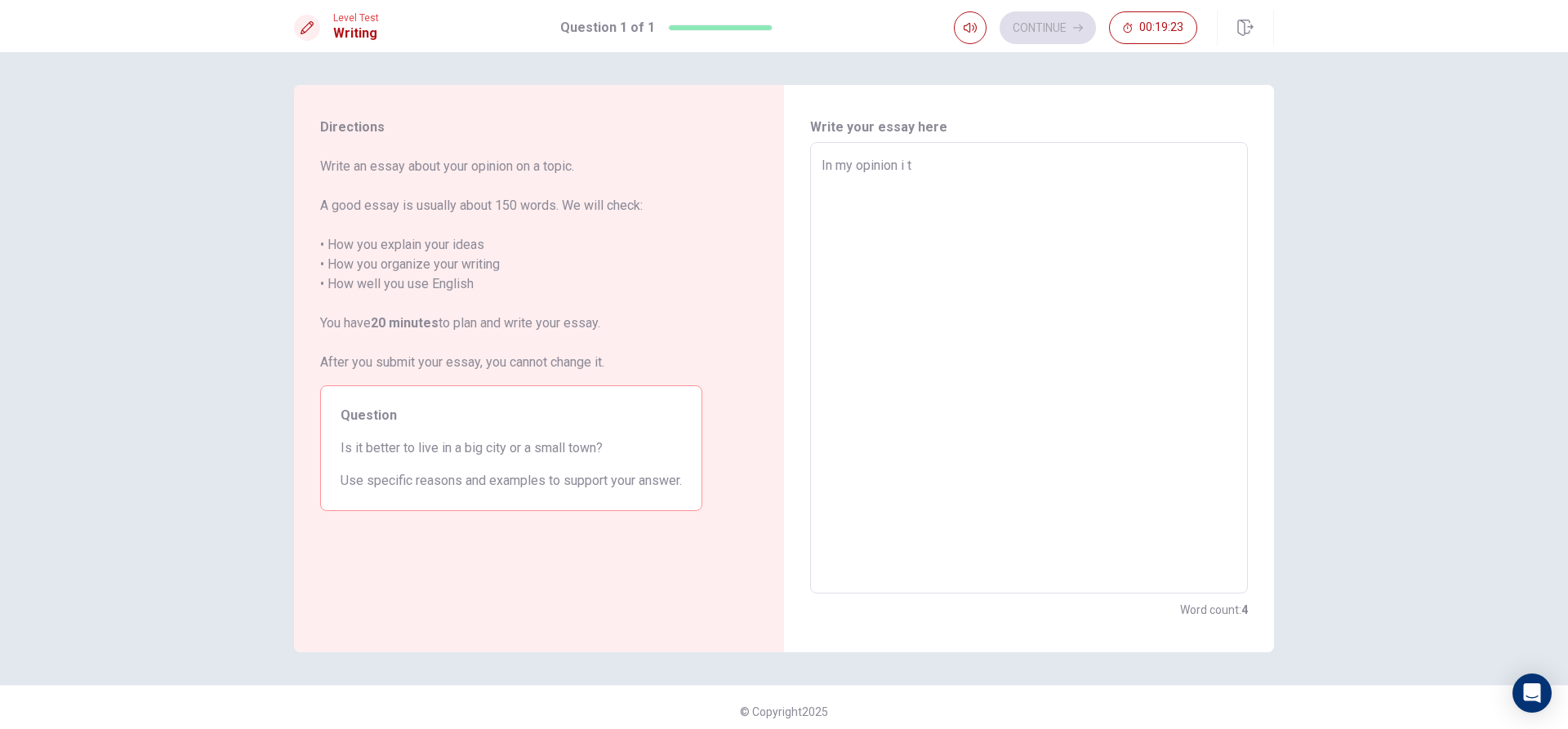
type textarea "x"
type textarea "In my opinion i th"
type textarea "x"
type textarea "In my opinion i thi"
type textarea "x"
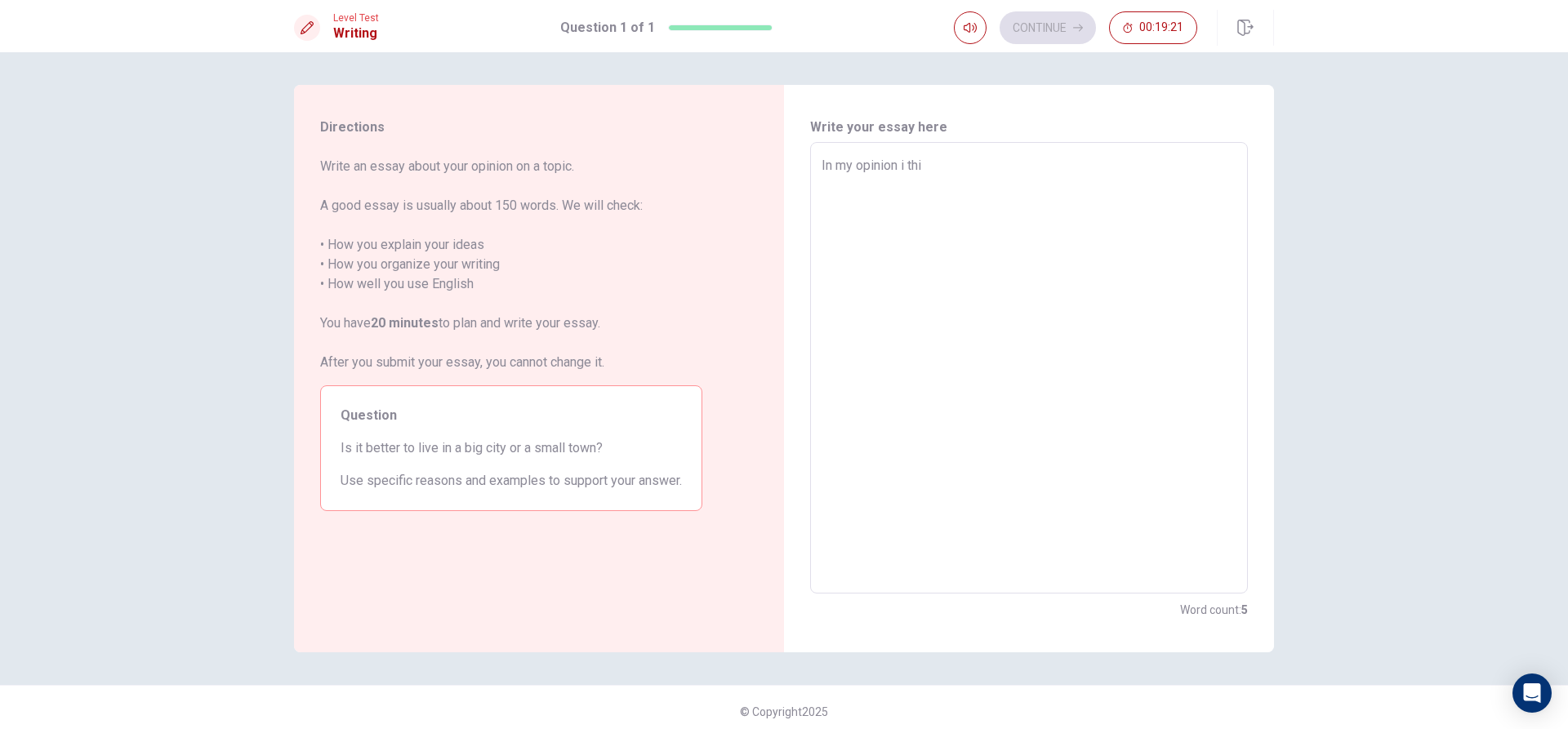
type textarea "In my opinion i thin"
type textarea "x"
type textarea "In my opinion i think"
type textarea "x"
type textarea "In my opinion i think"
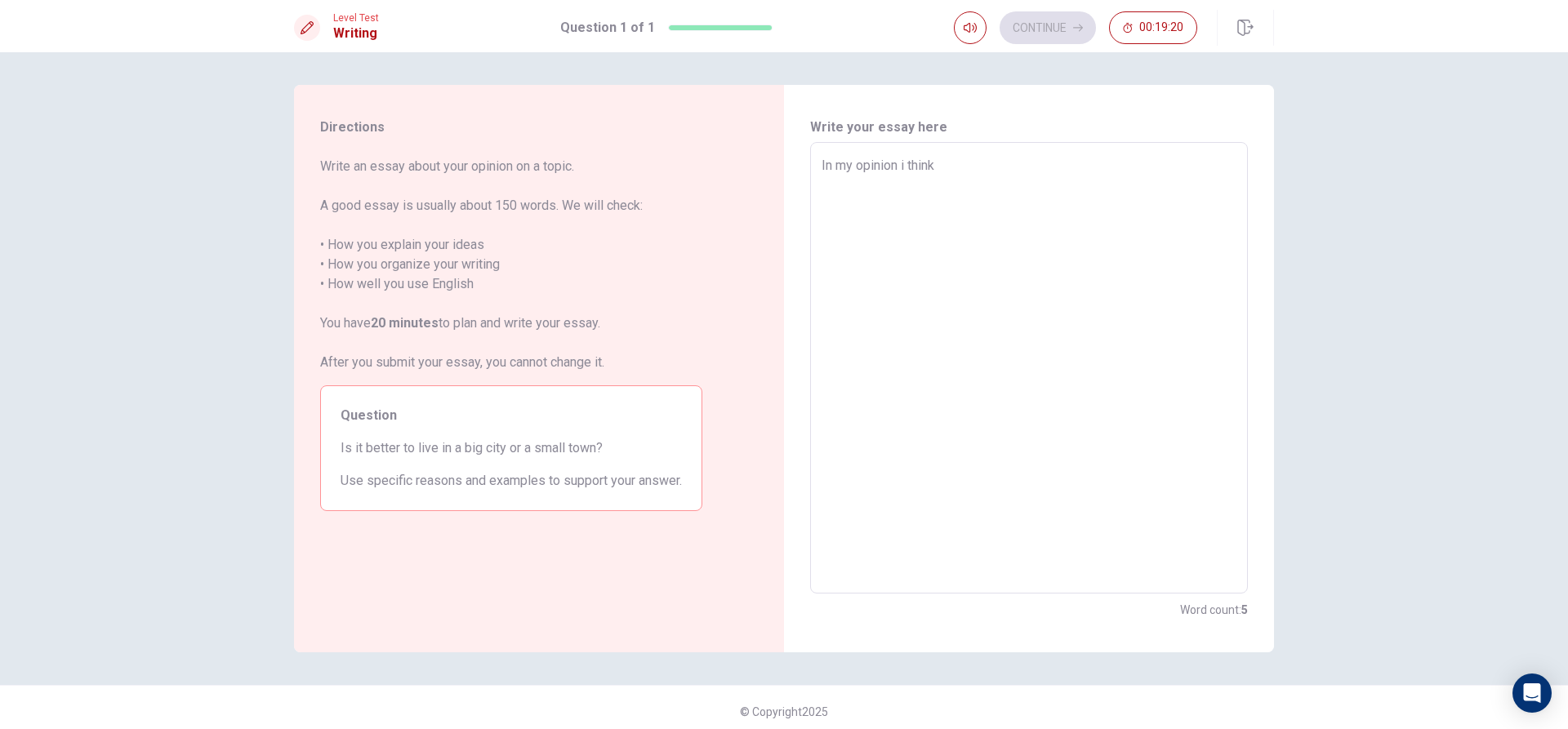
type textarea "x"
type textarea "In my opinion i think t"
type textarea "x"
type textarea "In my opinion i think th"
type textarea "x"
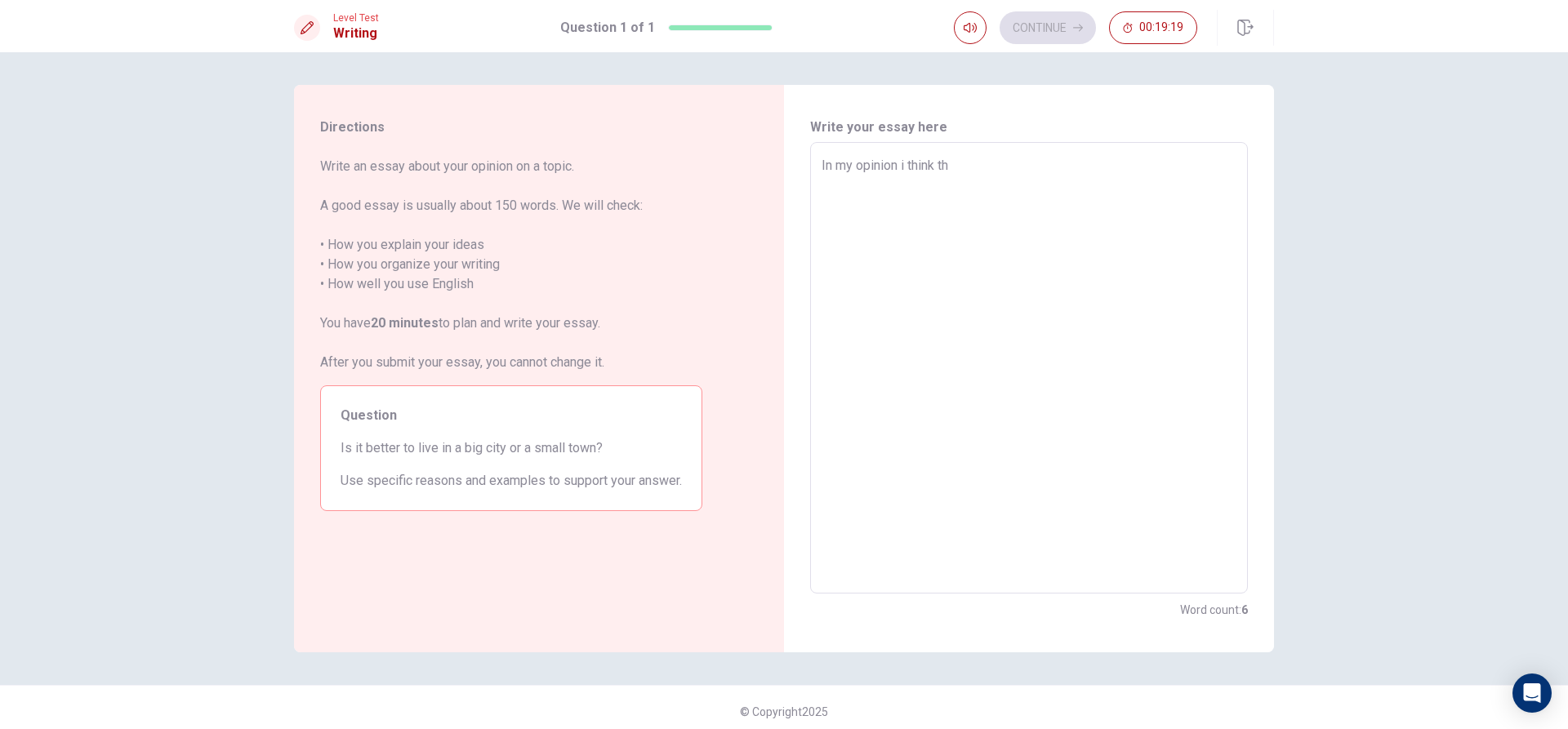
type textarea "In my opinion i think ths"
type textarea "x"
type textarea "In my opinion i think thst"
type textarea "x"
type textarea "In my opinion i think ths"
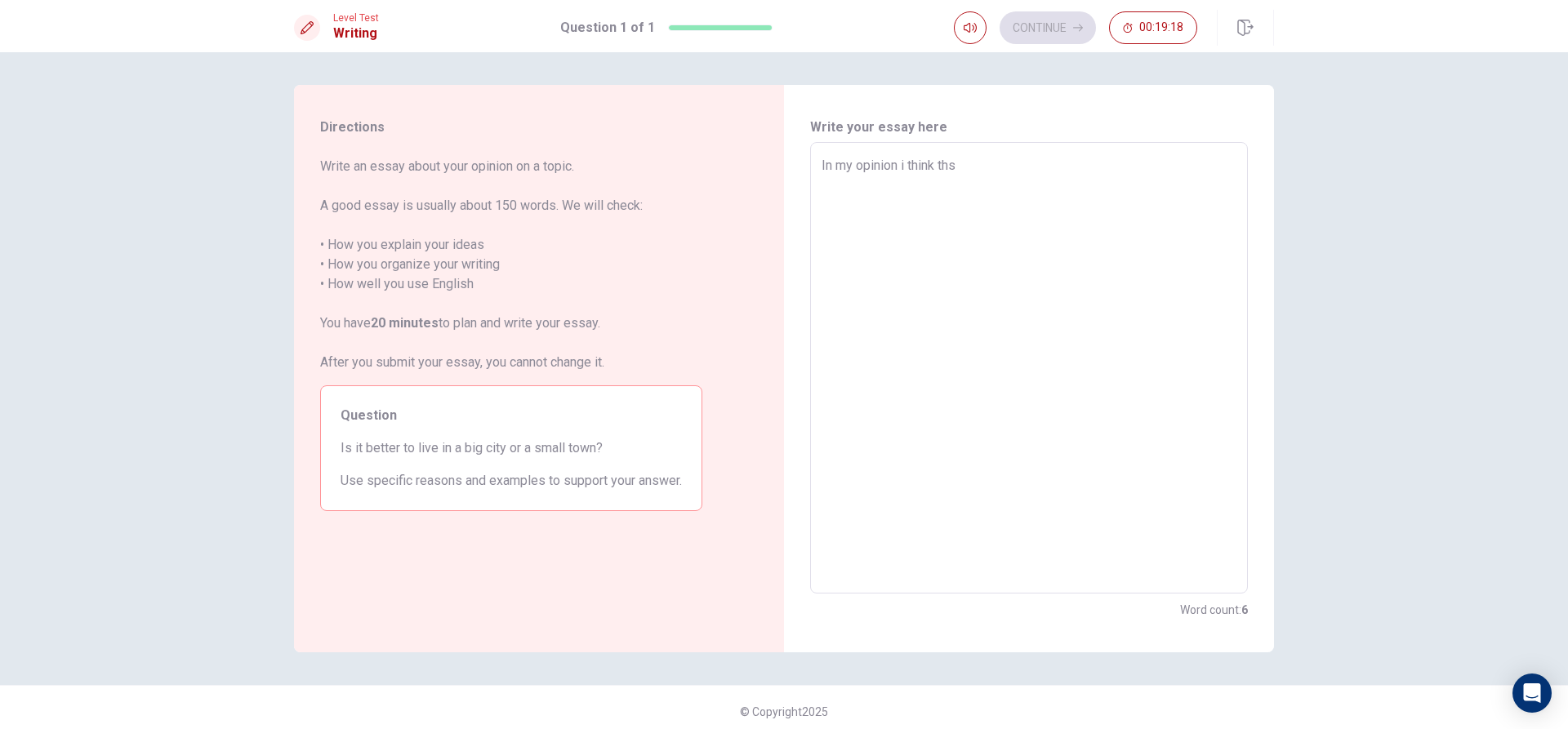
type textarea "x"
type textarea "In my opinion i think th"
type textarea "x"
type textarea "In my opinion i think tha"
type textarea "x"
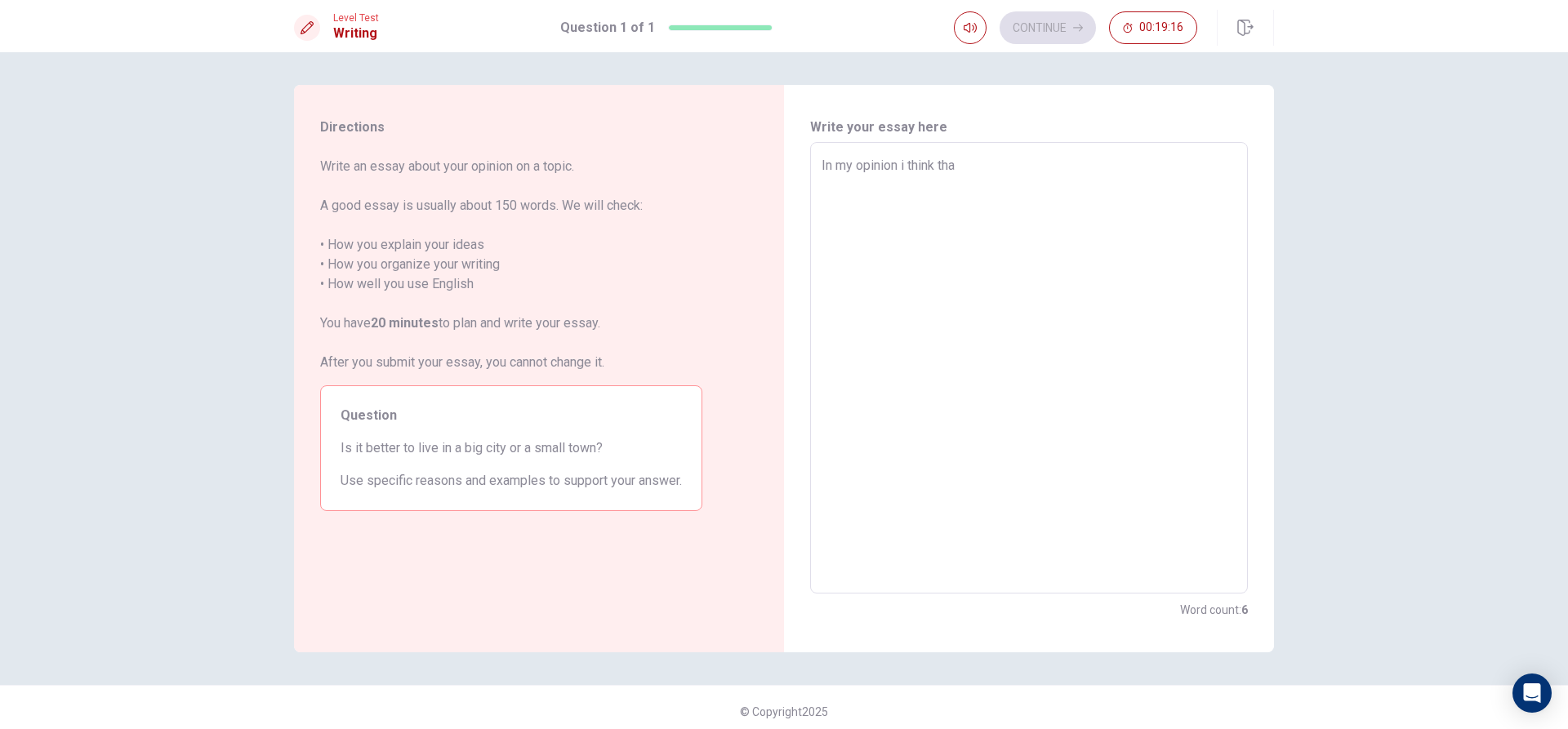
type textarea "In my opinion i think that"
type textarea "x"
type textarea "In my opinion i think that"
type textarea "x"
type textarea "In my opinion i think that l"
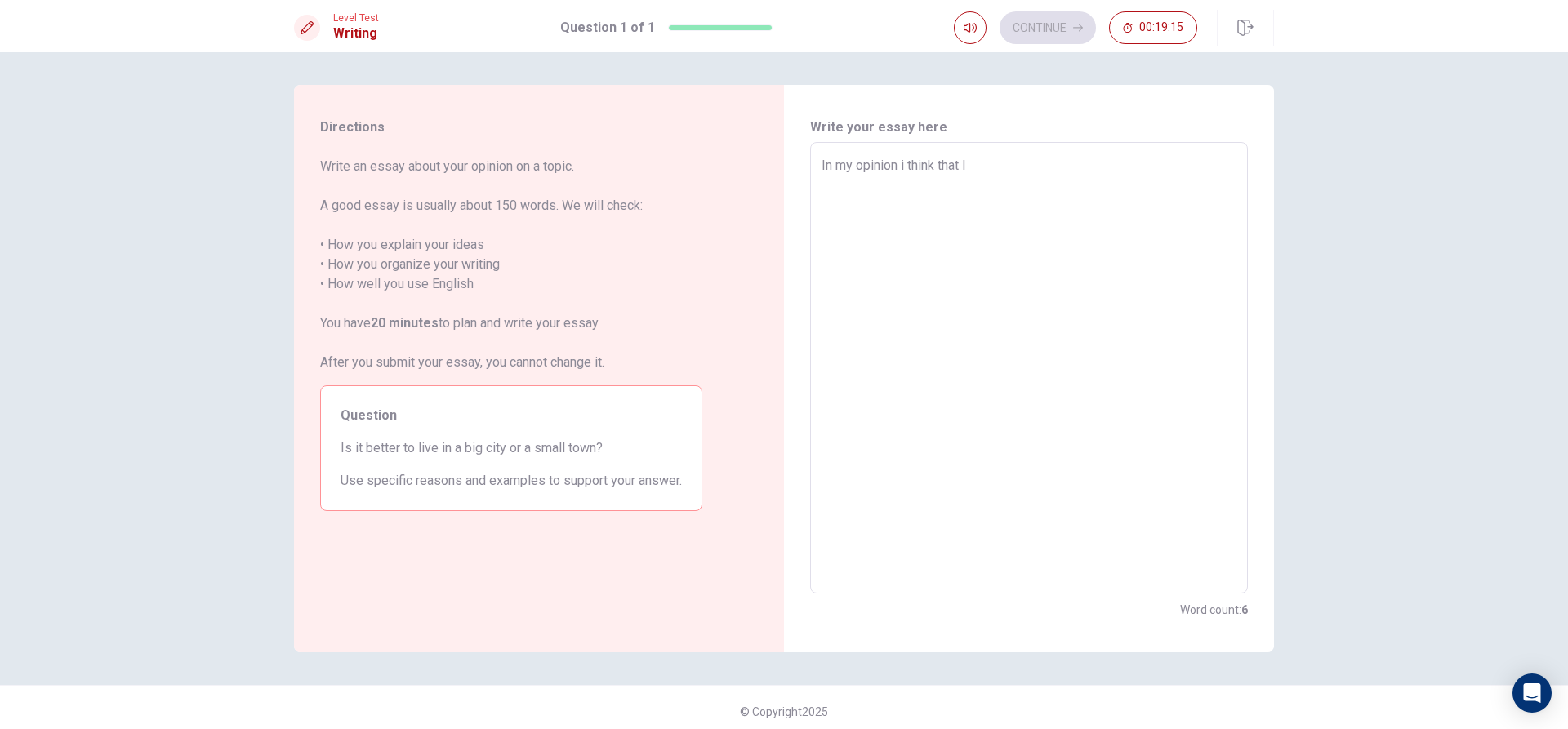
type textarea "x"
type textarea "In my opinion i think that li"
type textarea "x"
type textarea "In my opinion i think that liv"
type textarea "x"
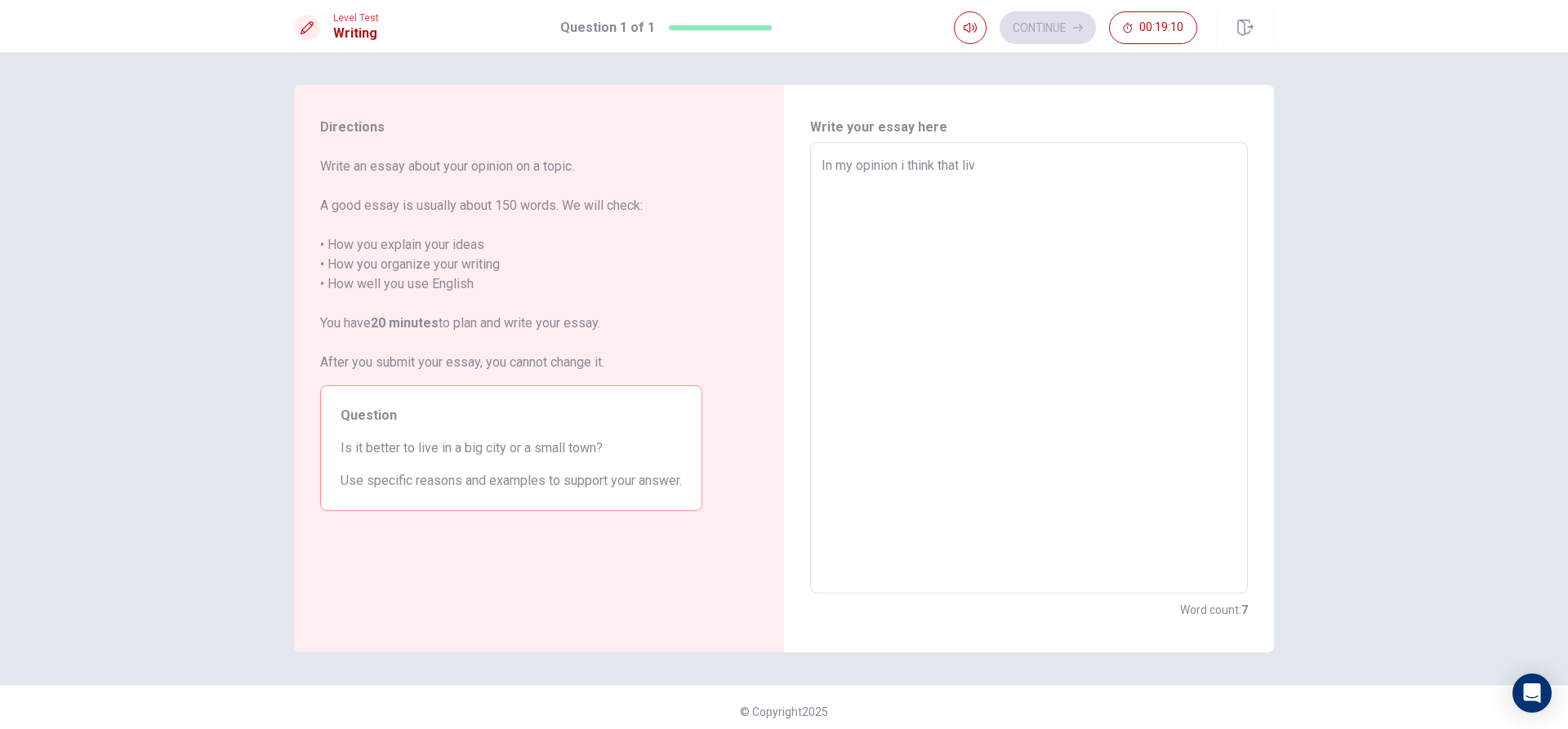
type textarea "In my opinion i think that live"
type textarea "x"
type textarea "In my opinion i think that live"
type textarea "x"
type textarea "In my opinion i think that live i"
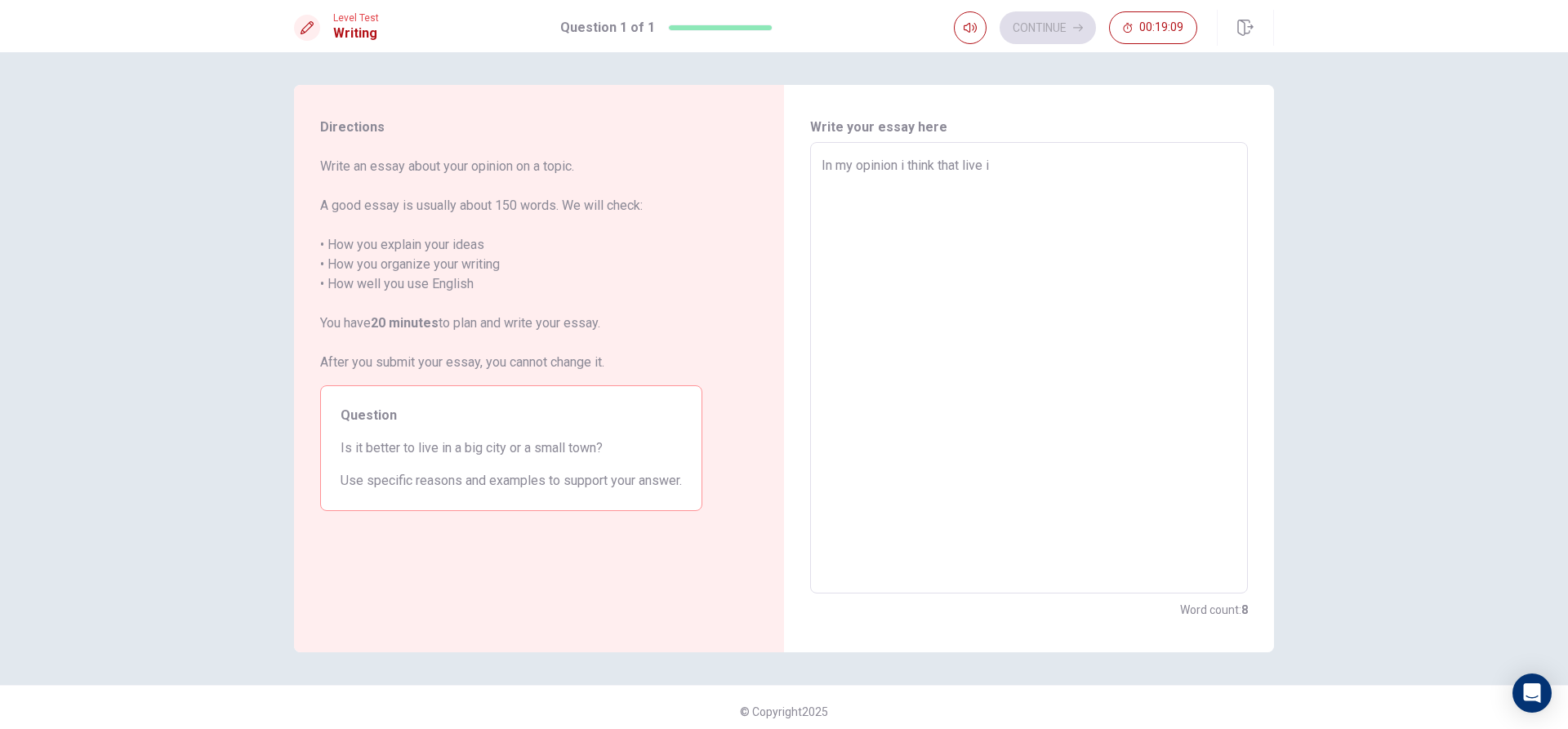
type textarea "x"
type textarea "In my opinion i think that live in"
type textarea "x"
type textarea "In my opinion i think that live in"
type textarea "x"
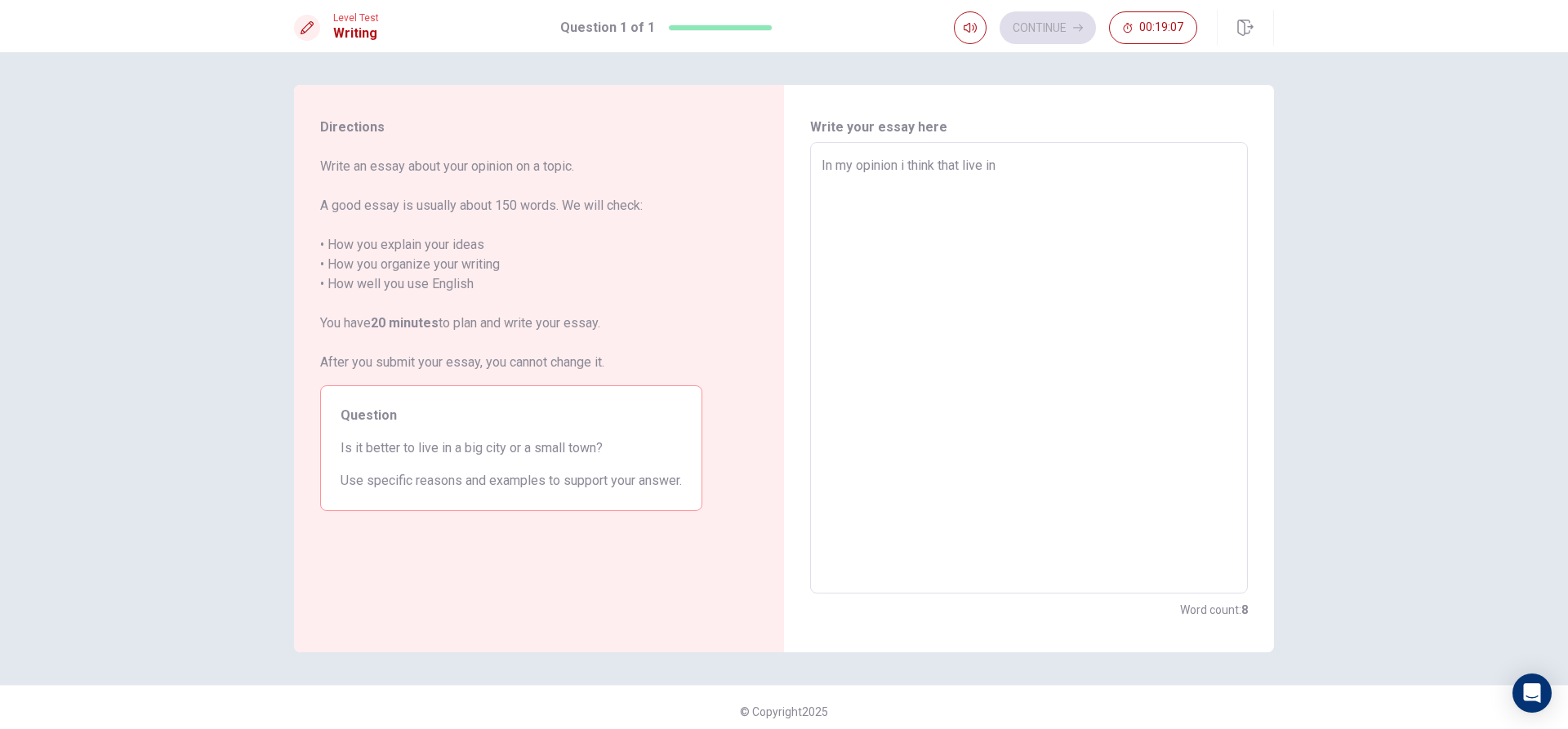
type textarea "In my opinion i think that live in a"
type textarea "x"
type textarea "In my opinion i think that live in a"
type textarea "x"
type textarea "In my opinion i think that live in a b"
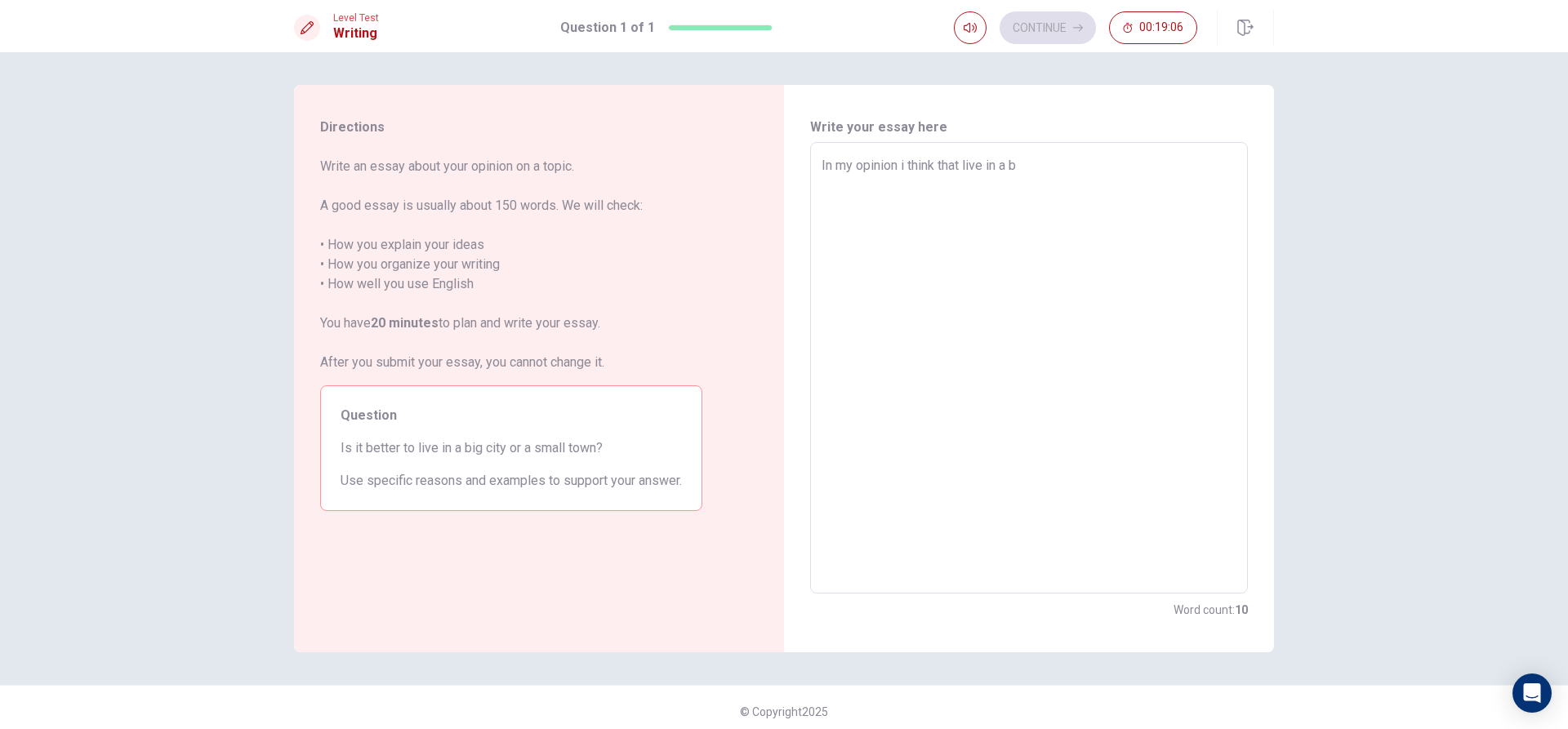
type textarea "x"
type textarea "In my opinion i think that live in a bi"
type textarea "x"
type textarea "In my opinion i think that live in a big"
type textarea "x"
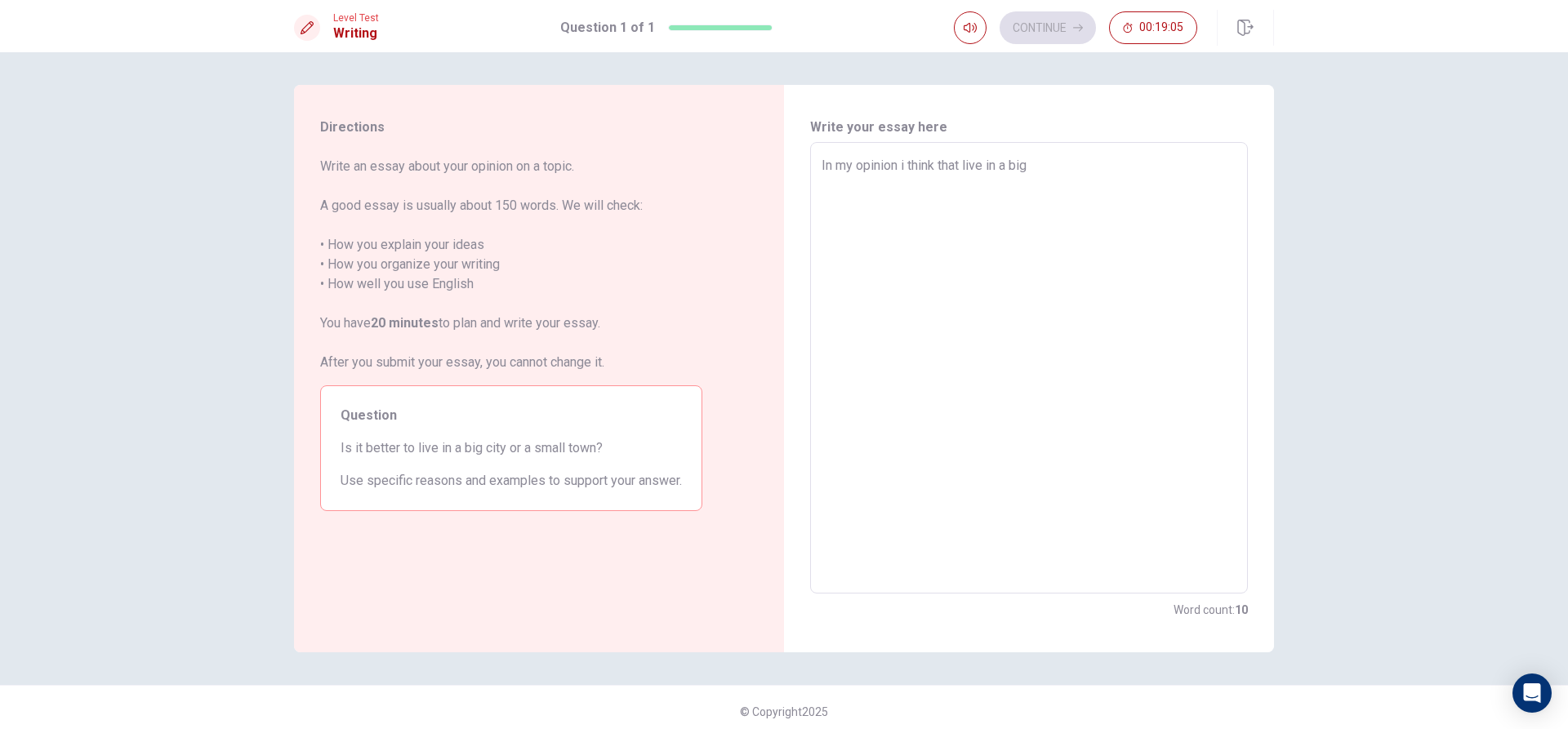
type textarea "In my opinion i think that live in a big"
type textarea "x"
type textarea "In my opinion i think that live in a big c"
type textarea "x"
type textarea "In my opinion i think that live in a big ci"
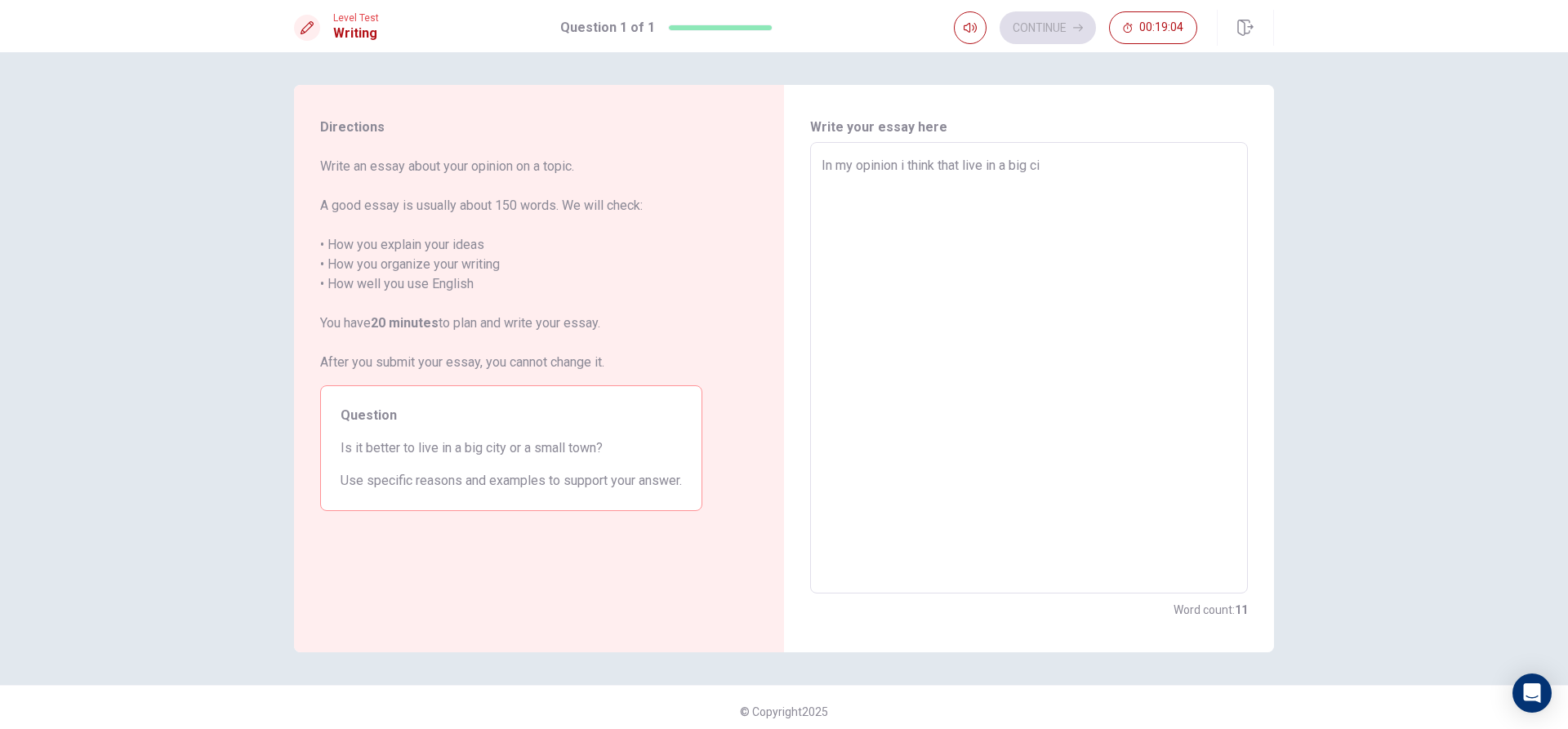
type textarea "x"
type textarea "In my opinion i think that live in a big cit"
type textarea "x"
type textarea "In my opinion i think that live in a big city"
type textarea "x"
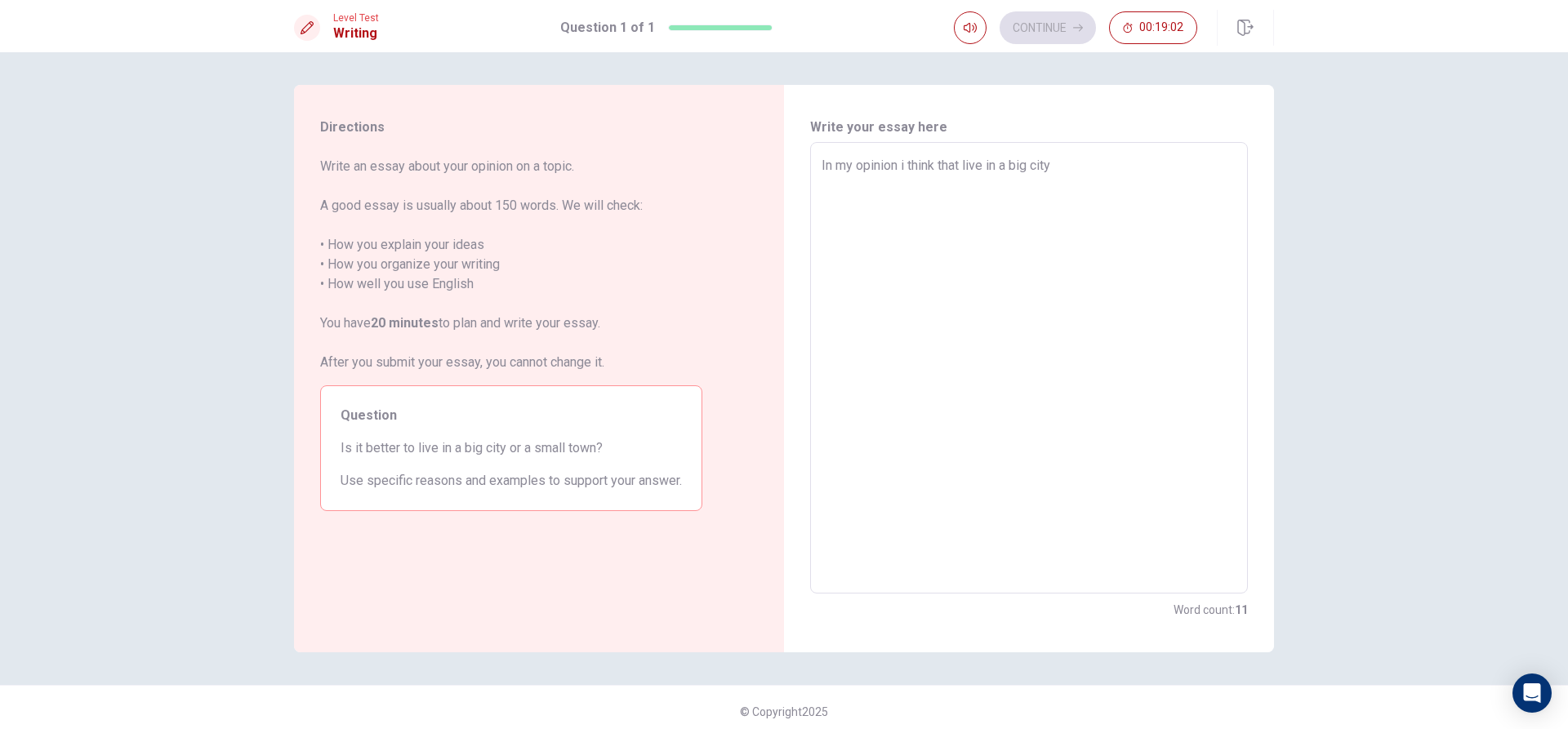
type textarea "In my opinion i think that live in a big city"
type textarea "x"
type textarea "In my opinion i think that live in a [GEOGRAPHIC_DATA] i"
type textarea "x"
type textarea "In my opinion i think that live in a big city is"
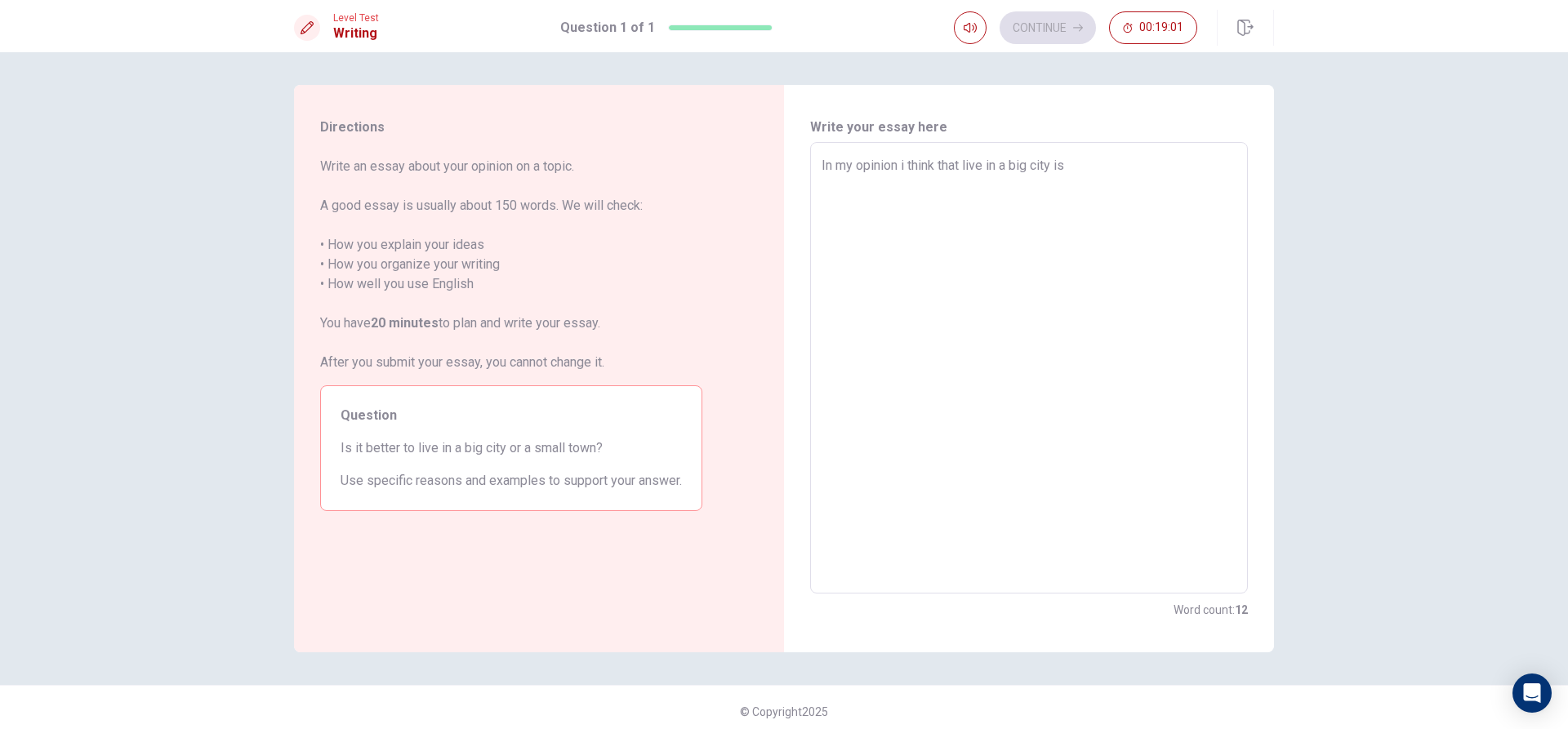
type textarea "x"
type textarea "In my opinion i think that live in a big city is"
type textarea "x"
type textarea "In my opinion i think that live in a big city is k"
type textarea "x"
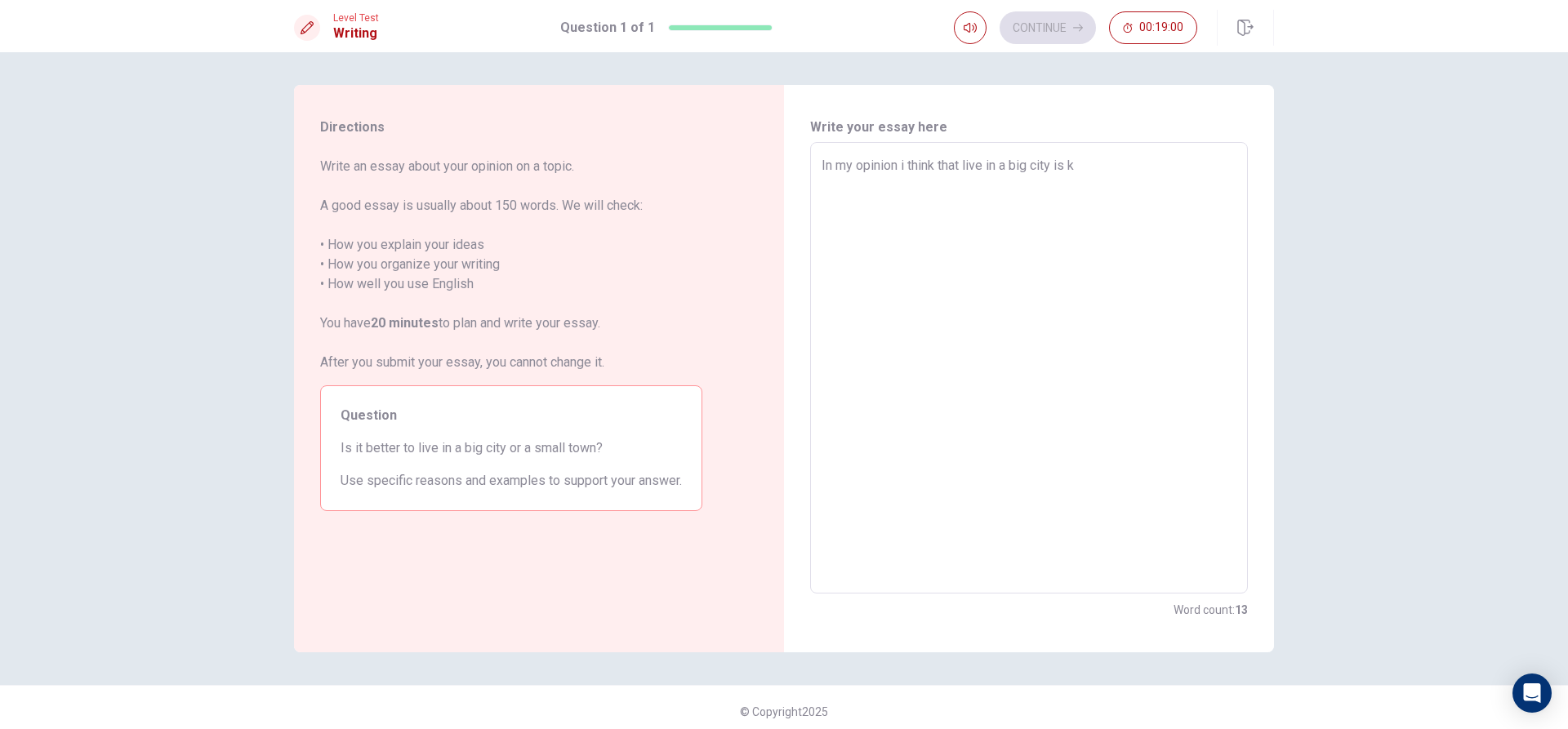
type textarea "In my opinion i think that live in a big city is ki"
type textarea "x"
type textarea "In my opinion i think that live in a big city is kin"
type textarea "x"
type textarea "In my opinion i think that live in a big city is kind"
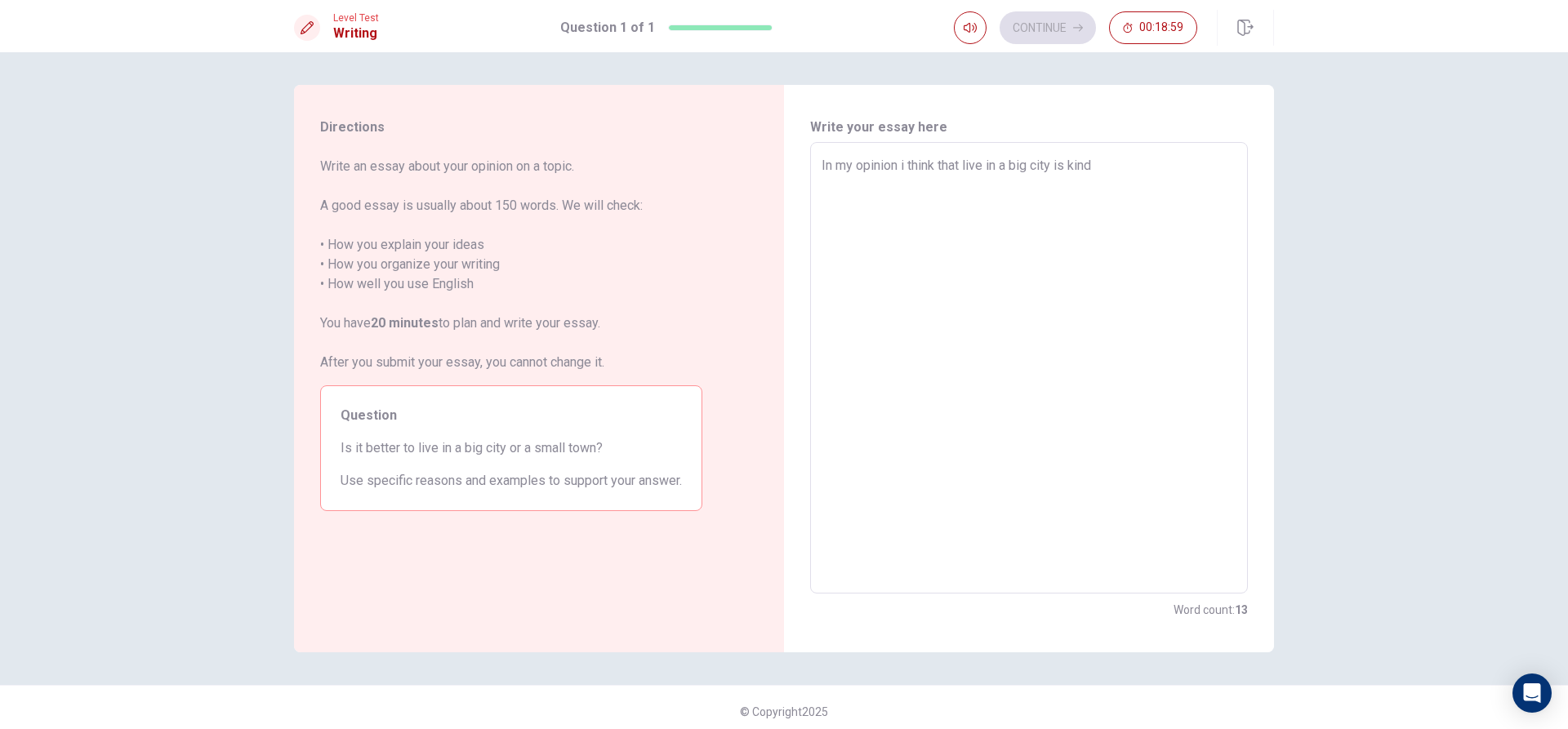
type textarea "x"
type textarea "In my opinion i think that live in a big city is kind"
type textarea "x"
type textarea "In my opinion i think that live in a big city is kind o"
type textarea "x"
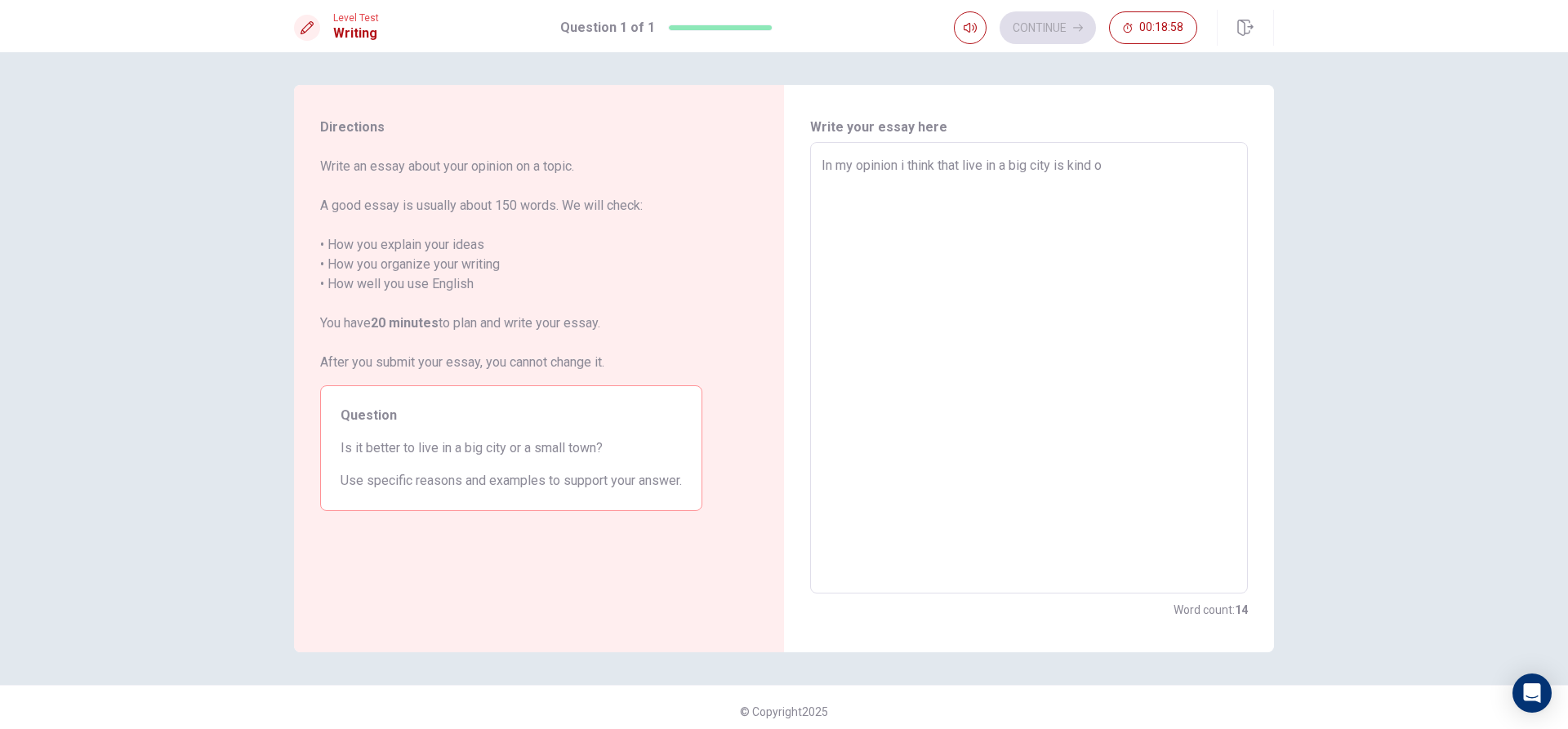
type textarea "In my opinion i think that live in a big city is kind o"
type textarea "x"
type textarea "In my opinion i think that live in a big city is kind o"
type textarea "x"
type textarea "In my opinion i think that live in a big city is kind of"
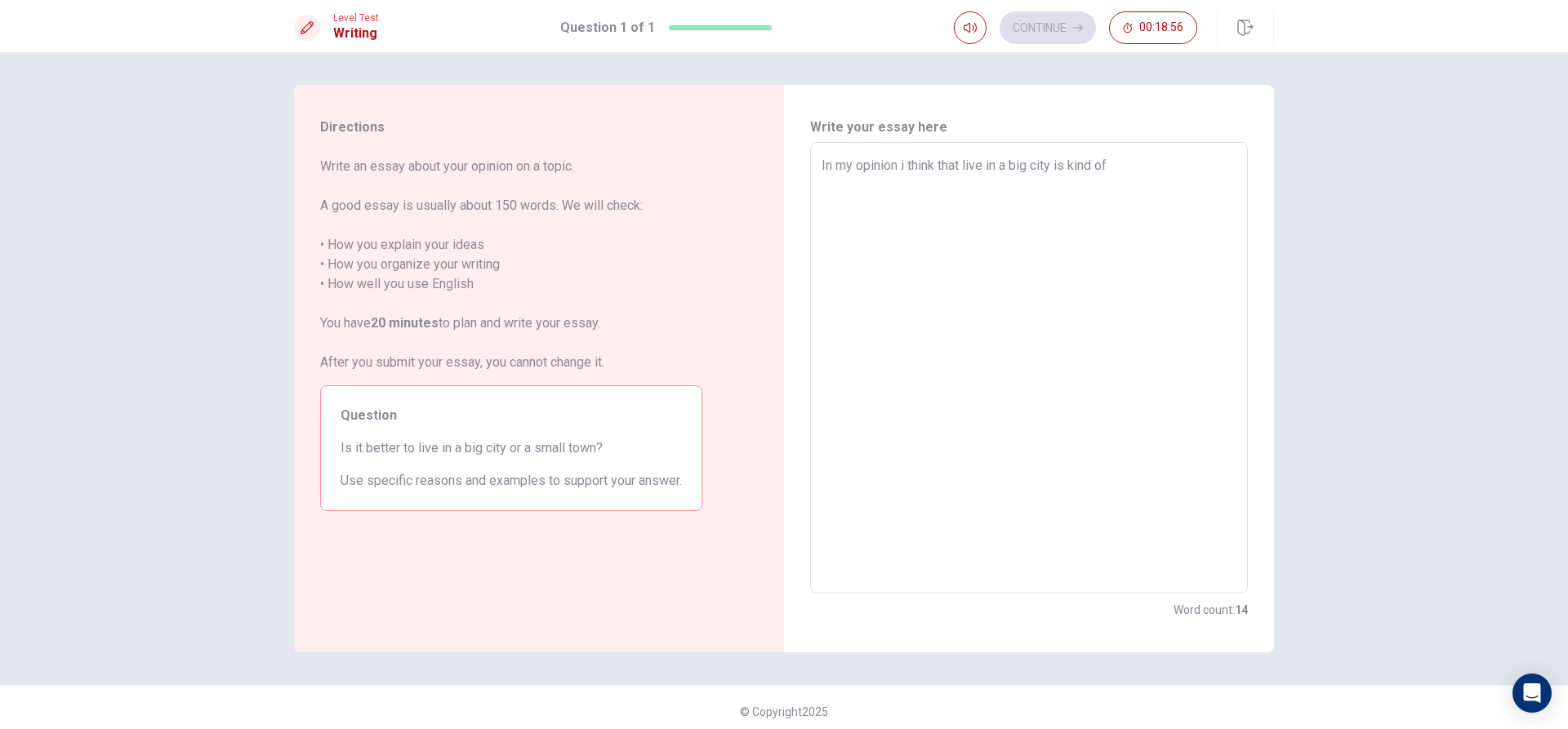
type textarea "x"
type textarea "In my opinion i think that live in a big city is kind of"
type textarea "x"
type textarea "In my opinion i think that live in a big city is kind of b"
type textarea "x"
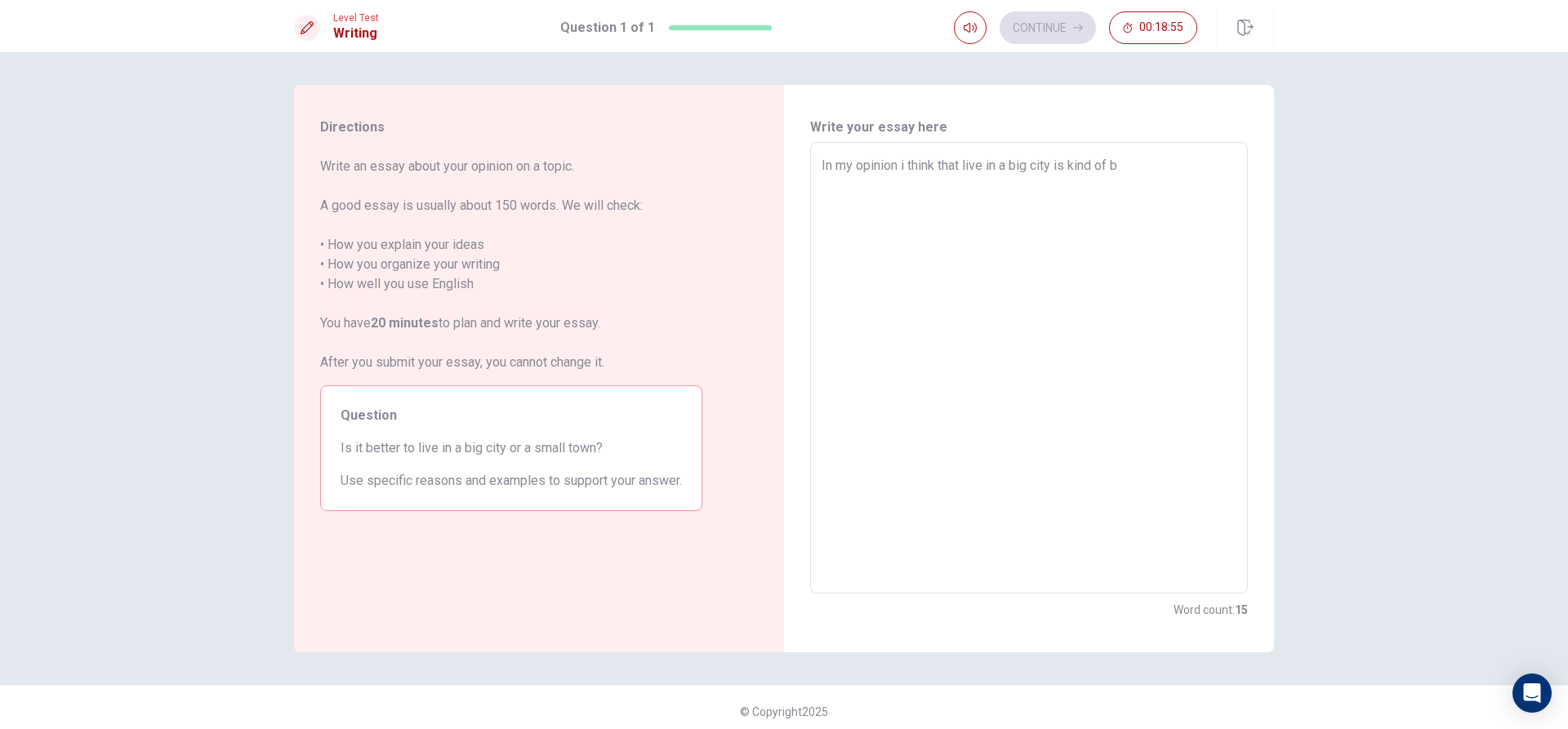
type textarea "In my opinion i think that live in a big city is kind of be"
type textarea "x"
type textarea "In my opinion i think that live in a big city is kind of bet"
type textarea "x"
type textarea "In my opinion i think that live in a big city is kind of bett"
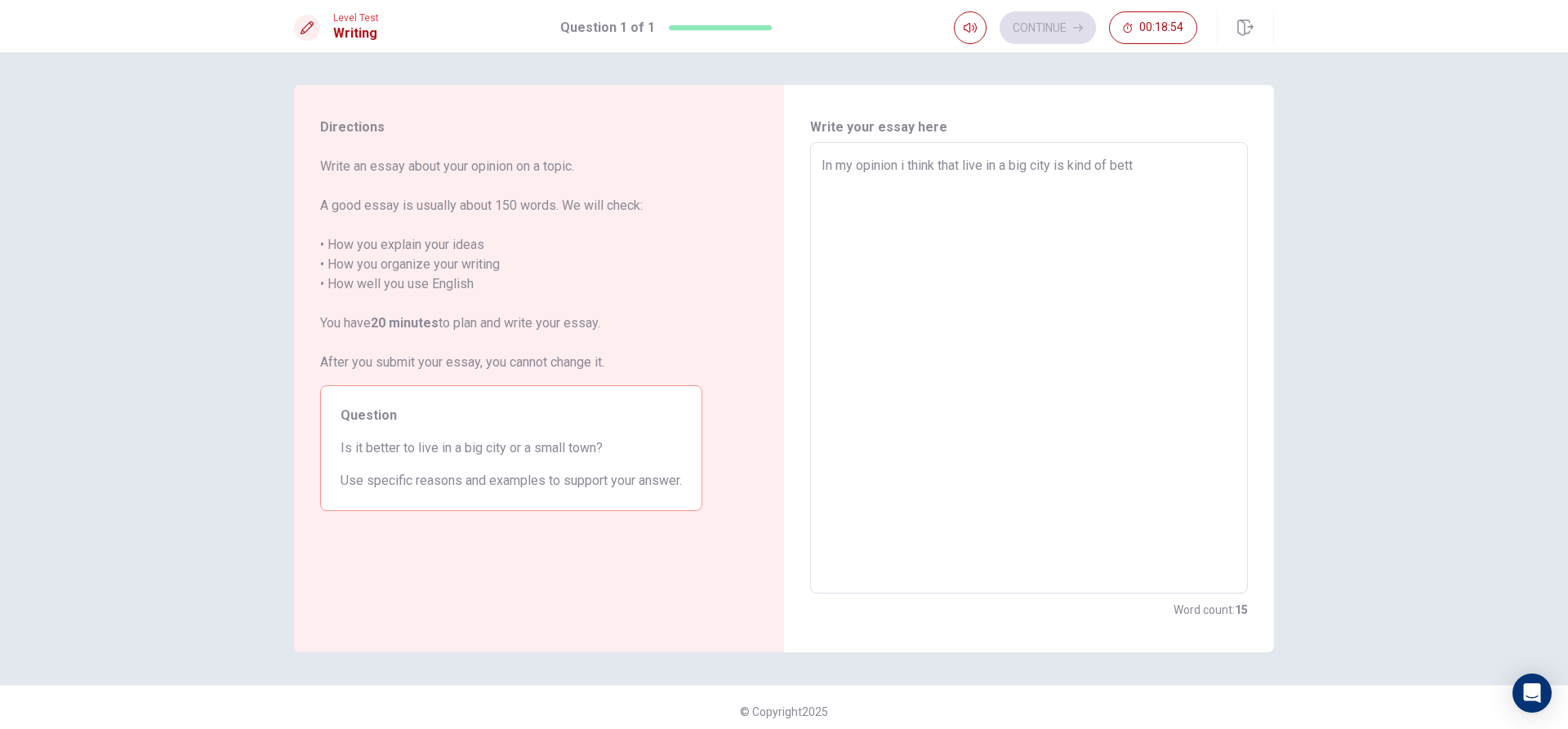
type textarea "x"
type textarea "In my opinion i think that live in a big city is kind of [PERSON_NAME]"
type textarea "x"
type textarea "In my opinion i think that live in a big city is kind of better"
type textarea "x"
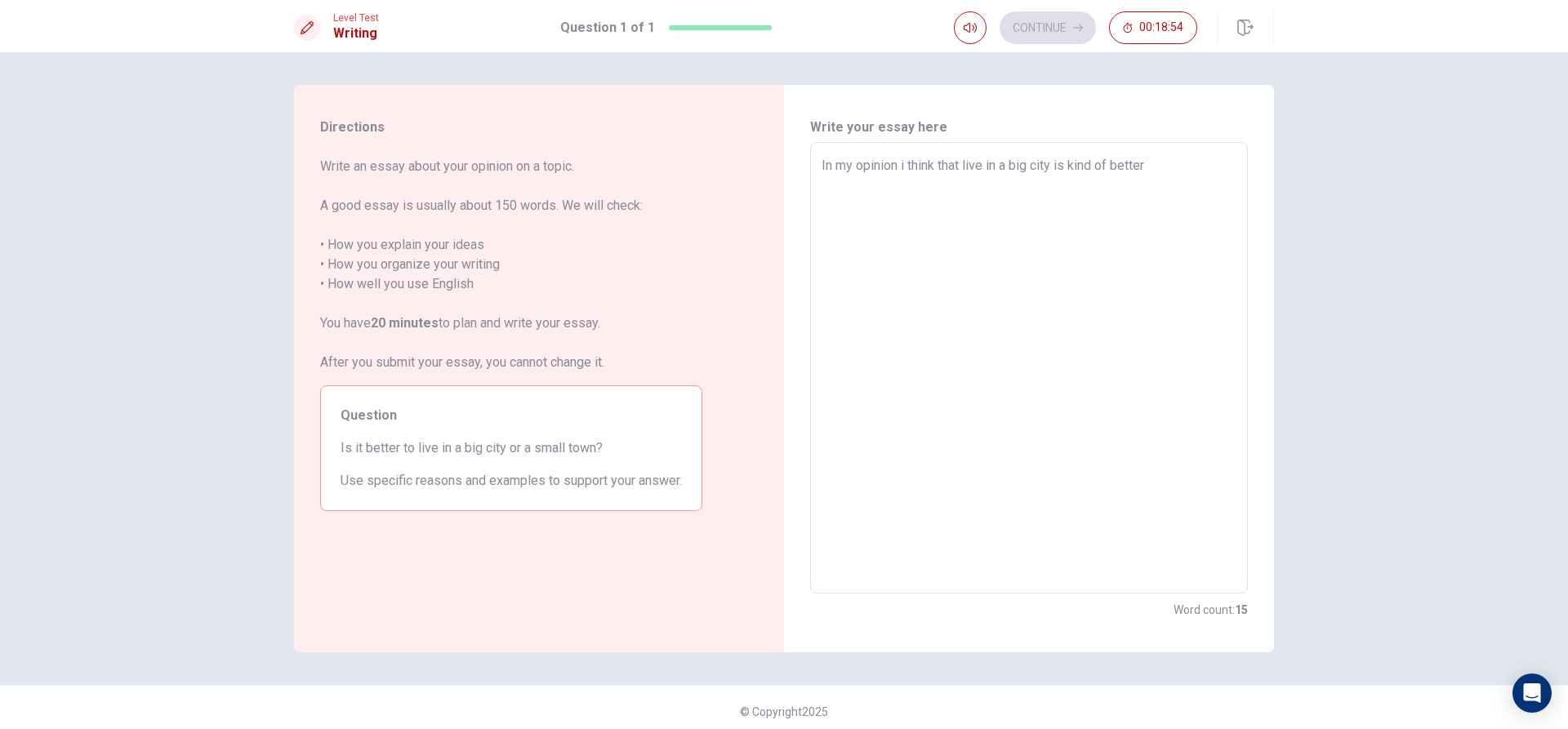
type textarea "In my opinion i think that live in a big city is kind of better"
type textarea "x"
type textarea "In my opinion i think that live in a big city is kind of better t"
type textarea "x"
type textarea "In my opinion i think that live in a big city is kind of better th"
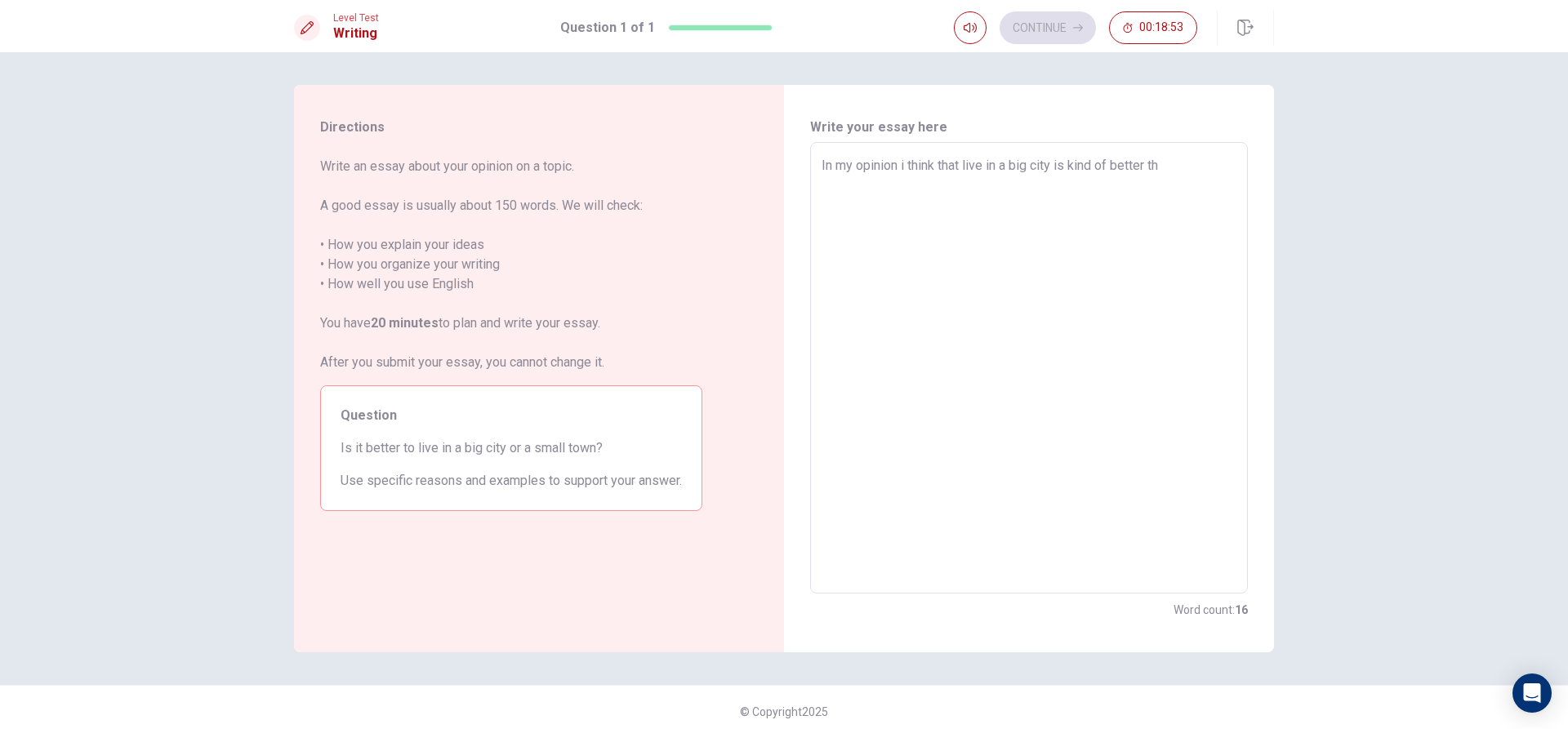
type textarea "x"
type textarea "In my opinion i think that live in a big city is kind of better tha"
type textarea "x"
type textarea "In my opinion i think that live in a big city is kind of better than"
type textarea "x"
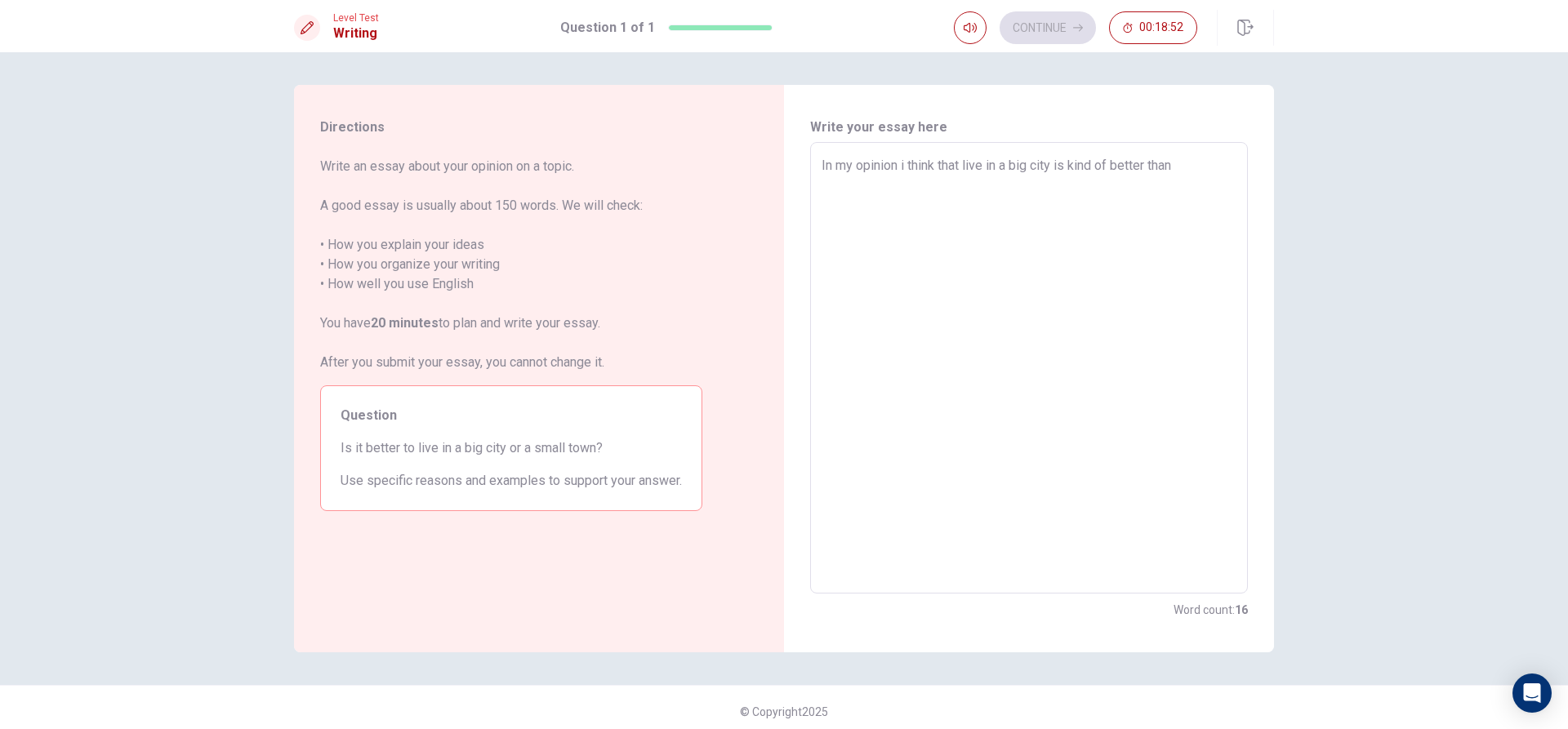
type textarea "In my opinion i think that live in a big city is kind of better than"
type textarea "x"
type textarea "In my opinion i think that live in a big city is kind of better than l"
type textarea "x"
type textarea "In my opinion i think that live in a big city is kind of better than li"
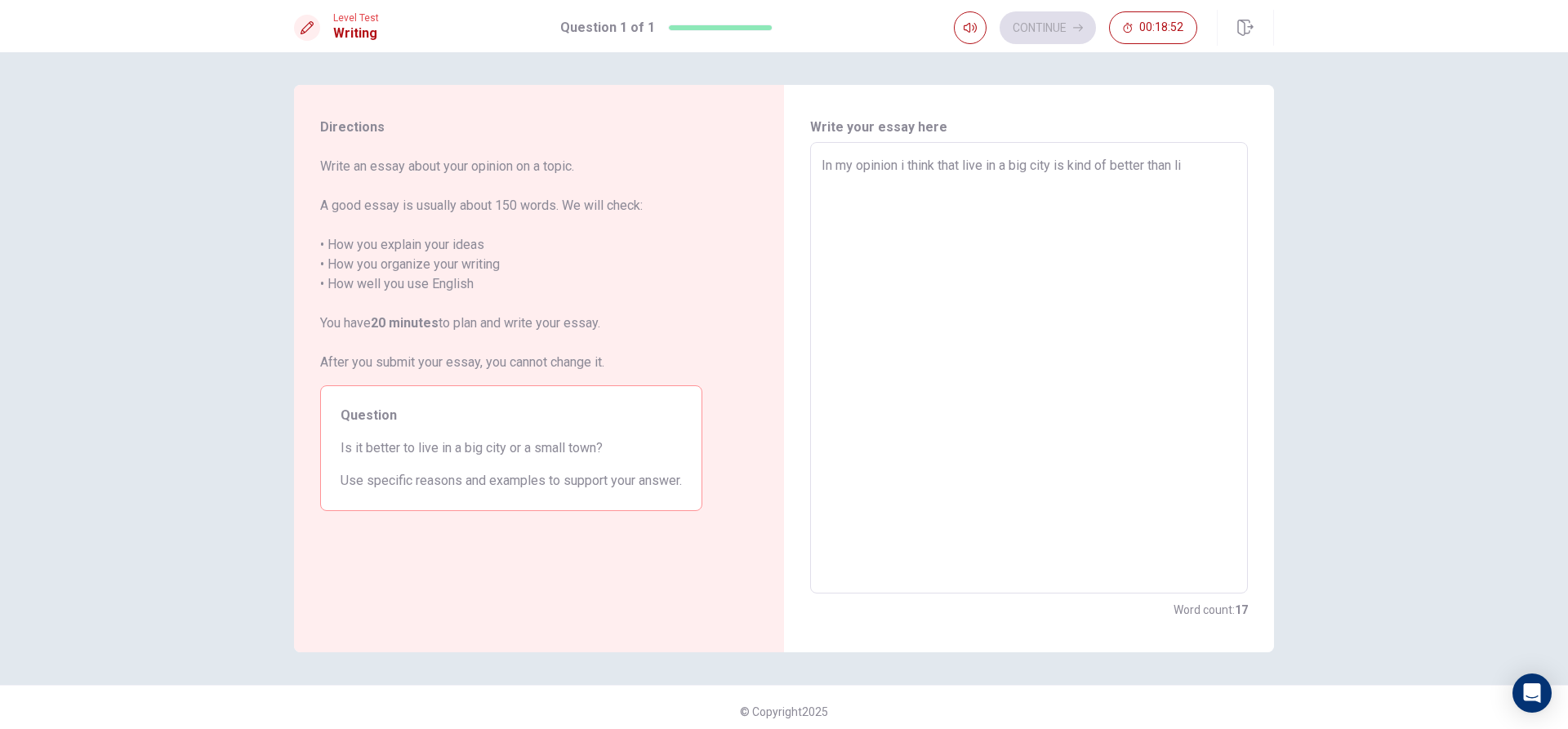
type textarea "x"
type textarea "In my opinion i think that live in a big city is kind of better than liv"
type textarea "x"
type textarea "In my opinion i think that live in a big city is kind of better than live"
type textarea "x"
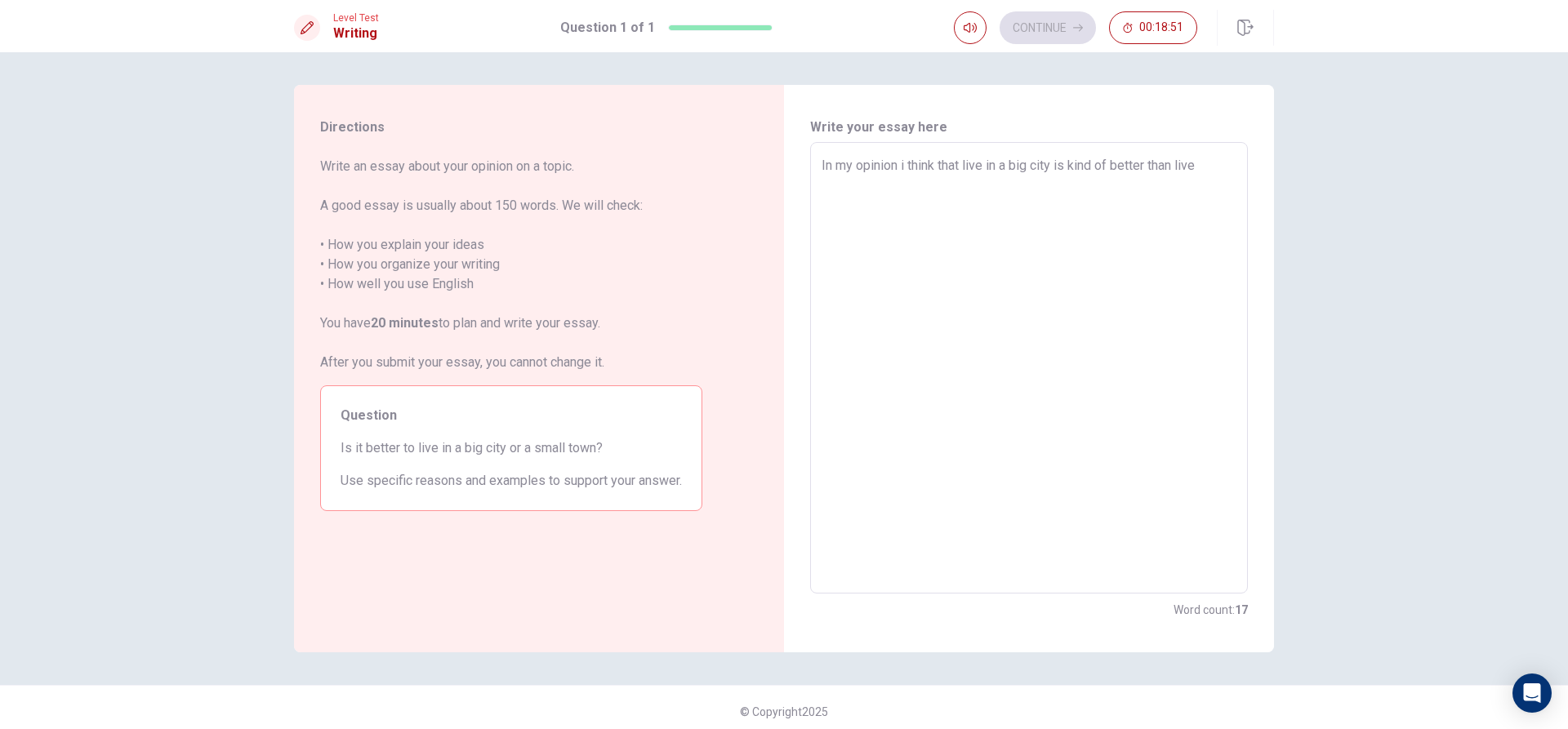
type textarea "In my opinion i think that live in a big city is kind of better than live"
type textarea "x"
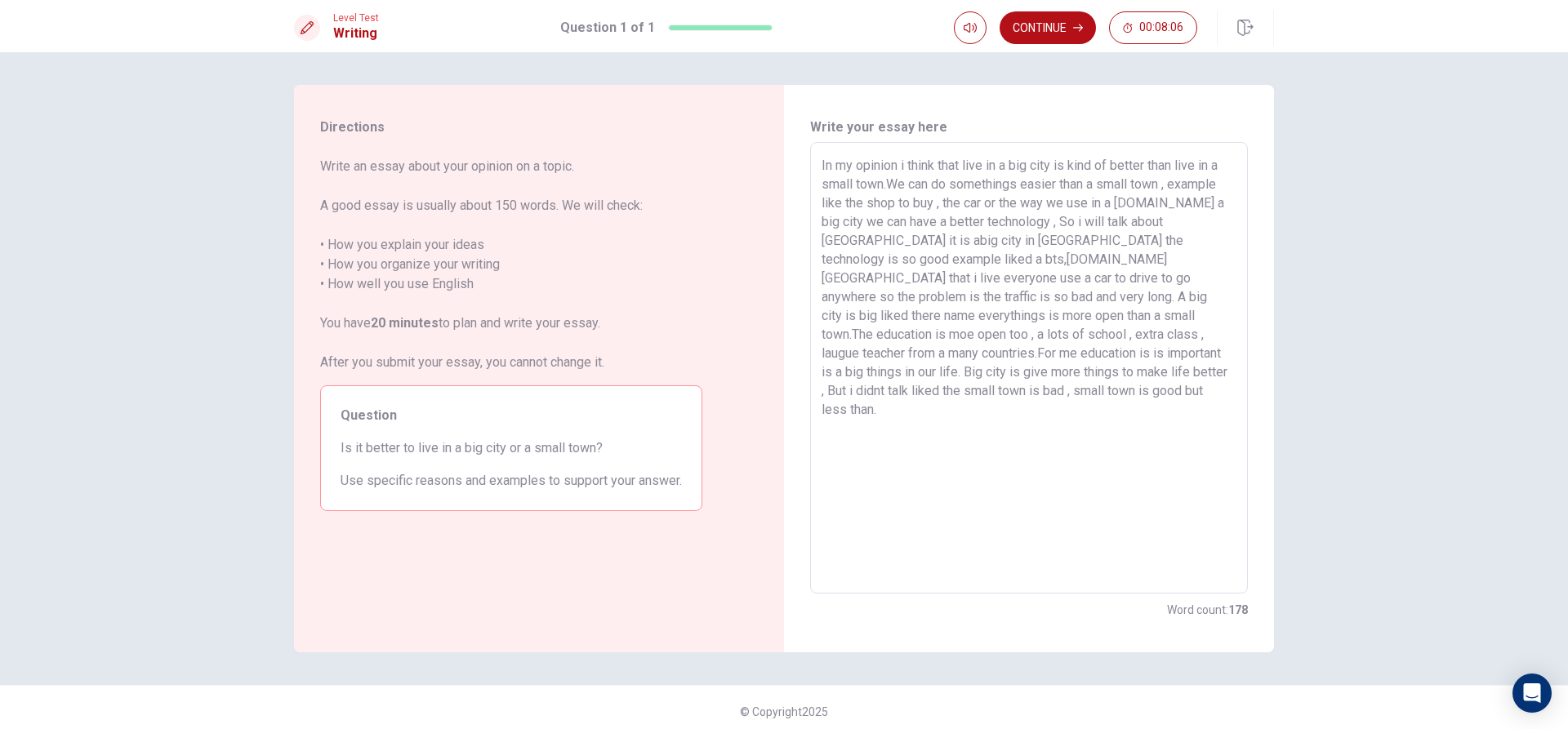
click at [1072, 281] on textarea "In my opinion i think that live in a big city is kind of better than live in a …" at bounding box center [1028, 368] width 415 height 425
click at [851, 395] on textarea "In my opinion i think that live in a big city is kind of better than live in a …" at bounding box center [1028, 368] width 415 height 425
click at [910, 316] on textarea "In my opinion i think that live in a big city is kind of better than live in a …" at bounding box center [1028, 368] width 415 height 425
click at [893, 394] on textarea "In my opinion i think that live in a big city is kind of better than live in a …" at bounding box center [1028, 368] width 415 height 425
click at [1114, 335] on textarea "In my opinion i think that live in a big city is kind of better than live in a …" at bounding box center [1028, 368] width 415 height 425
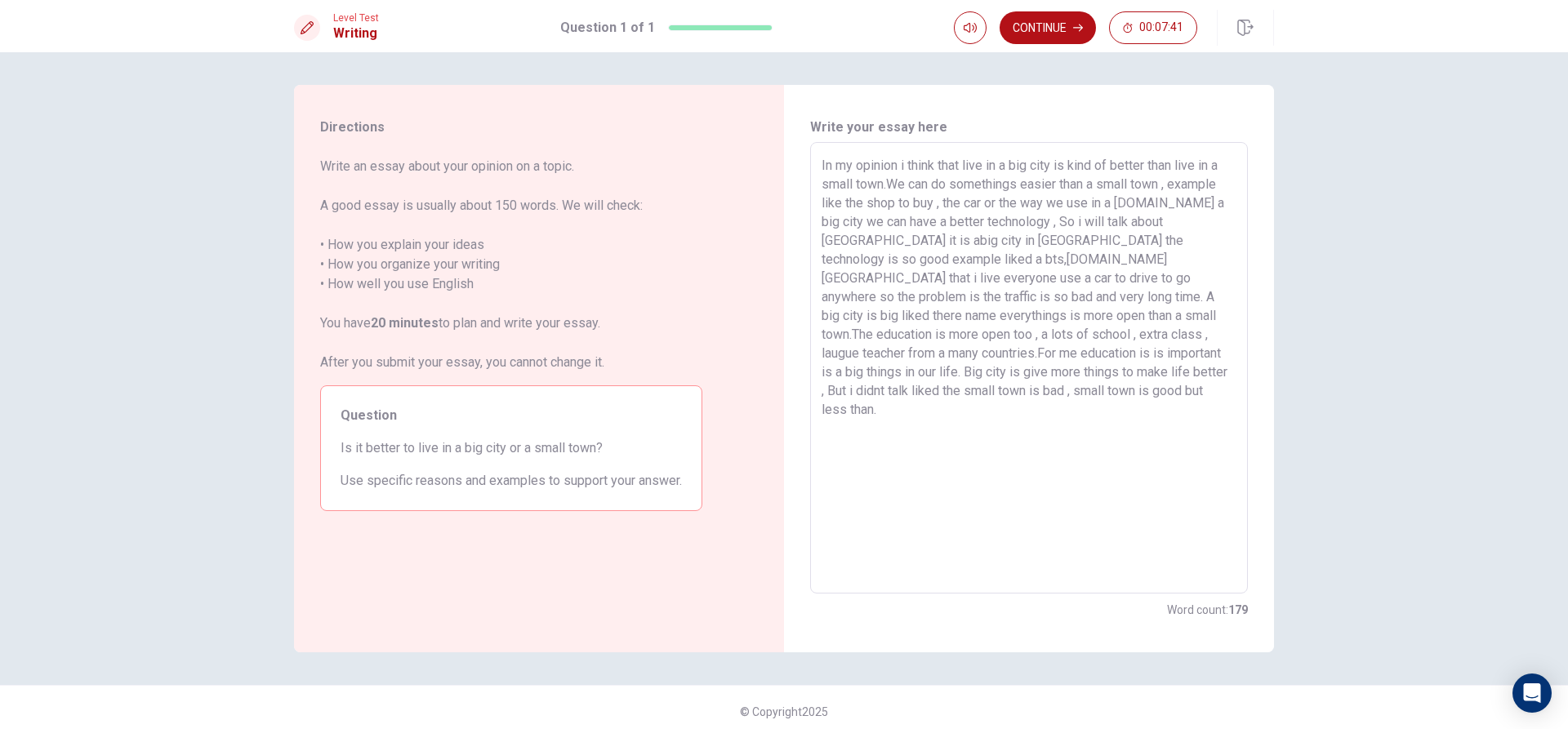
click at [1112, 335] on textarea "In my opinion i think that live in a big city is kind of better than live in a …" at bounding box center [1028, 368] width 415 height 425
click at [1112, 404] on textarea "In my opinion i think that live in a big city is kind of better than live in a …" at bounding box center [1028, 368] width 415 height 425
click at [1062, 16] on button "Continue" at bounding box center [1048, 28] width 97 height 32
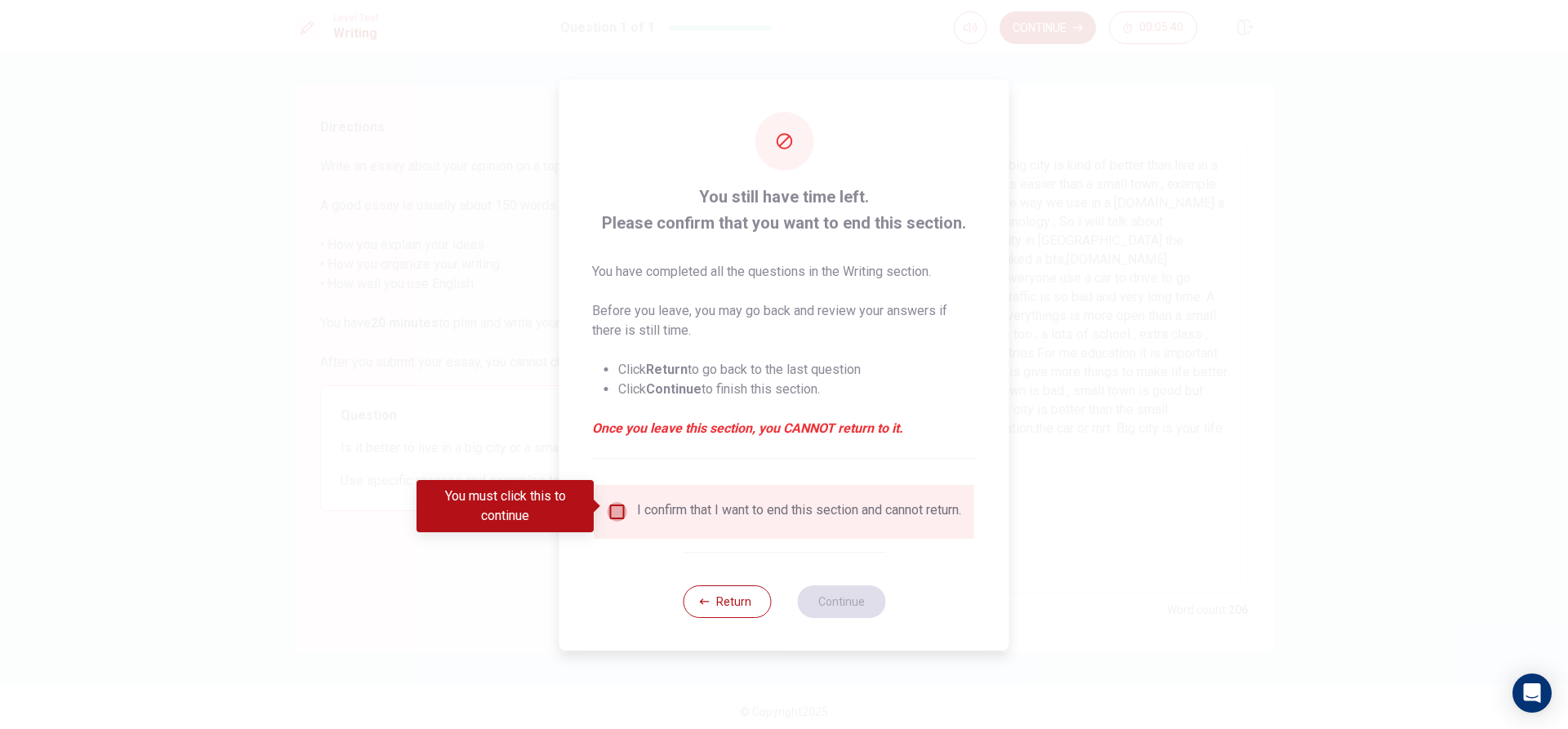
click at [619, 503] on input "You must click this to continue" at bounding box center [618, 512] width 20 height 20
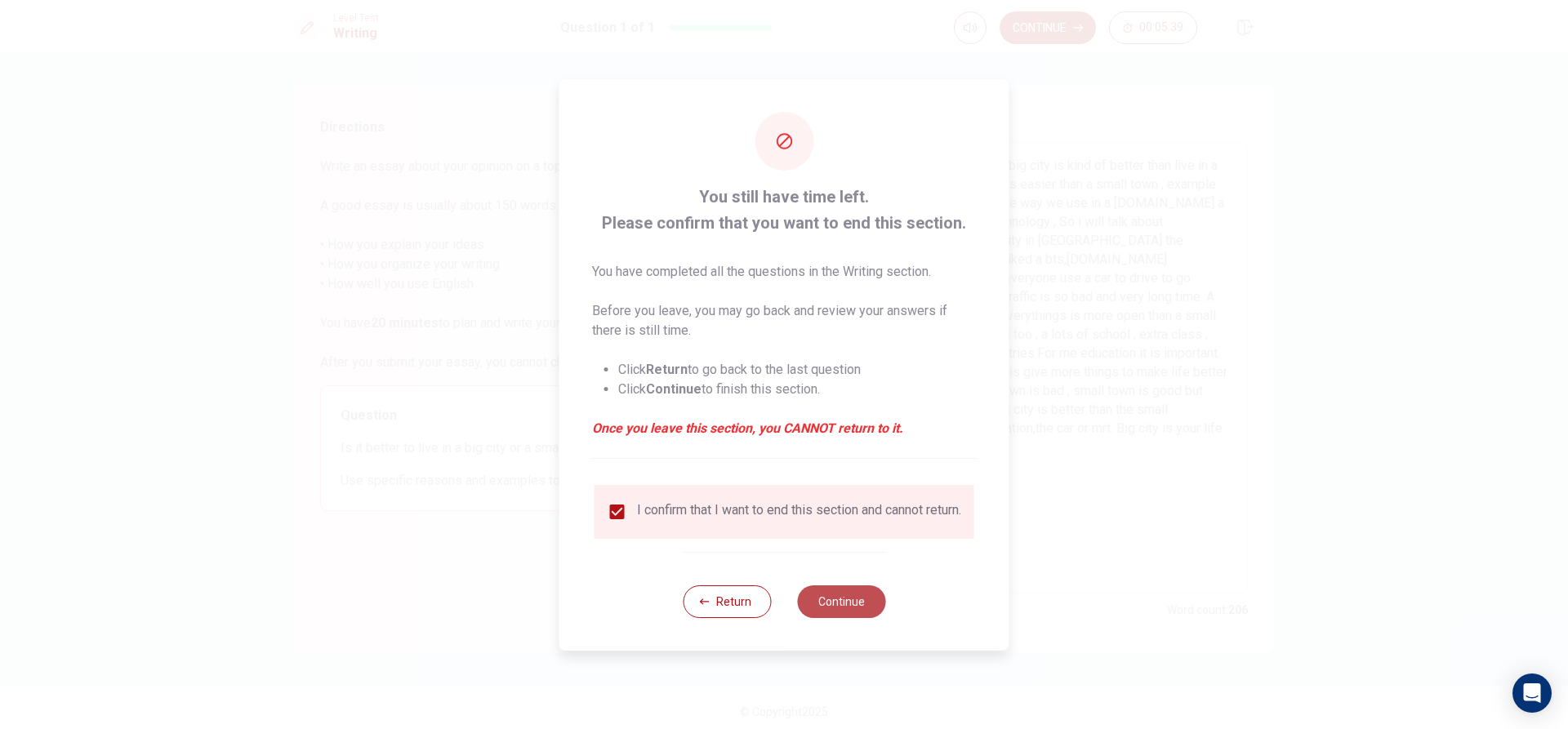
click at [827, 608] on button "Continue" at bounding box center [841, 602] width 88 height 32
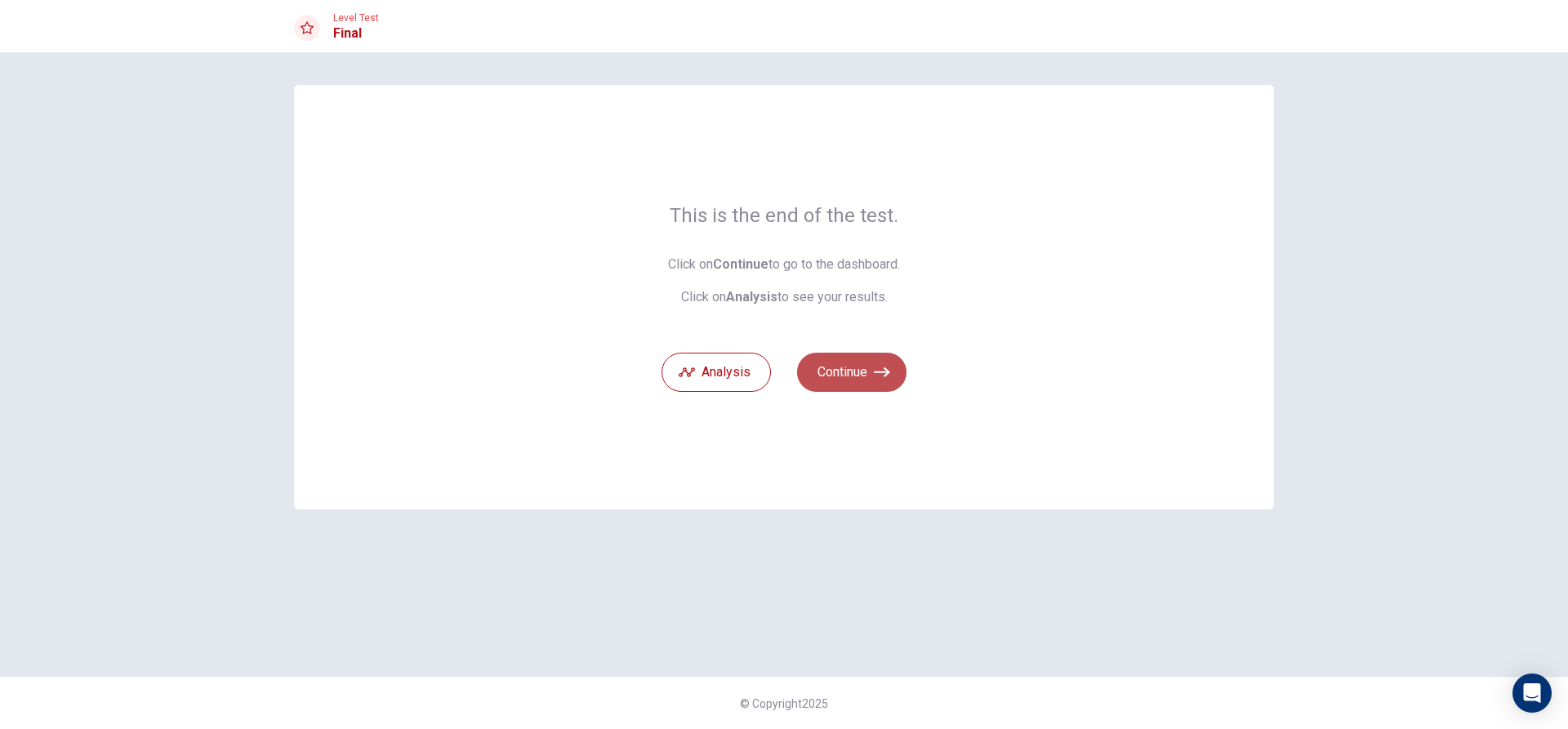
click at [857, 366] on button "Continue" at bounding box center [852, 373] width 109 height 39
